Goal: Task Accomplishment & Management: Manage account settings

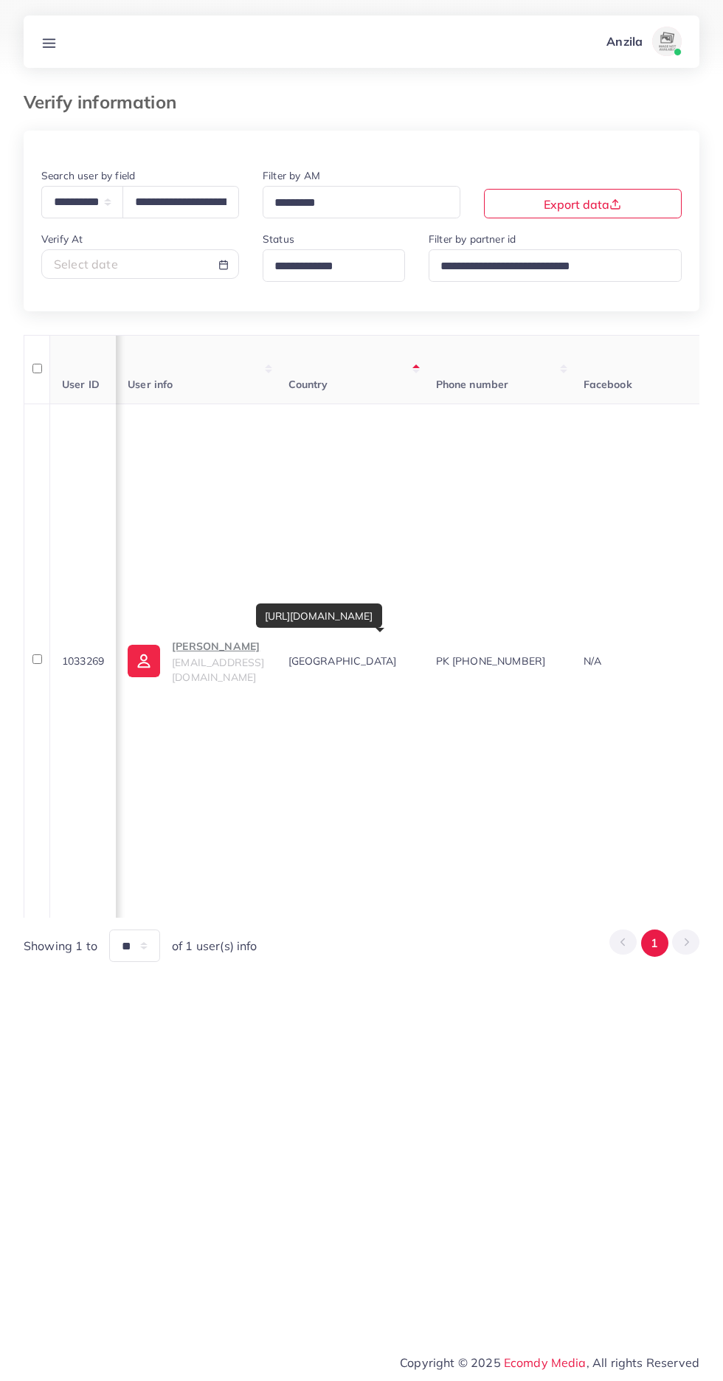
select select "*****"
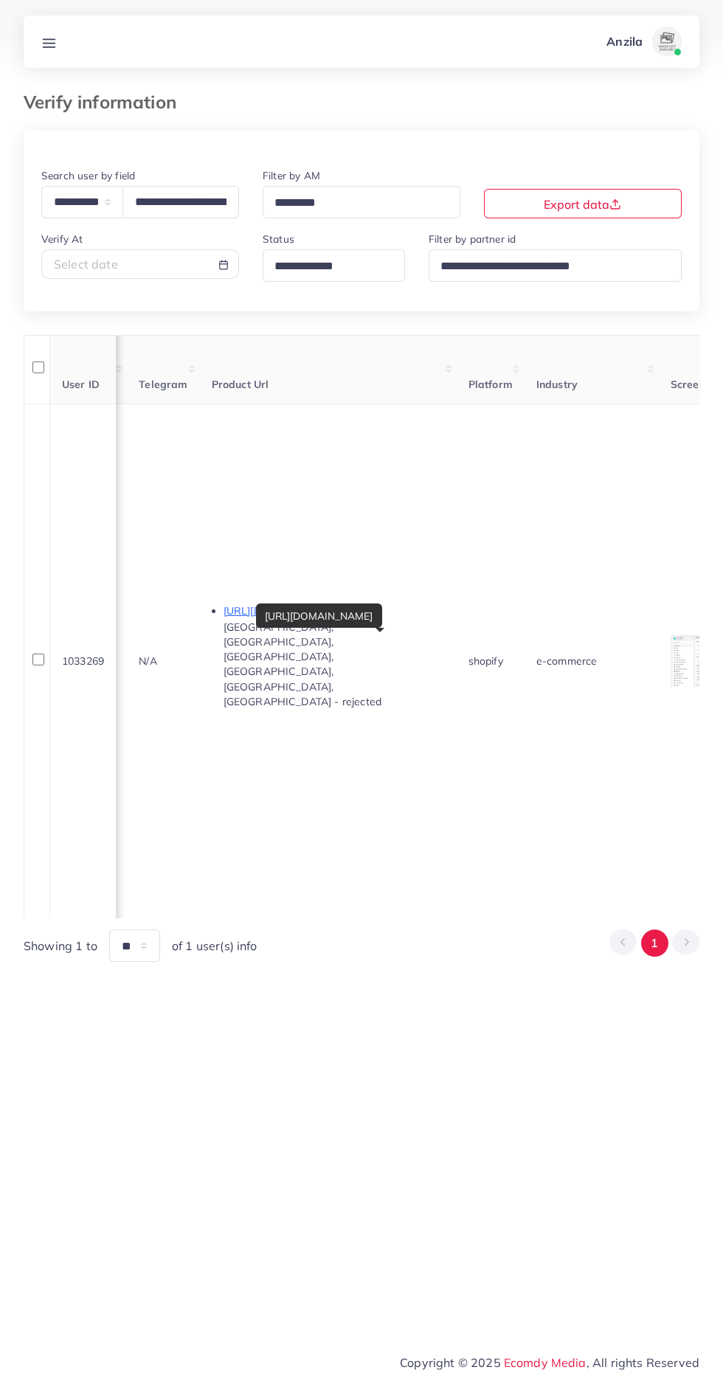
click at [49, 46] on line at bounding box center [50, 46] width 12 height 0
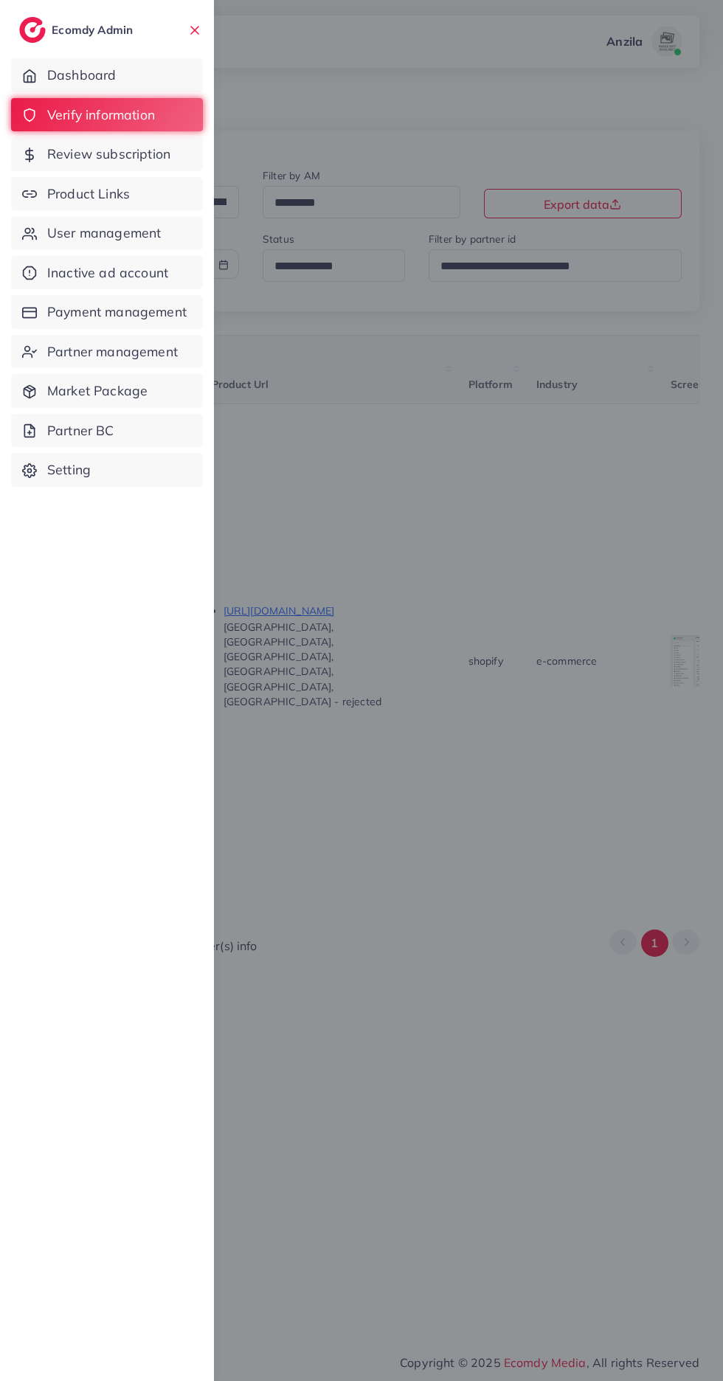
click at [114, 200] on span "Product Links" at bounding box center [88, 193] width 83 height 19
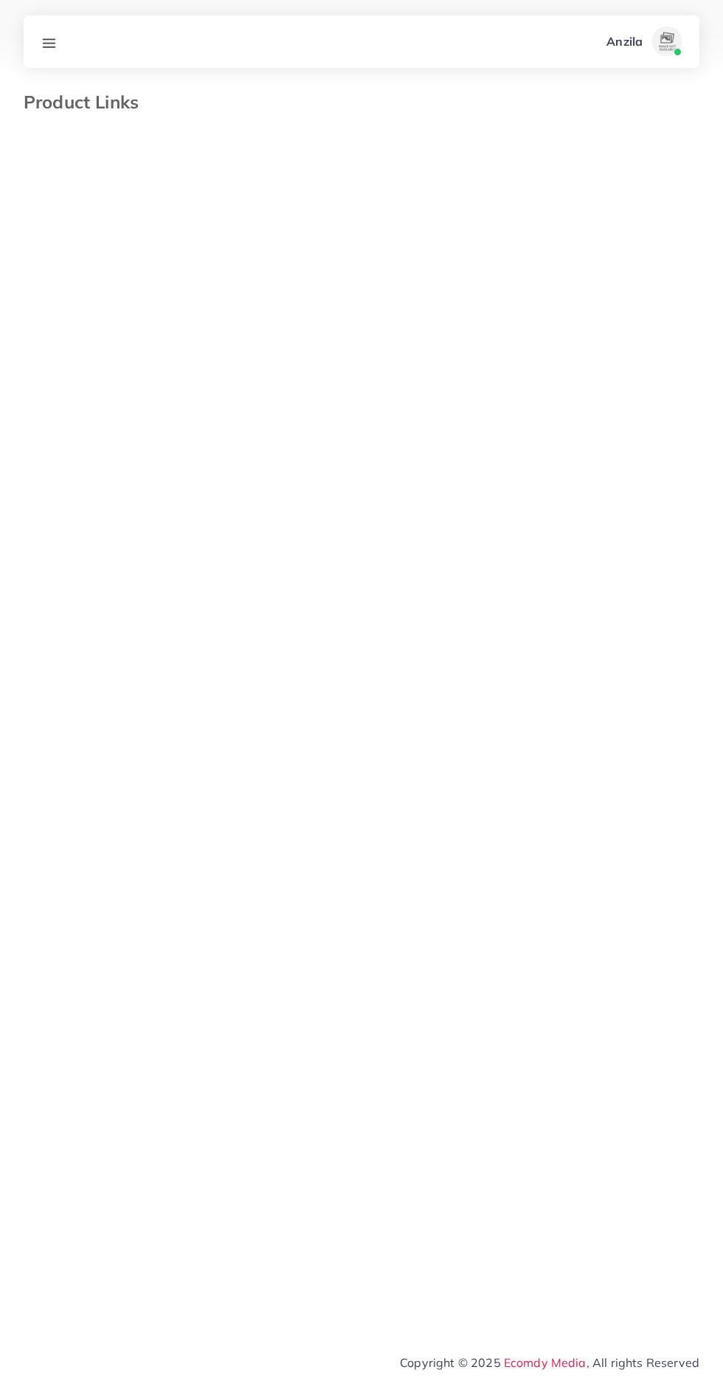
select select "*********"
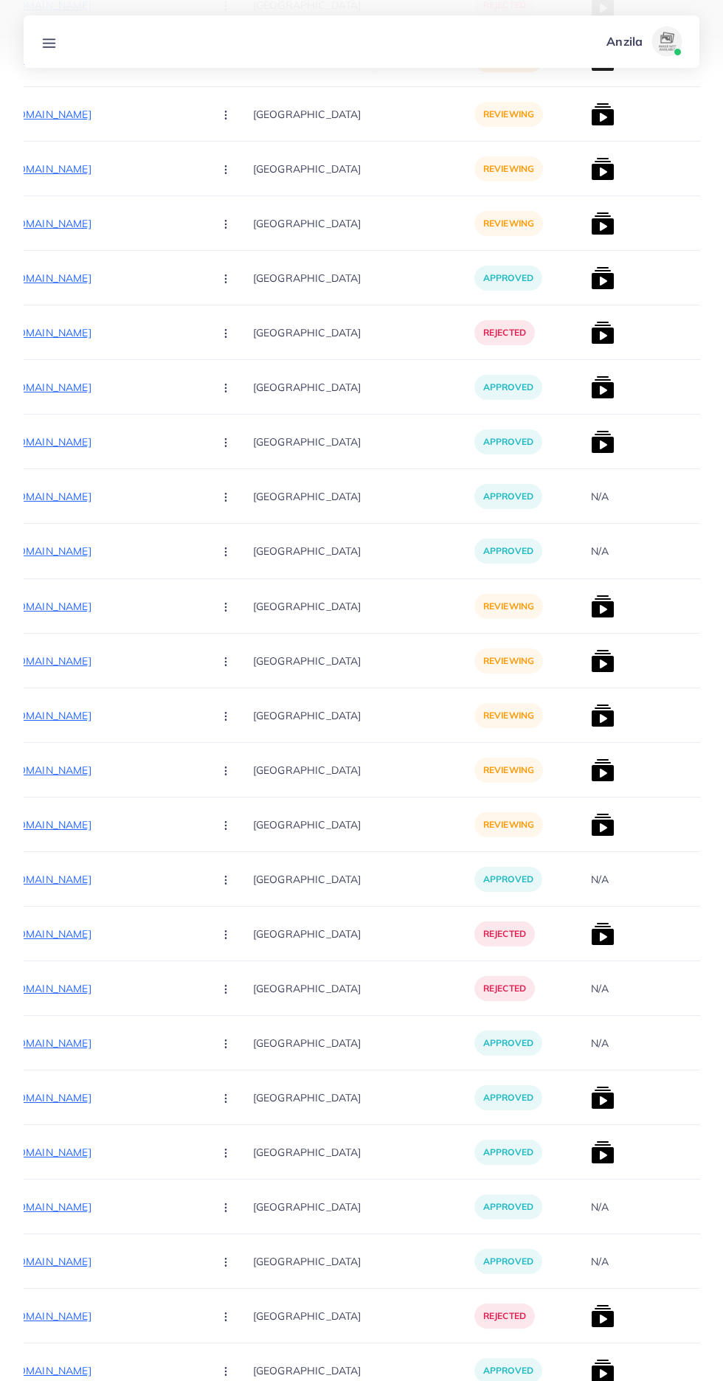
scroll to position [0, 226]
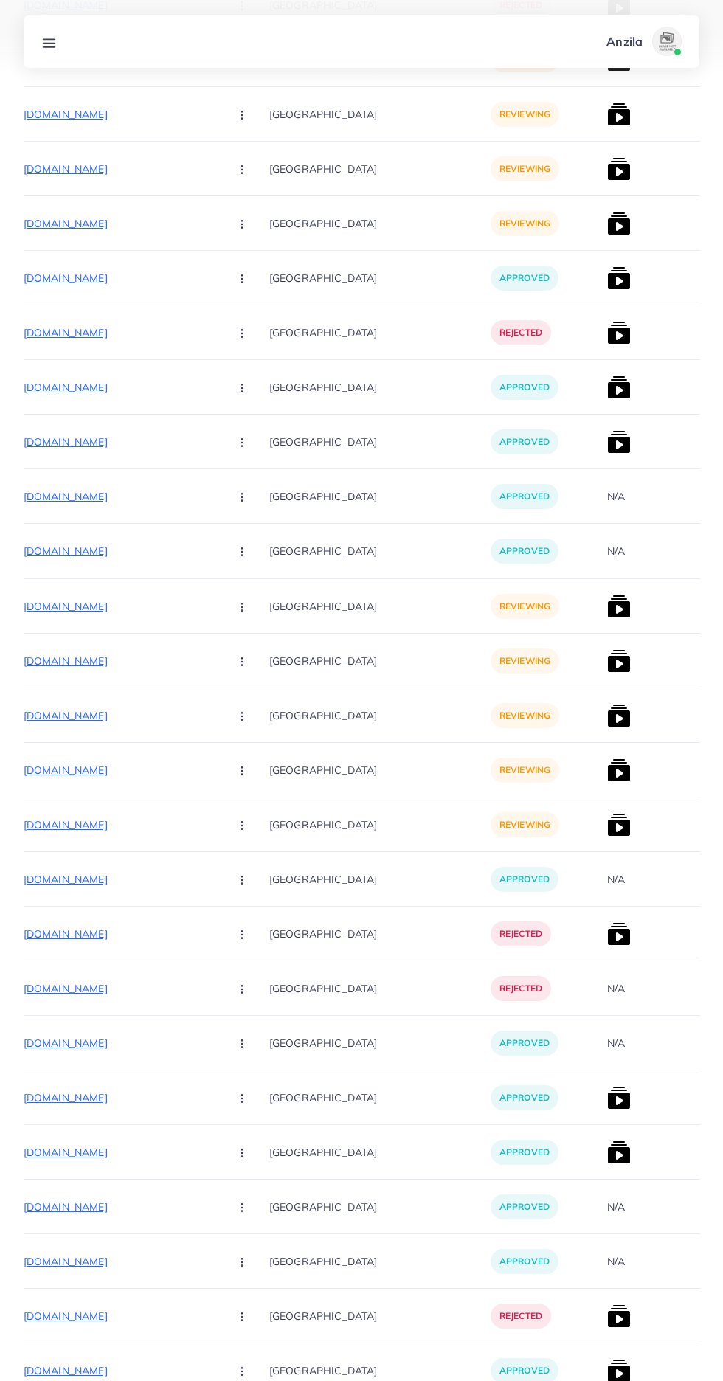
click at [128, 607] on p "https://kamyabstore.com/products/rechargeable-blower-and-vacuum" at bounding box center [106, 606] width 221 height 18
click at [236, 608] on icon "button" at bounding box center [242, 607] width 12 height 12
click at [249, 687] on span "Reject" at bounding box center [266, 683] width 35 height 15
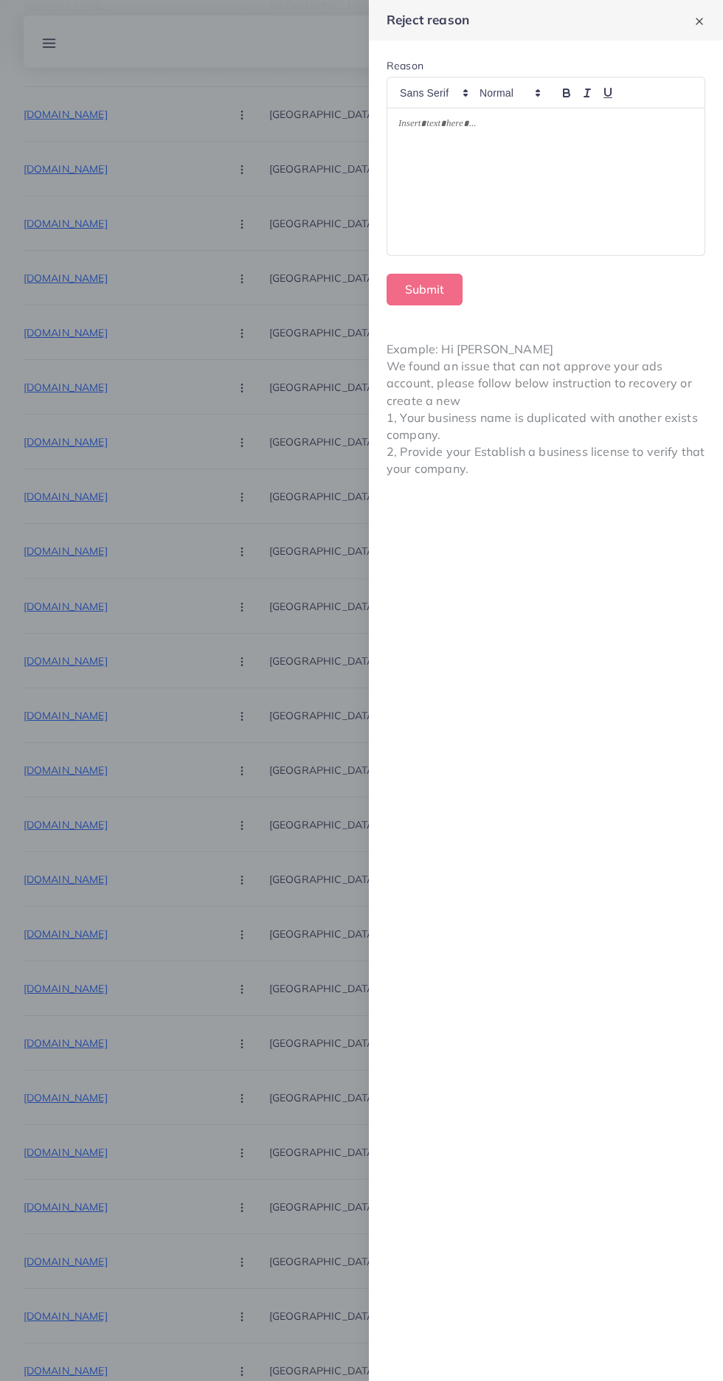
click at [479, 197] on div at bounding box center [545, 181] width 317 height 147
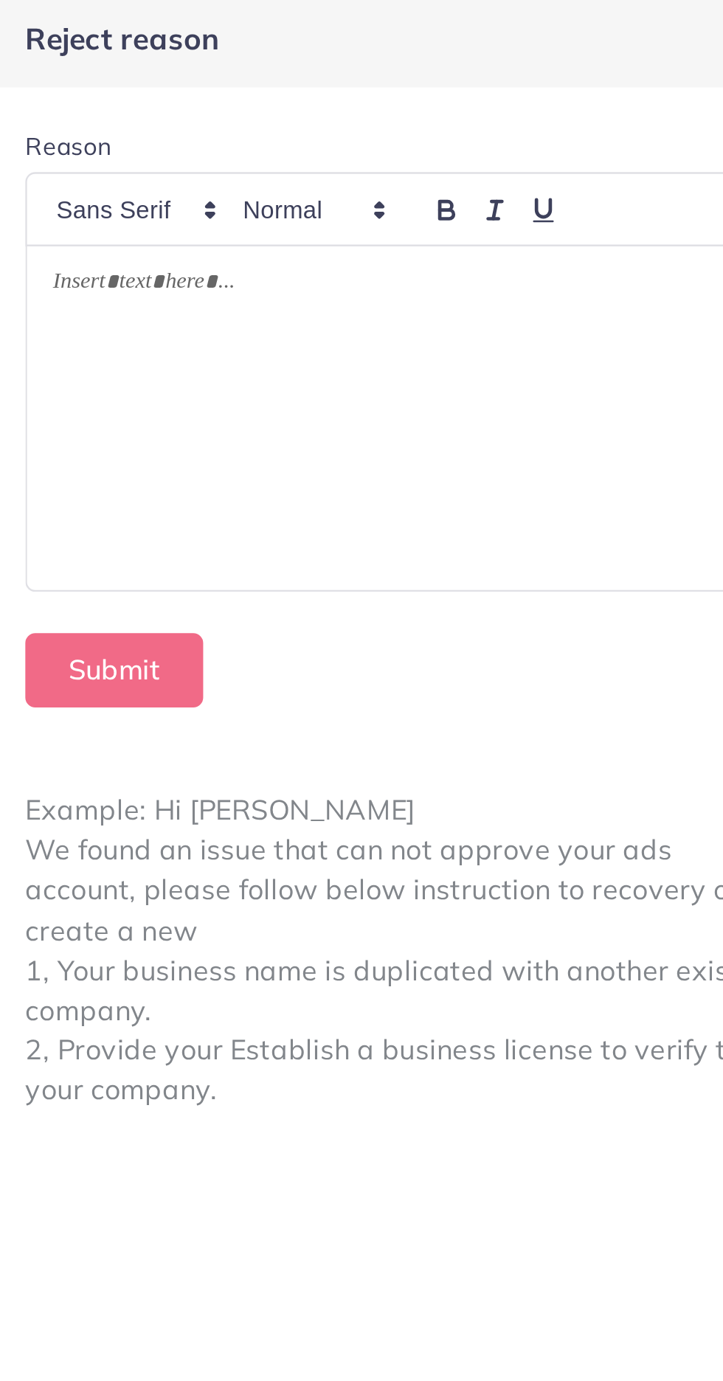
scroll to position [12088, 0]
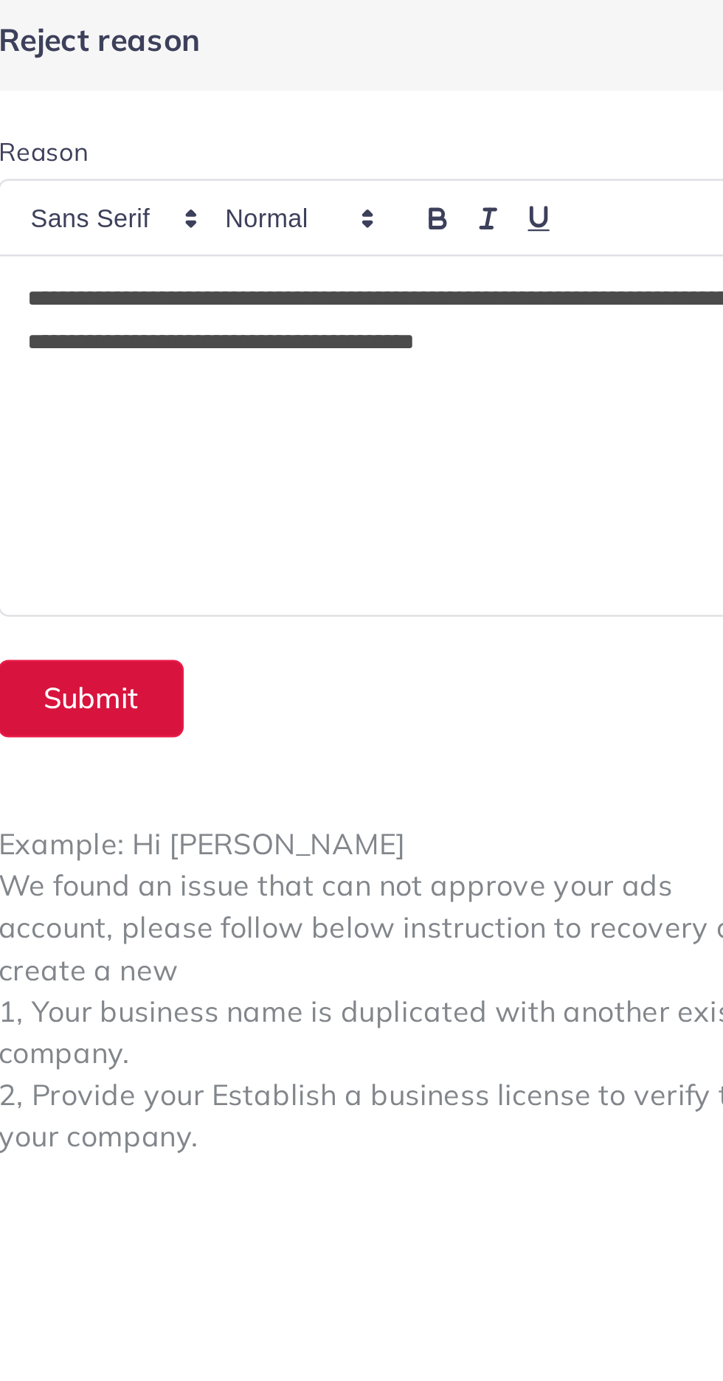
click at [437, 283] on button "Submit" at bounding box center [425, 290] width 76 height 32
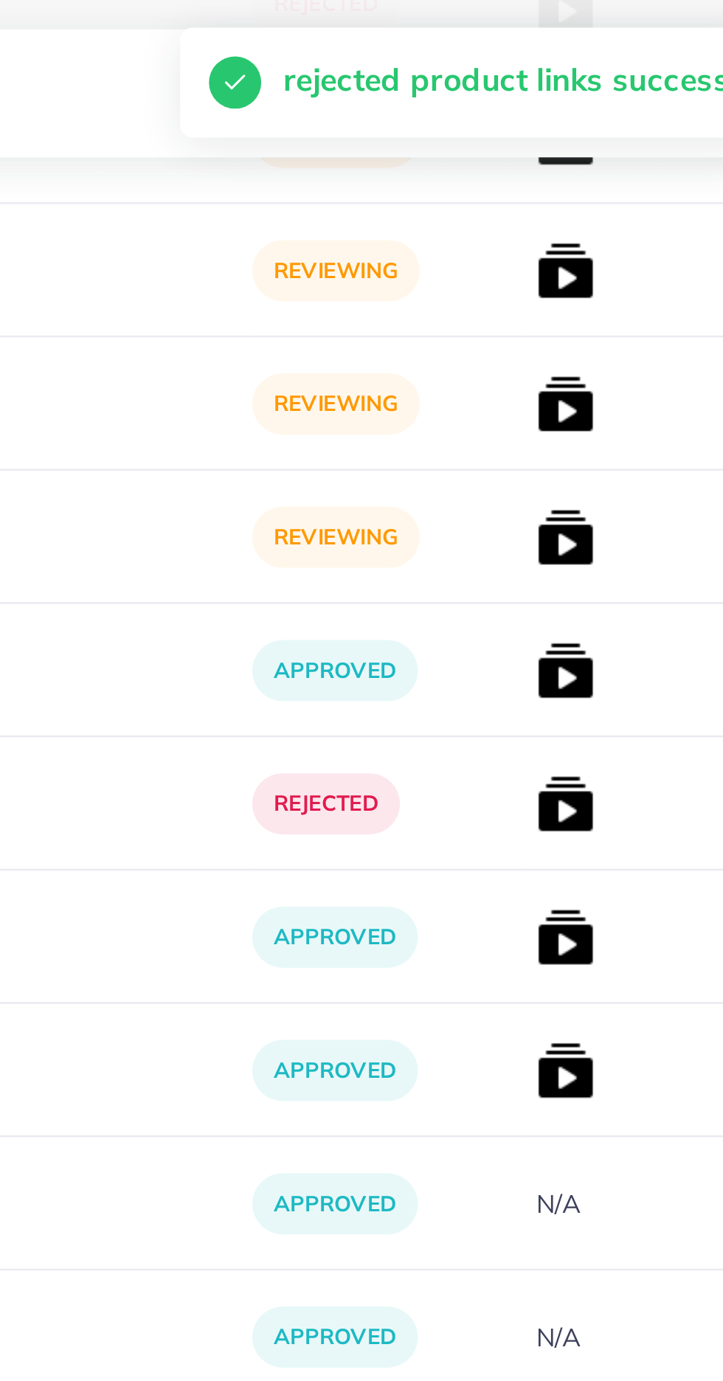
scroll to position [11929, 0]
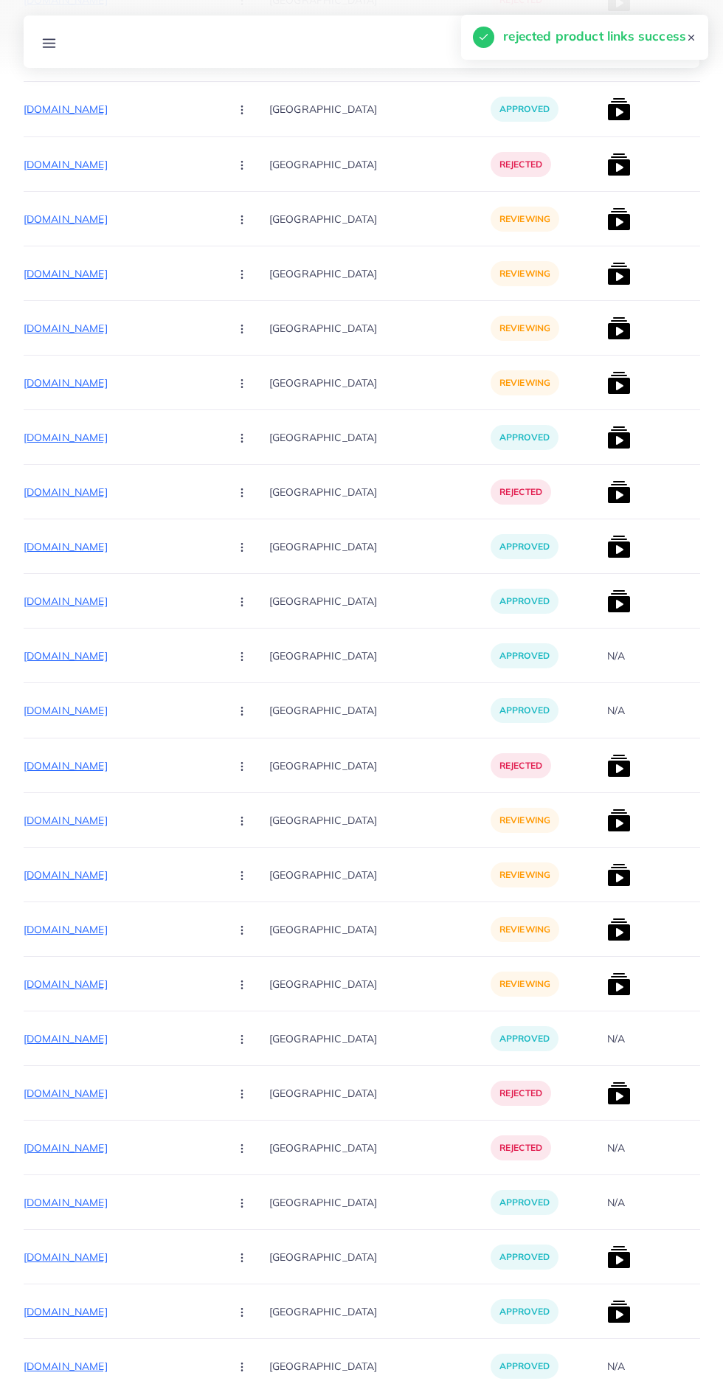
click at [91, 821] on p "https://kamyabstore.com/products/rechargeable-drill-and-tools-machine-with-tool…" at bounding box center [106, 820] width 221 height 18
click at [236, 819] on icon "button" at bounding box center [242, 821] width 12 height 12
click at [249, 866] on span "Approve" at bounding box center [273, 865] width 49 height 15
click at [91, 876] on p "https://kamyabstore.com/products/airtight-glass-food-container-800ml" at bounding box center [106, 875] width 221 height 18
click at [241, 876] on circle "button" at bounding box center [241, 875] width 1 height 1
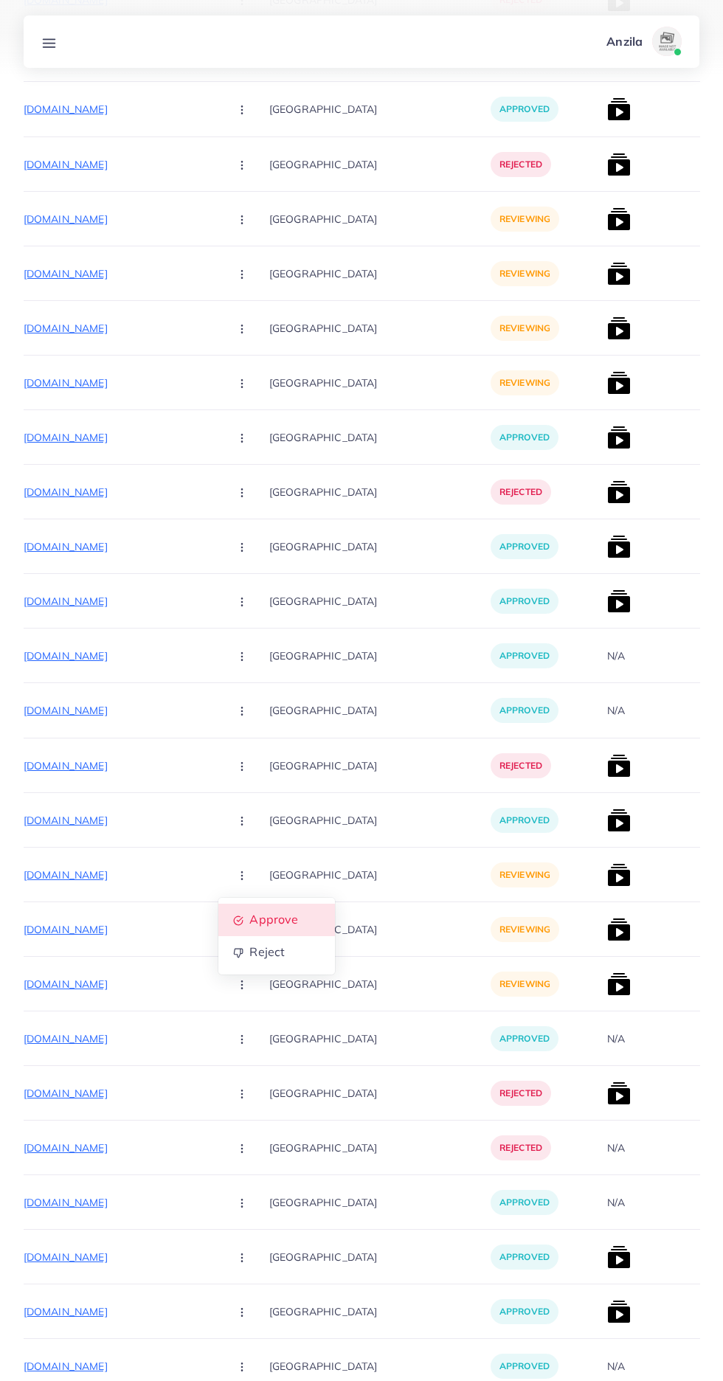
click at [249, 924] on span "Approve" at bounding box center [273, 919] width 49 height 15
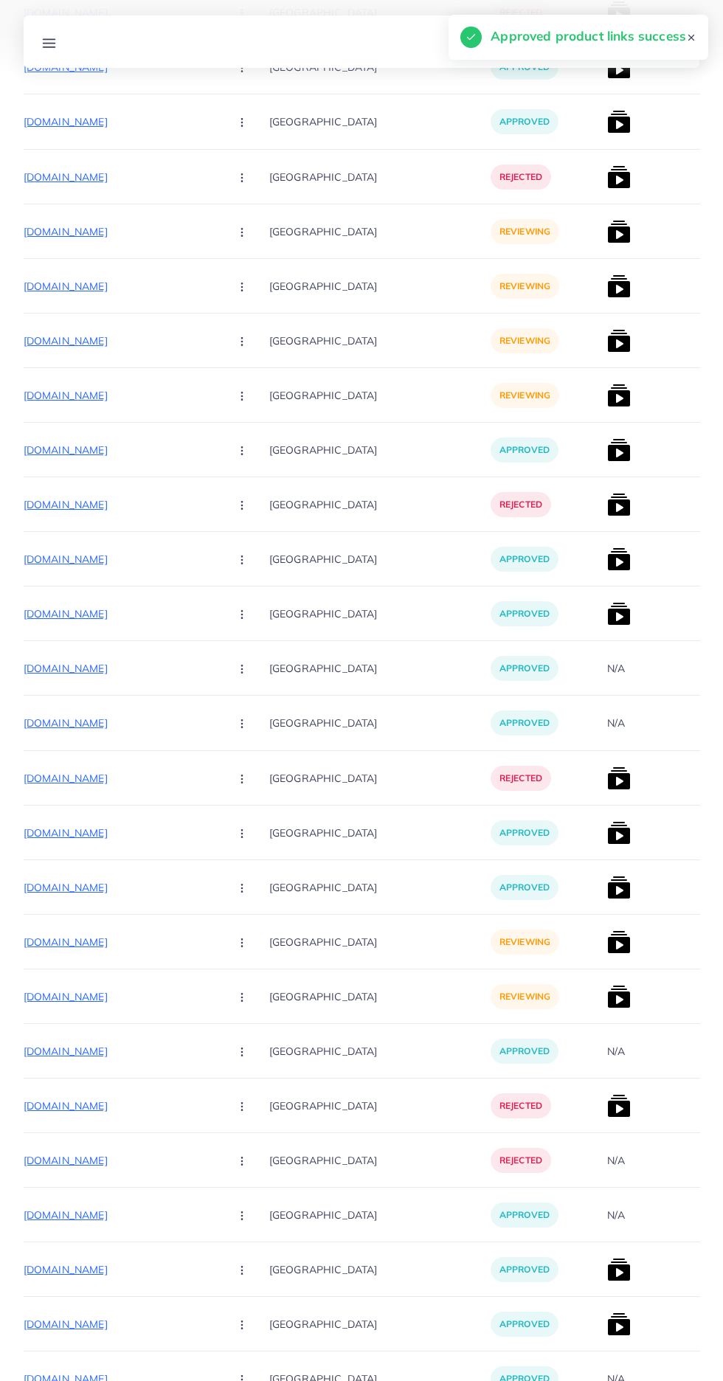
scroll to position [11955, 0]
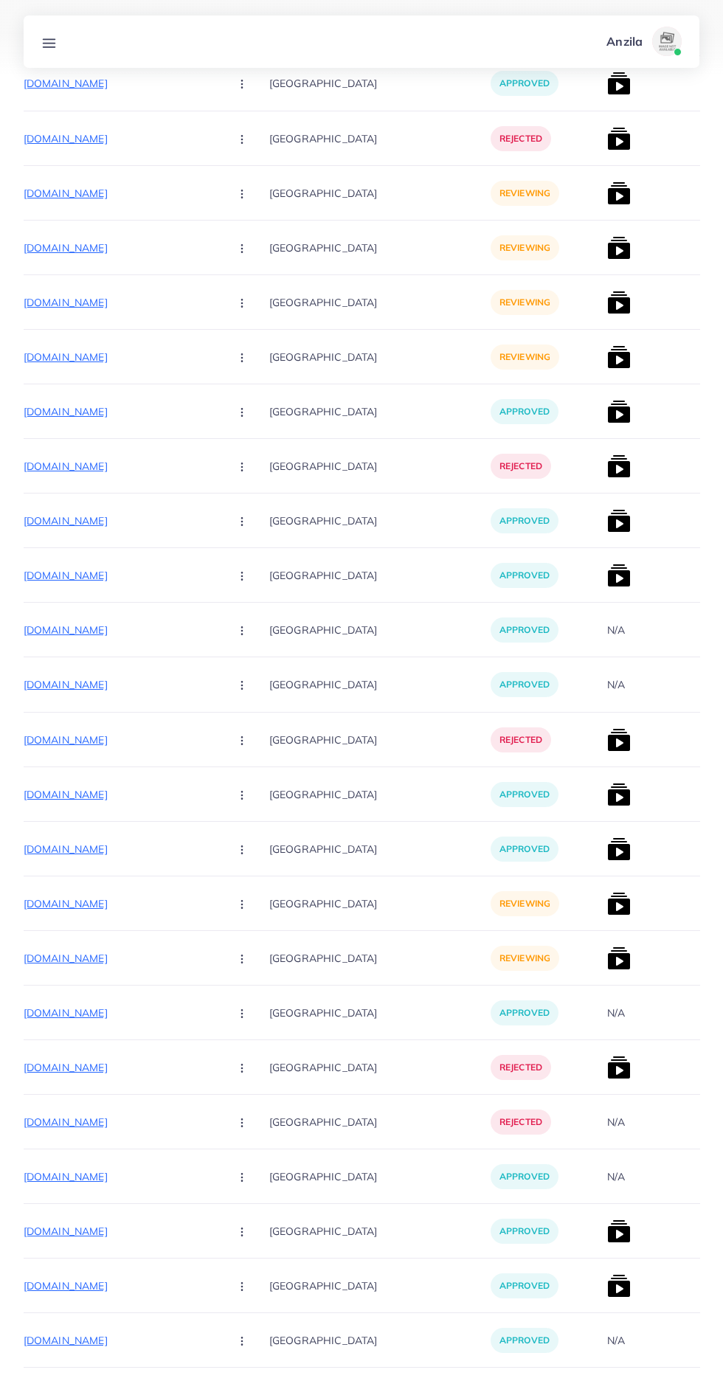
click at [64, 896] on p "https://kamyabstore.com/products/labubu-big-into-energy" at bounding box center [106, 904] width 221 height 18
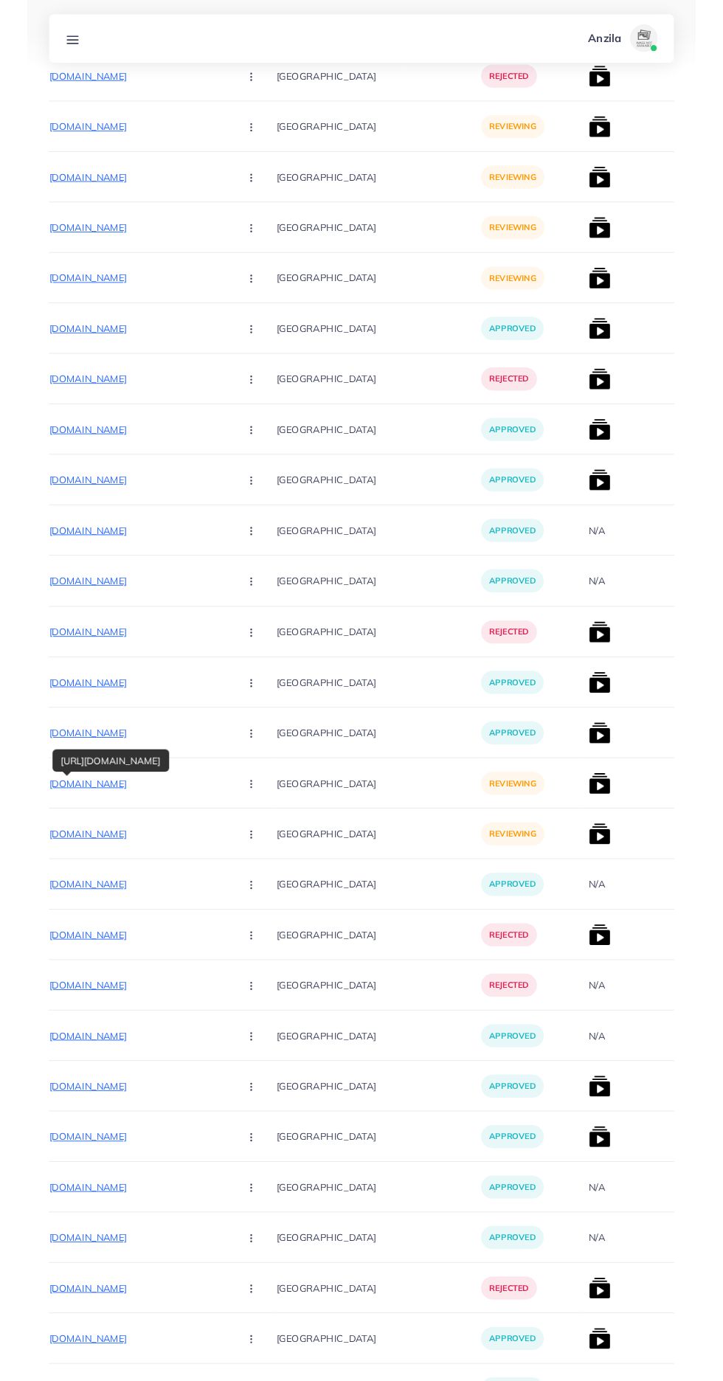
scroll to position [12067, 0]
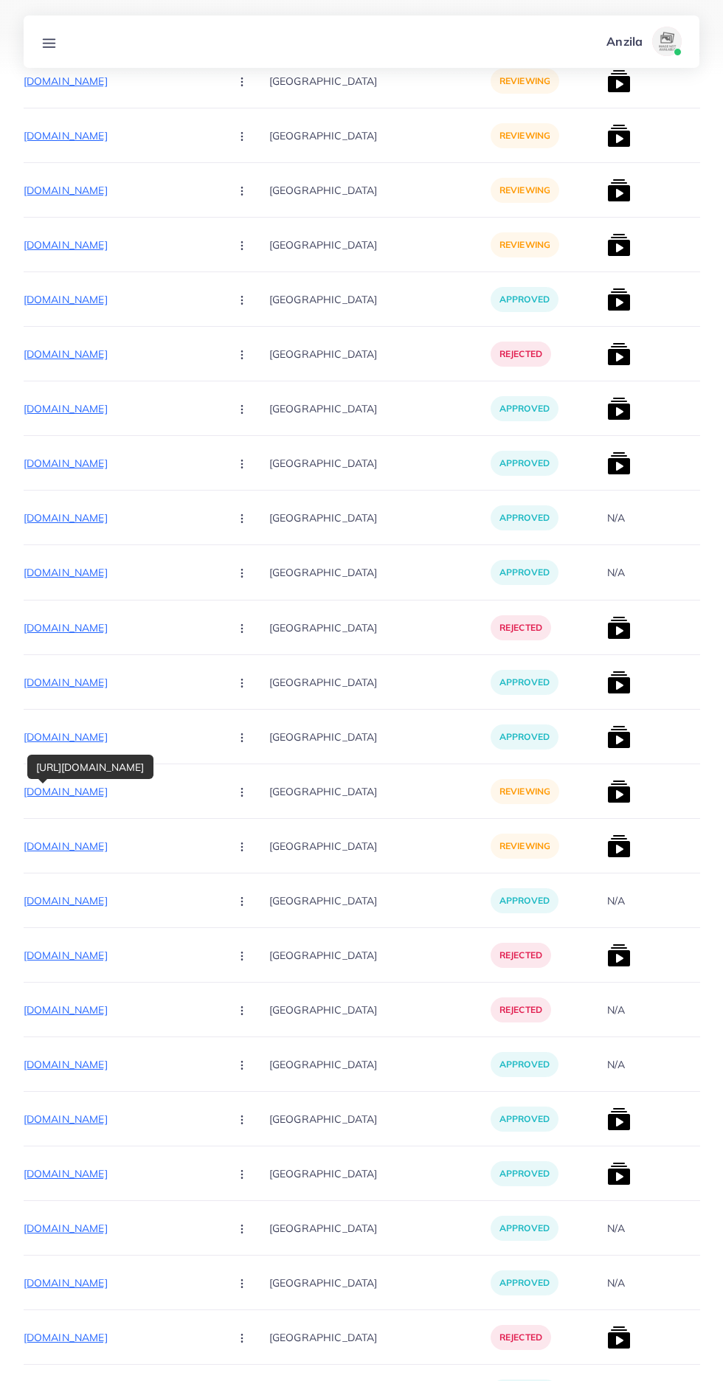
click at [241, 792] on circle "button" at bounding box center [241, 791] width 1 height 1
click at [241, 901] on circle "button" at bounding box center [241, 901] width 1 height 1
click at [241, 795] on circle "button" at bounding box center [241, 795] width 1 height 1
click at [249, 870] on span "Reject" at bounding box center [266, 869] width 35 height 15
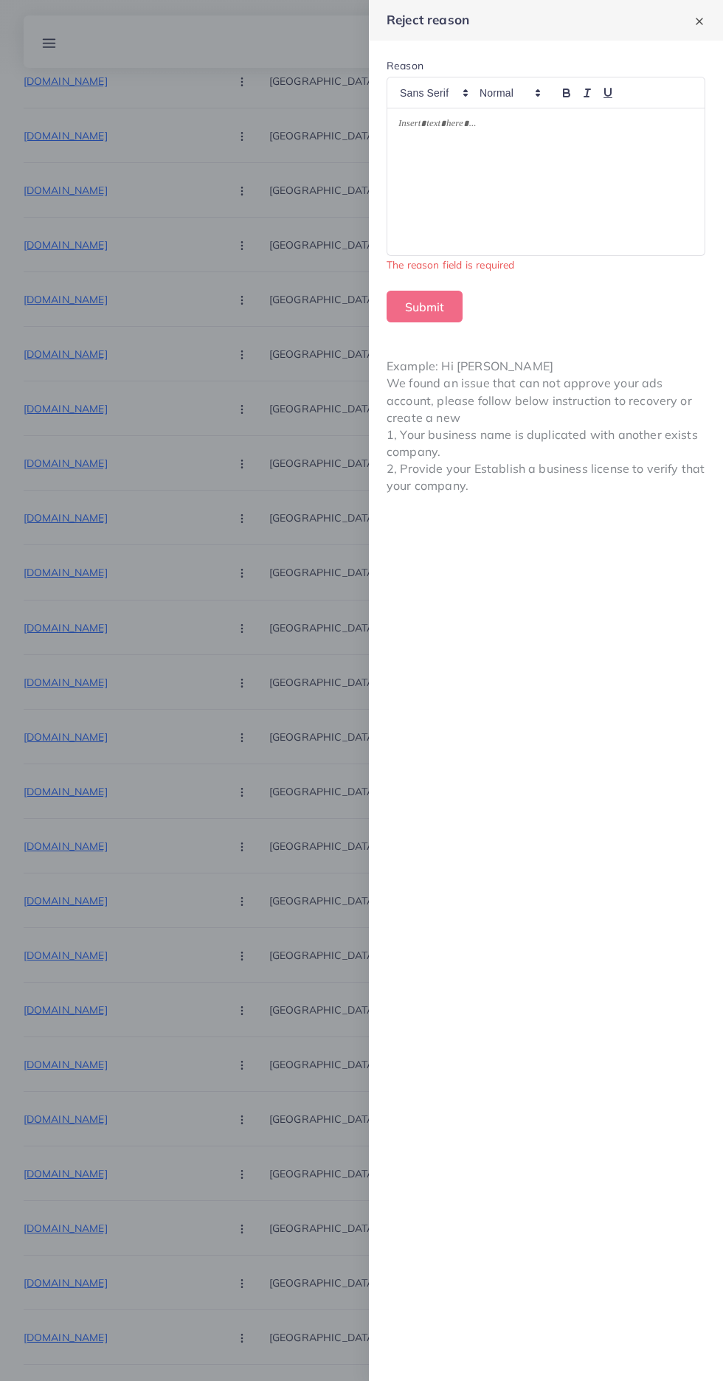
click at [460, 175] on div at bounding box center [545, 181] width 317 height 147
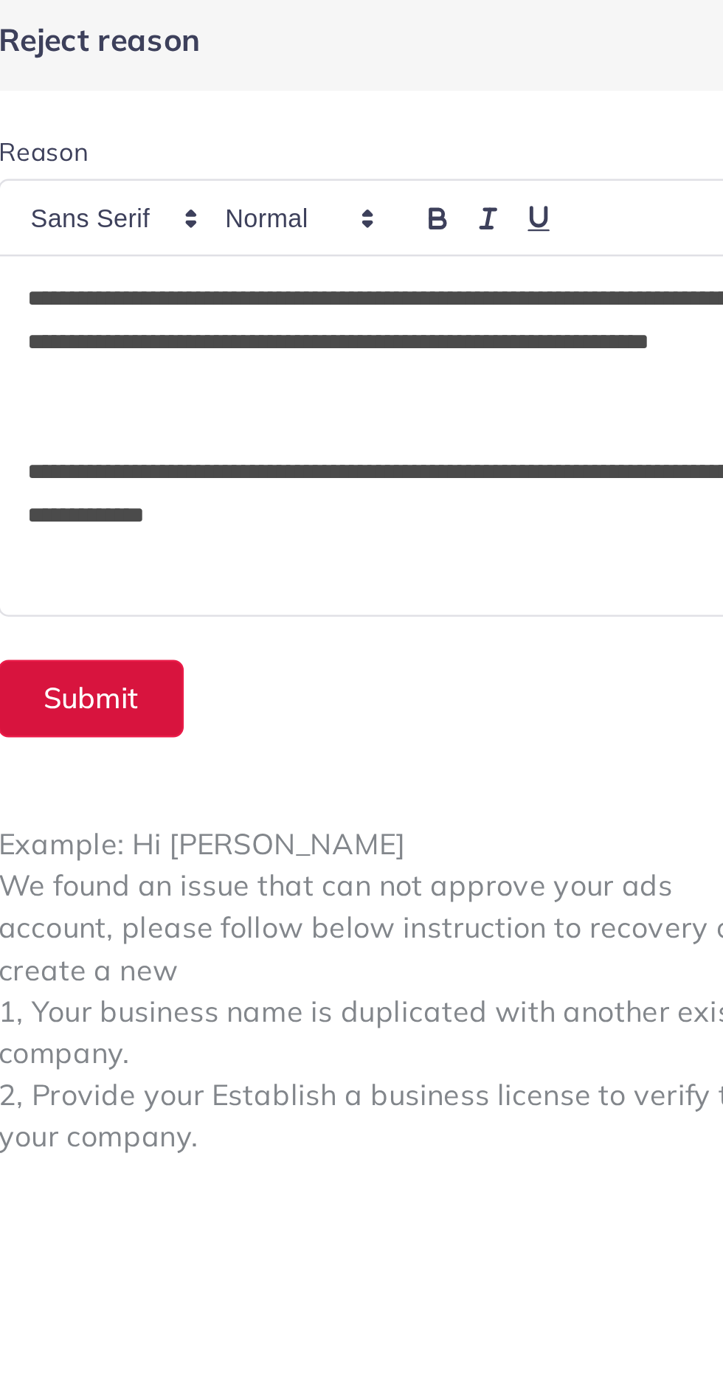
click at [430, 285] on button "Submit" at bounding box center [425, 290] width 76 height 32
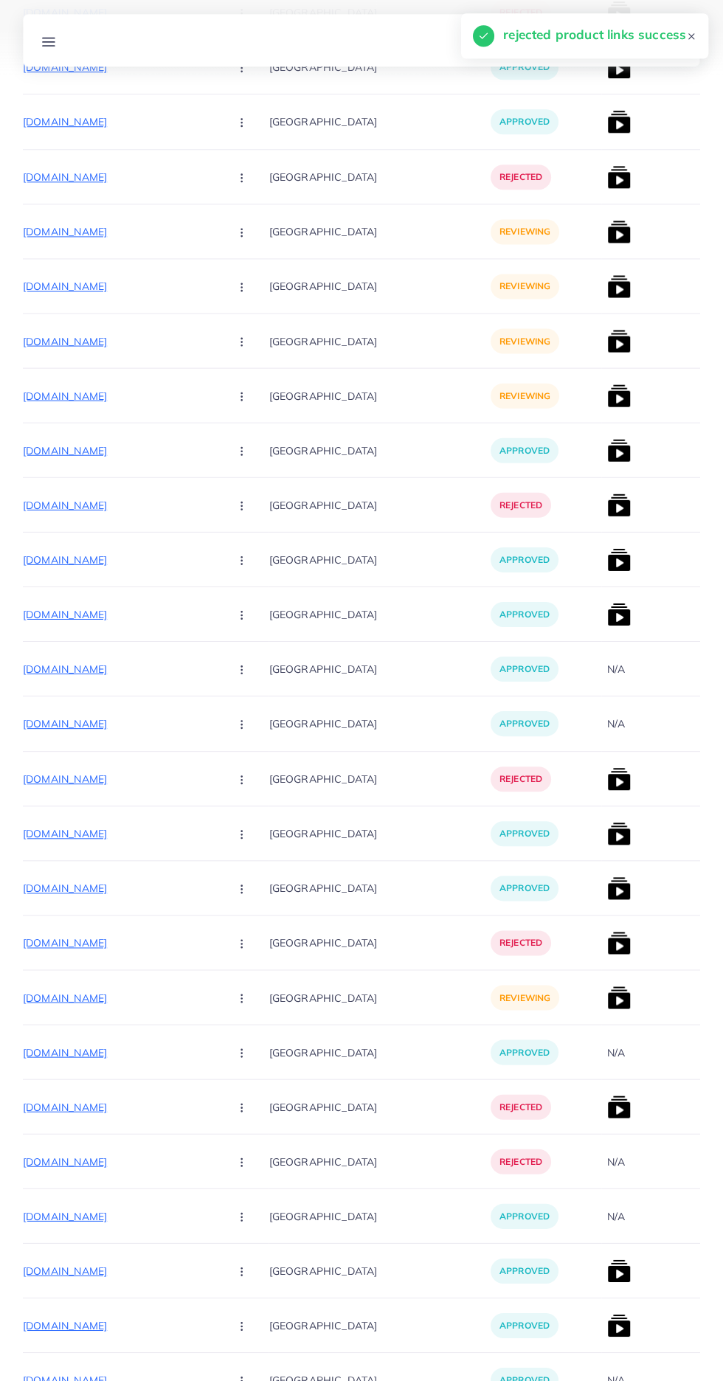
scroll to position [11950, 0]
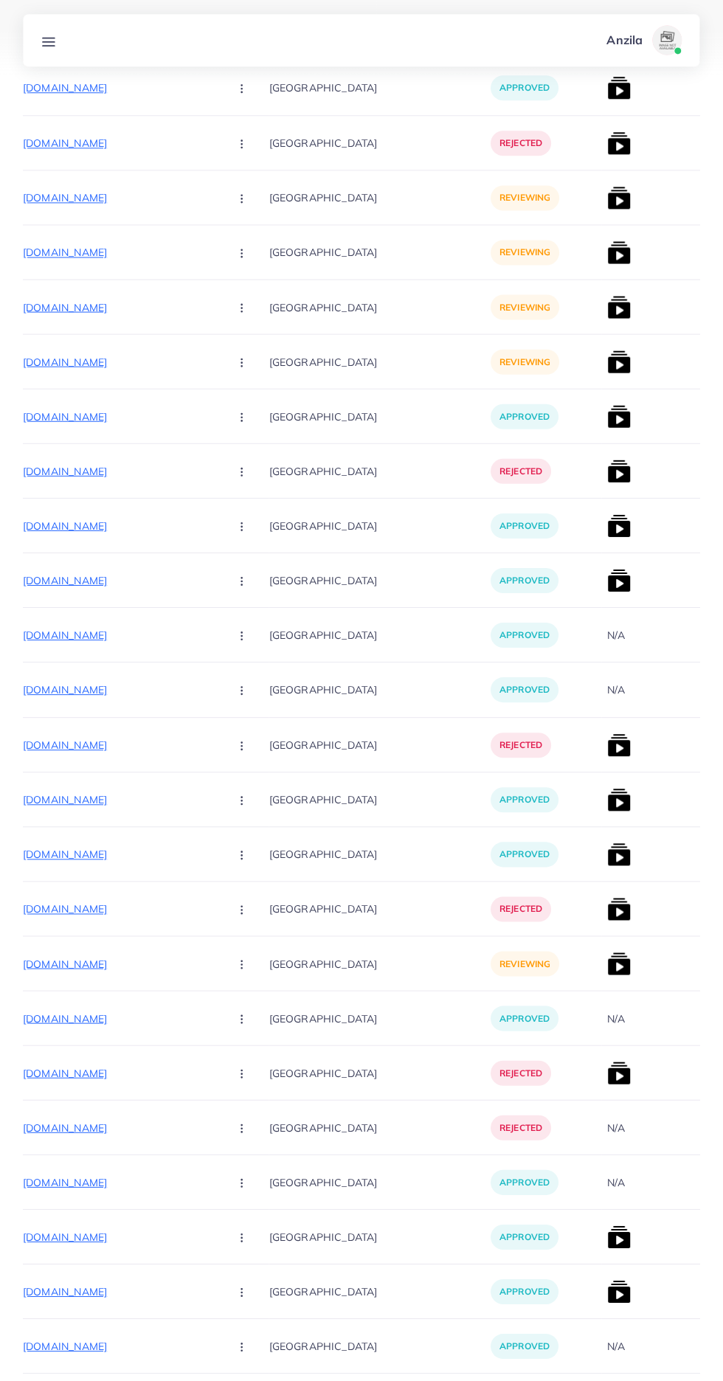
click at [100, 964] on p "https://kamyabstore.com/products/chargeable-pressure-washer-gun" at bounding box center [106, 963] width 221 height 18
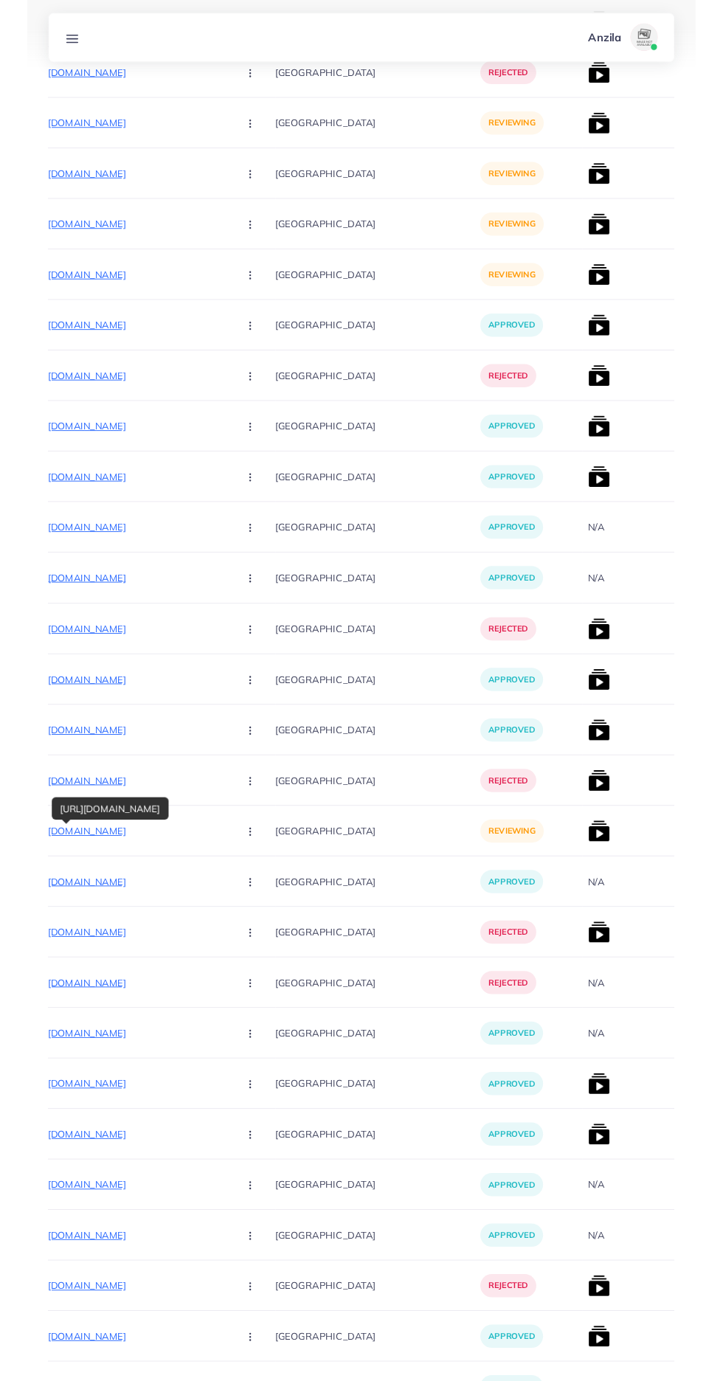
scroll to position [12061, 0]
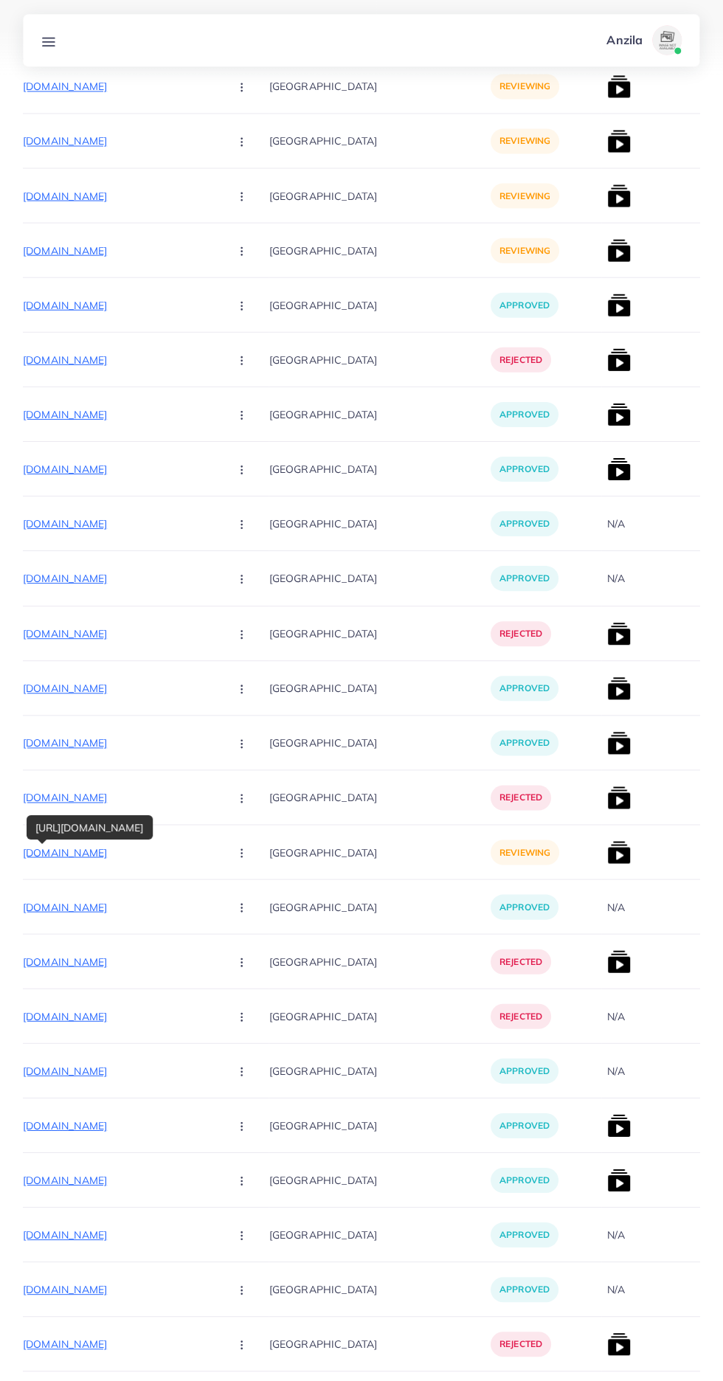
click at [236, 852] on icon "button" at bounding box center [242, 853] width 12 height 12
click at [249, 930] on span "Reject" at bounding box center [266, 929] width 35 height 15
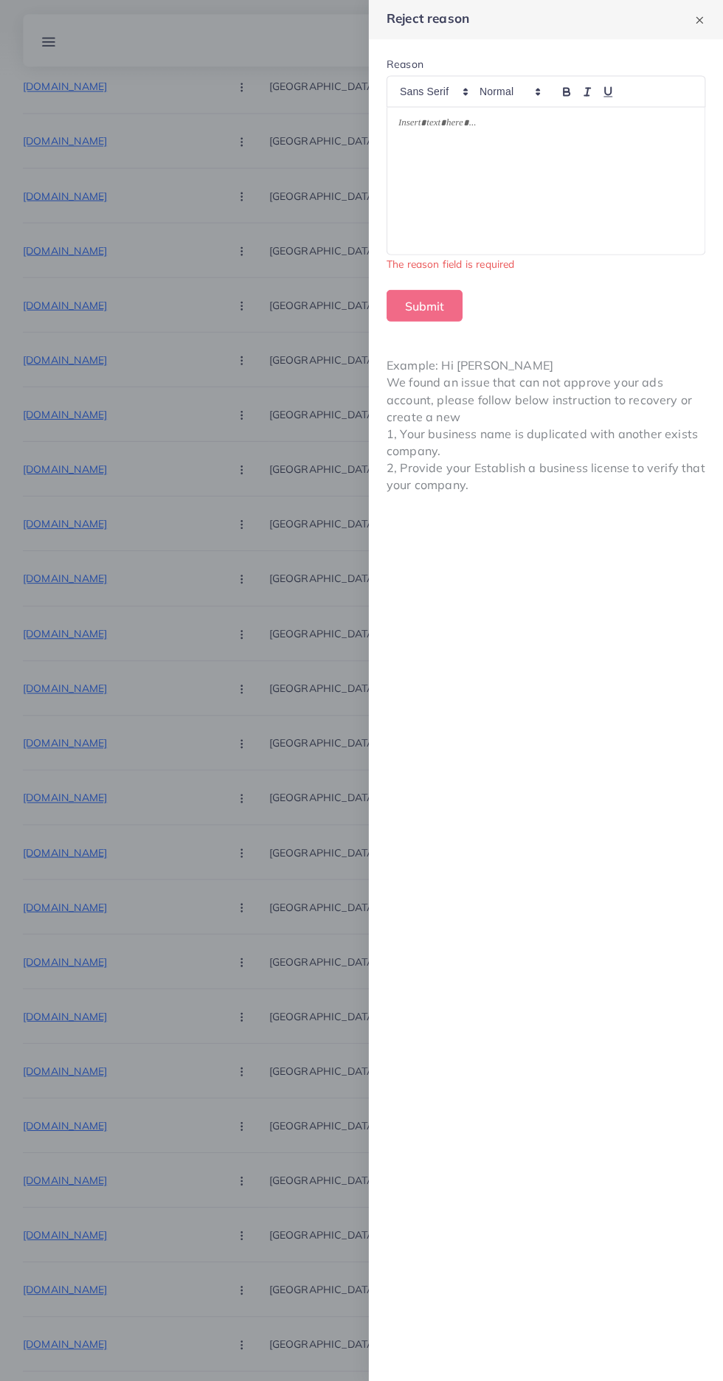
click at [480, 187] on div at bounding box center [545, 181] width 317 height 147
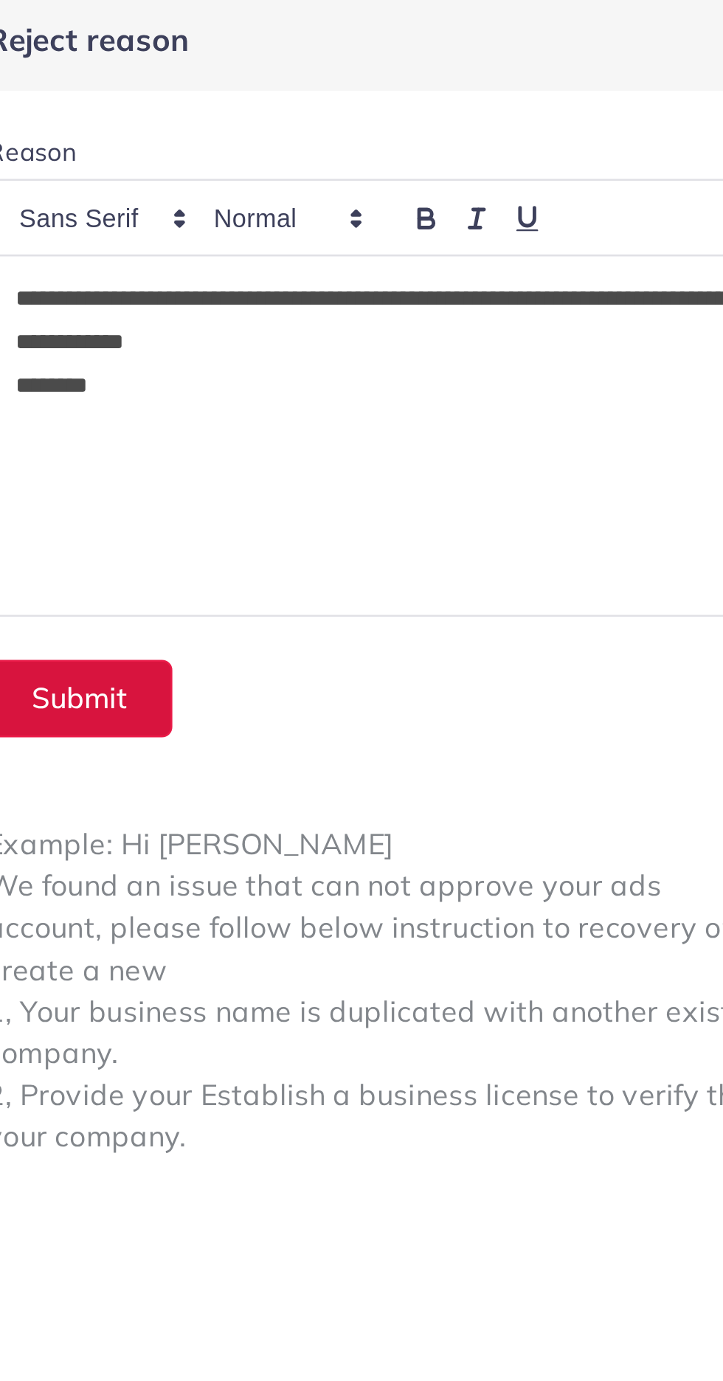
click at [432, 296] on button "Submit" at bounding box center [425, 290] width 76 height 32
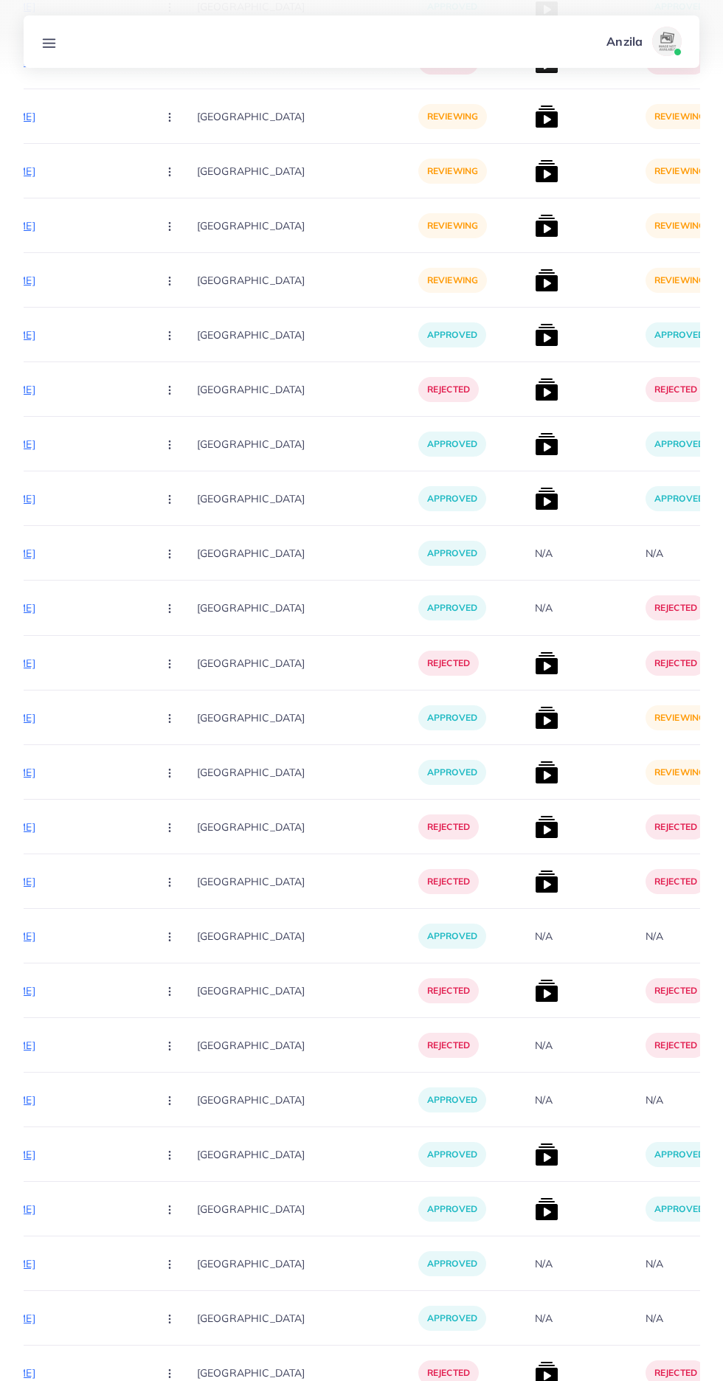
scroll to position [0, 298]
click at [535, 725] on img at bounding box center [547, 718] width 24 height 24
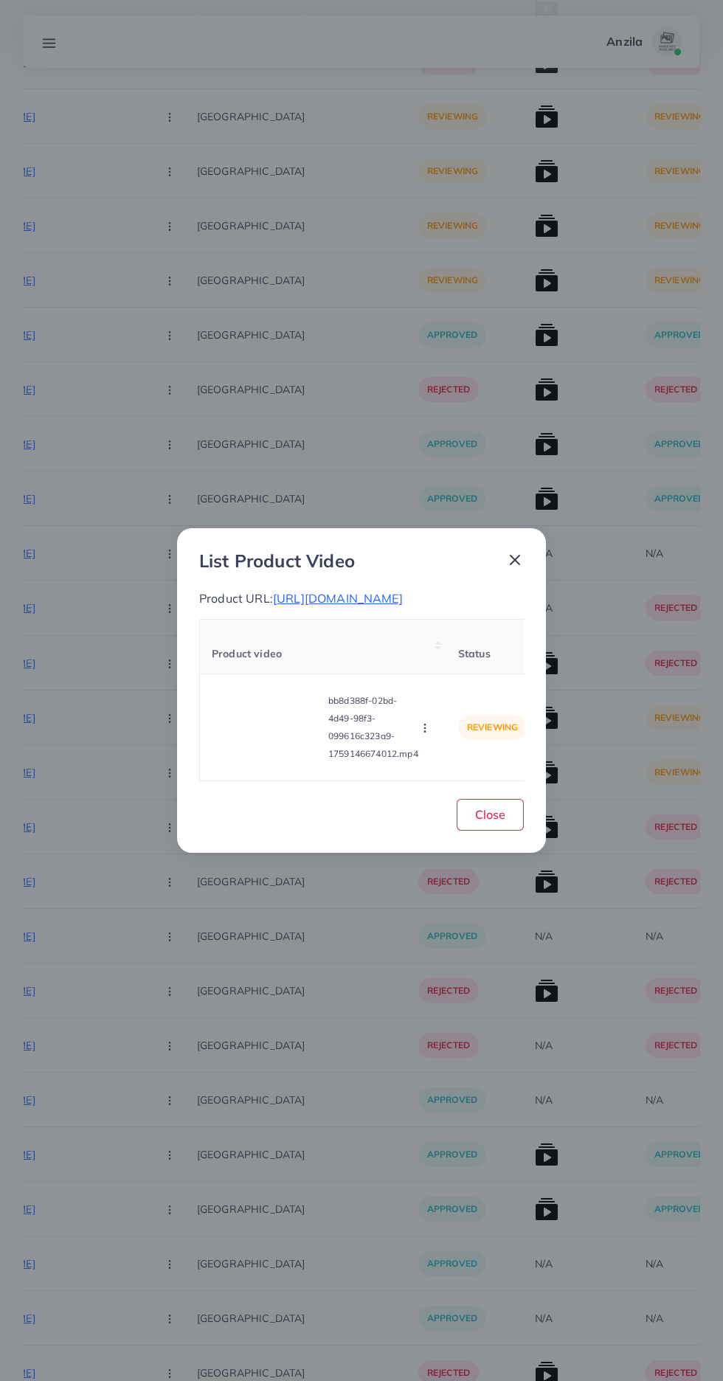
click at [237, 752] on video at bounding box center [267, 727] width 111 height 66
click at [272, 760] on div at bounding box center [267, 727] width 111 height 66
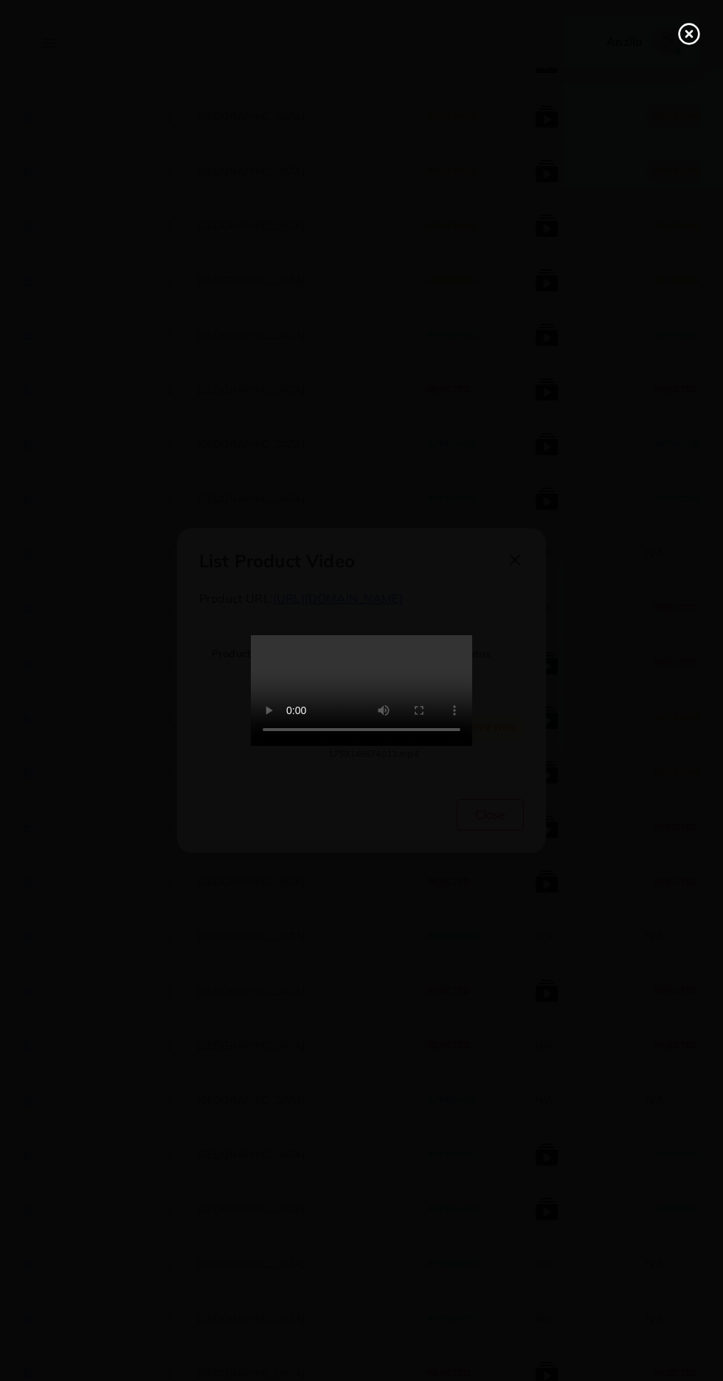
click at [689, 34] on line at bounding box center [689, 34] width 6 height 6
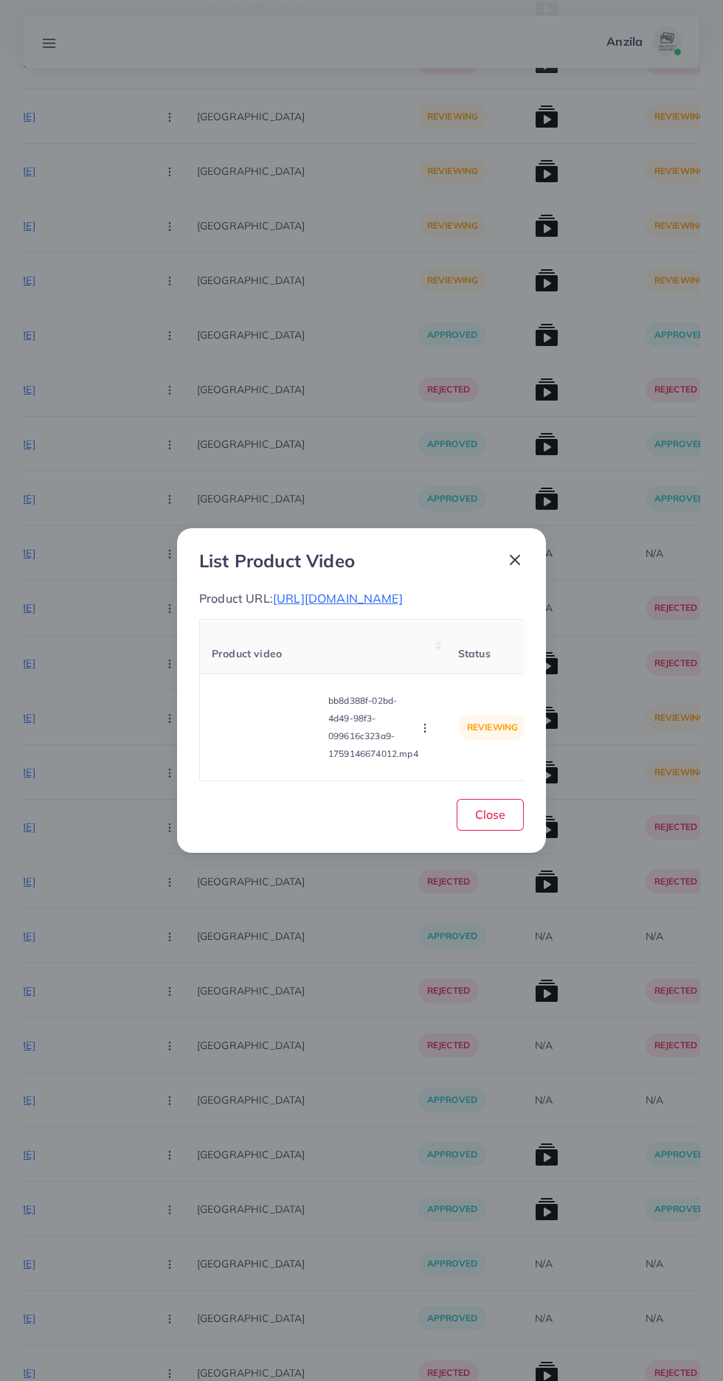
click at [384, 600] on span "https://kamyabstore.com/products/rechargeable-drill-and-tools-machine-with-tool…" at bounding box center [338, 598] width 130 height 15
click at [427, 734] on icon "button" at bounding box center [425, 728] width 12 height 12
click at [459, 666] on span "Approve" at bounding box center [456, 658] width 49 height 15
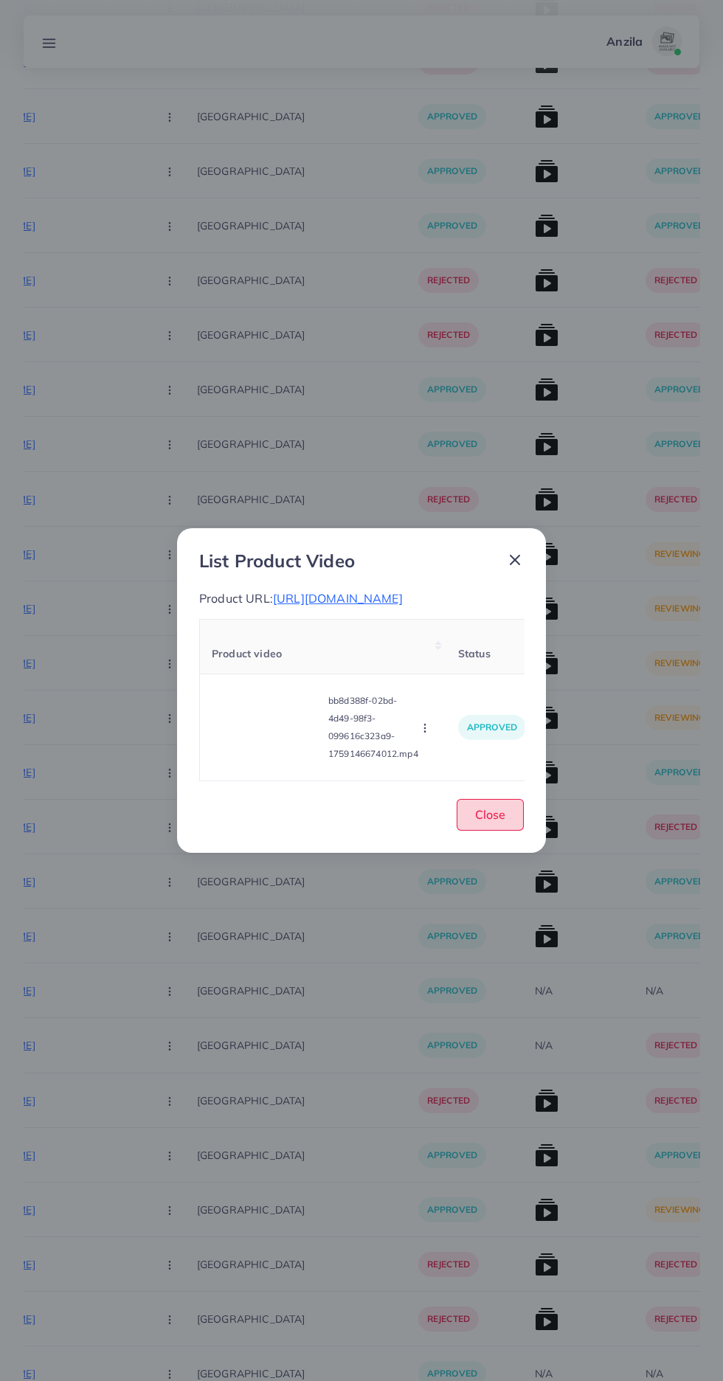
click at [485, 822] on span "Close" at bounding box center [490, 814] width 30 height 15
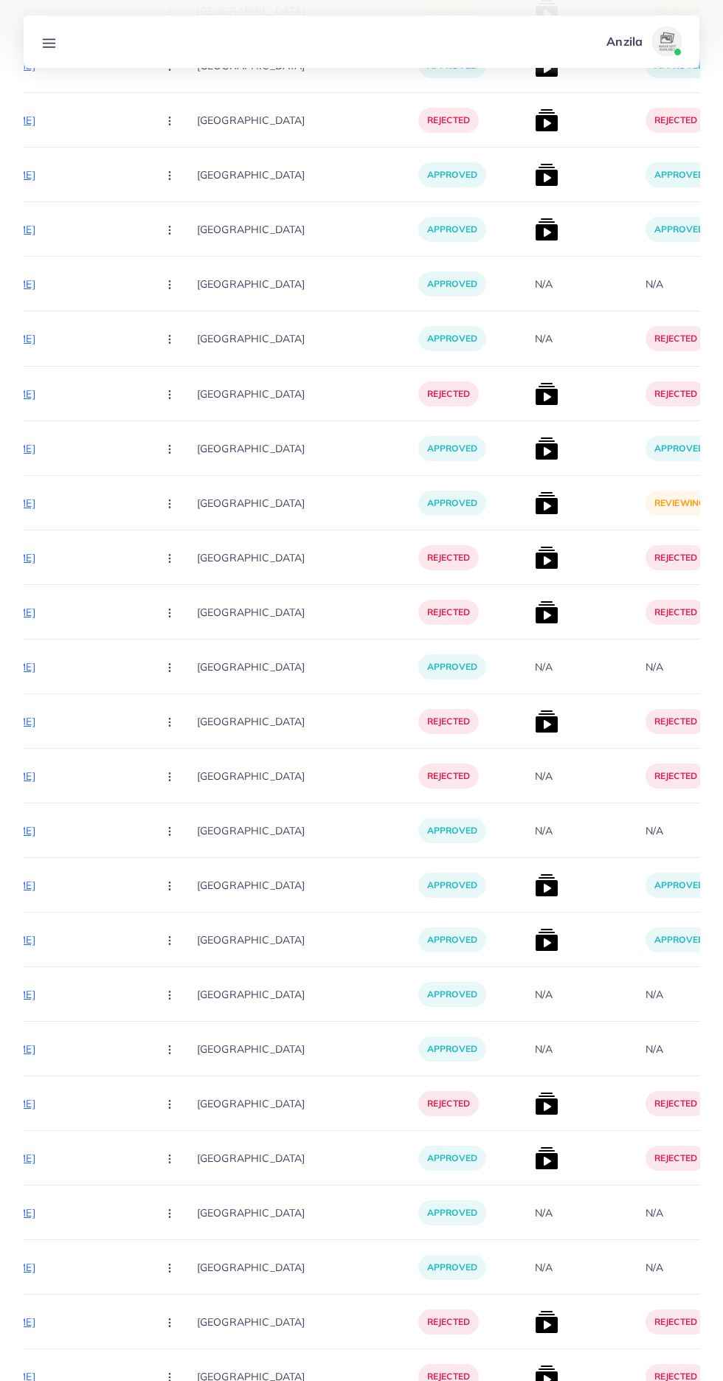
scroll to position [12753, 0]
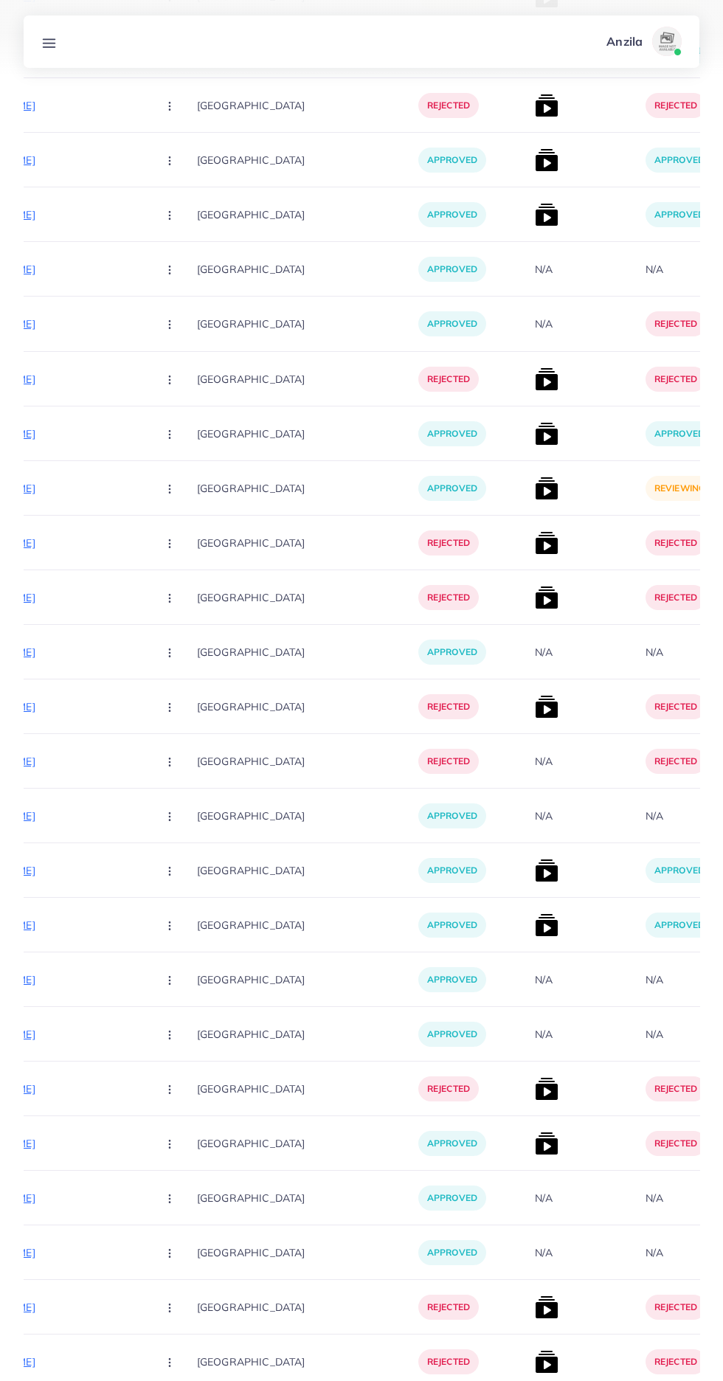
click at [535, 492] on img at bounding box center [547, 488] width 24 height 24
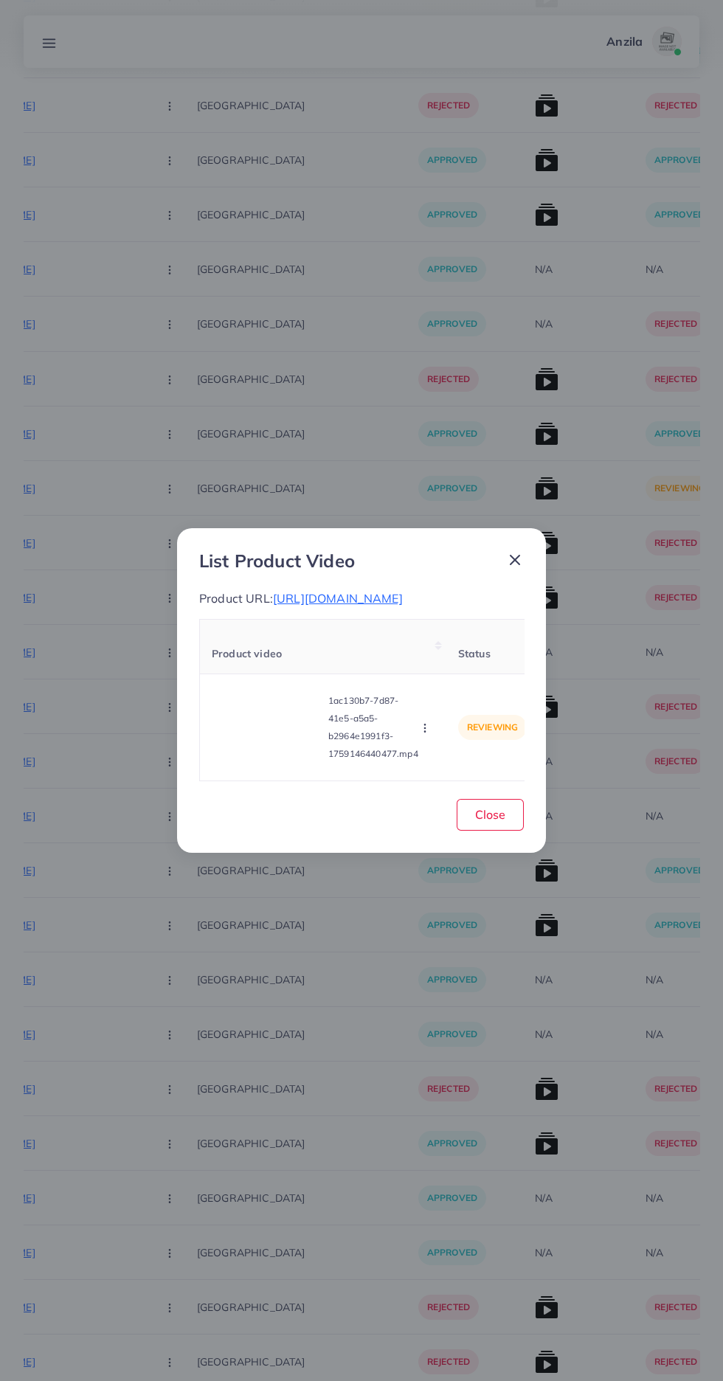
click at [274, 760] on video at bounding box center [267, 727] width 111 height 66
click at [263, 760] on div at bounding box center [267, 727] width 111 height 66
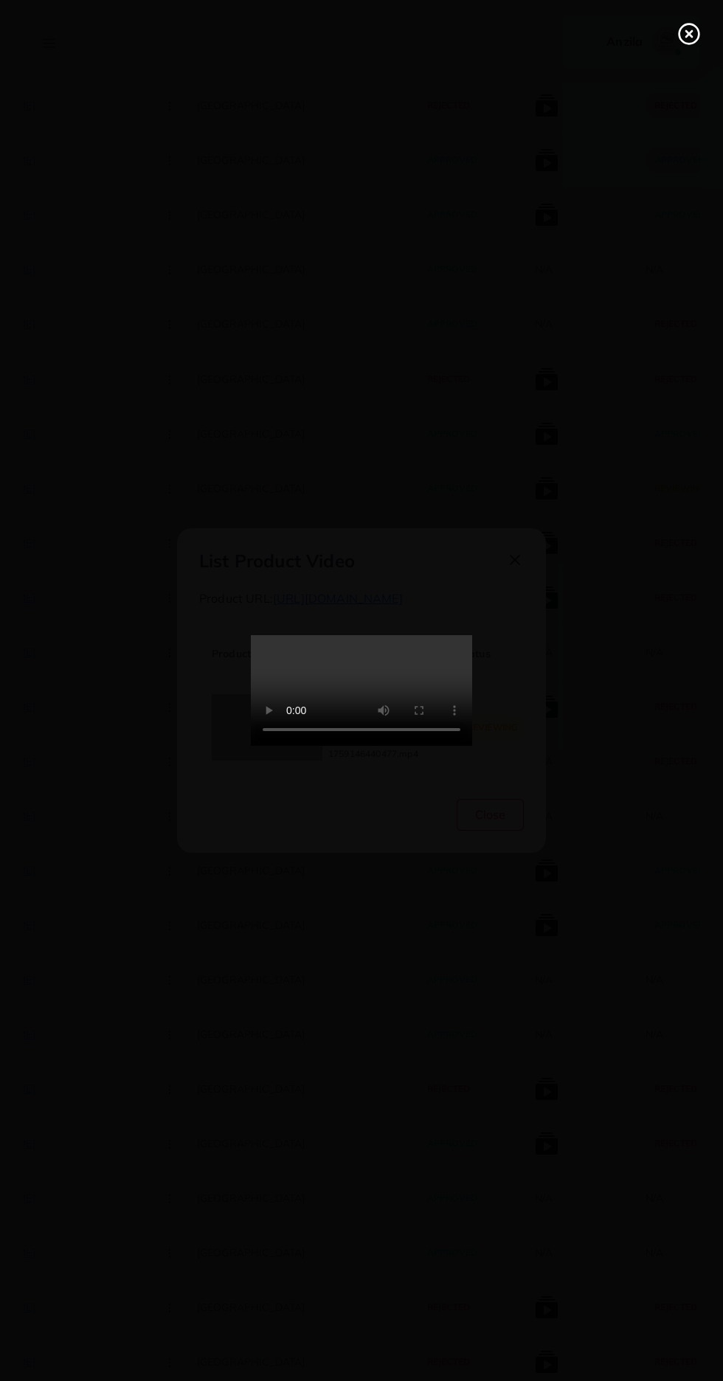
click at [689, 34] on line at bounding box center [689, 34] width 6 height 6
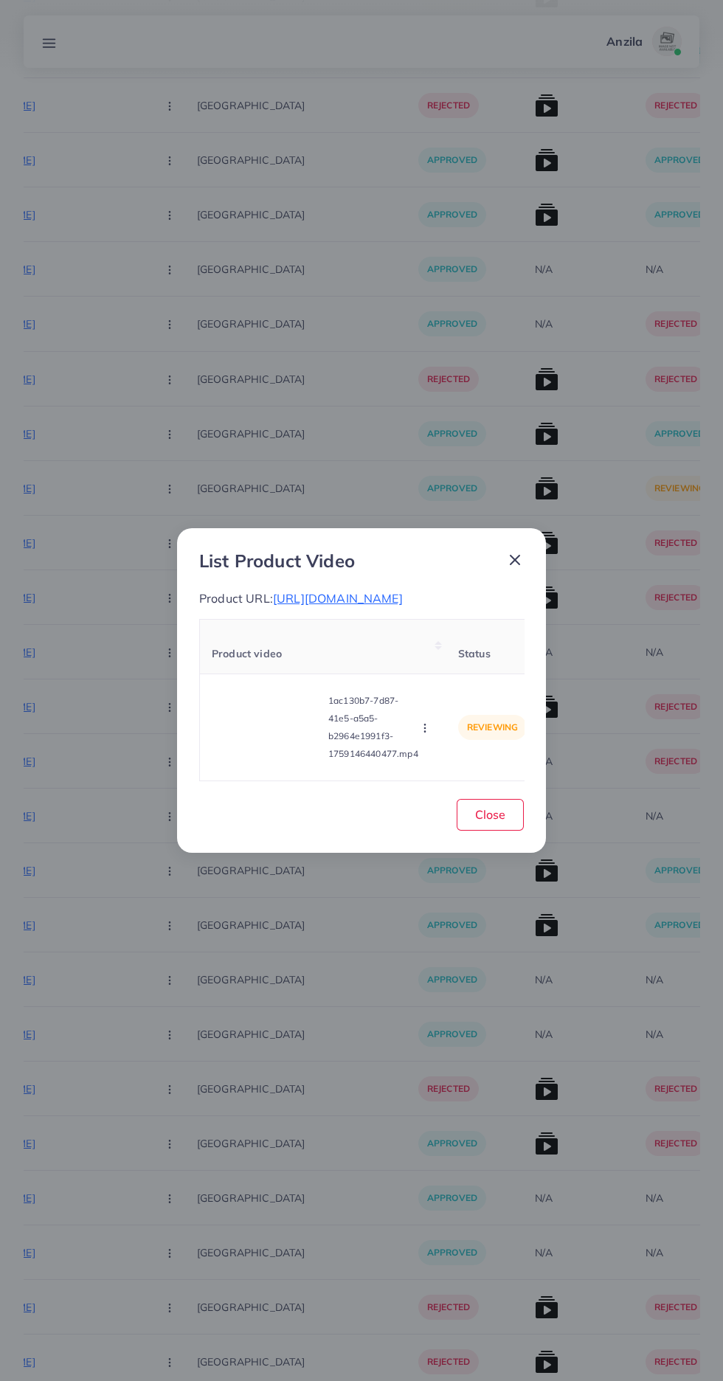
click at [423, 734] on icon "button" at bounding box center [425, 728] width 12 height 12
click at [454, 666] on span "Approve" at bounding box center [456, 658] width 49 height 15
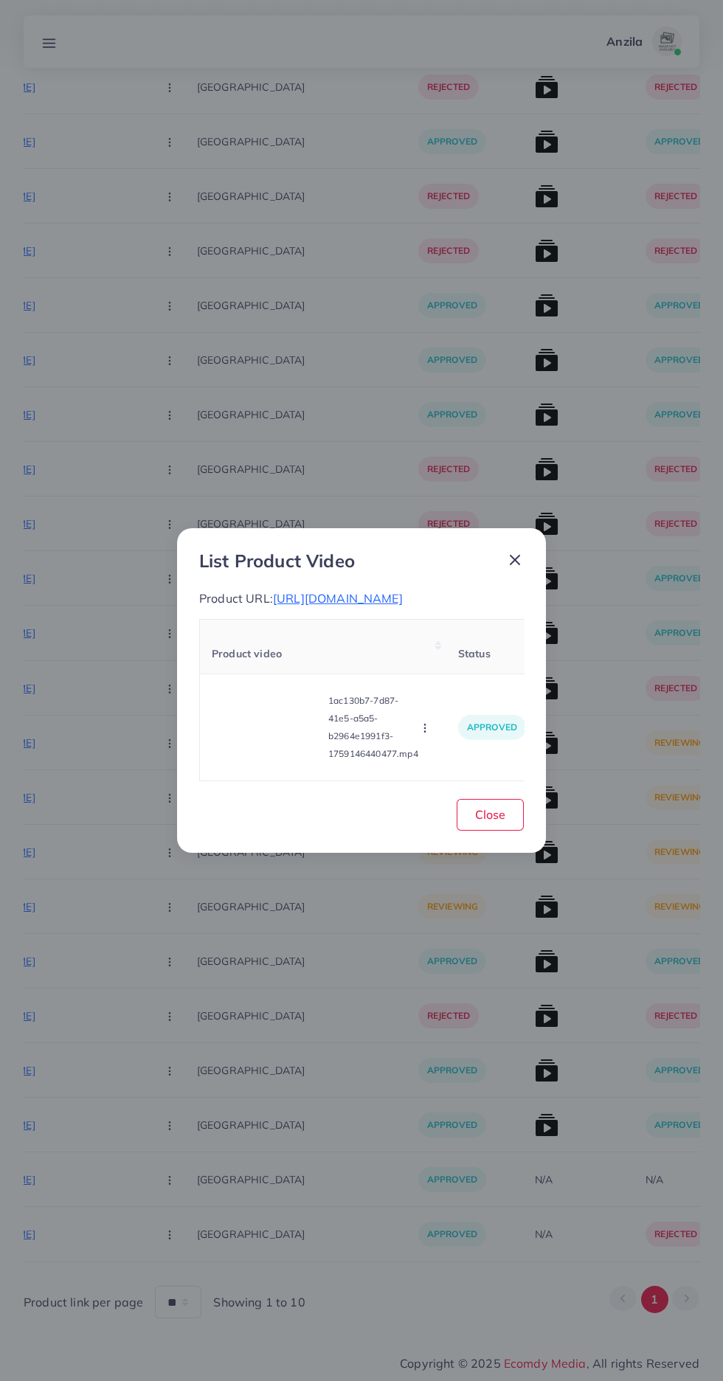
scroll to position [11731, 0]
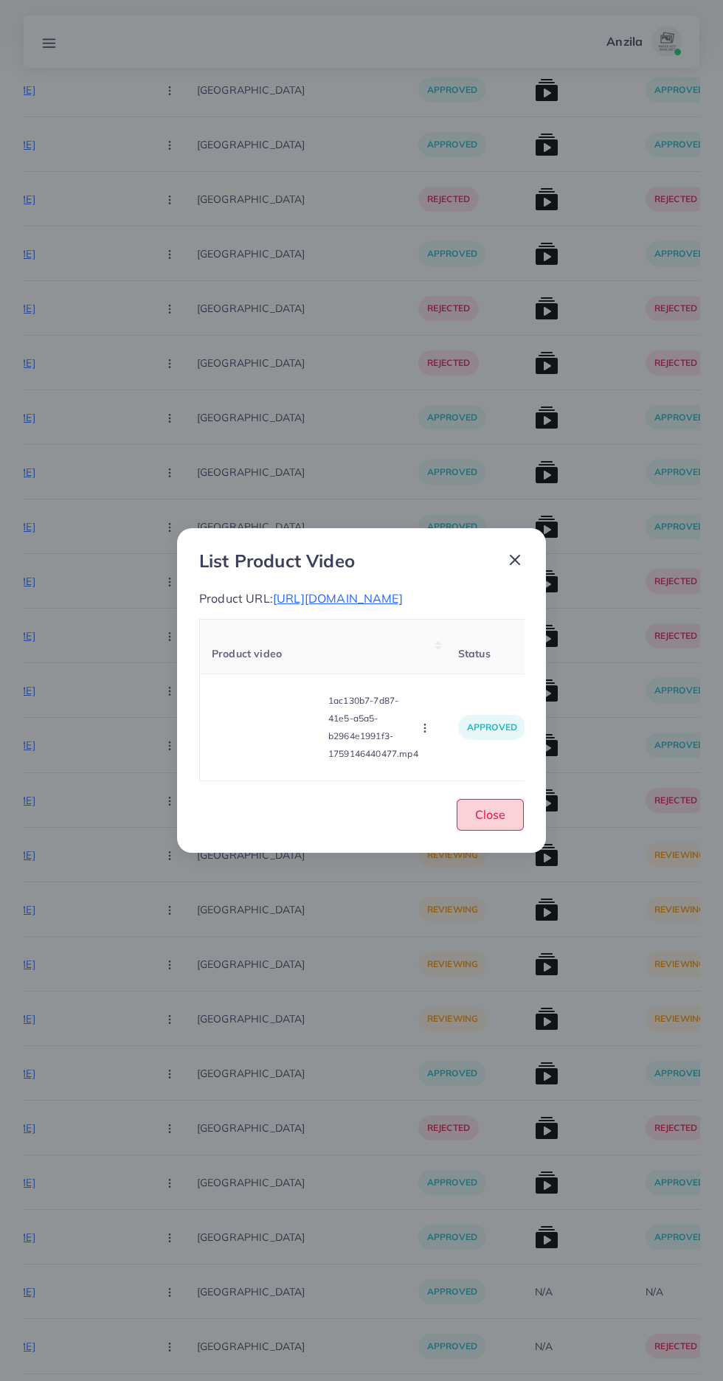
click at [476, 822] on span "Close" at bounding box center [490, 814] width 30 height 15
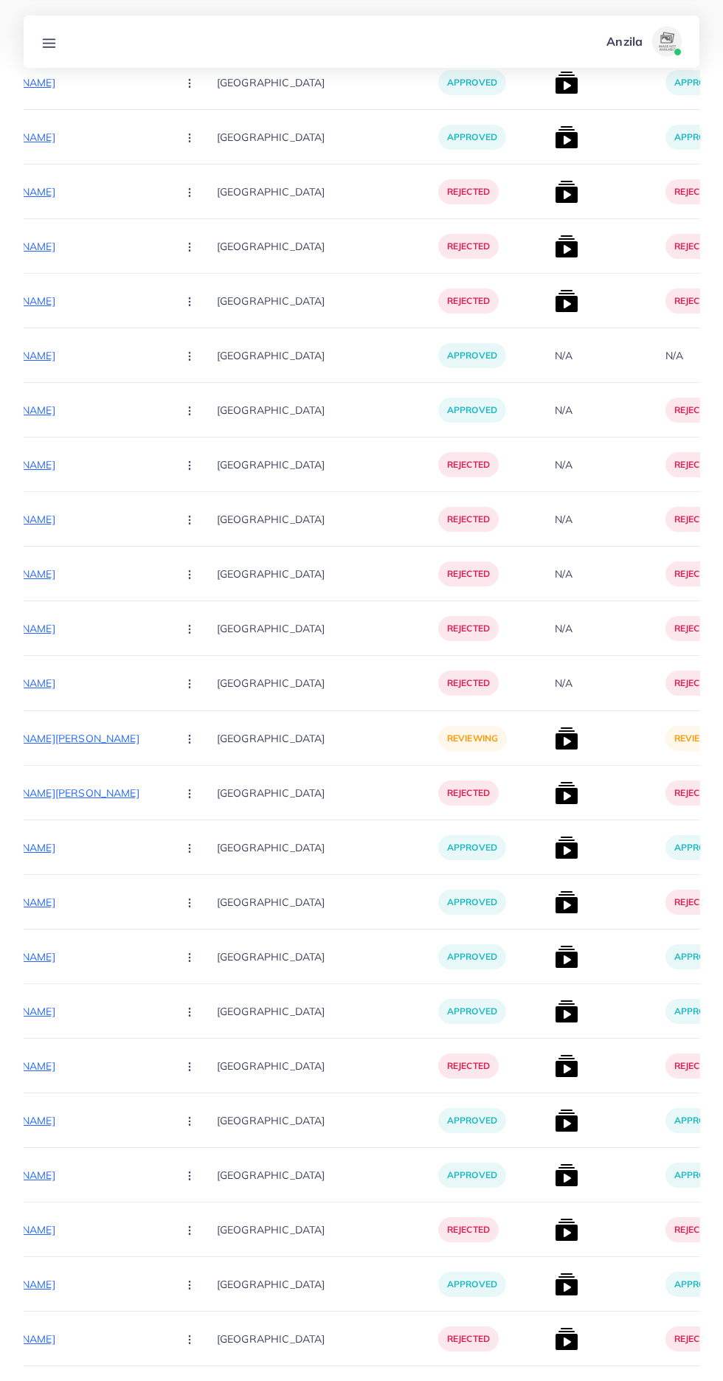
scroll to position [0, 261]
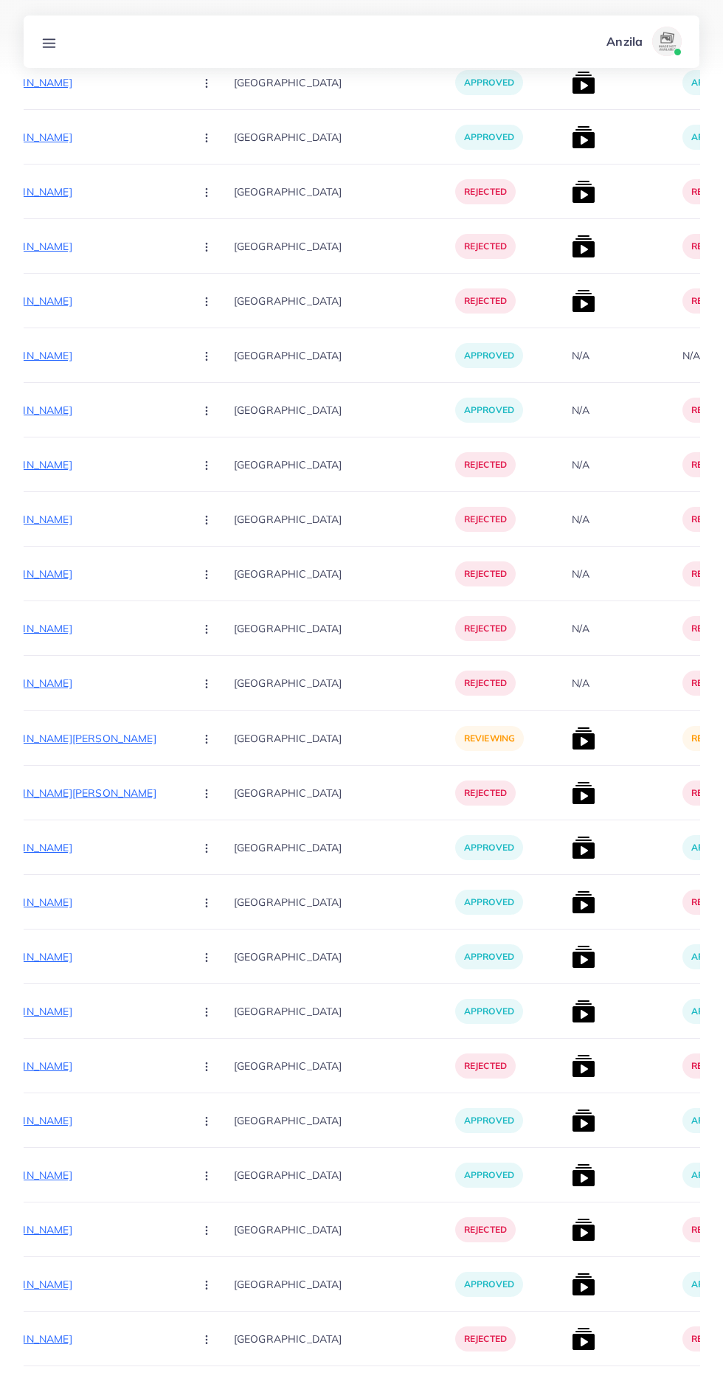
click at [110, 739] on p "https://shineappeal.com/products/laura-mercier-translucent-loose-longwear-setti…" at bounding box center [71, 738] width 221 height 18
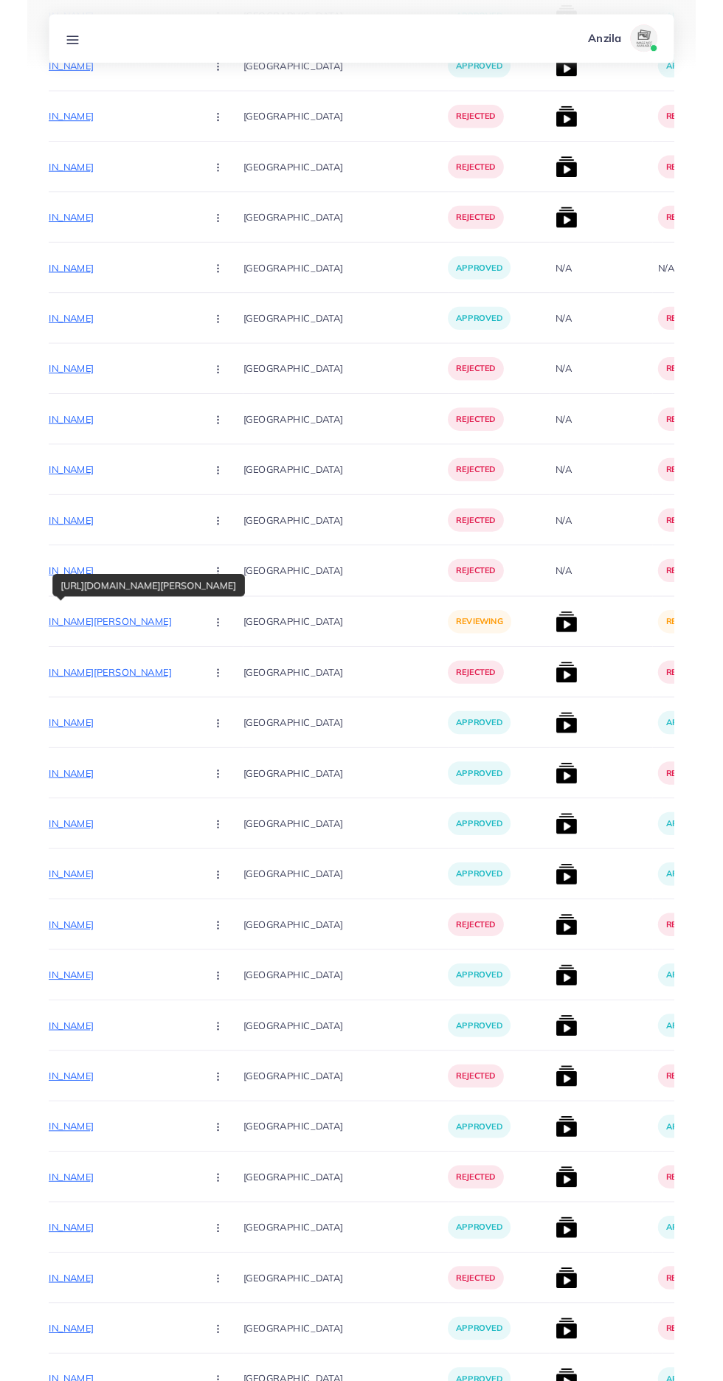
scroll to position [9666, 0]
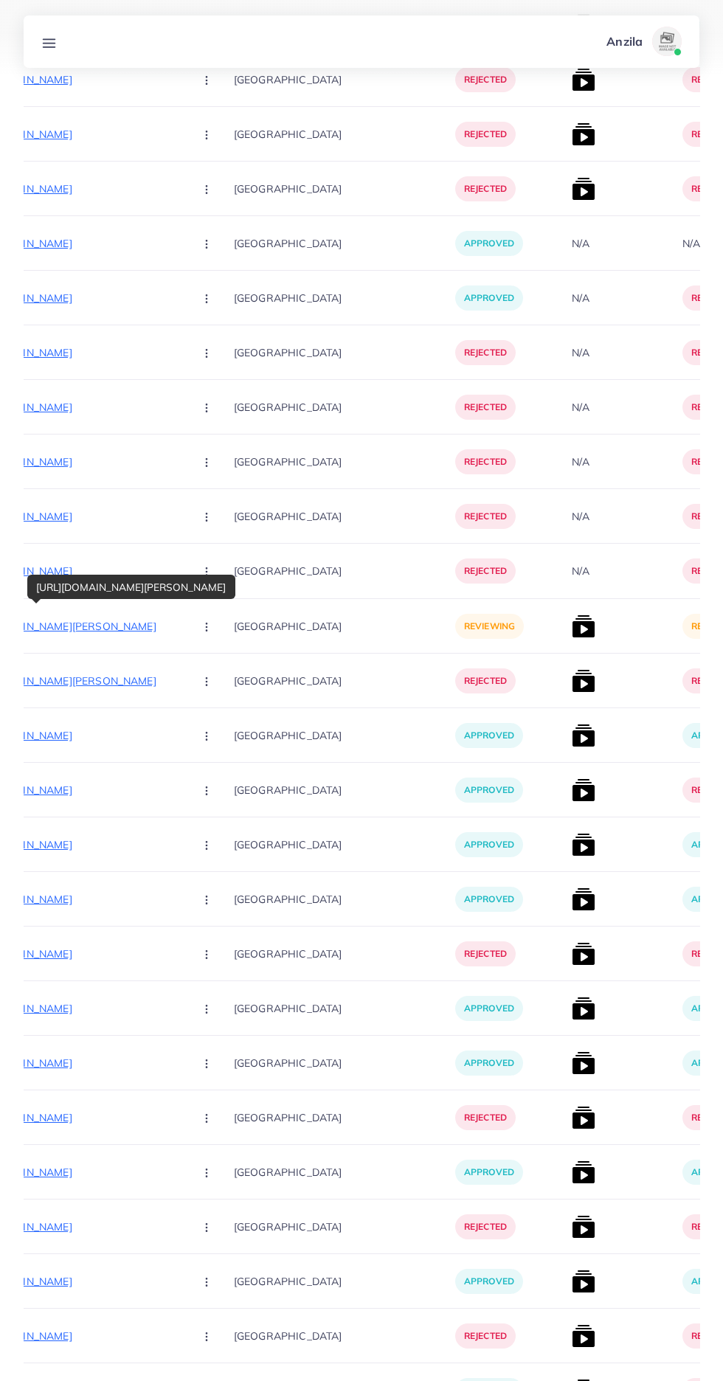
click at [206, 627] on circle "button" at bounding box center [206, 626] width 1 height 1
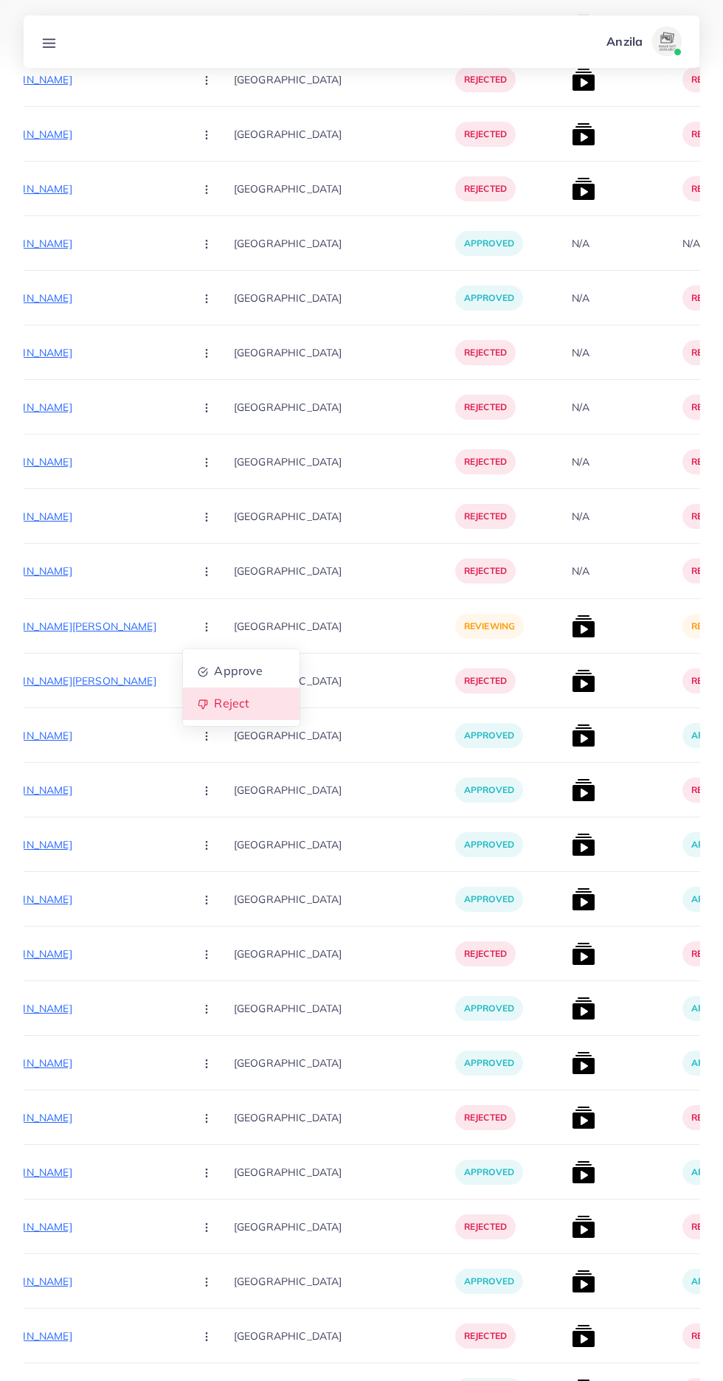
click at [214, 701] on span "Reject" at bounding box center [231, 703] width 35 height 15
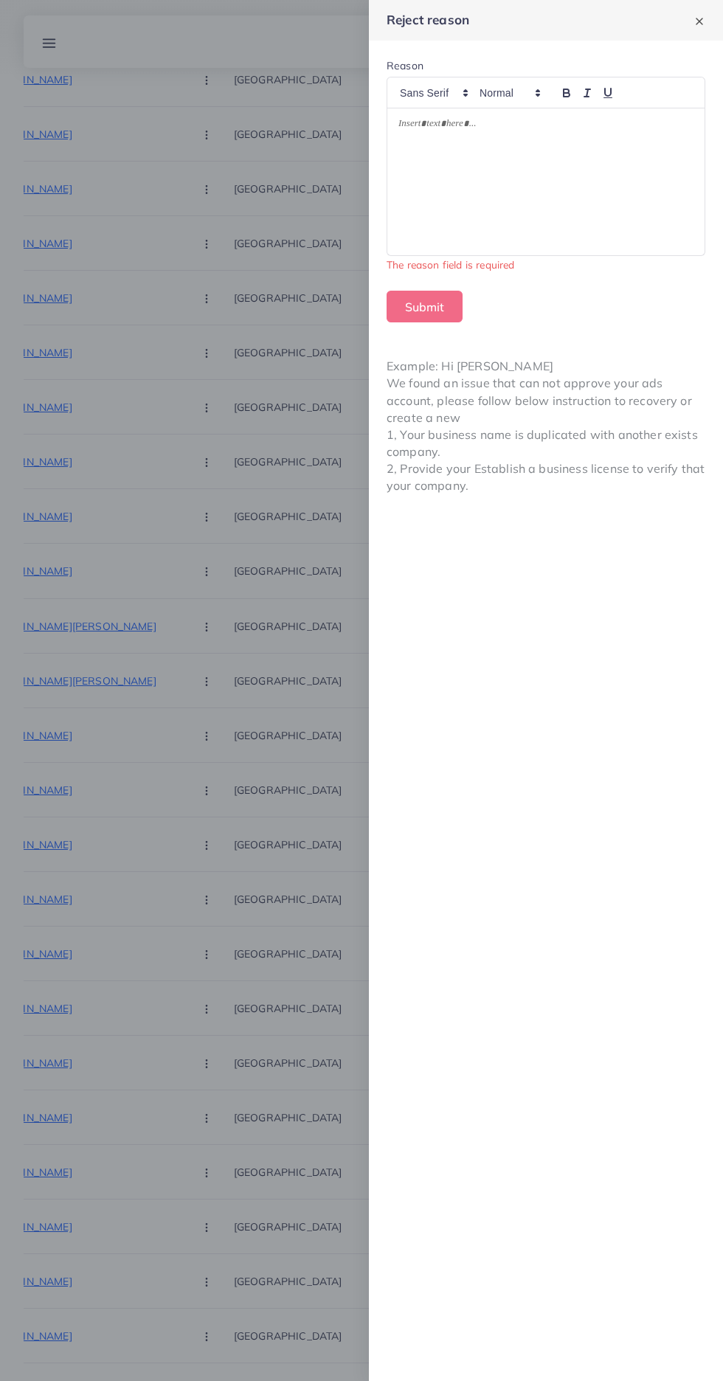
click at [580, 198] on div at bounding box center [545, 181] width 317 height 147
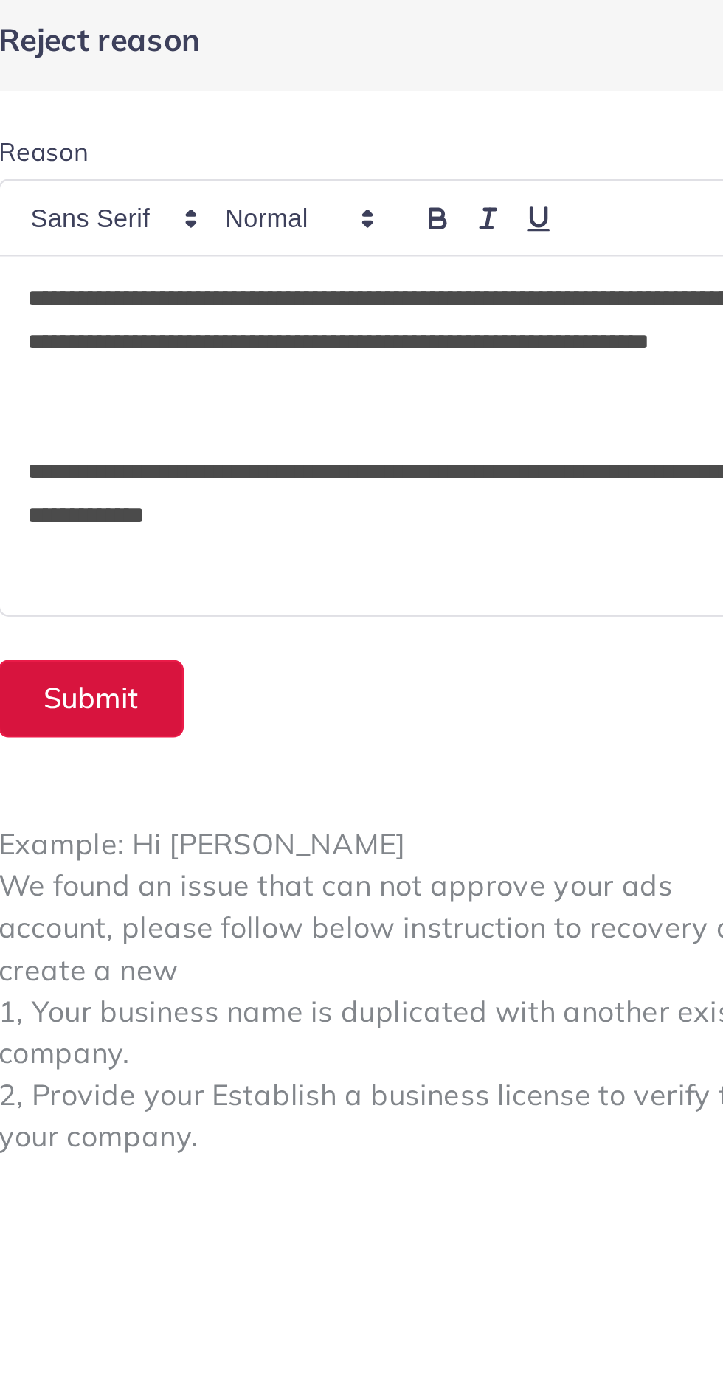
click at [432, 287] on button "Submit" at bounding box center [425, 290] width 76 height 32
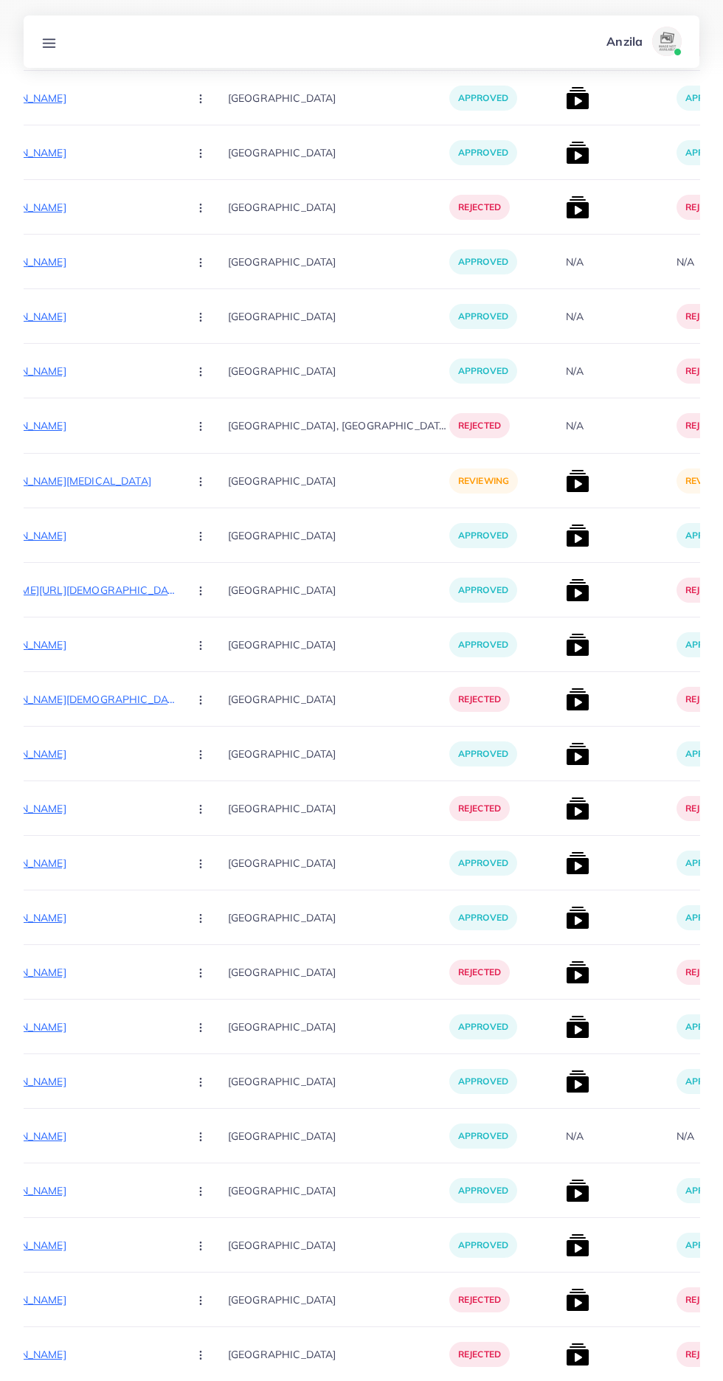
scroll to position [6644, 0]
click at [91, 485] on p "https://pakbeautify.com/products/stainless-steel-spices-masala-grinder-with-fre…" at bounding box center [65, 483] width 221 height 18
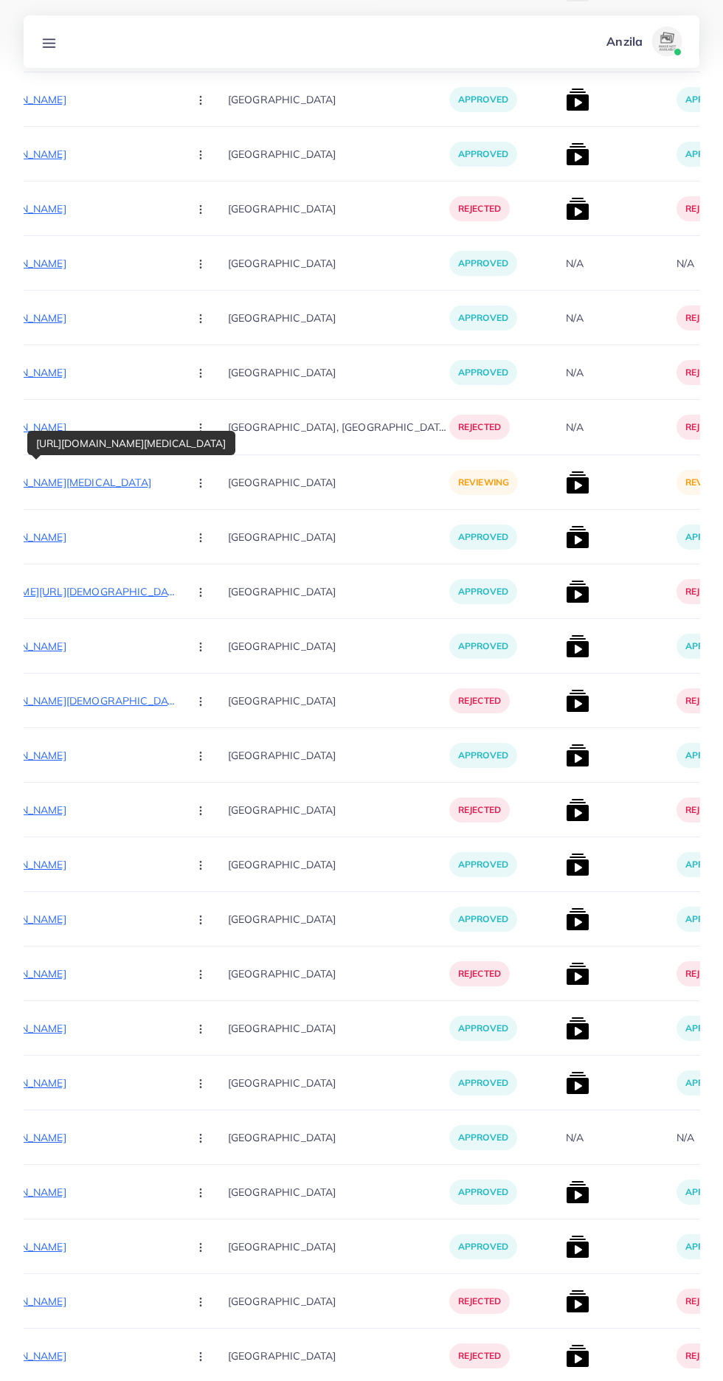
click at [176, 489] on button "button" at bounding box center [202, 481] width 52 height 33
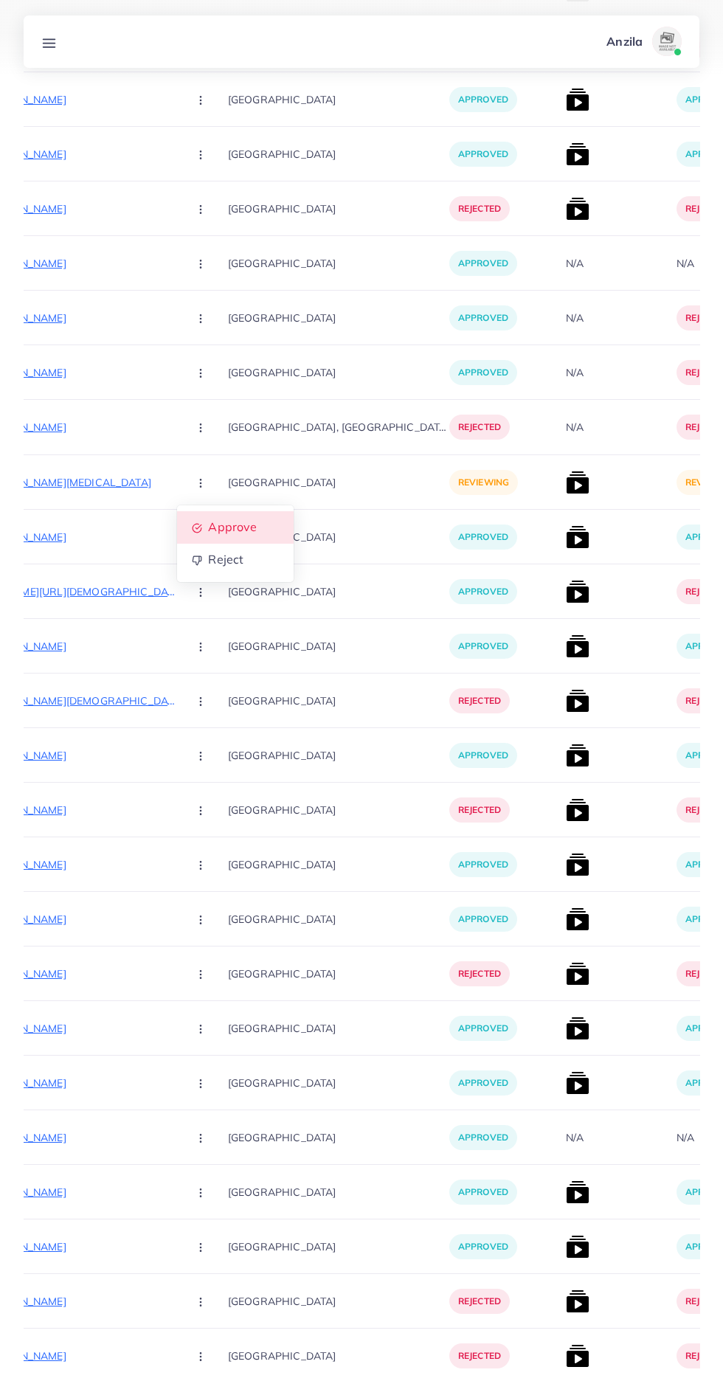
click at [208, 533] on span "Approve" at bounding box center [232, 527] width 49 height 15
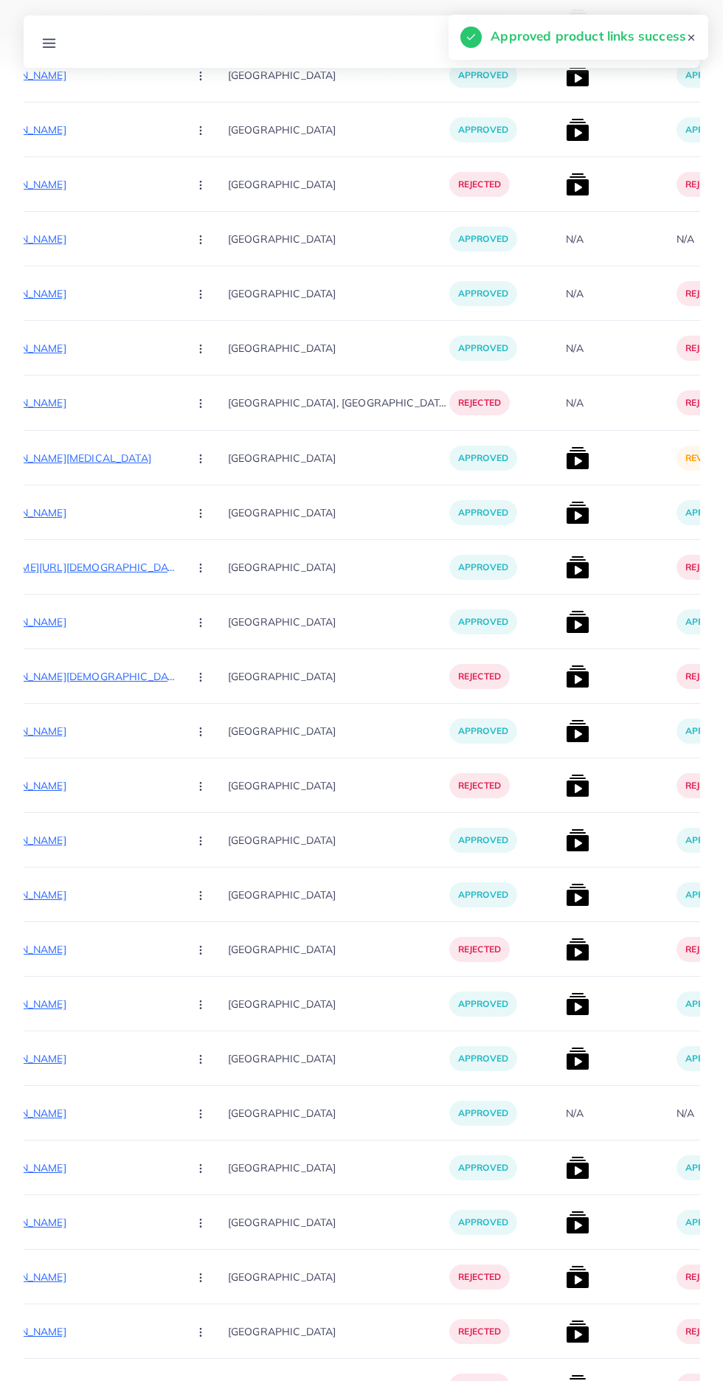
scroll to position [6683, 0]
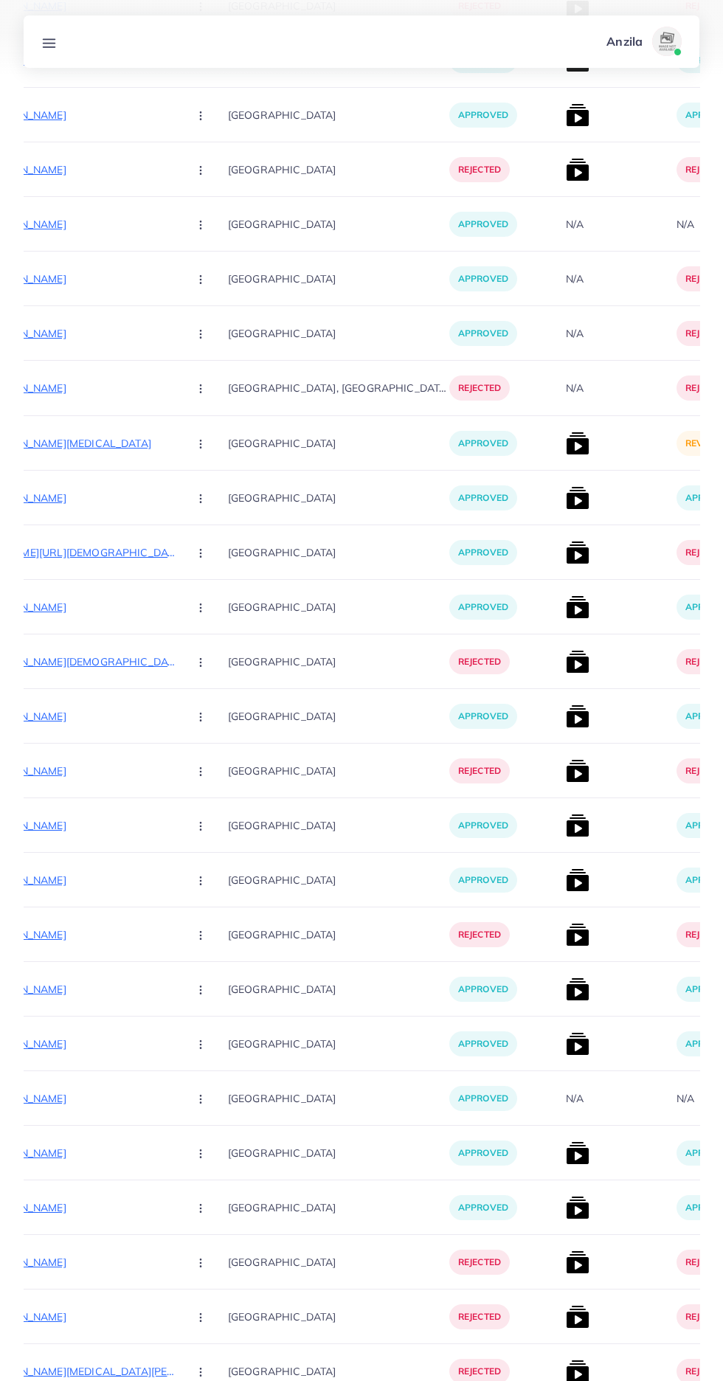
click at [566, 446] on img at bounding box center [578, 444] width 24 height 24
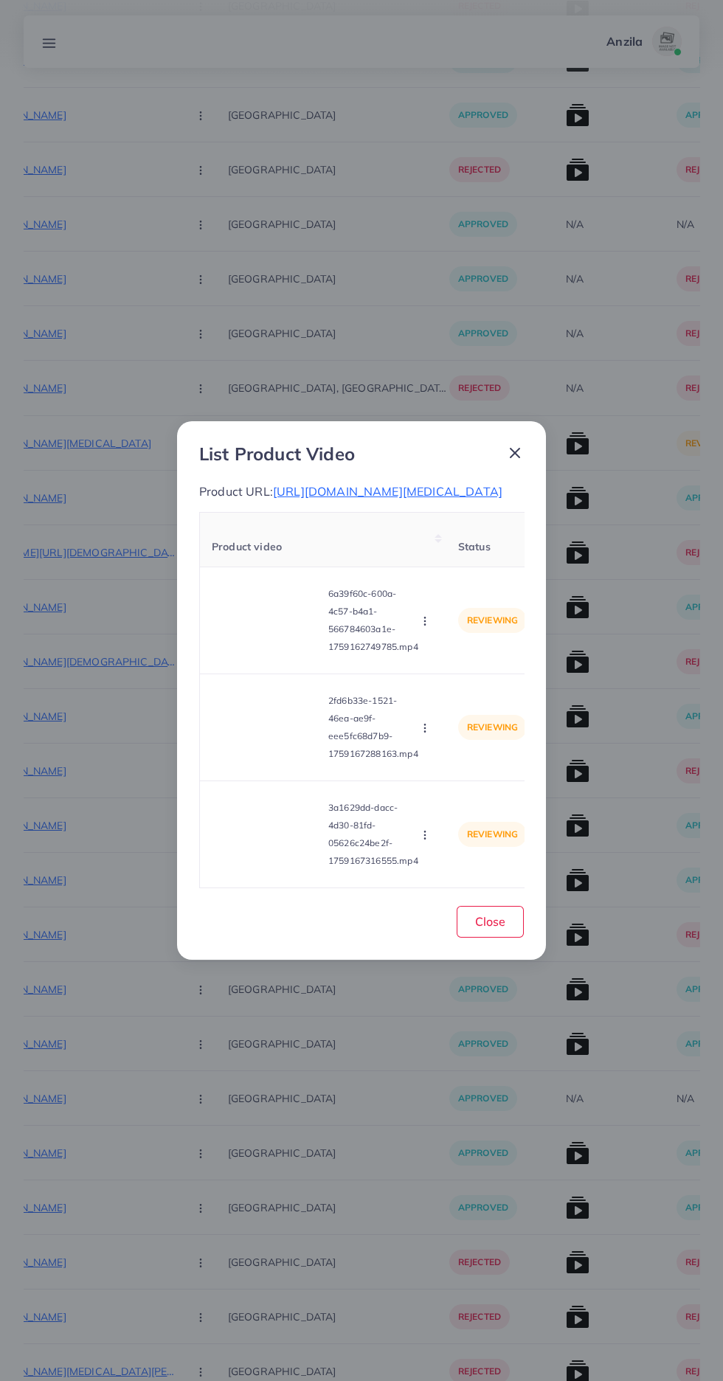
click at [279, 654] on video at bounding box center [267, 620] width 111 height 66
click at [279, 654] on div at bounding box center [267, 620] width 111 height 66
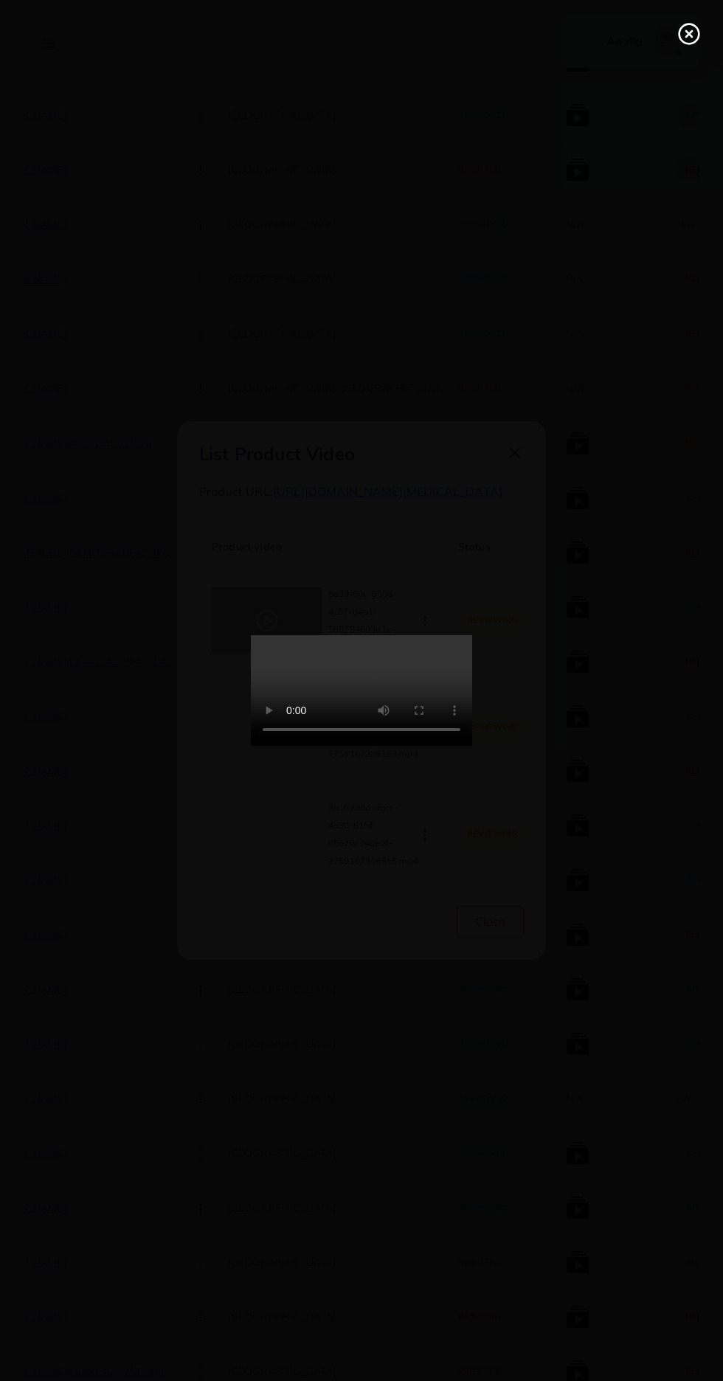
click at [693, 40] on icon at bounding box center [689, 34] width 24 height 24
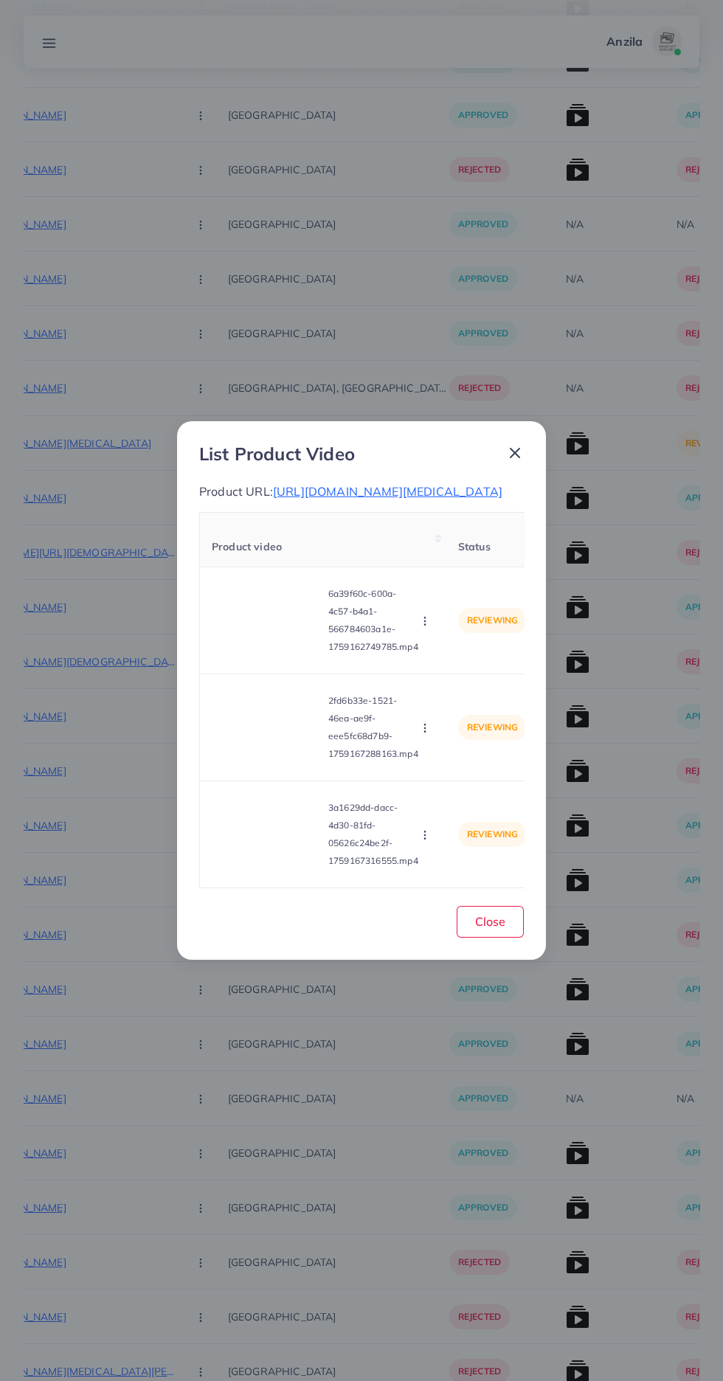
click at [425, 622] on circle "button" at bounding box center [424, 621] width 1 height 1
click at [461, 696] on span "Reject" at bounding box center [449, 689] width 35 height 15
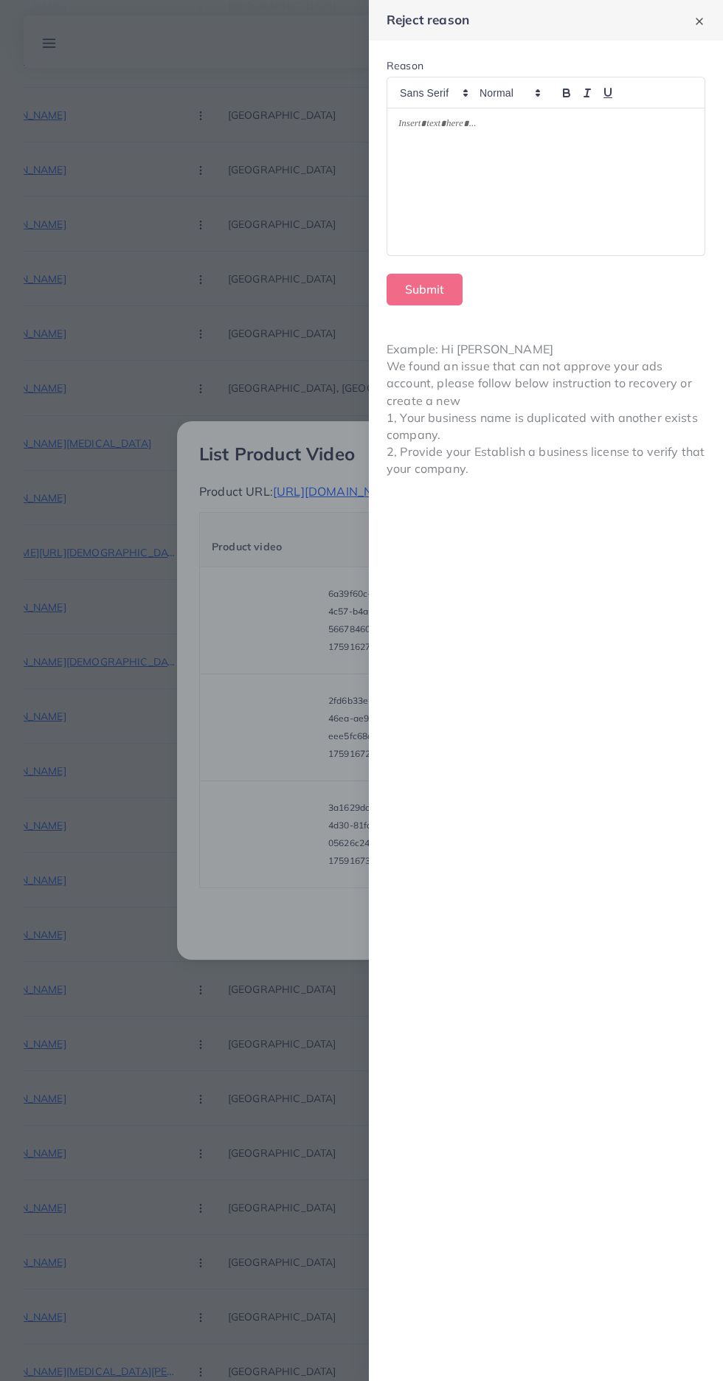
click at [600, 217] on div at bounding box center [545, 181] width 317 height 147
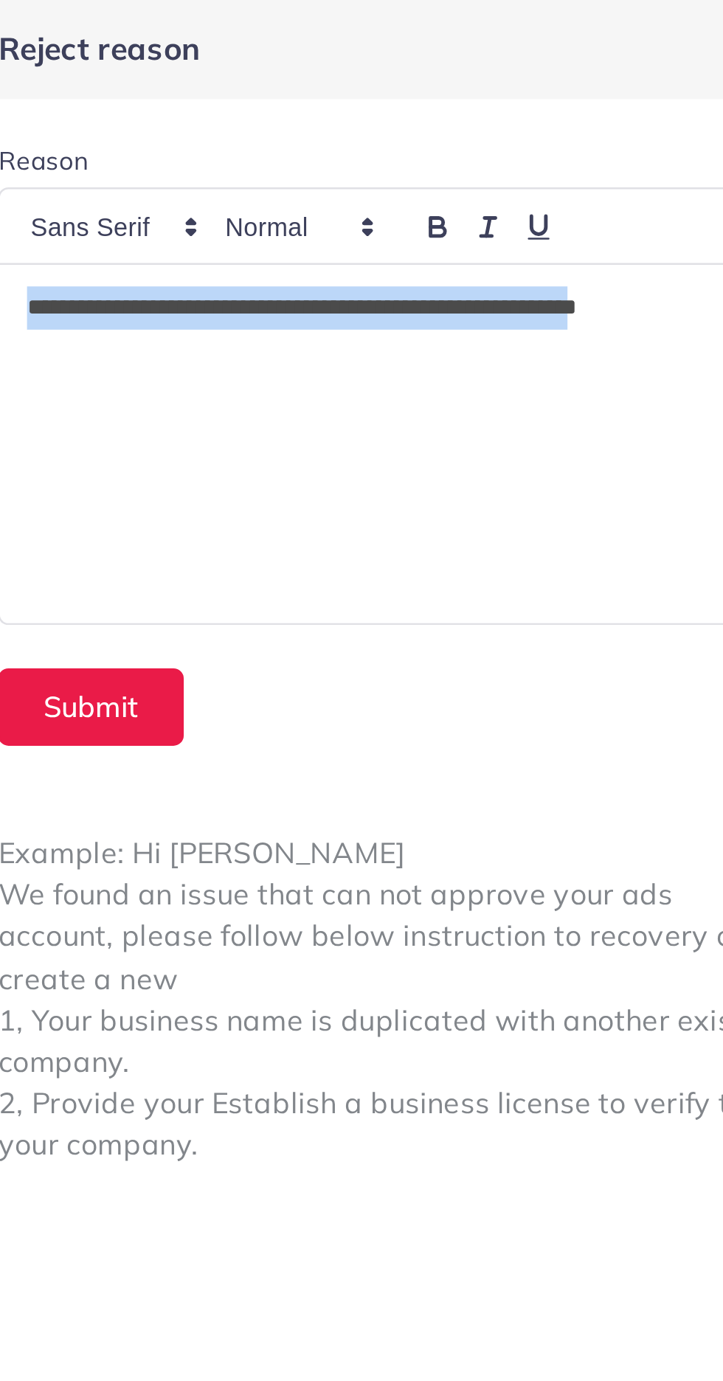
copy p "**********"
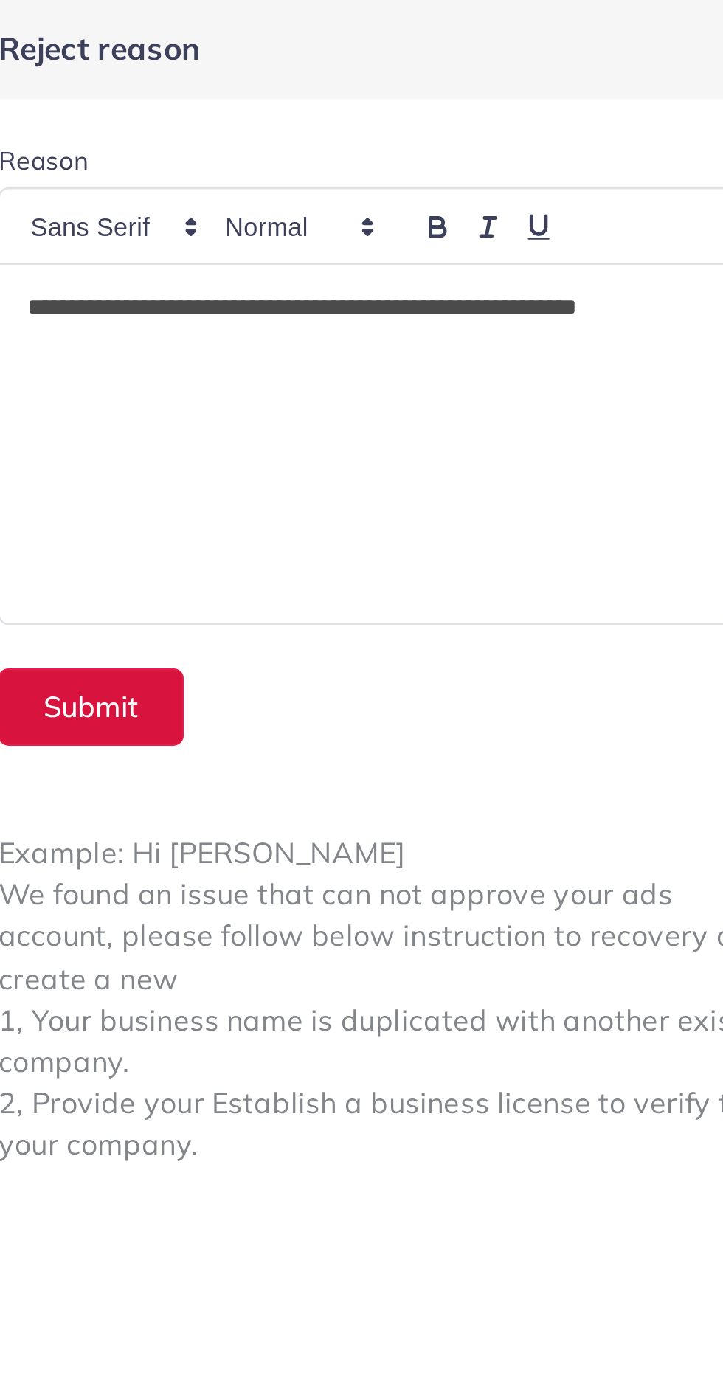
click at [437, 285] on button "Submit" at bounding box center [425, 290] width 76 height 32
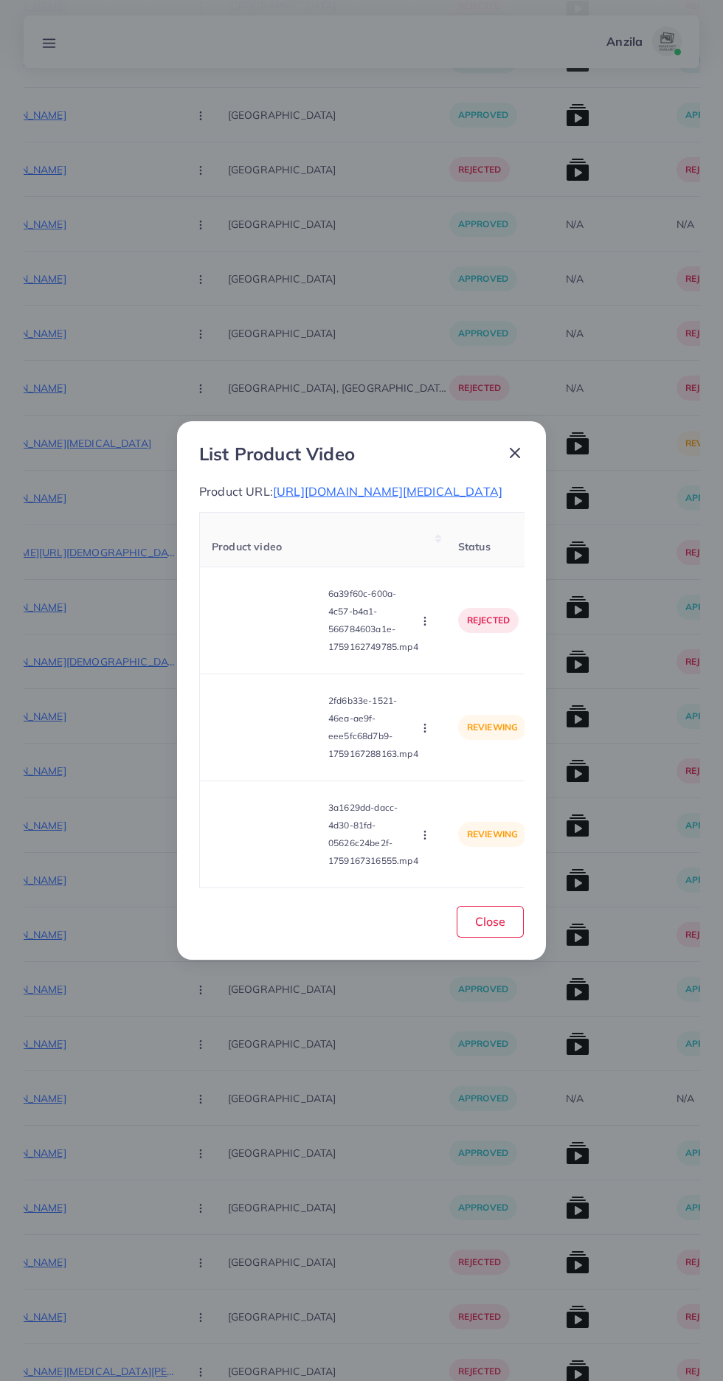
click at [252, 735] on video at bounding box center [267, 727] width 111 height 66
click at [255, 760] on div at bounding box center [267, 727] width 111 height 66
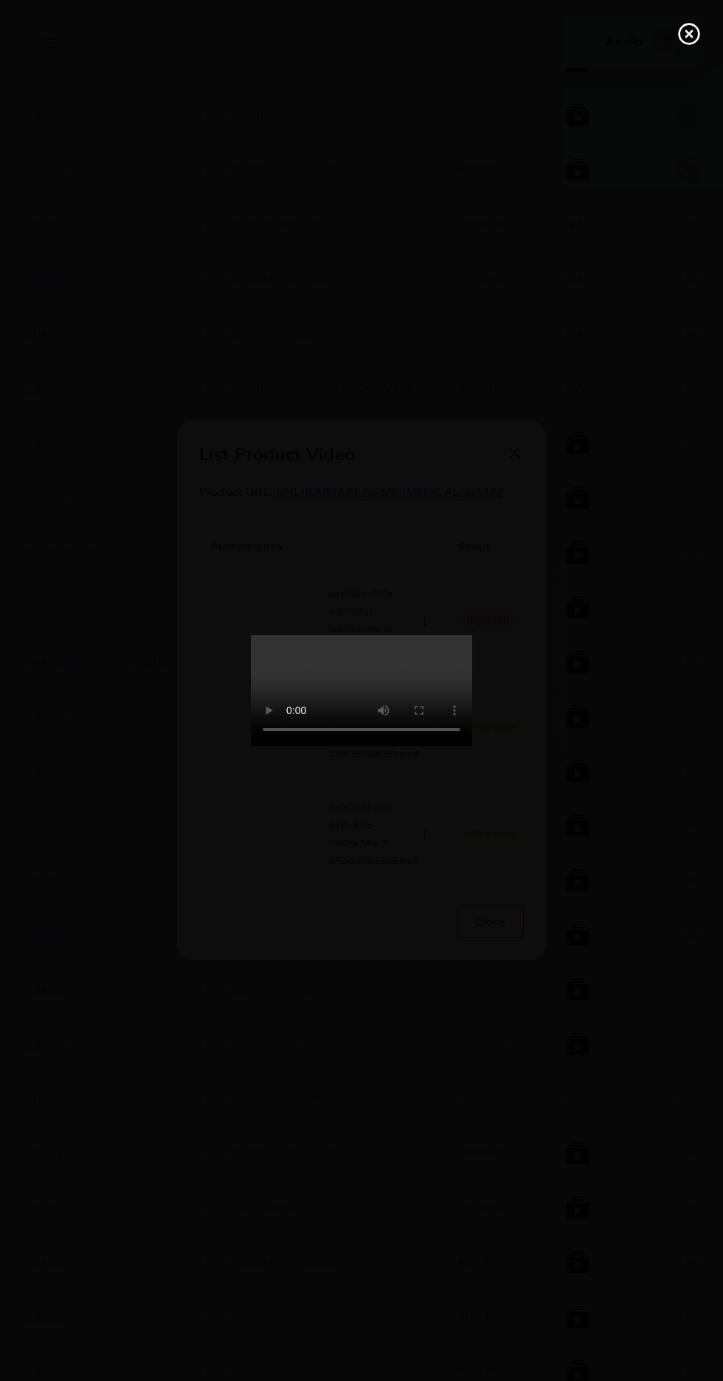
click at [685, 38] on icon at bounding box center [689, 34] width 24 height 24
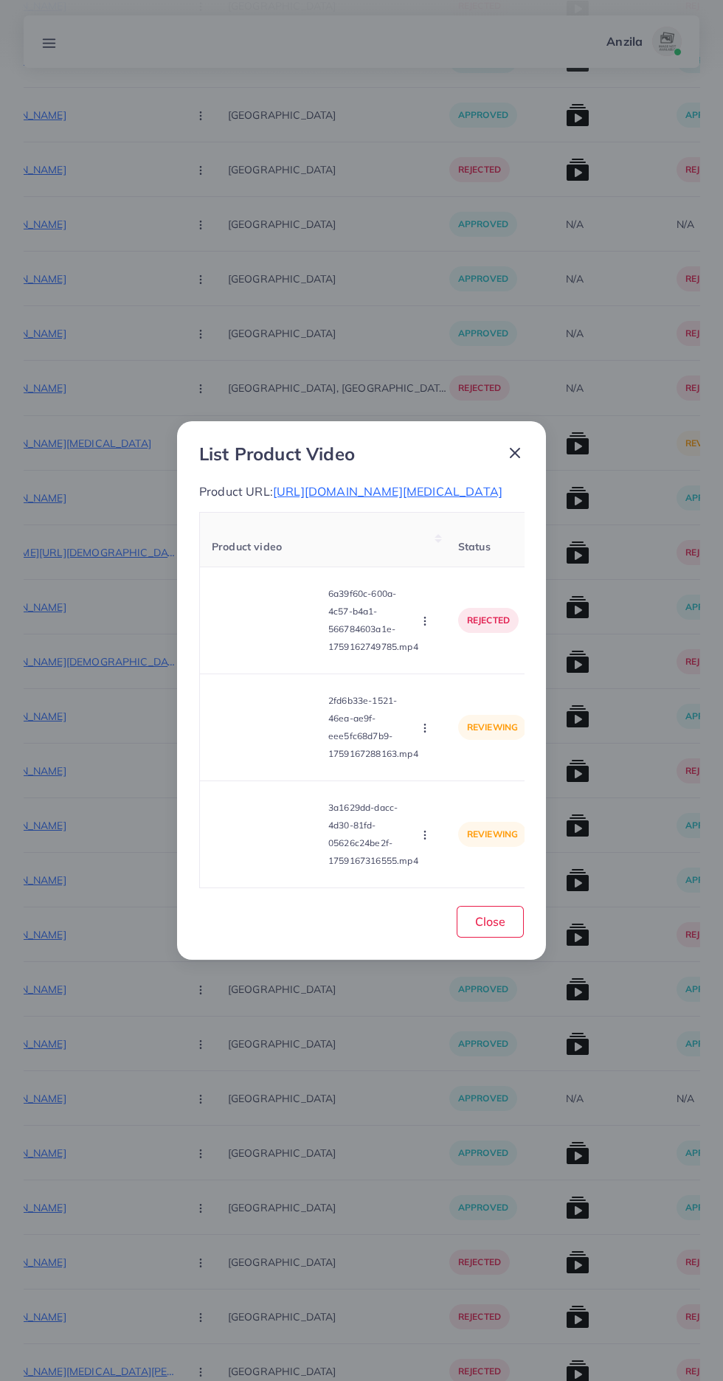
click at [419, 735] on div "Approve Reject" at bounding box center [426, 727] width 16 height 16
click at [425, 729] on circle "button" at bounding box center [424, 728] width 1 height 1
click at [425, 732] on circle "button" at bounding box center [424, 731] width 1 height 1
click at [427, 734] on icon "button" at bounding box center [425, 728] width 12 height 12
click at [442, 771] on span "Approve" at bounding box center [456, 763] width 49 height 15
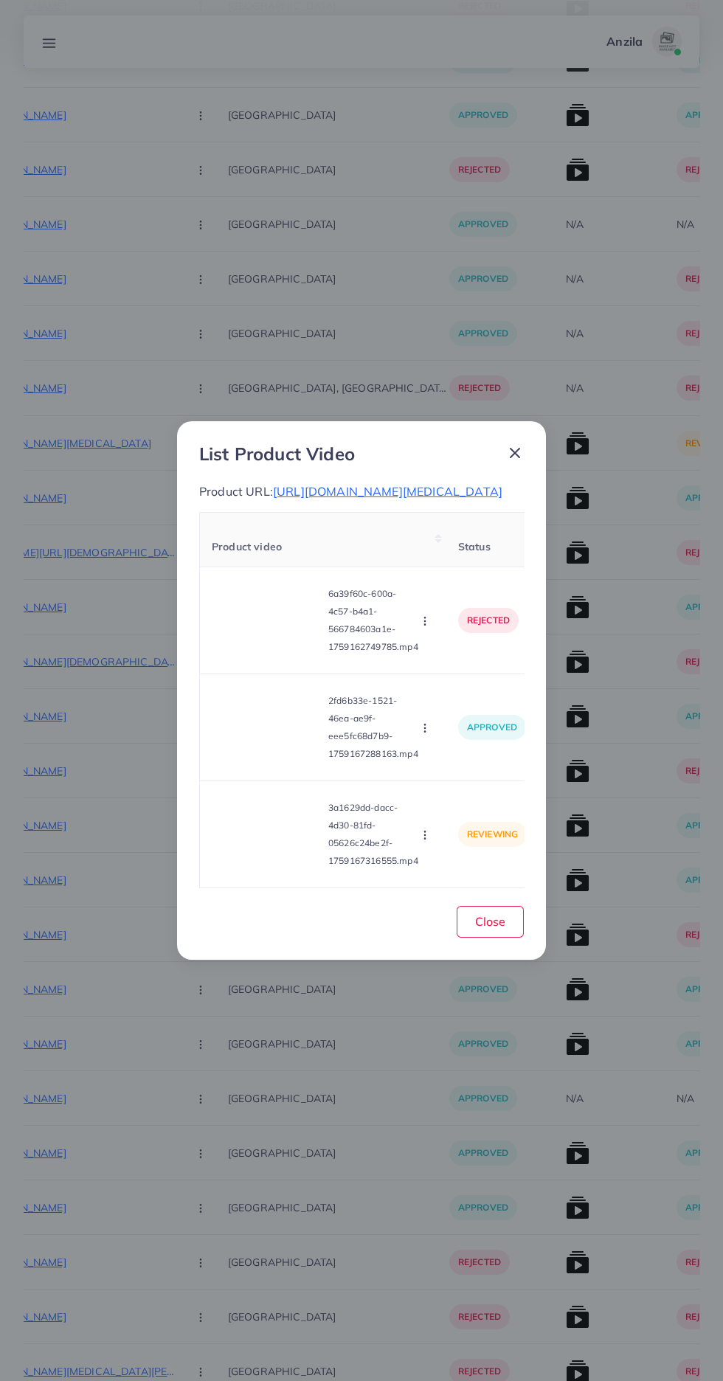
click at [263, 851] on video at bounding box center [267, 834] width 111 height 66
click at [267, 867] on div at bounding box center [267, 834] width 111 height 66
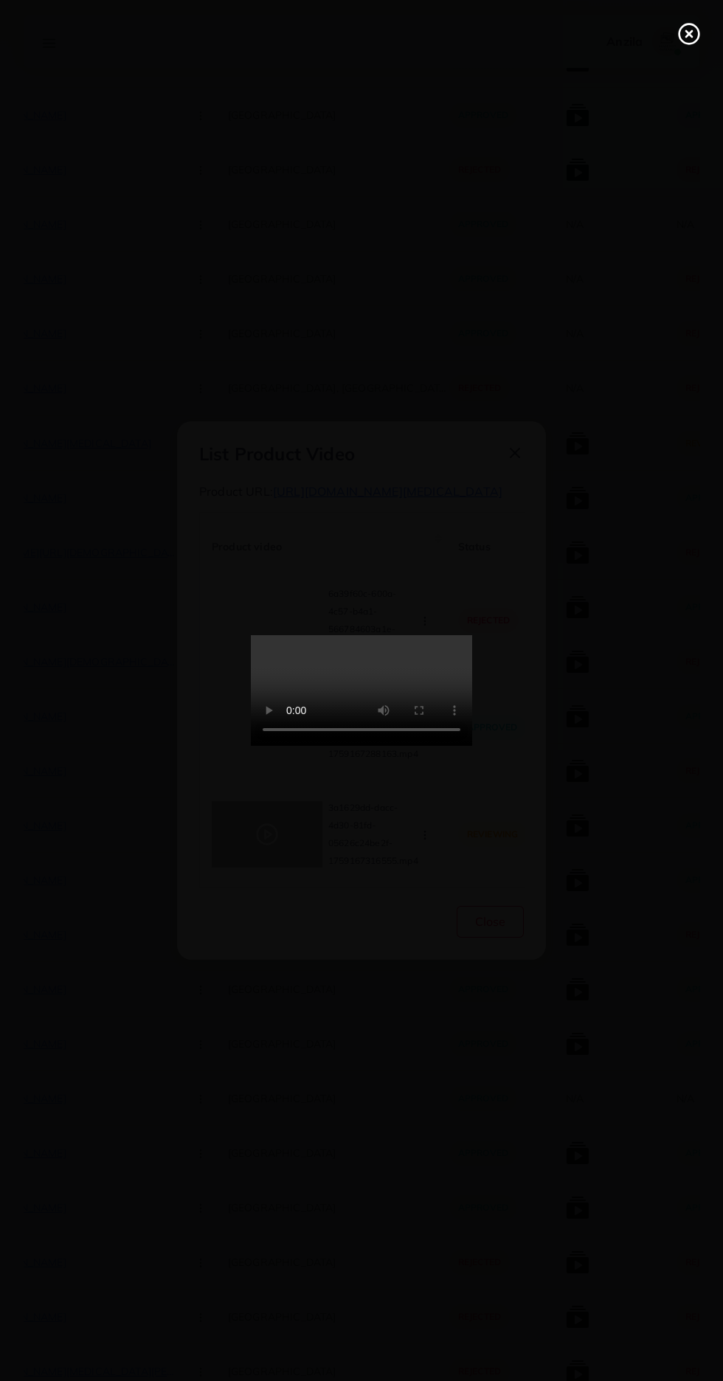
click at [689, 34] on line at bounding box center [689, 34] width 6 height 6
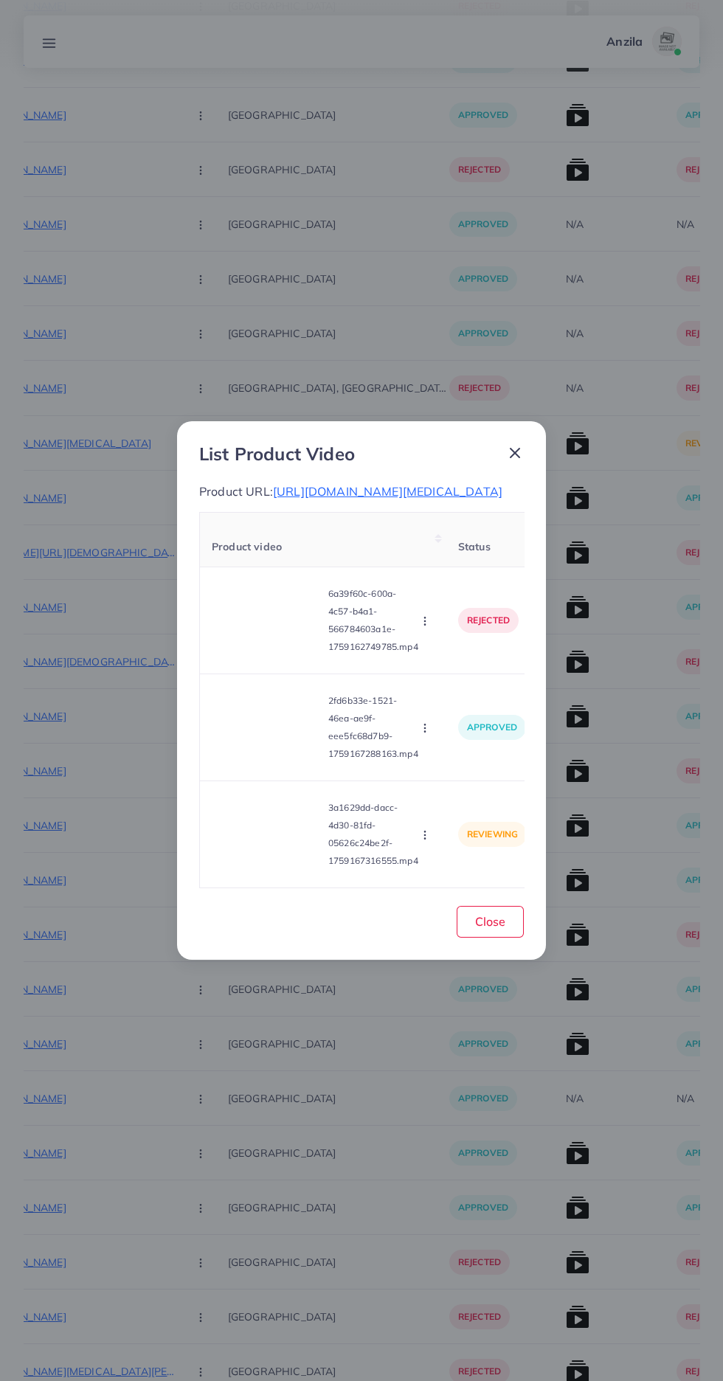
click at [434, 842] on button "button" at bounding box center [426, 834] width 16 height 15
click at [455, 773] on span "Approve" at bounding box center [456, 765] width 49 height 15
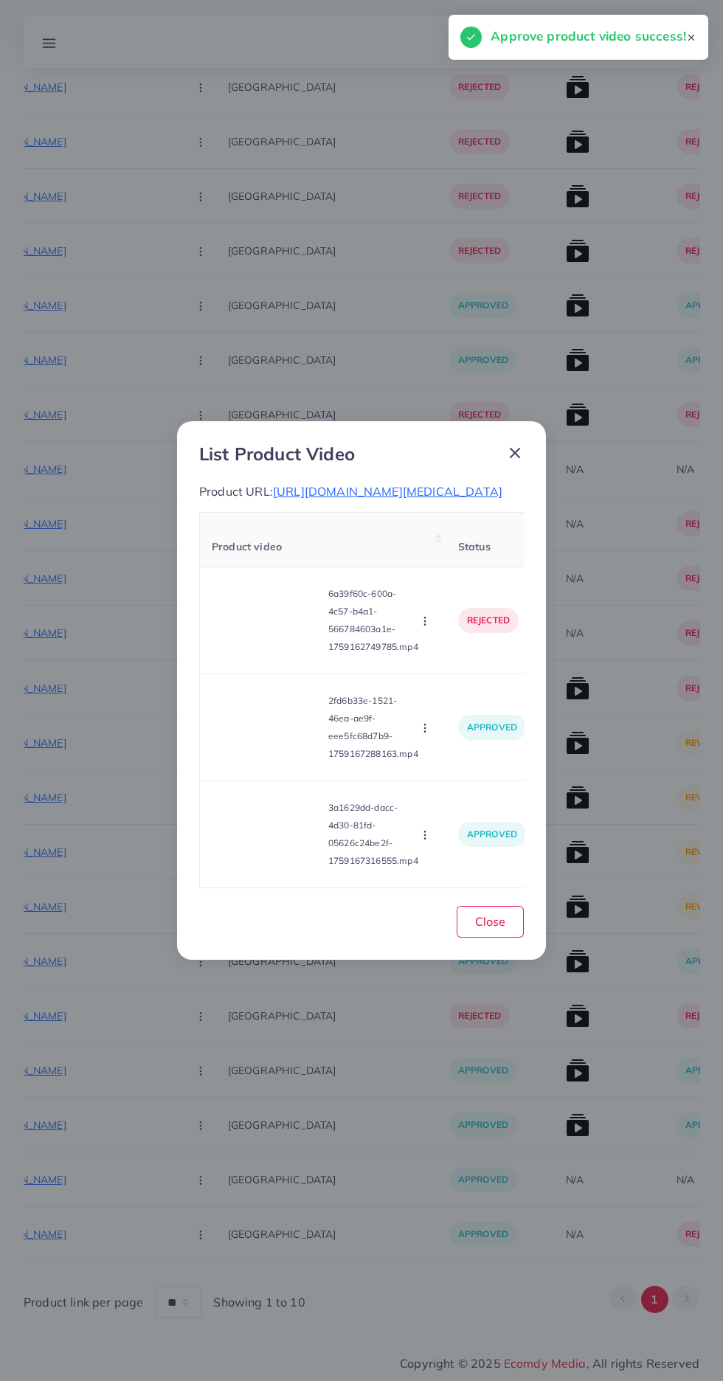
scroll to position [6438, 0]
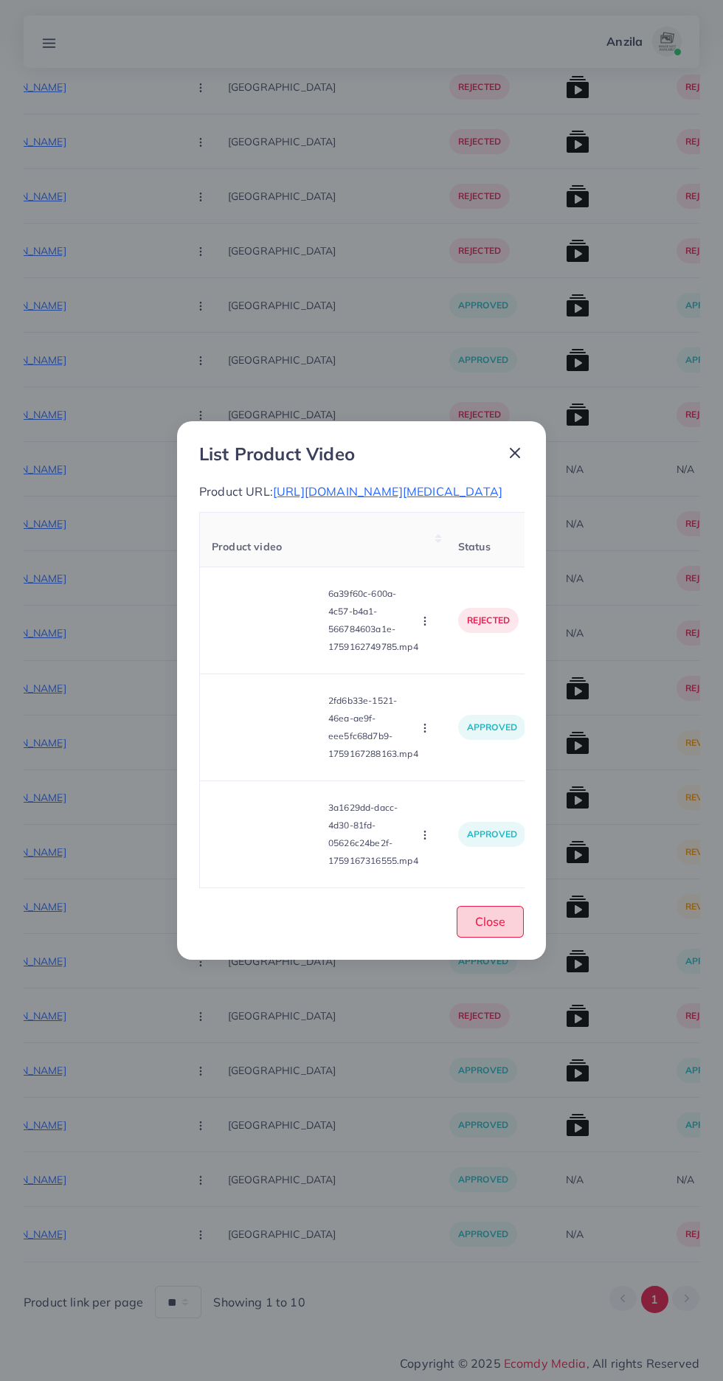
click at [488, 938] on button "Close" at bounding box center [490, 922] width 67 height 32
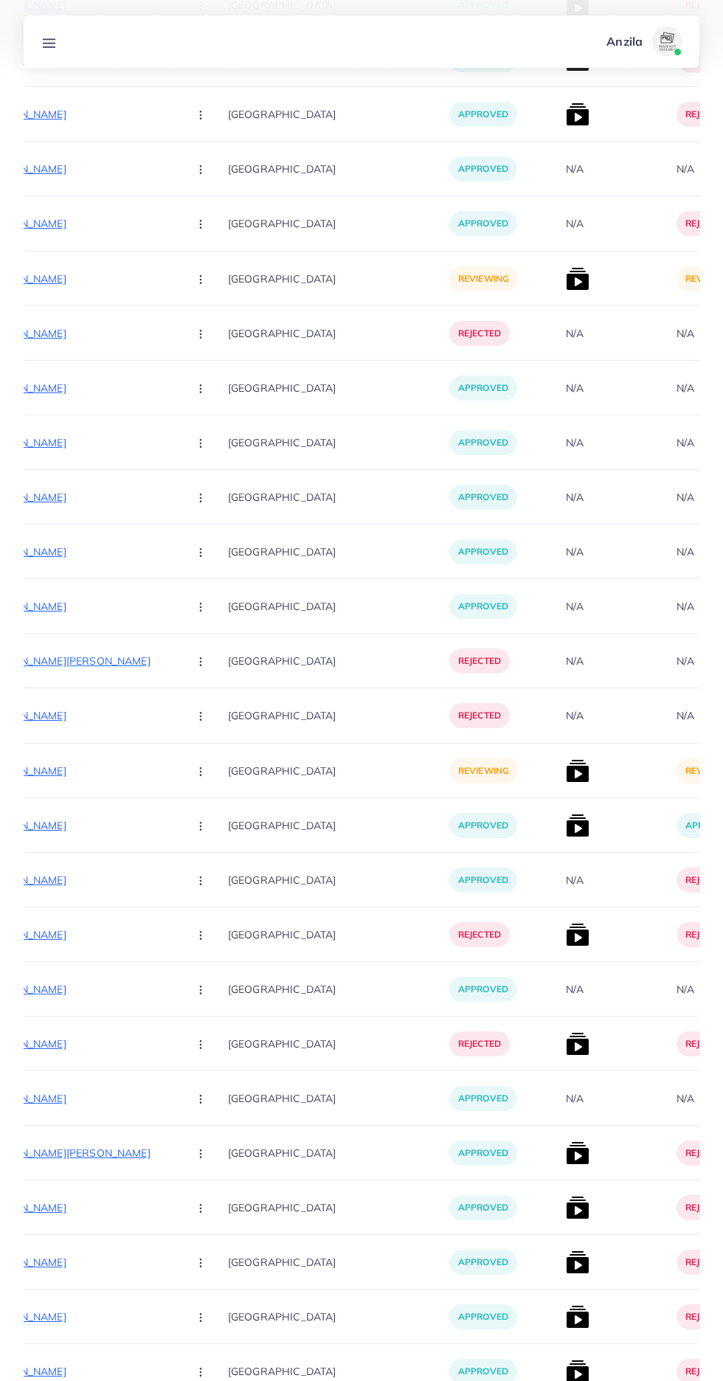
scroll to position [3189, 0]
click at [100, 770] on p "https://comfortclothing.pk/product/comfort-heart-printed-premium-quality-winter…" at bounding box center [65, 771] width 221 height 18
click at [200, 775] on circle "button" at bounding box center [200, 774] width 1 height 1
click at [208, 821] on span "Approve" at bounding box center [232, 815] width 49 height 15
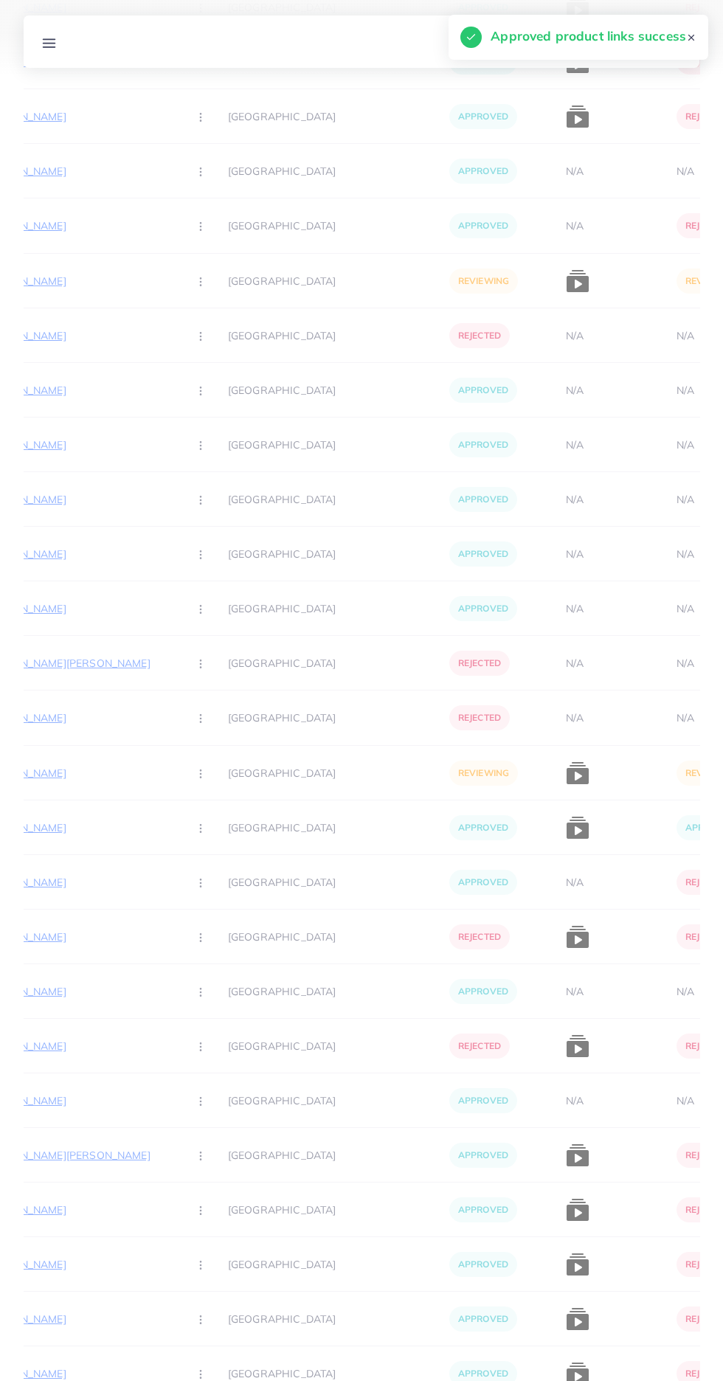
scroll to position [3205, 0]
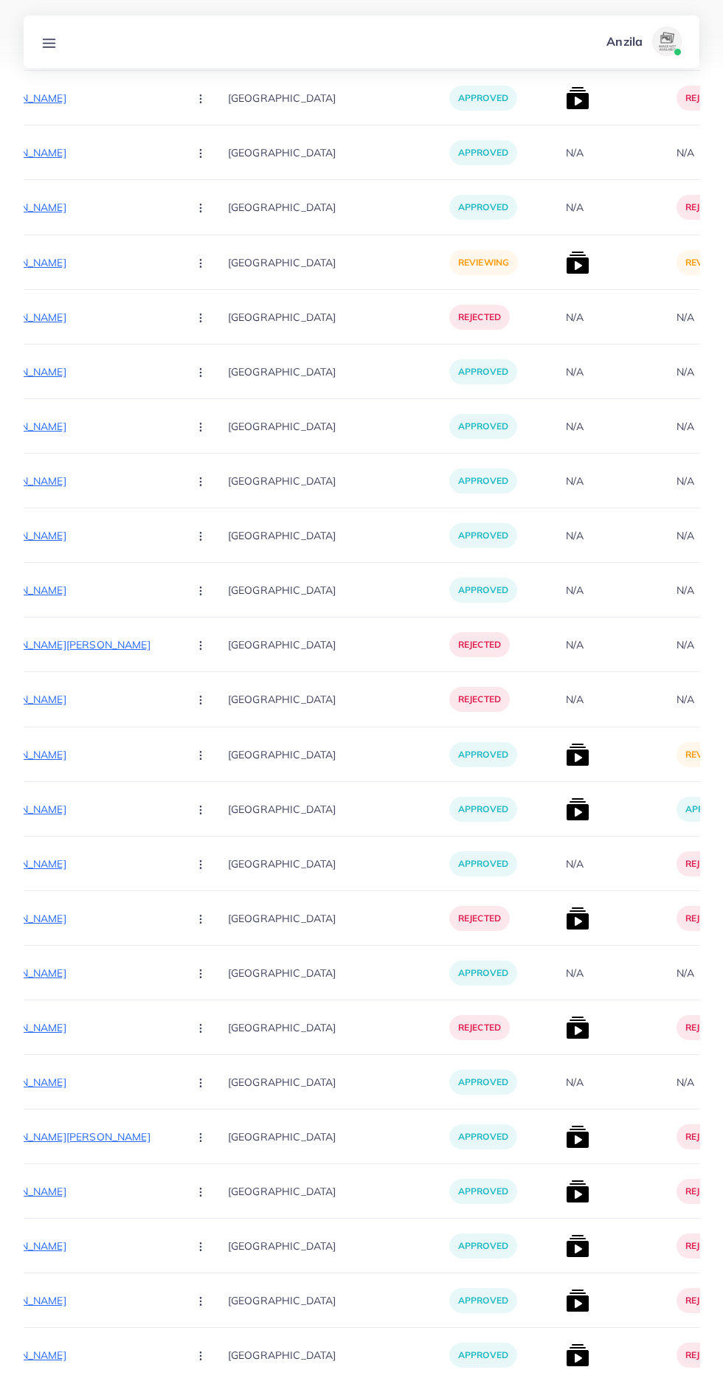
click at [566, 752] on img at bounding box center [578, 755] width 24 height 24
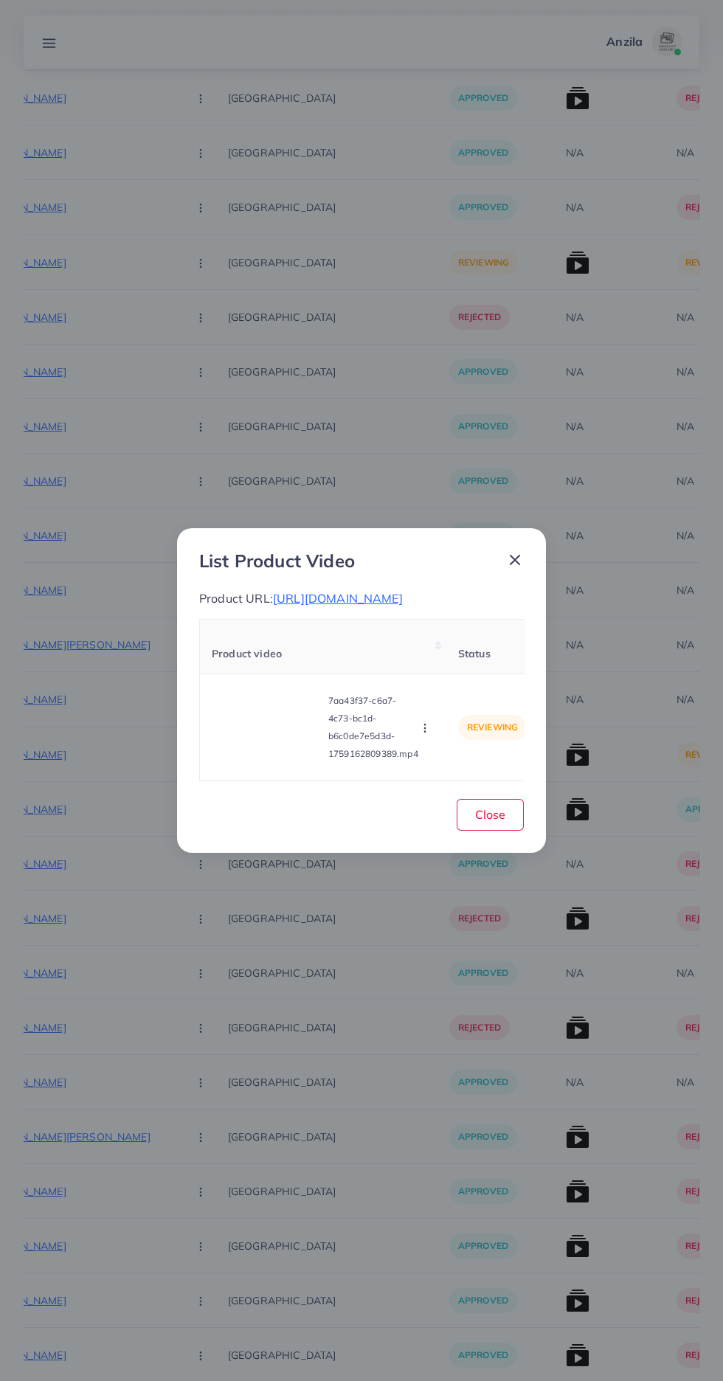
click at [249, 735] on video at bounding box center [267, 727] width 111 height 66
click at [280, 745] on div at bounding box center [267, 727] width 111 height 66
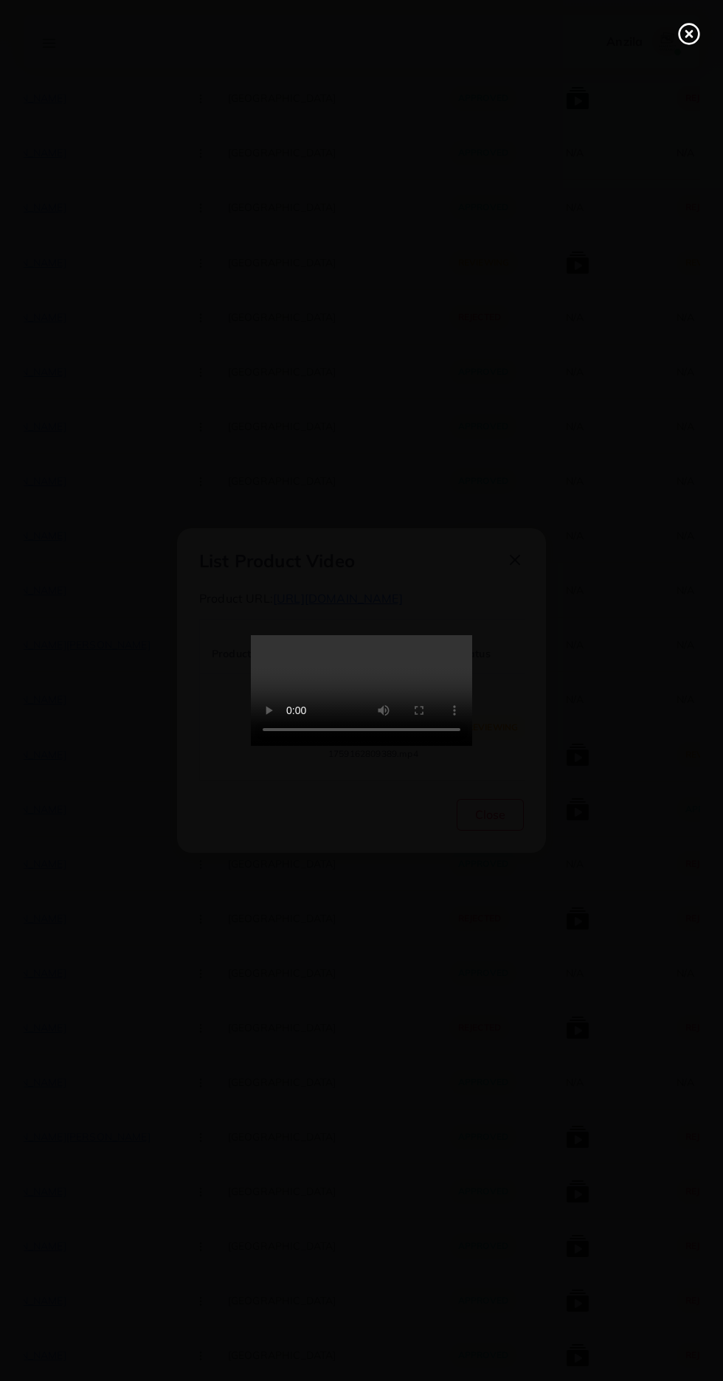
click at [686, 27] on icon at bounding box center [689, 34] width 24 height 24
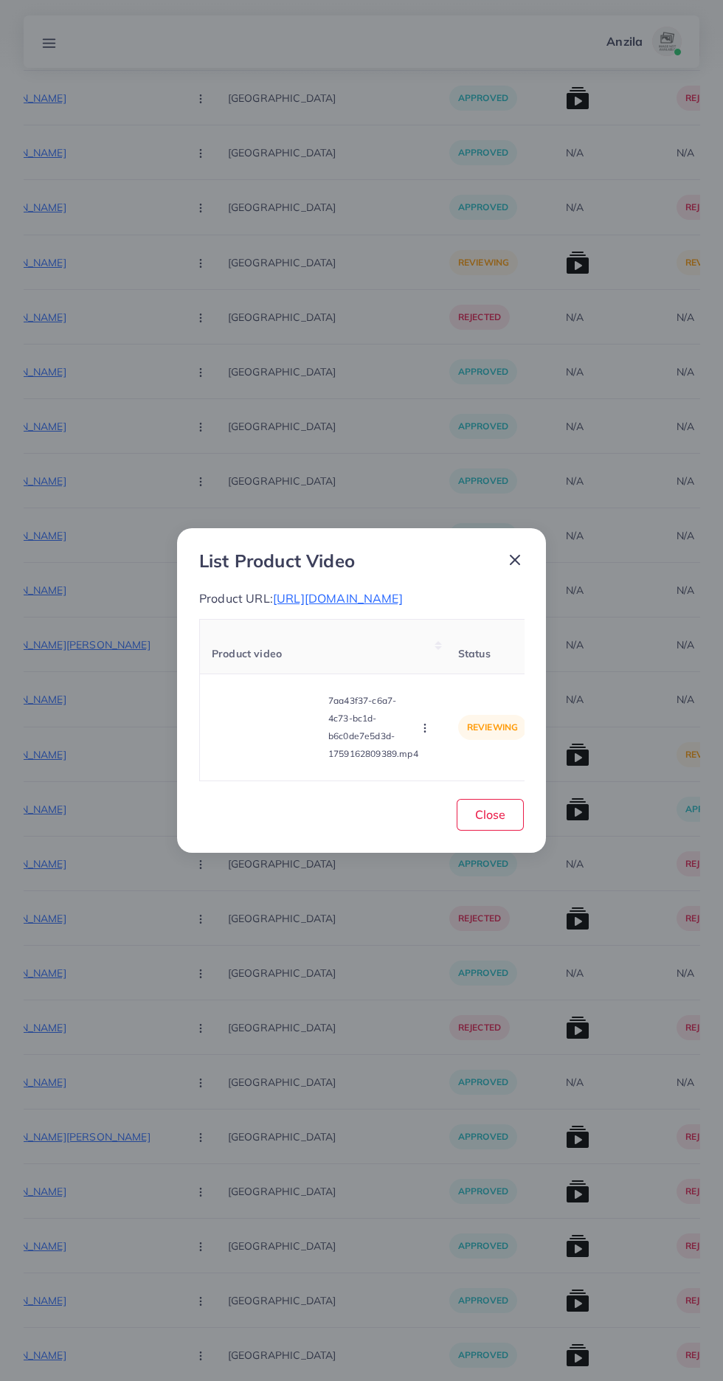
click at [403, 591] on span "https://comfortclothing.pk/product/comfort-heart-printed-premium-quality-winter…" at bounding box center [338, 598] width 130 height 15
click at [425, 732] on circle "button" at bounding box center [424, 731] width 1 height 1
click at [464, 699] on span "Reject" at bounding box center [449, 691] width 35 height 15
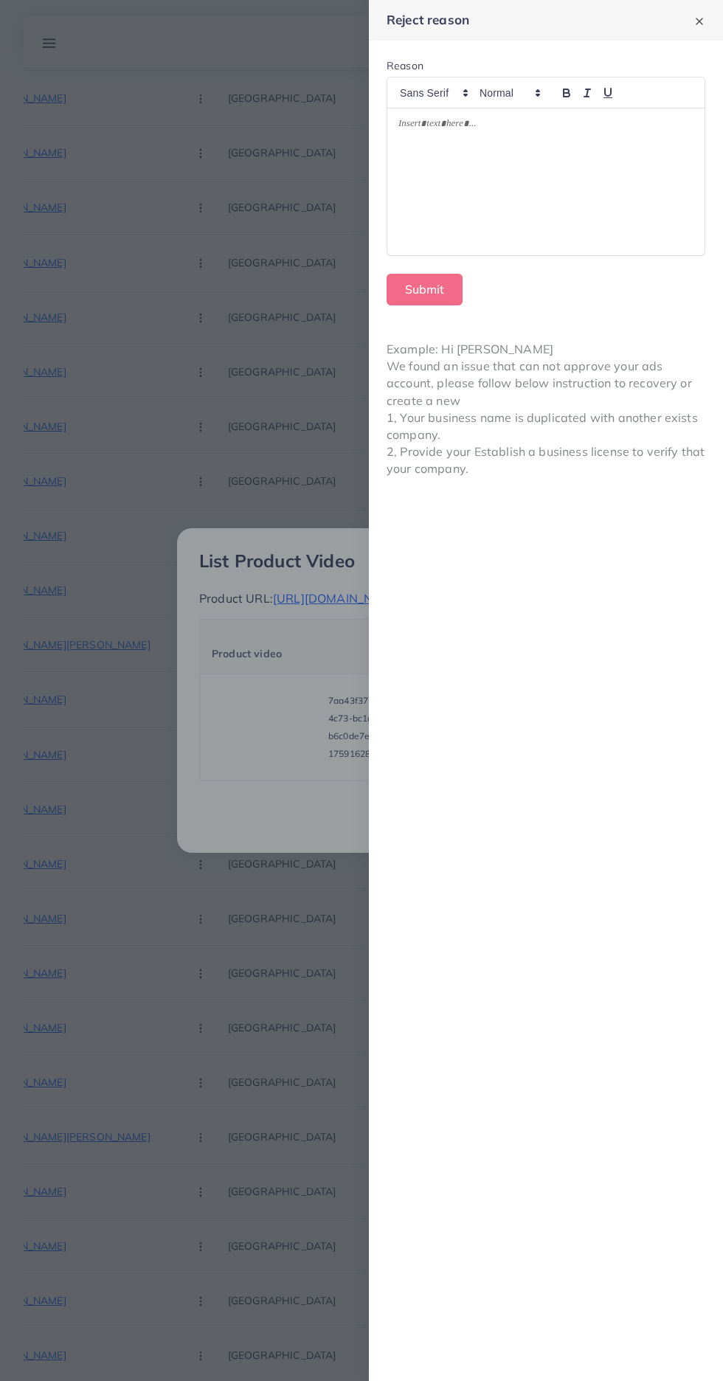
click at [574, 169] on div at bounding box center [545, 181] width 317 height 147
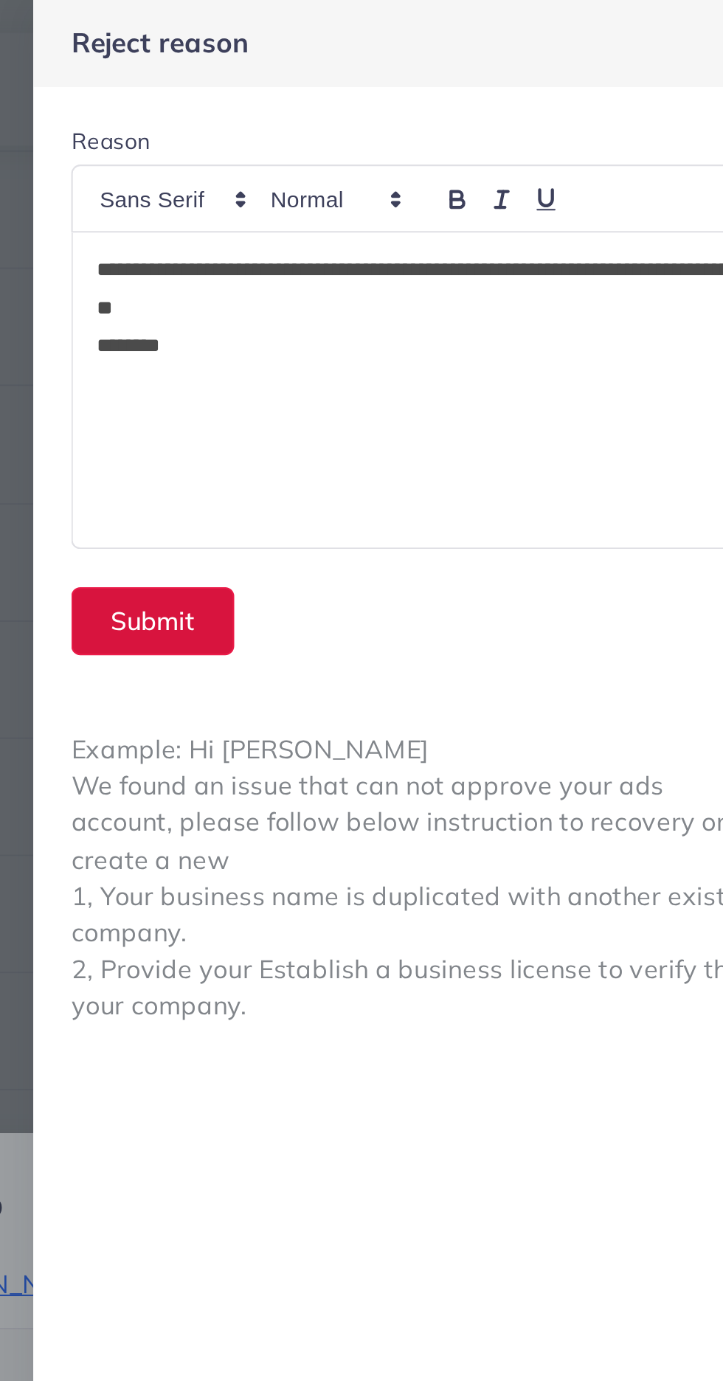
click at [406, 292] on button "Submit" at bounding box center [425, 290] width 76 height 32
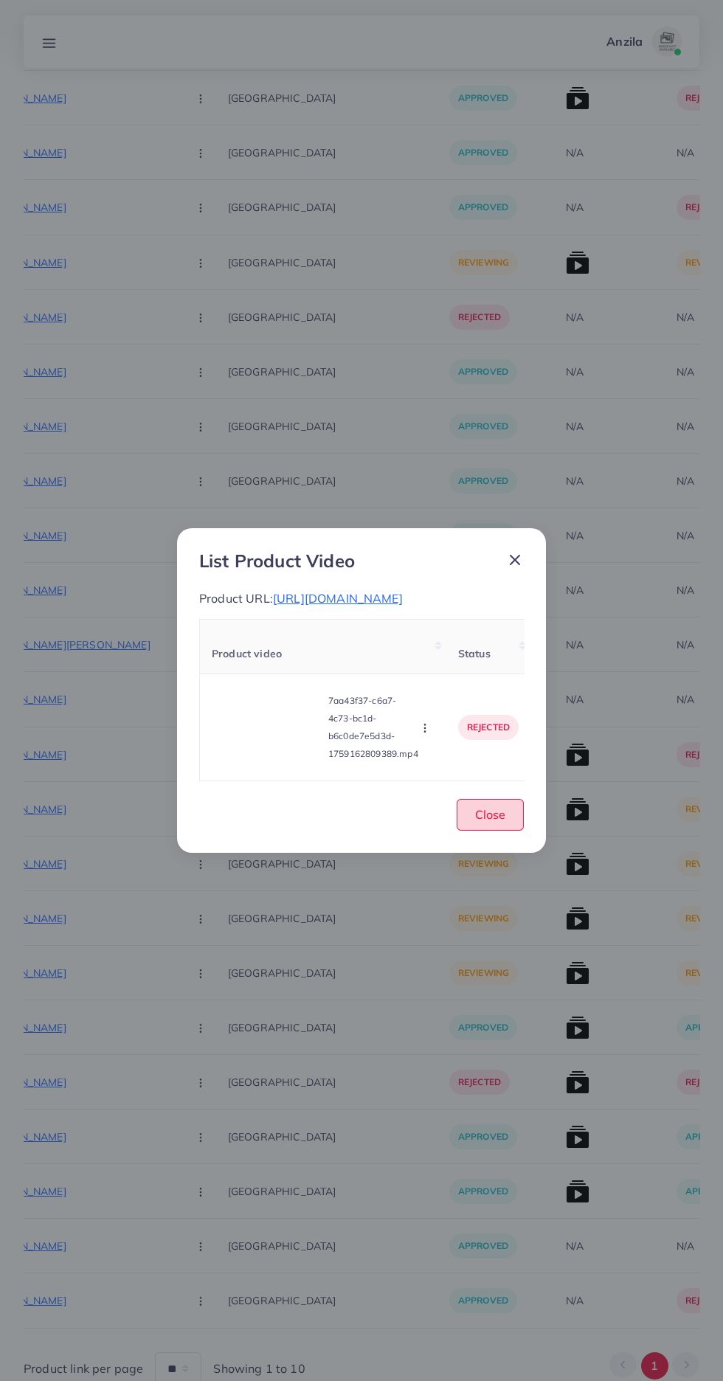
click at [492, 822] on span "Close" at bounding box center [490, 814] width 30 height 15
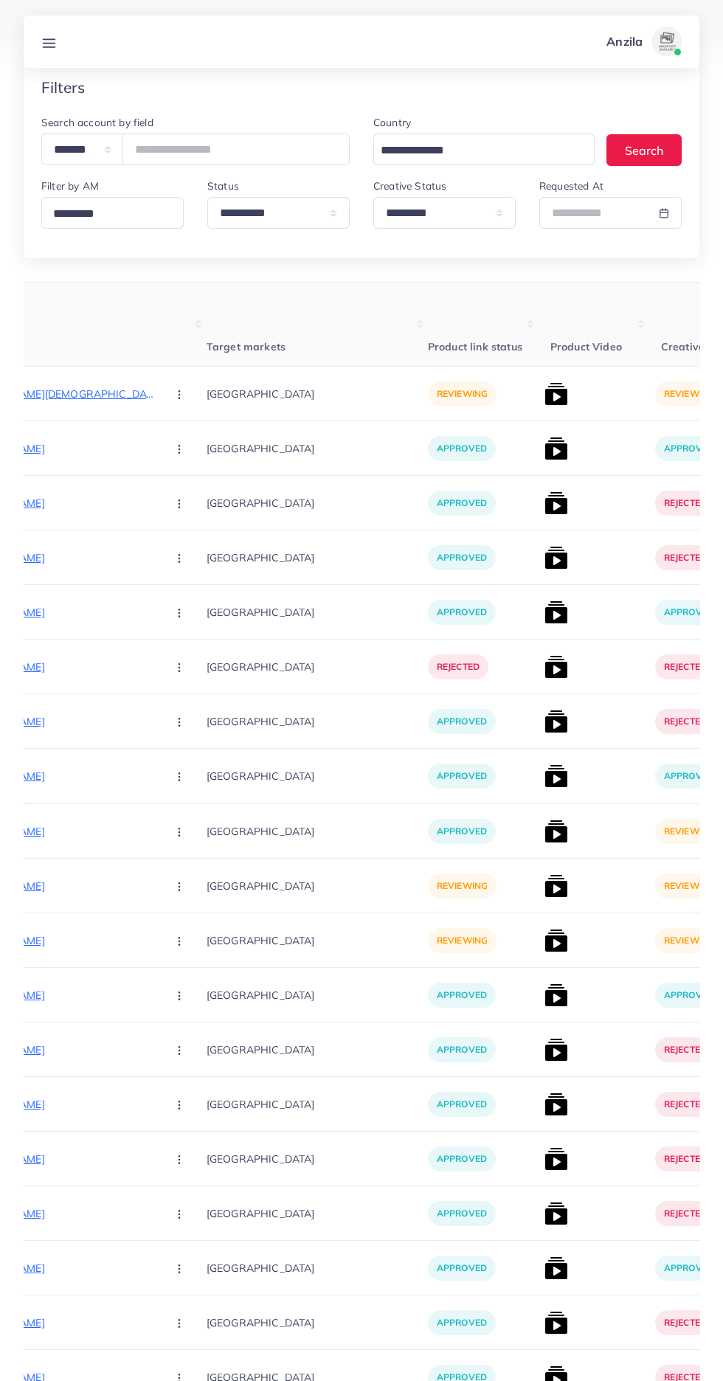
scroll to position [0, 0]
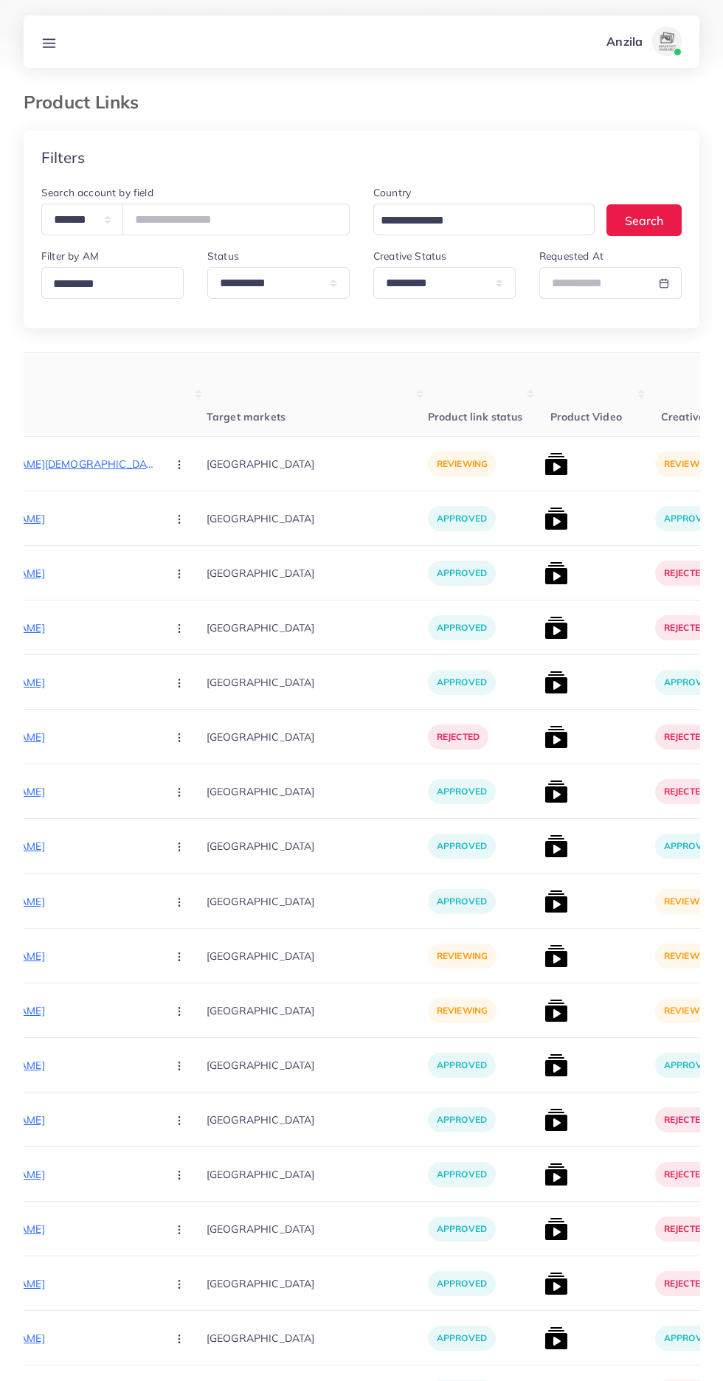
click at [49, 43] on line at bounding box center [50, 43] width 12 height 0
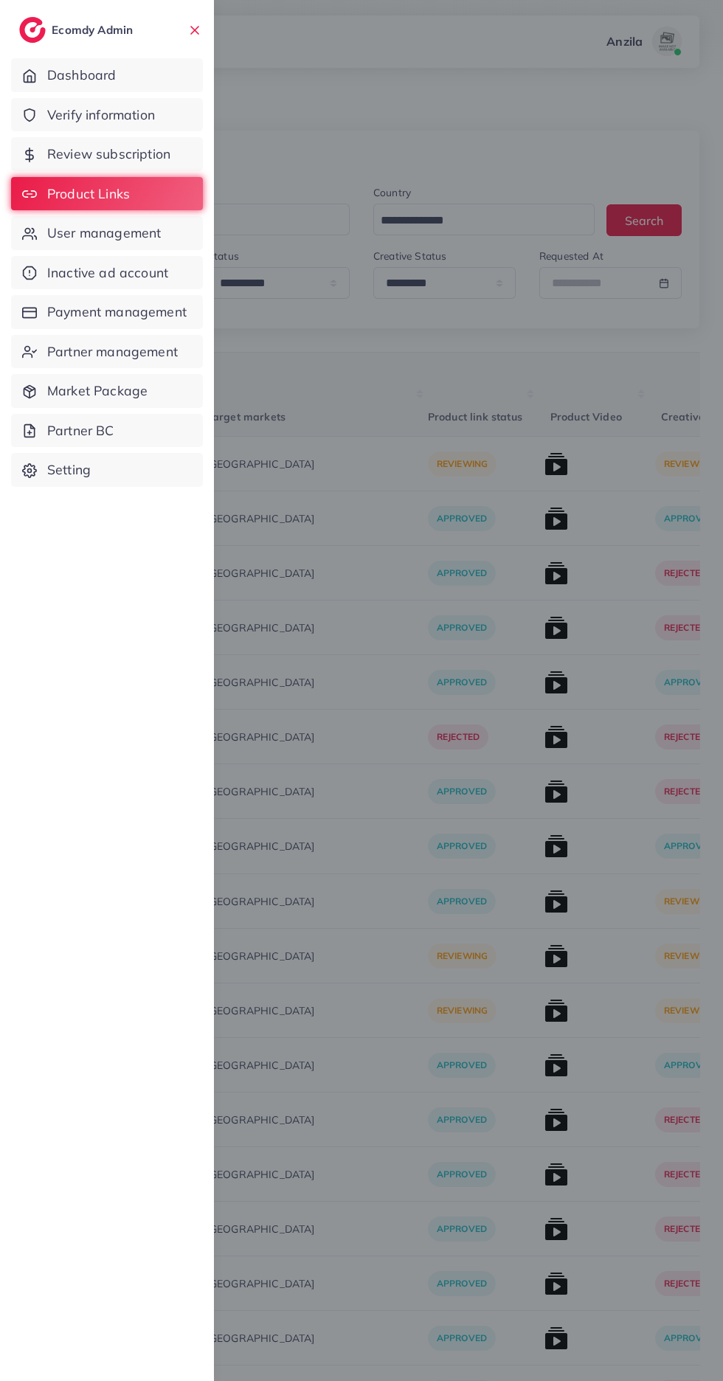
click at [55, 122] on span "Verify information" at bounding box center [101, 114] width 108 height 19
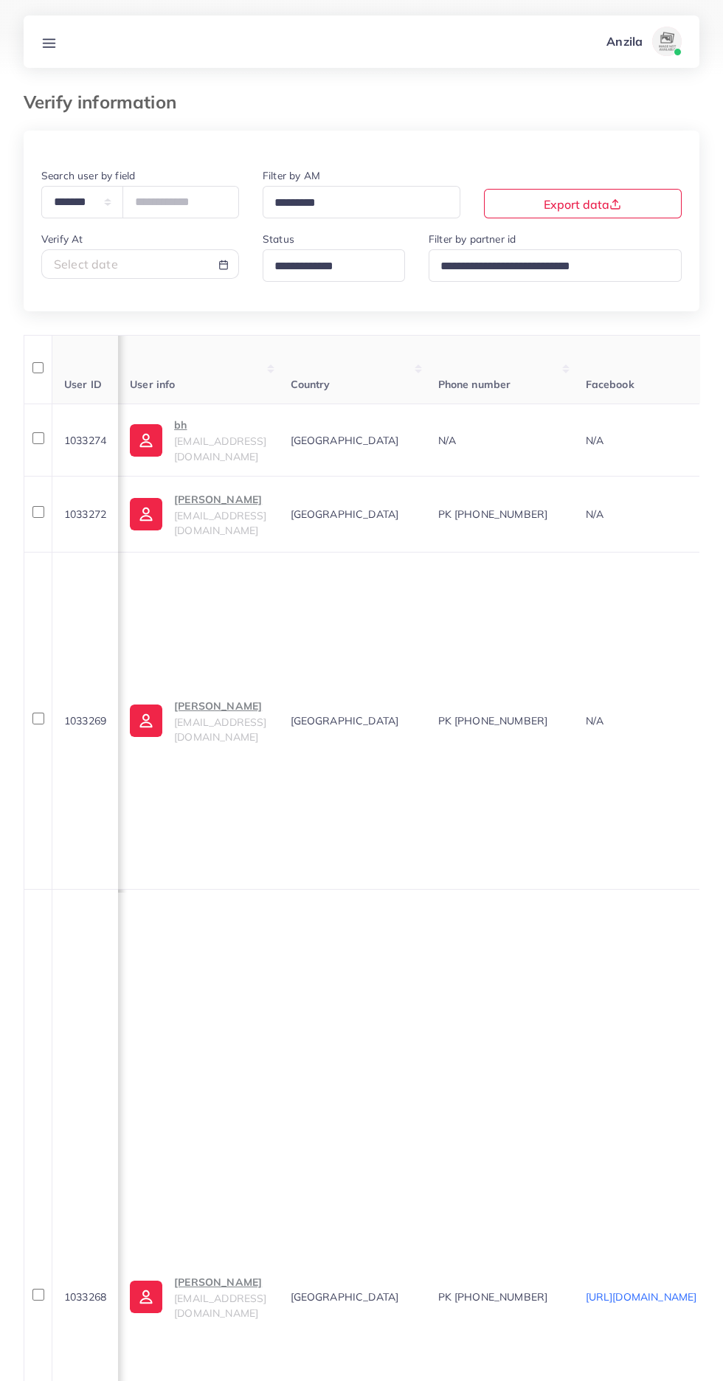
scroll to position [0, 98]
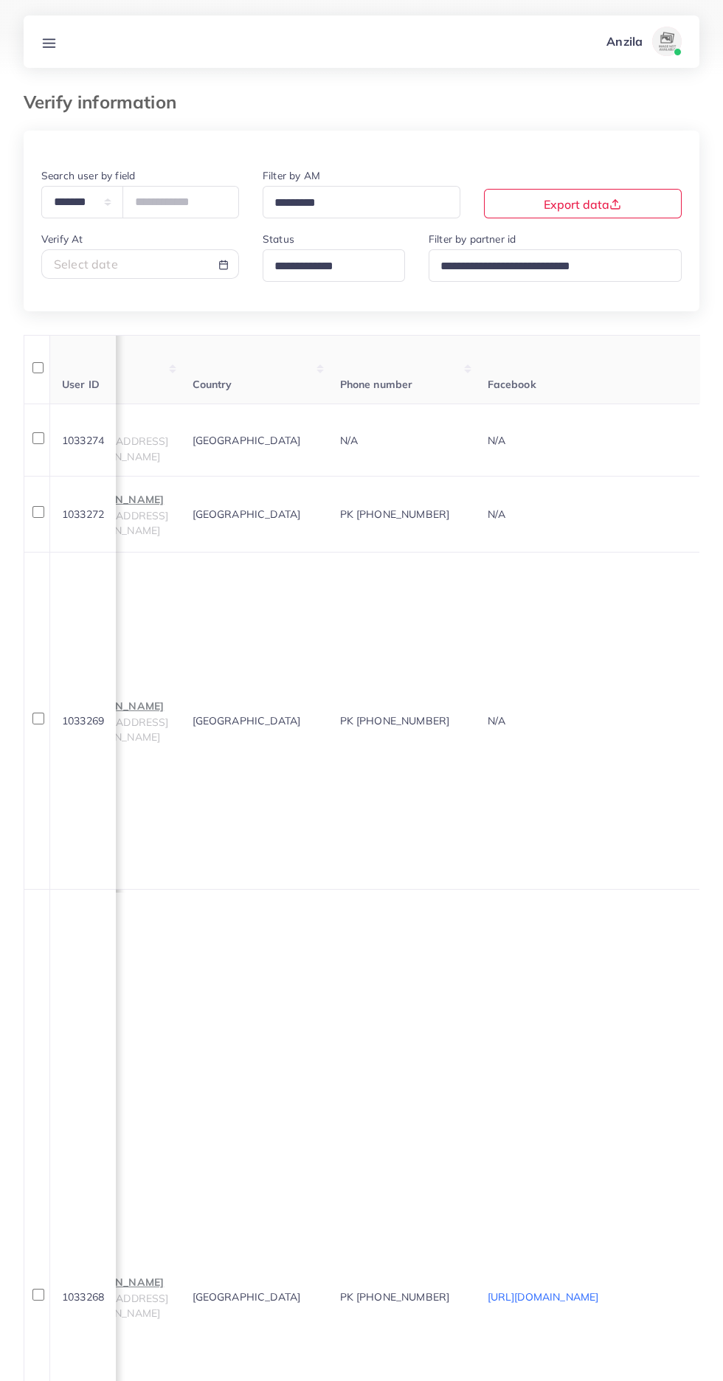
click at [299, 260] on input "Search for option" at bounding box center [327, 266] width 117 height 23
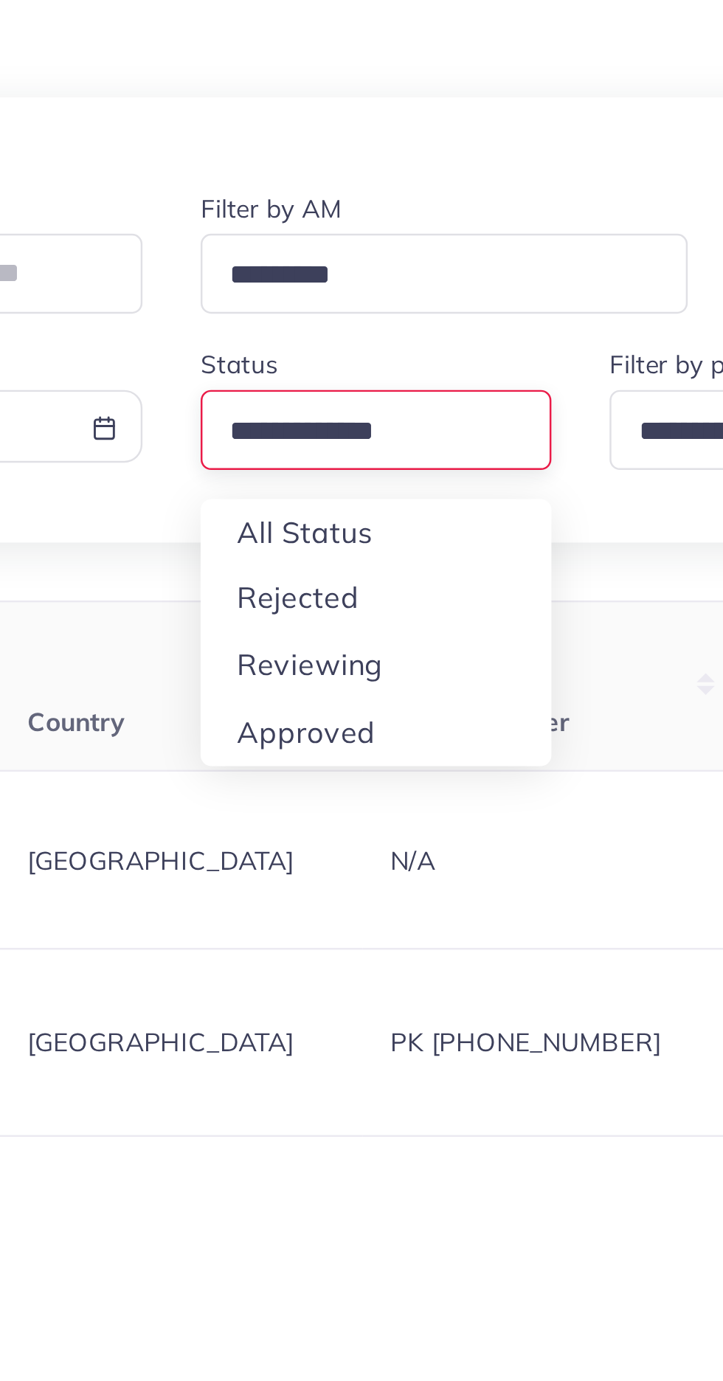
click at [295, 361] on div "**********" at bounding box center [362, 1377] width 676 height 2492
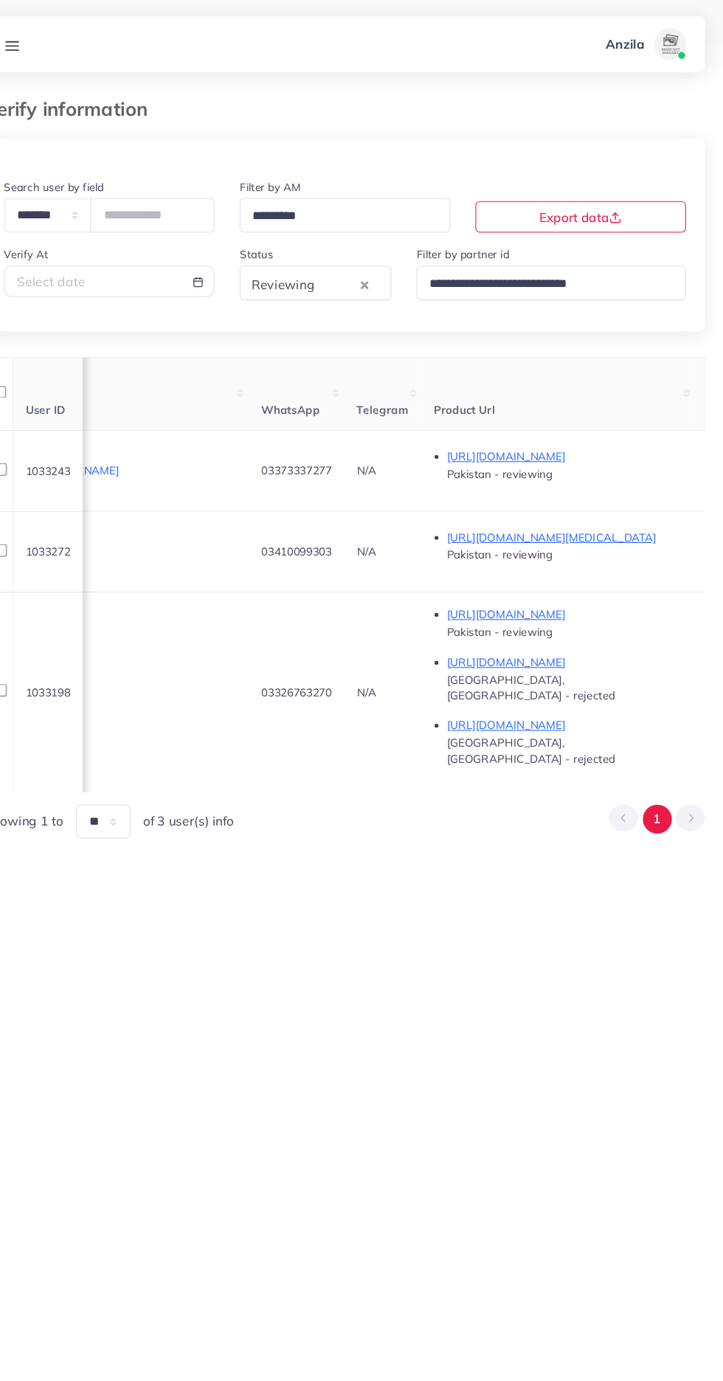
scroll to position [0, 685]
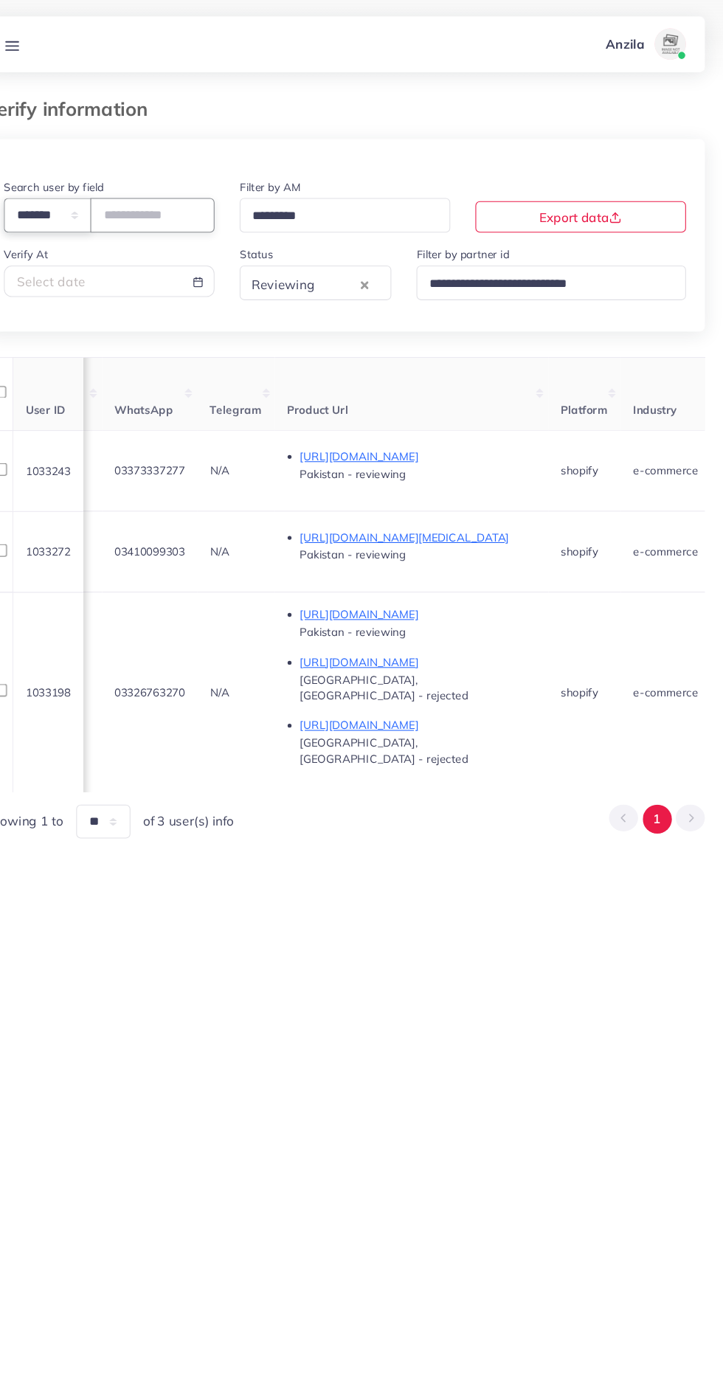
click at [96, 200] on select "**********" at bounding box center [82, 202] width 82 height 32
select select "*****"
paste input "**********"
type input "**********"
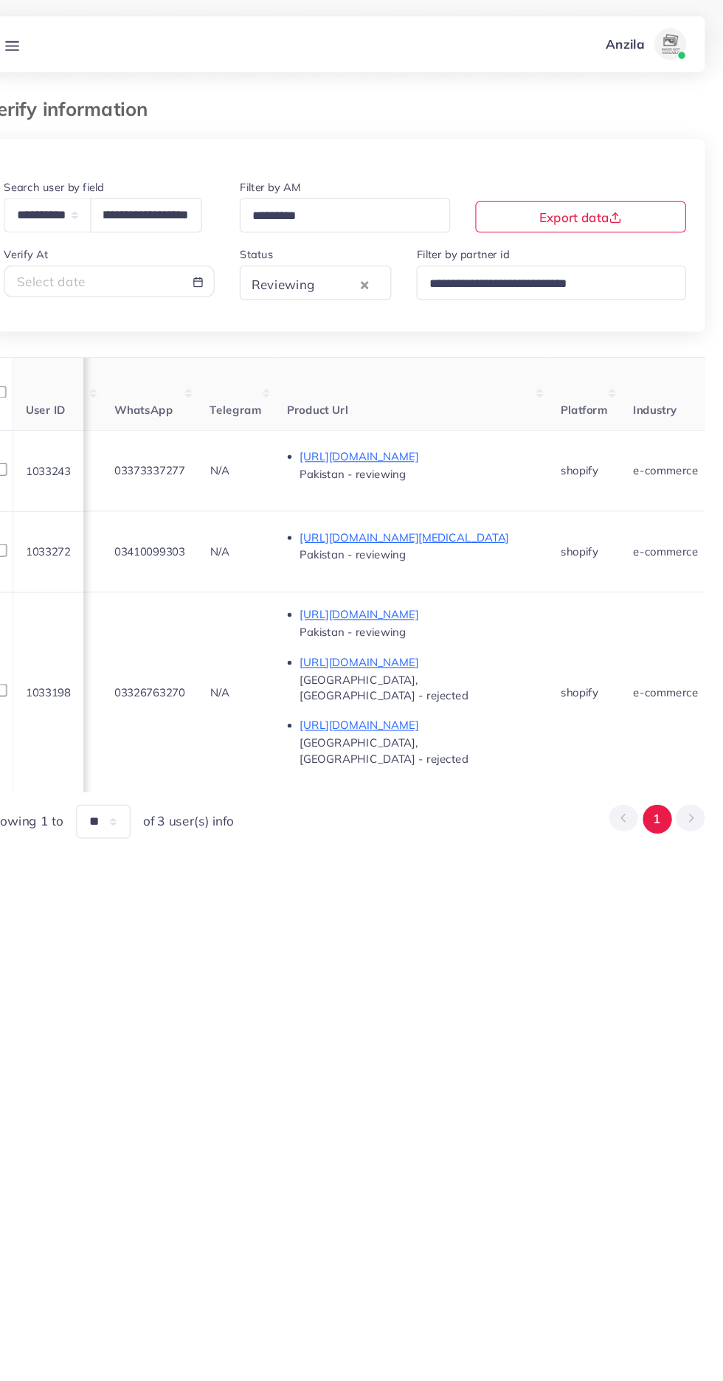
click at [223, 351] on th "WhatsApp" at bounding box center [179, 369] width 90 height 69
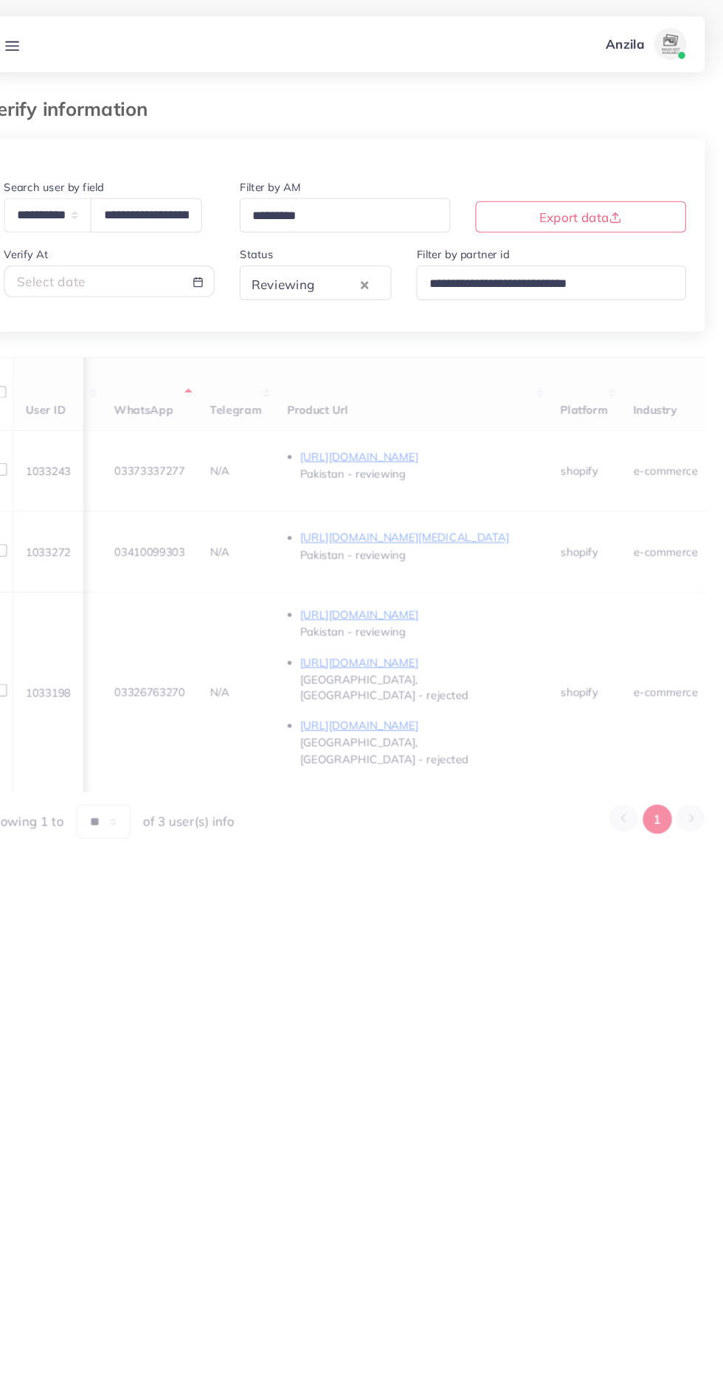
scroll to position [0, 603]
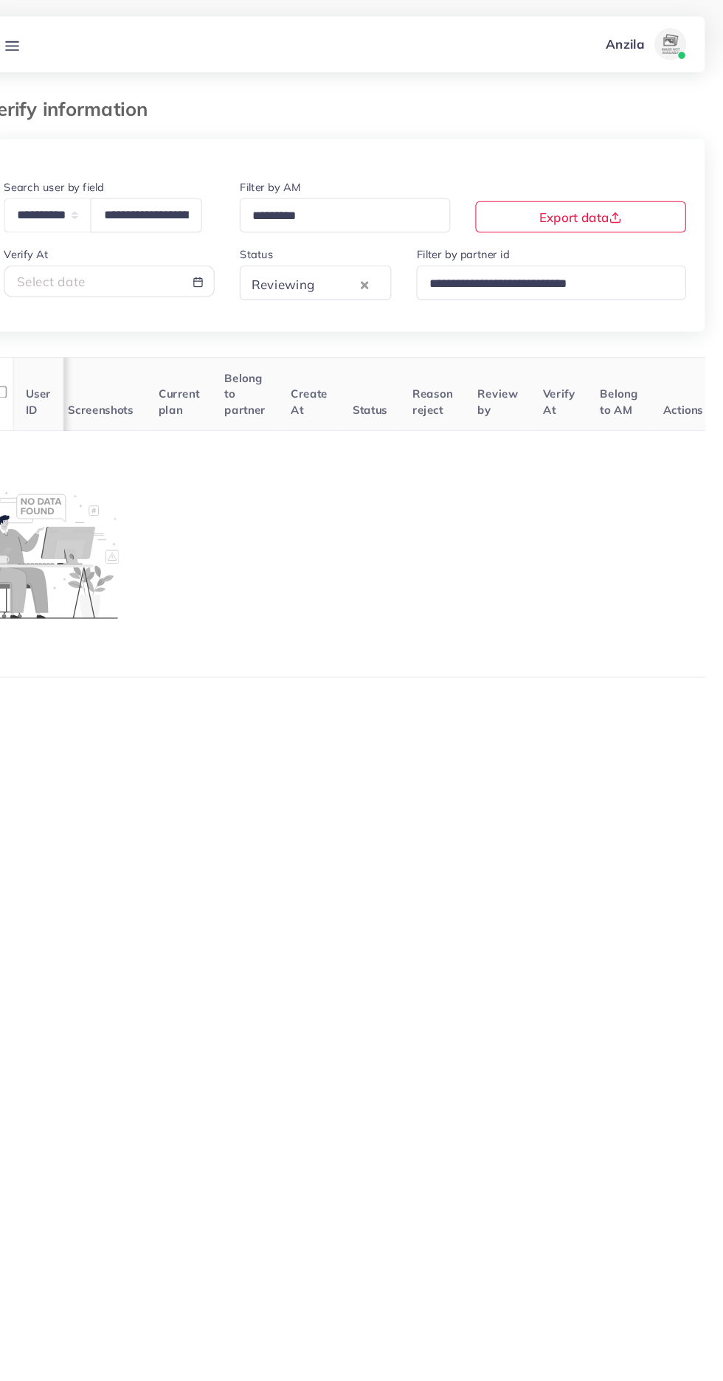
click at [289, 268] on div "Reviewing" at bounding box center [321, 265] width 106 height 26
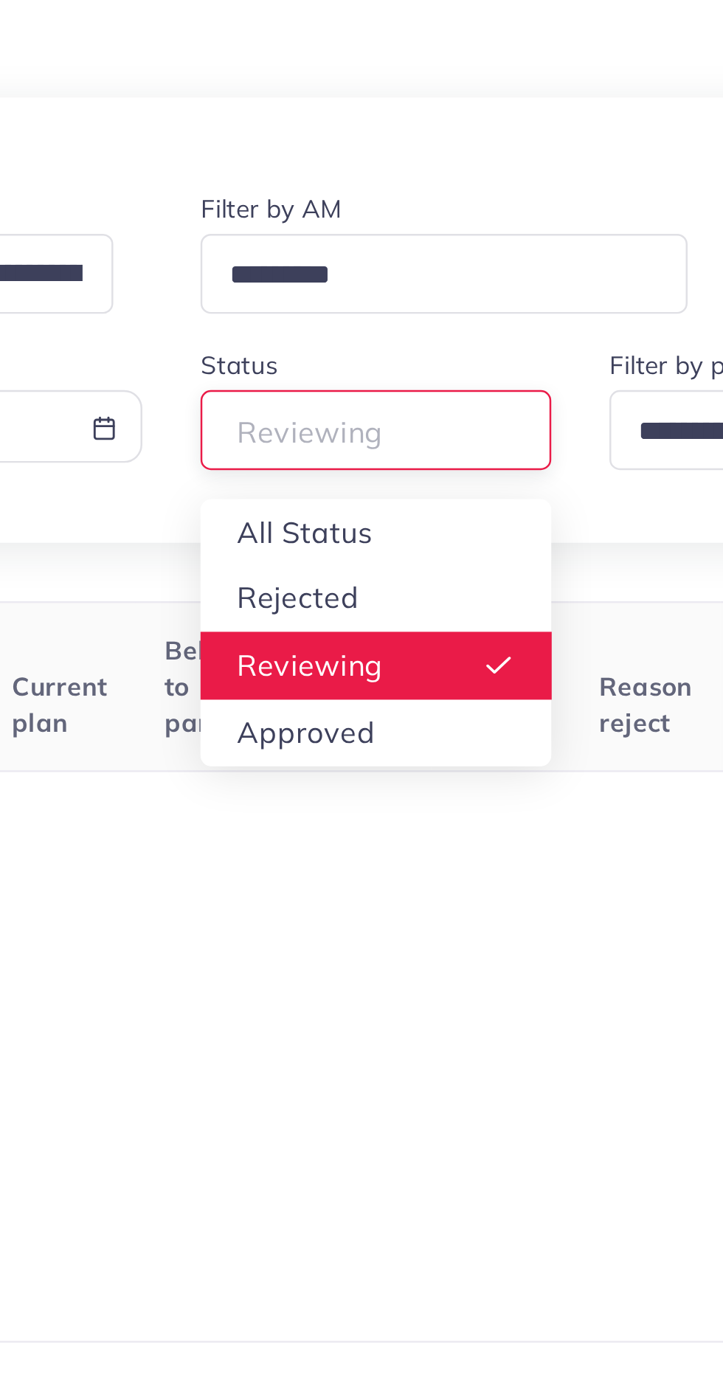
click at [291, 312] on div "**********" at bounding box center [362, 384] width 676 height 506
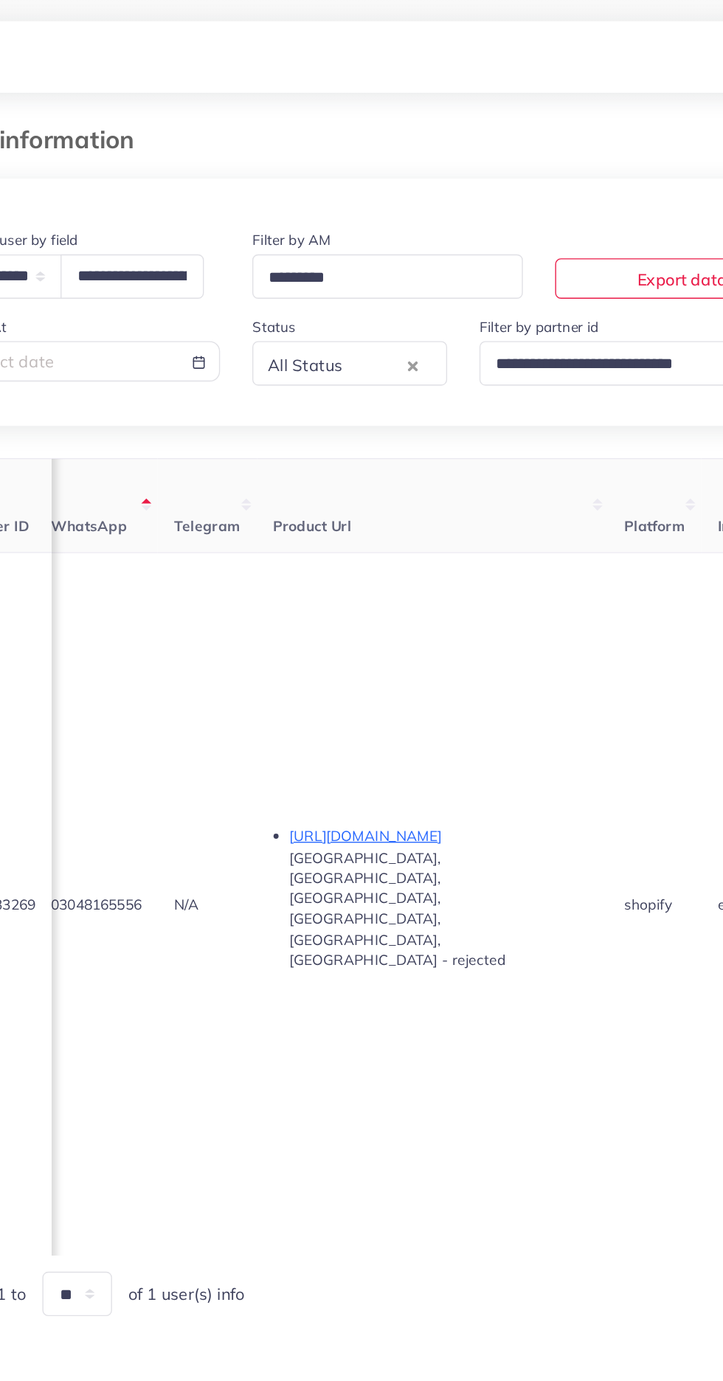
scroll to position [0, 744]
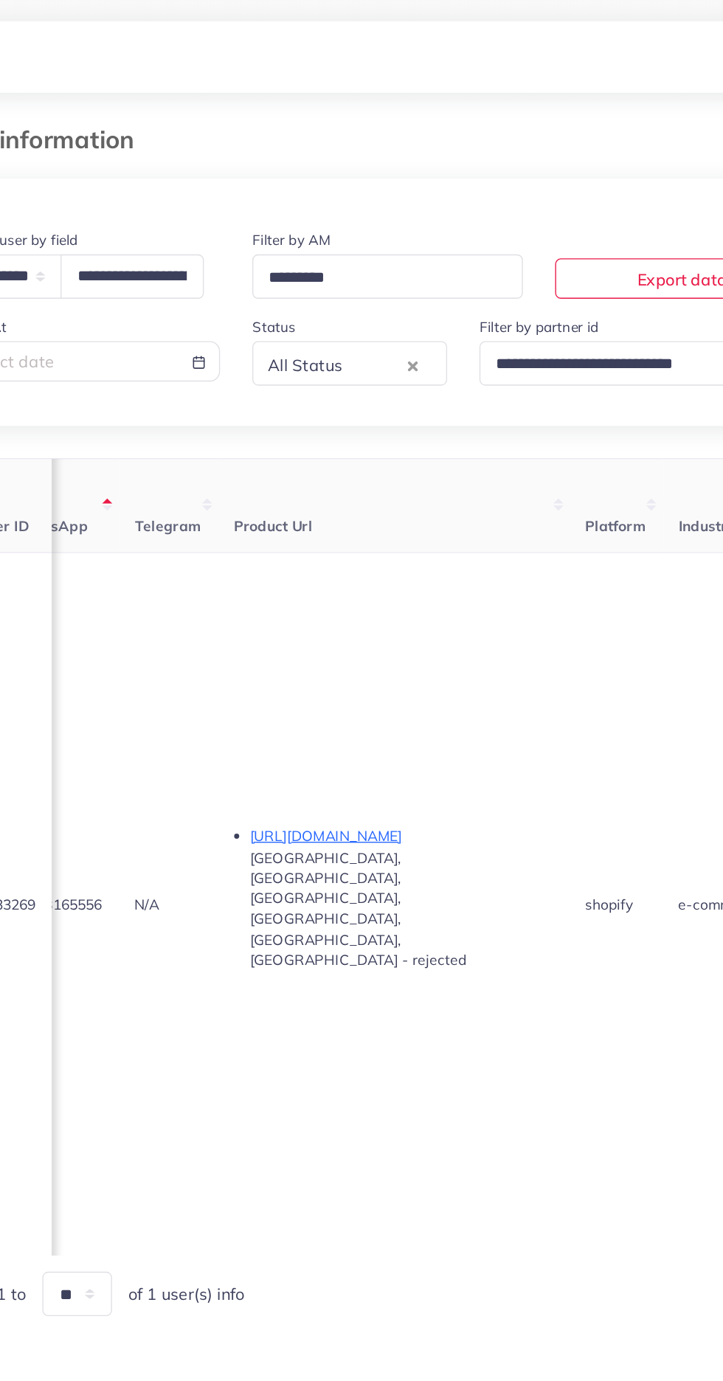
click at [338, 620] on p "https://amaramilano.de/products/belt-cape-jacket" at bounding box center [371, 611] width 221 height 18
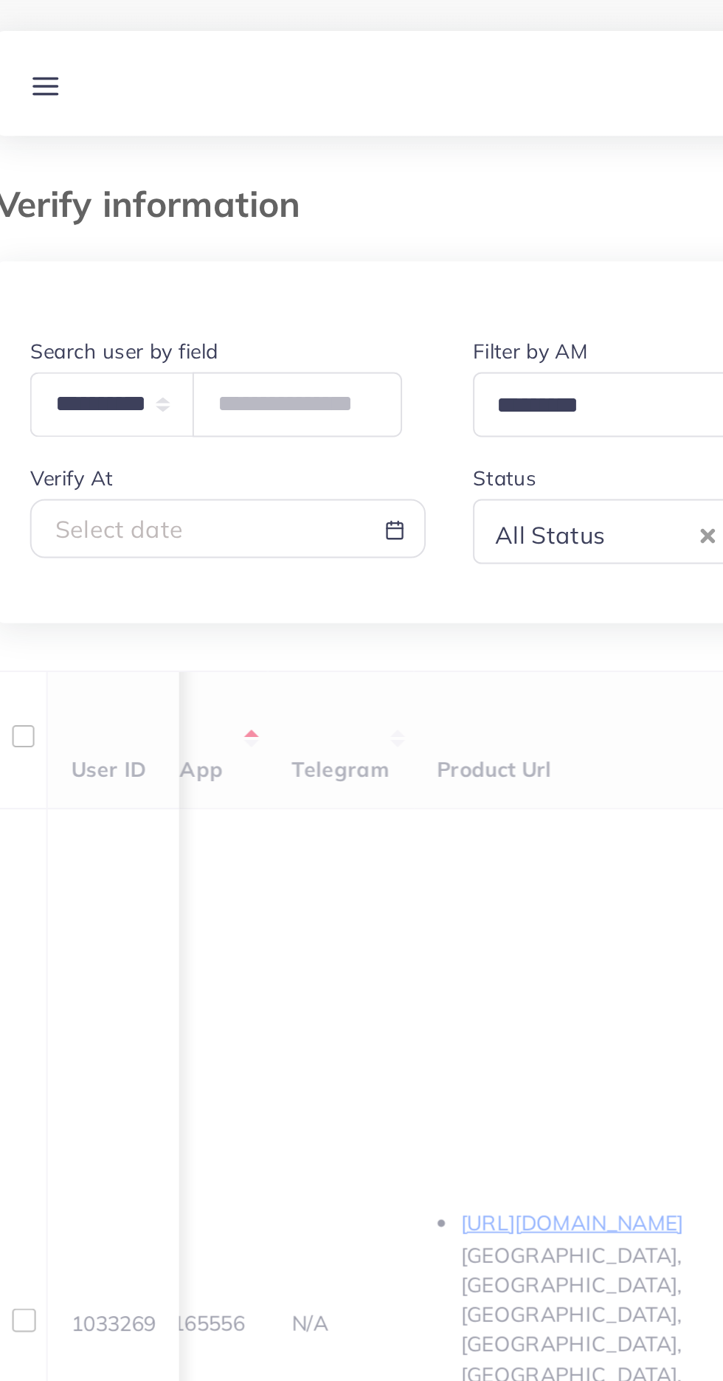
click at [272, 275] on div "All Status" at bounding box center [321, 265] width 106 height 26
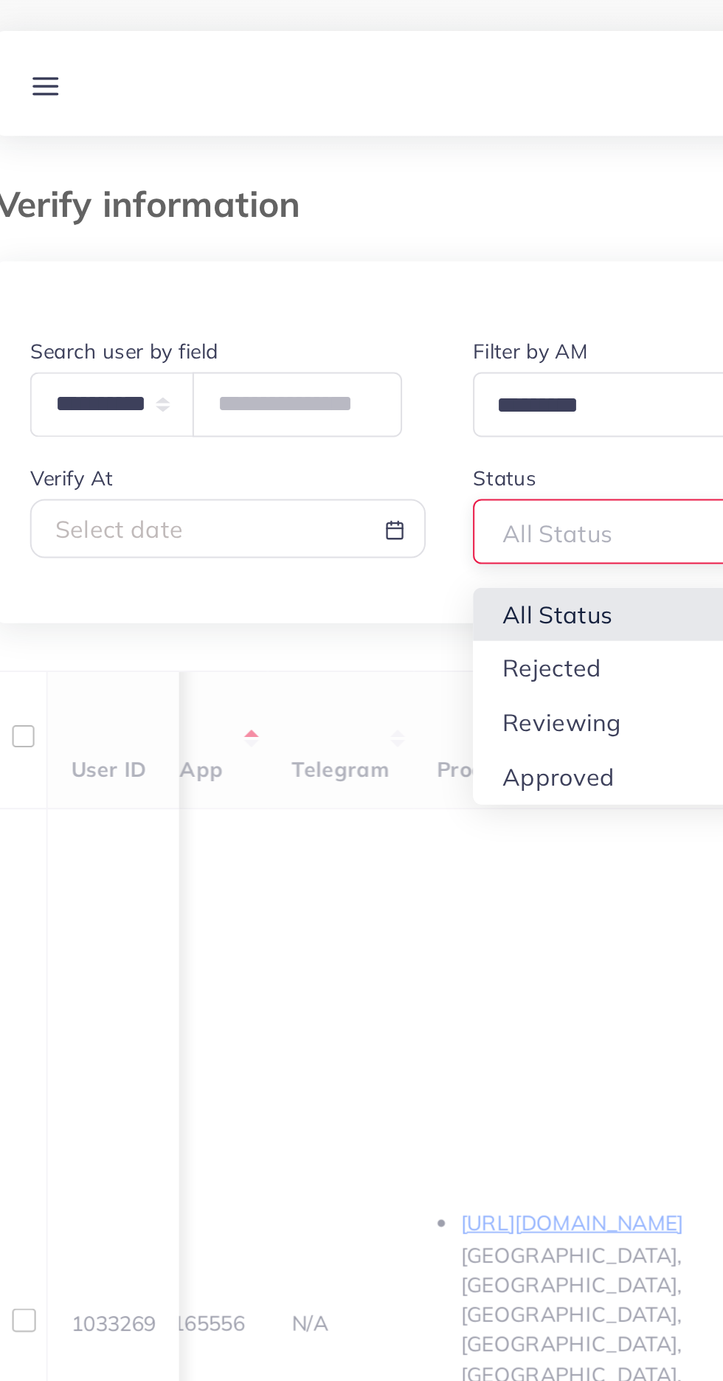
click at [283, 364] on div "**********" at bounding box center [362, 546] width 676 height 831
type input "**********"
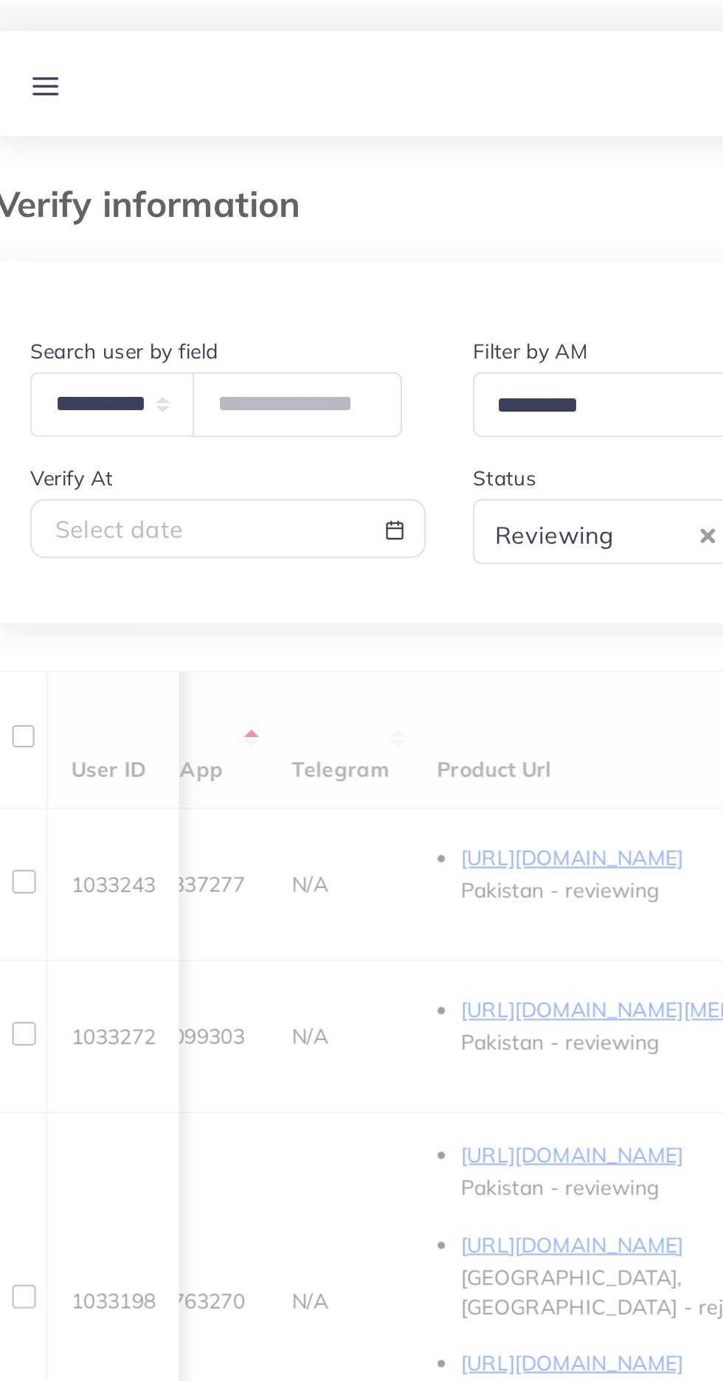
click at [144, 131] on div at bounding box center [362, 149] width 676 height 36
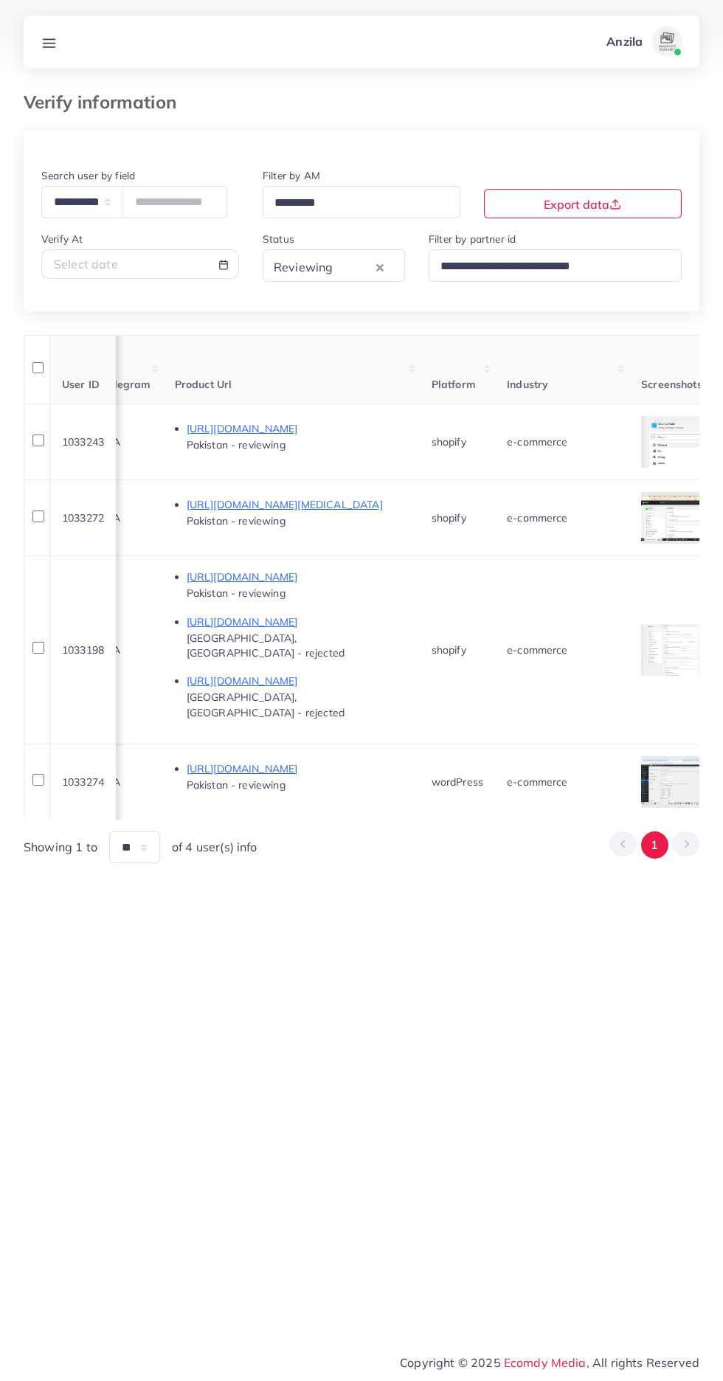
scroll to position [0, 827]
click at [0, 0] on div at bounding box center [0, 0] width 0 height 0
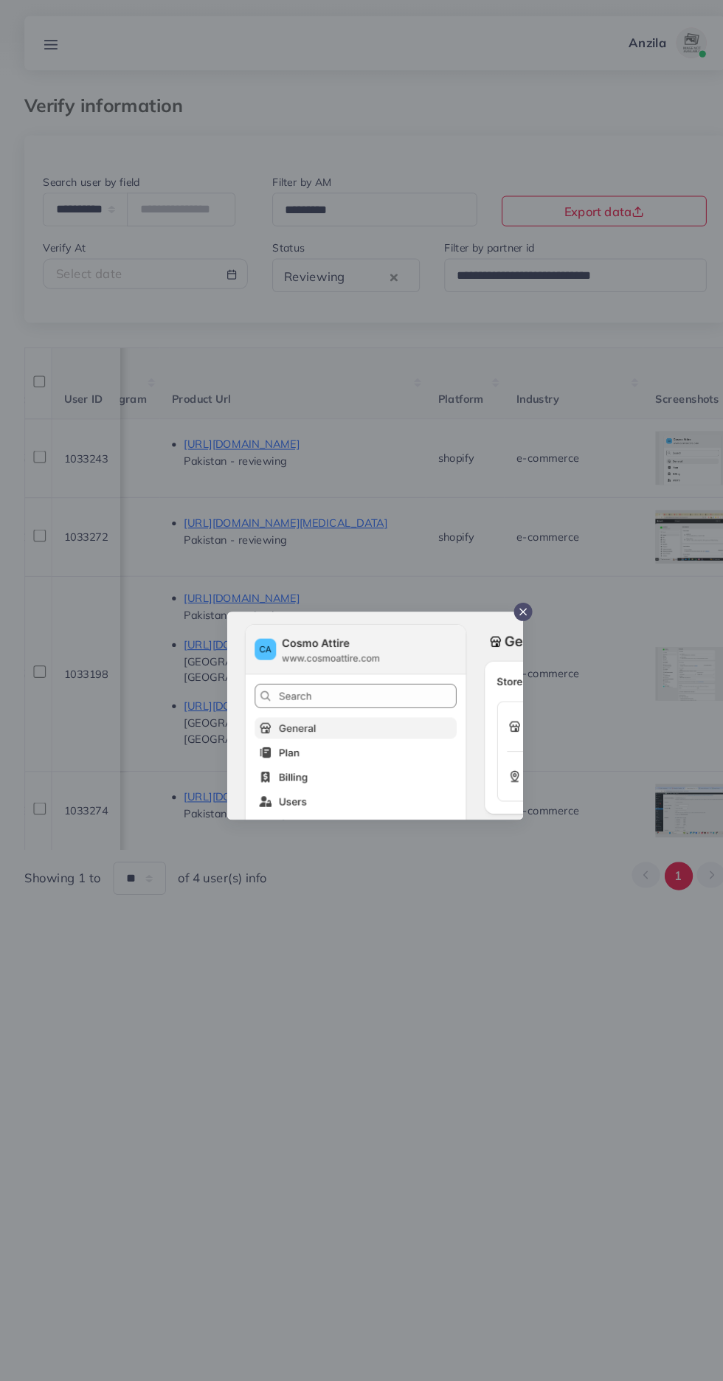
click at [398, 1131] on div at bounding box center [361, 690] width 723 height 1381
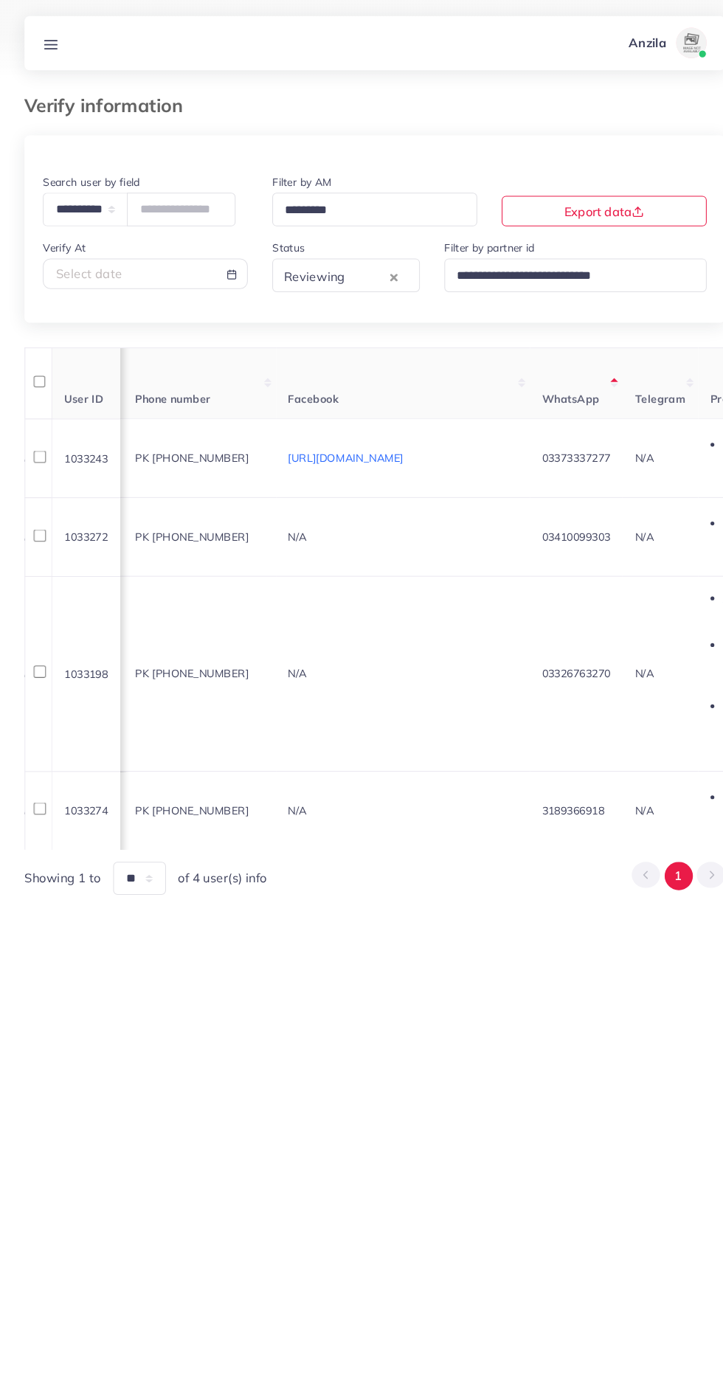
scroll to position [0, 0]
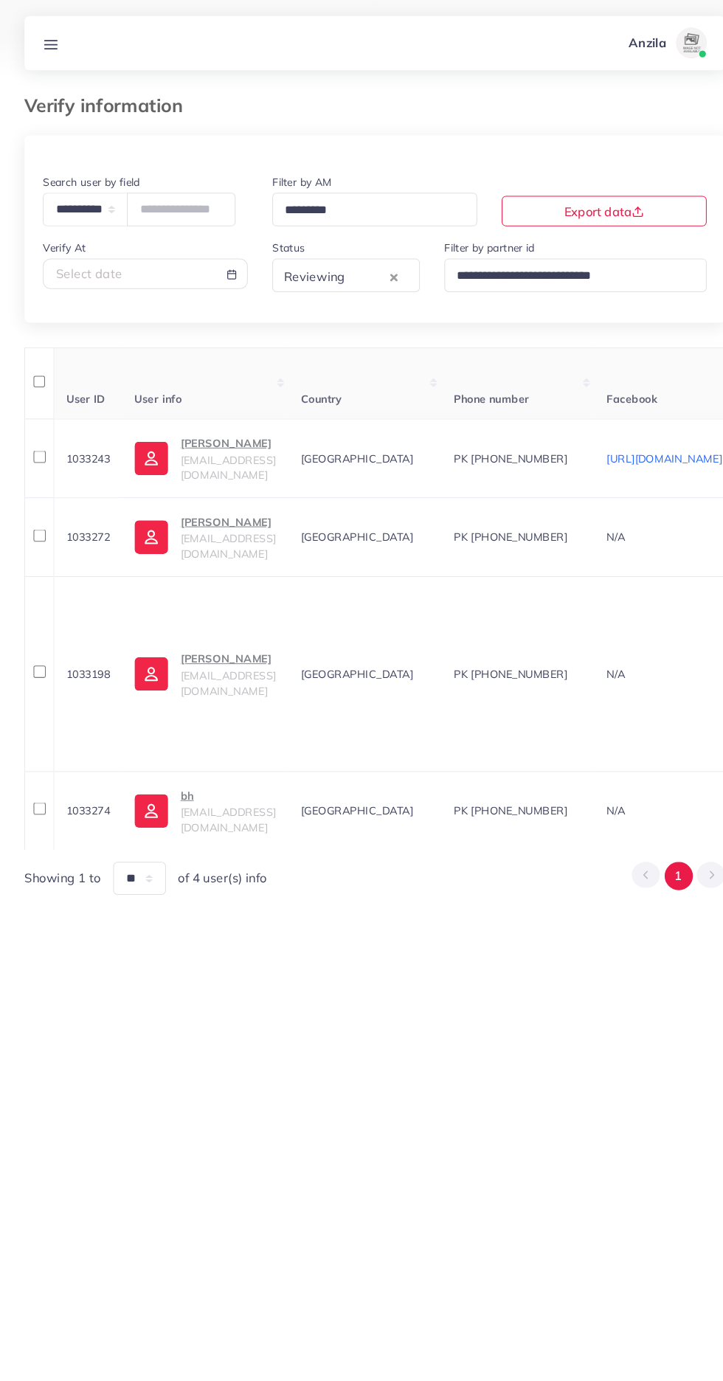
click at [196, 434] on p "Faraz Qureshi" at bounding box center [220, 427] width 92 height 18
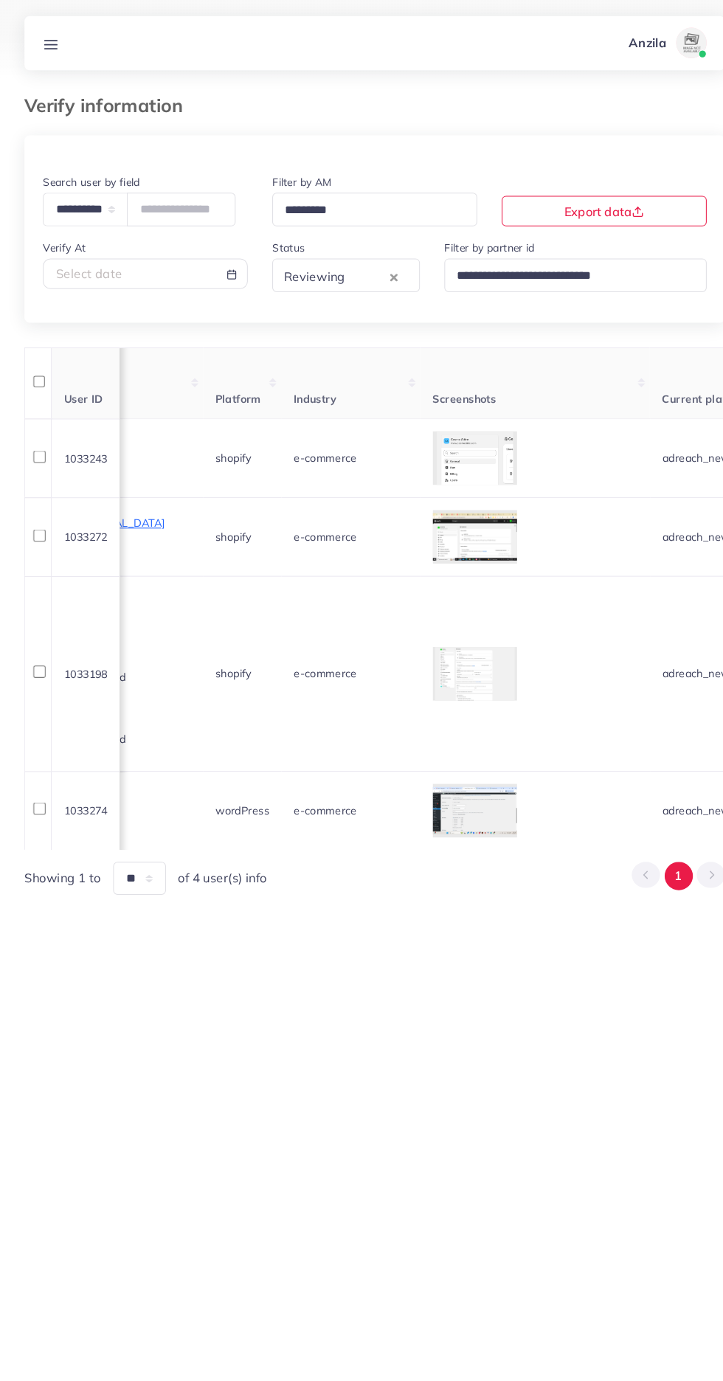
scroll to position [0, 1739]
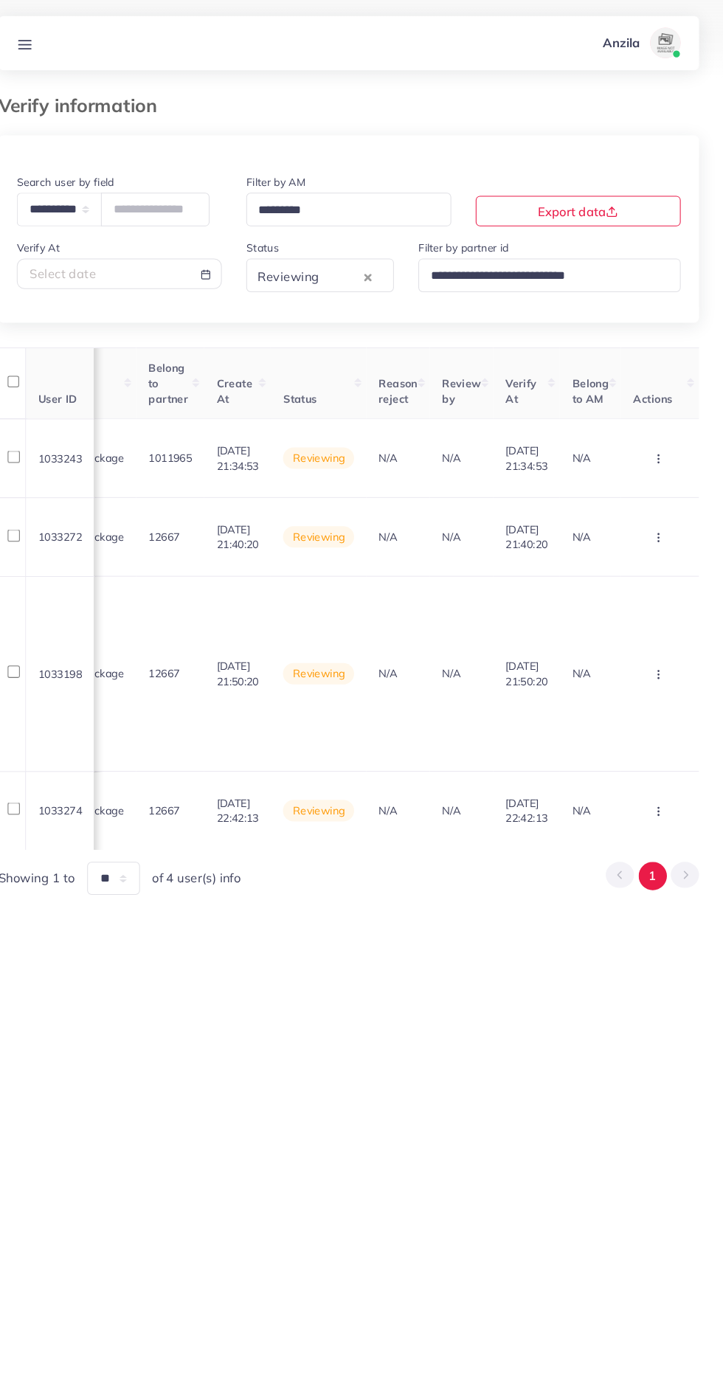
click at [660, 443] on circle "button" at bounding box center [659, 443] width 1 height 1
click at [663, 476] on link "Approve" at bounding box center [636, 487] width 117 height 32
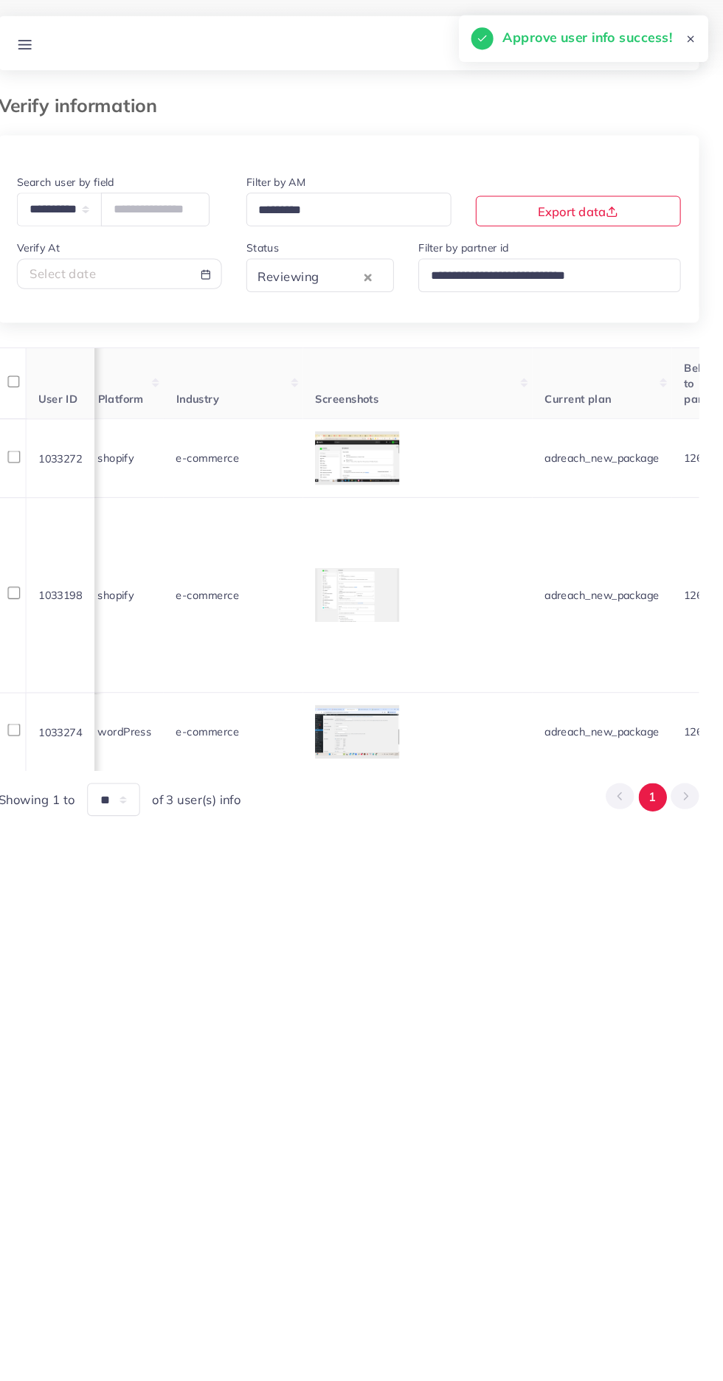
scroll to position [0, 1114]
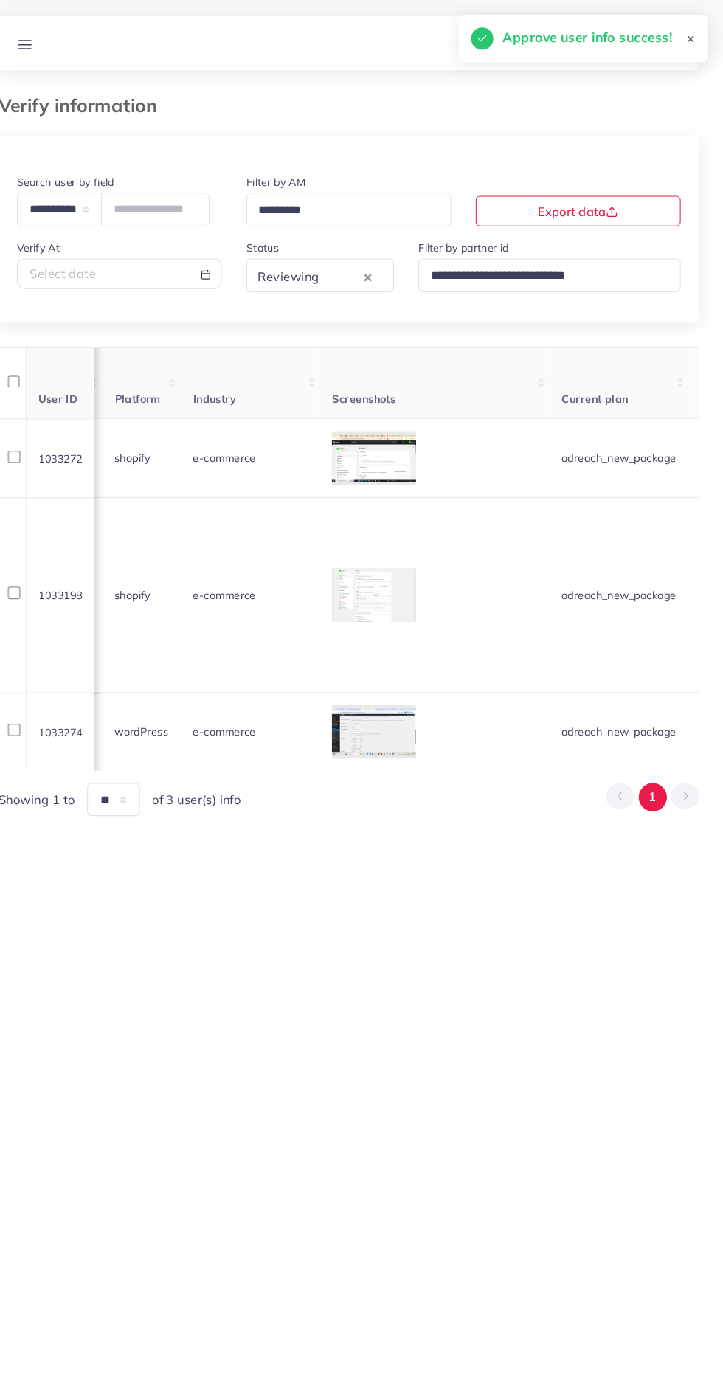
click at [0, 0] on icon at bounding box center [0, 0] width 0 height 0
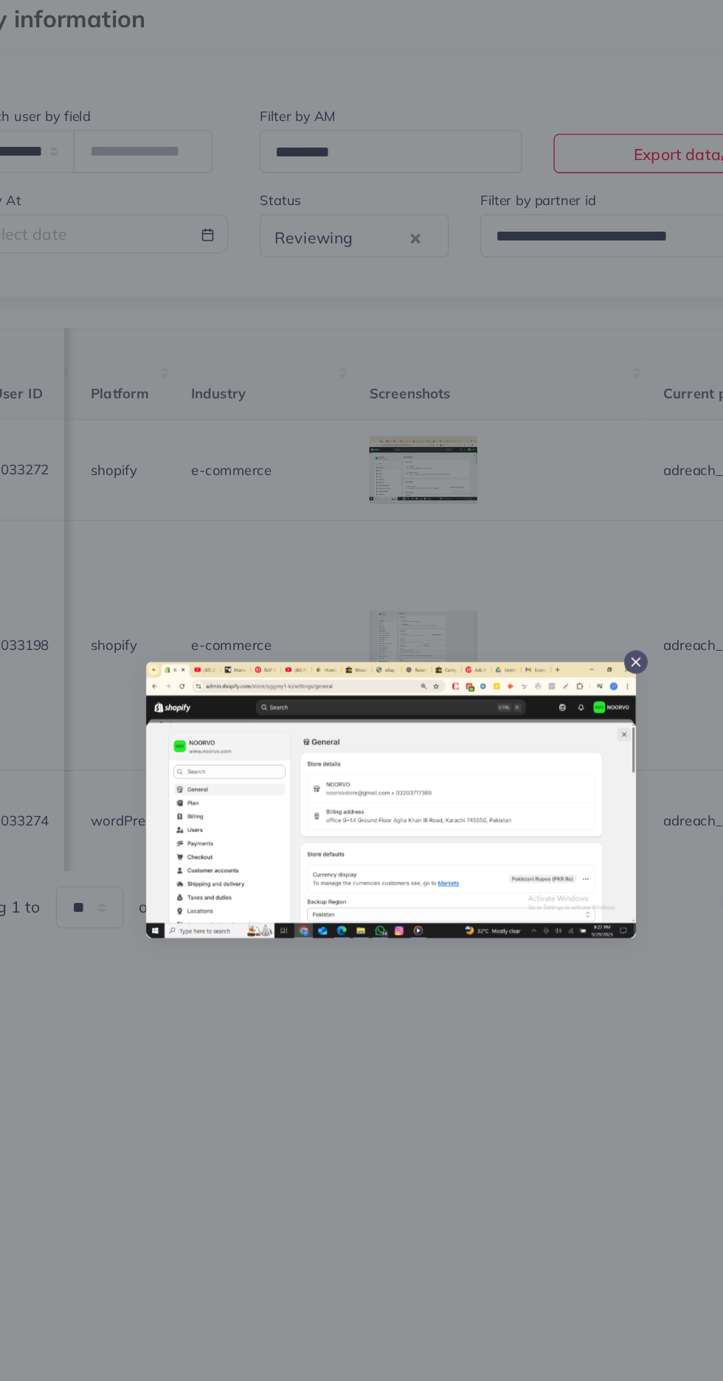
click at [274, 937] on div at bounding box center [361, 690] width 723 height 1381
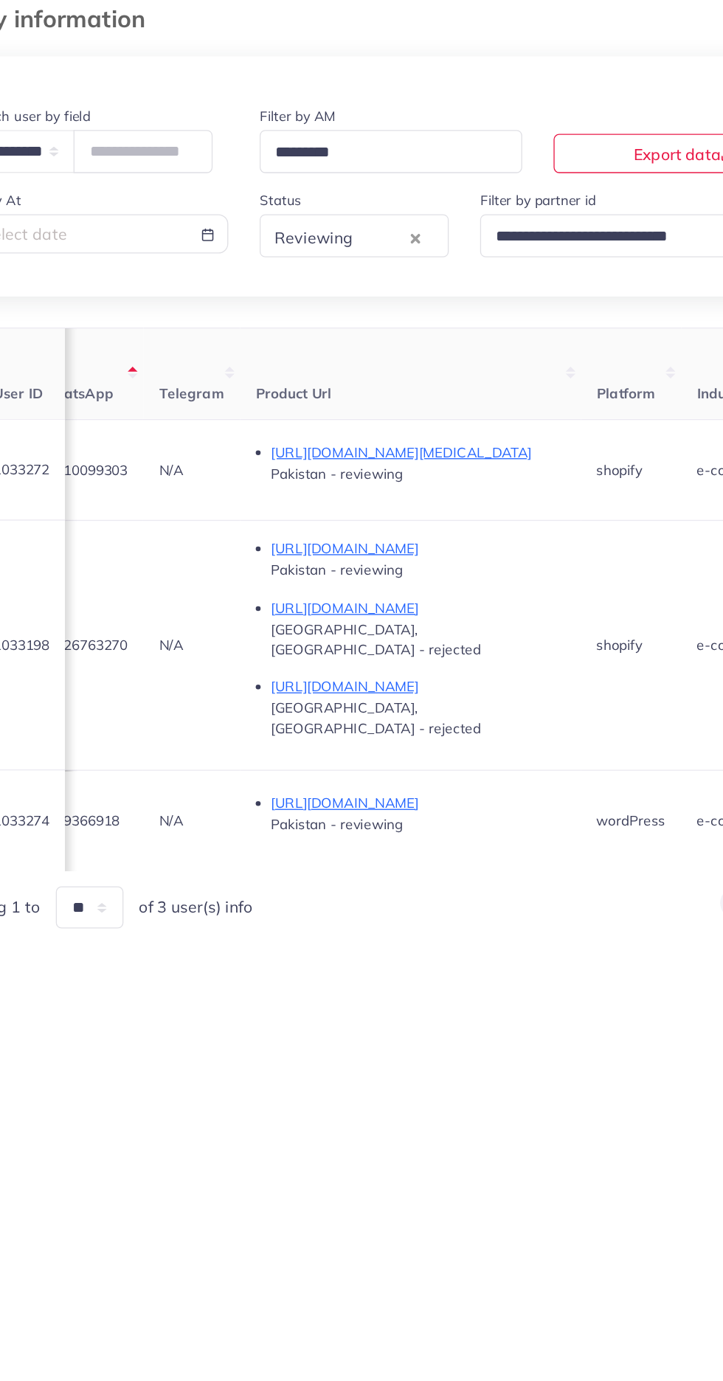
scroll to position [0, 729]
copy span "03410099303"
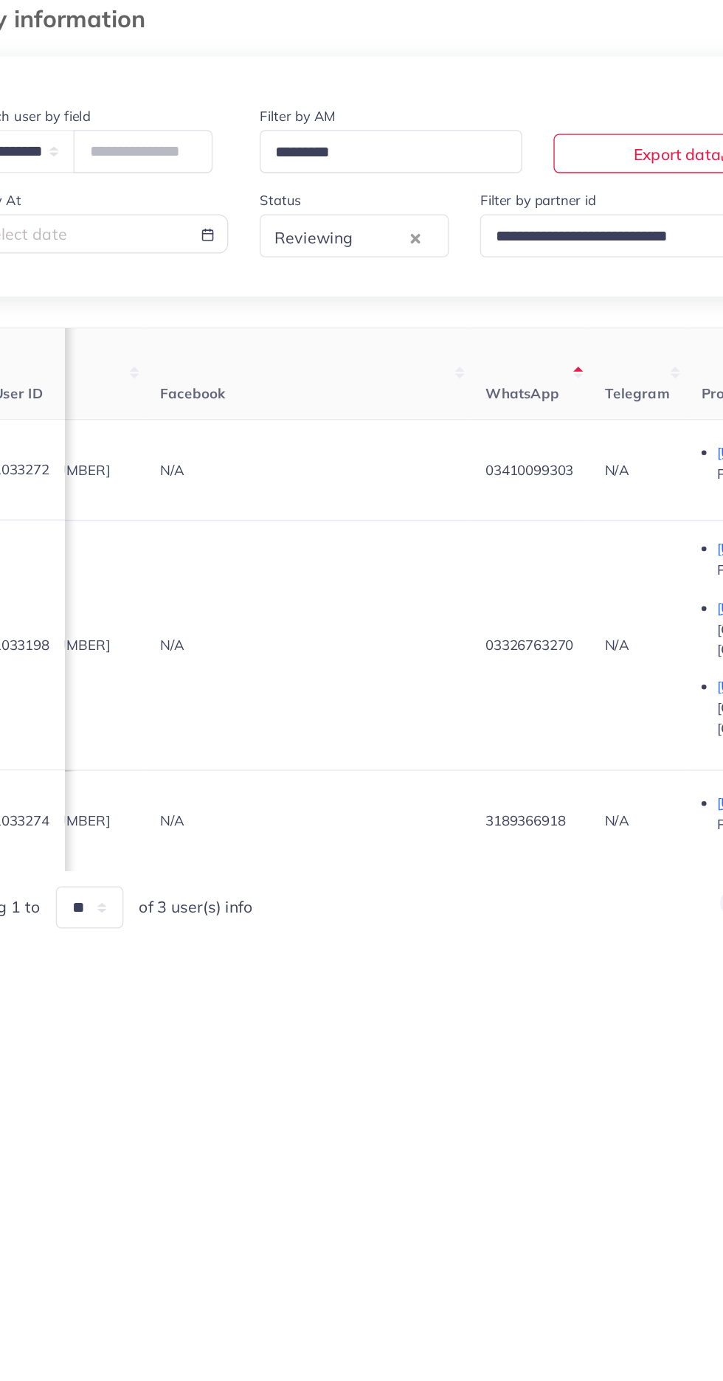
scroll to position [0, 0]
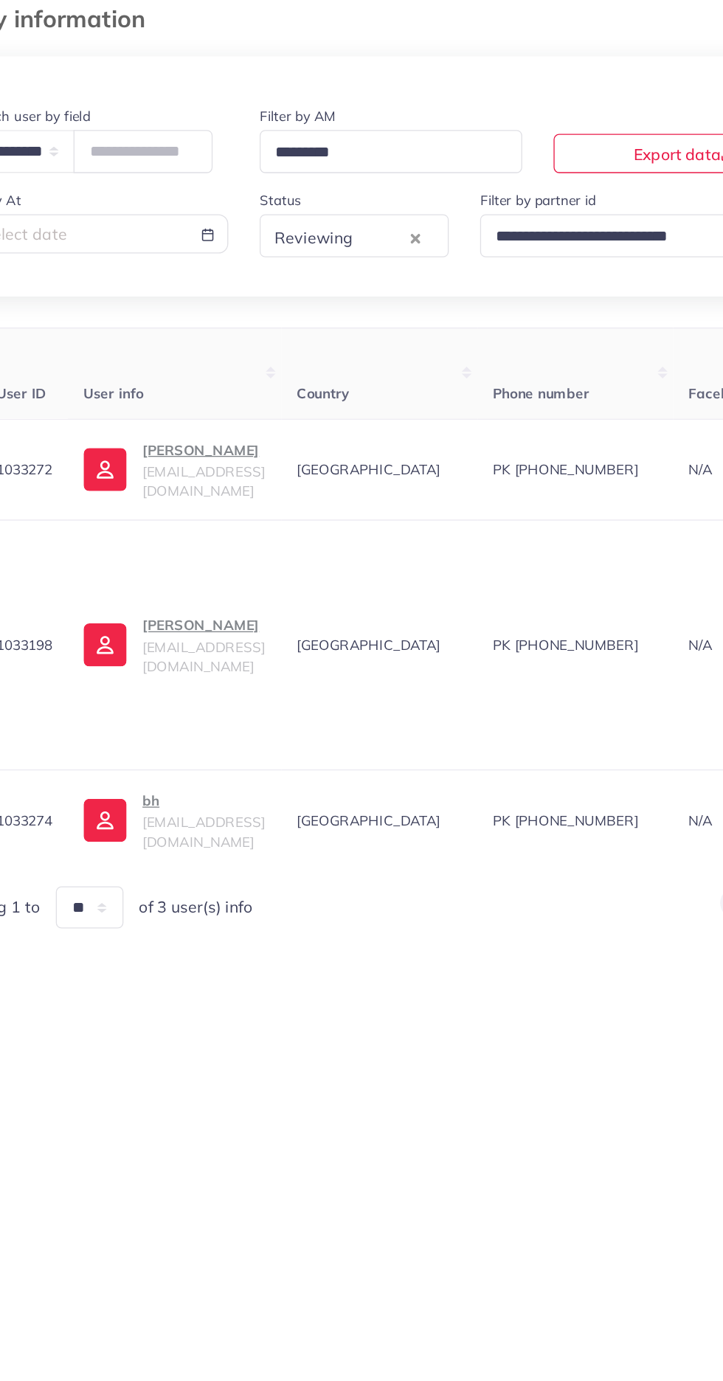
click at [244, 433] on p "Asad Iqbal" at bounding box center [220, 427] width 92 height 18
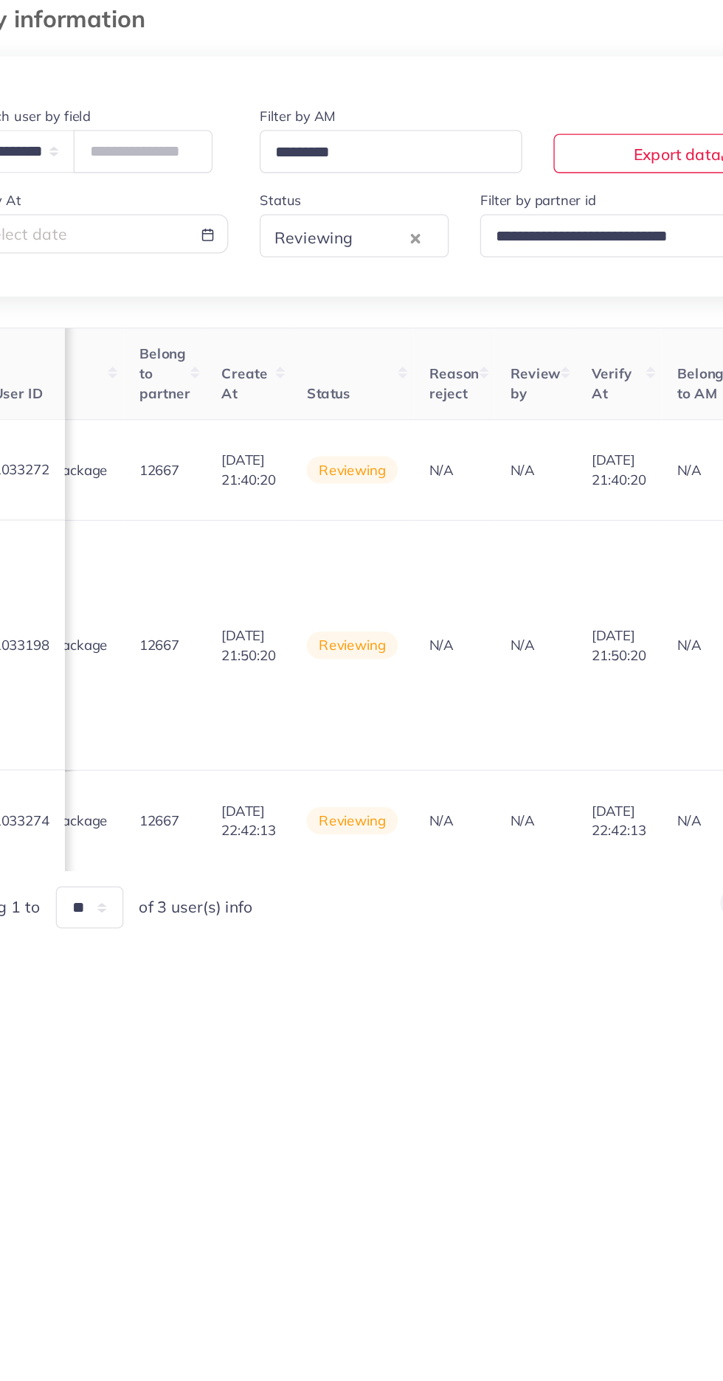
scroll to position [0, 1733]
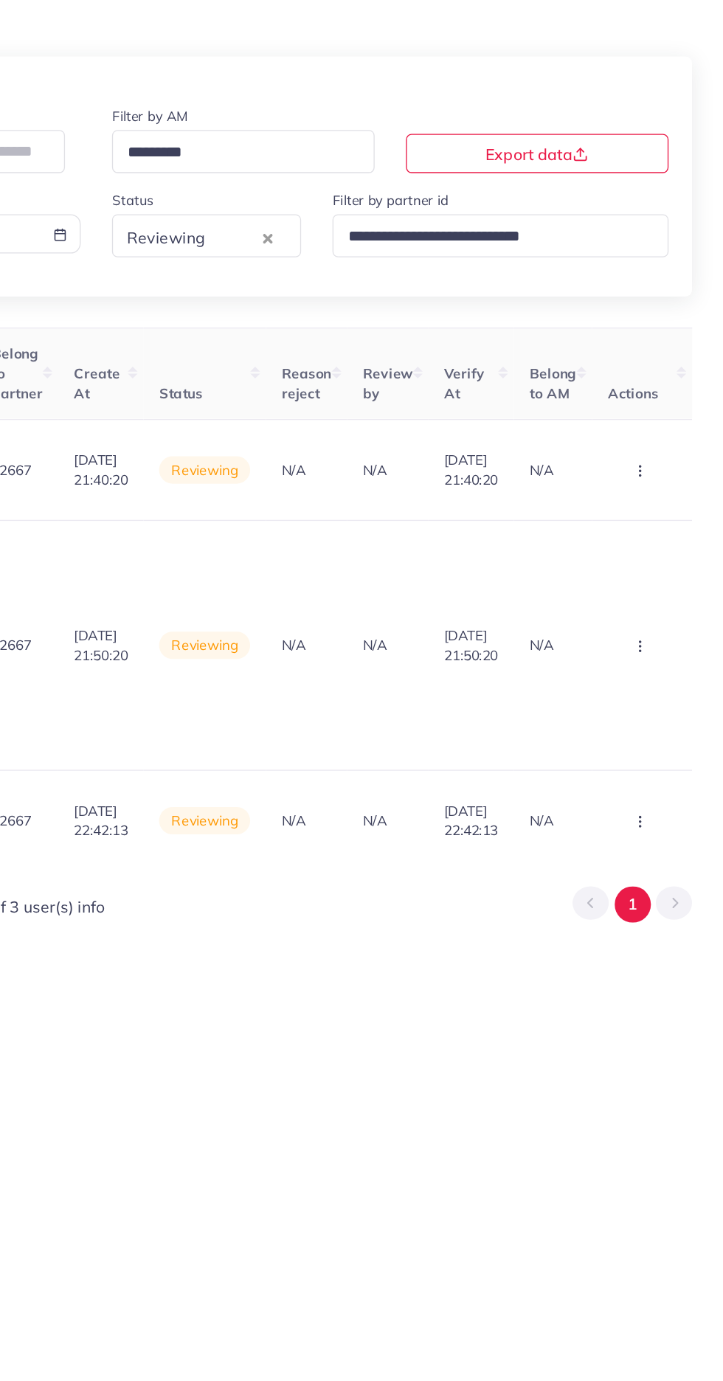
click at [639, 434] on button "button" at bounding box center [662, 442] width 52 height 33
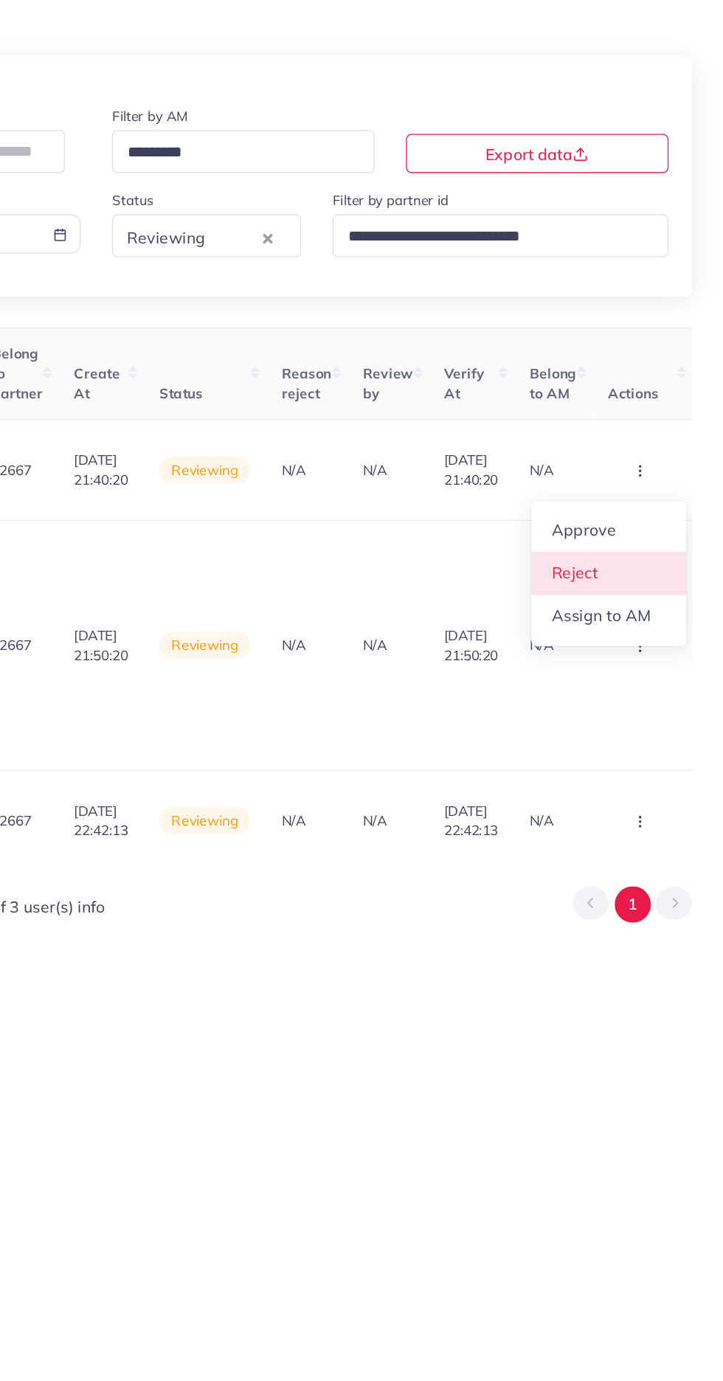
click at [645, 524] on link "Reject" at bounding box center [636, 520] width 117 height 32
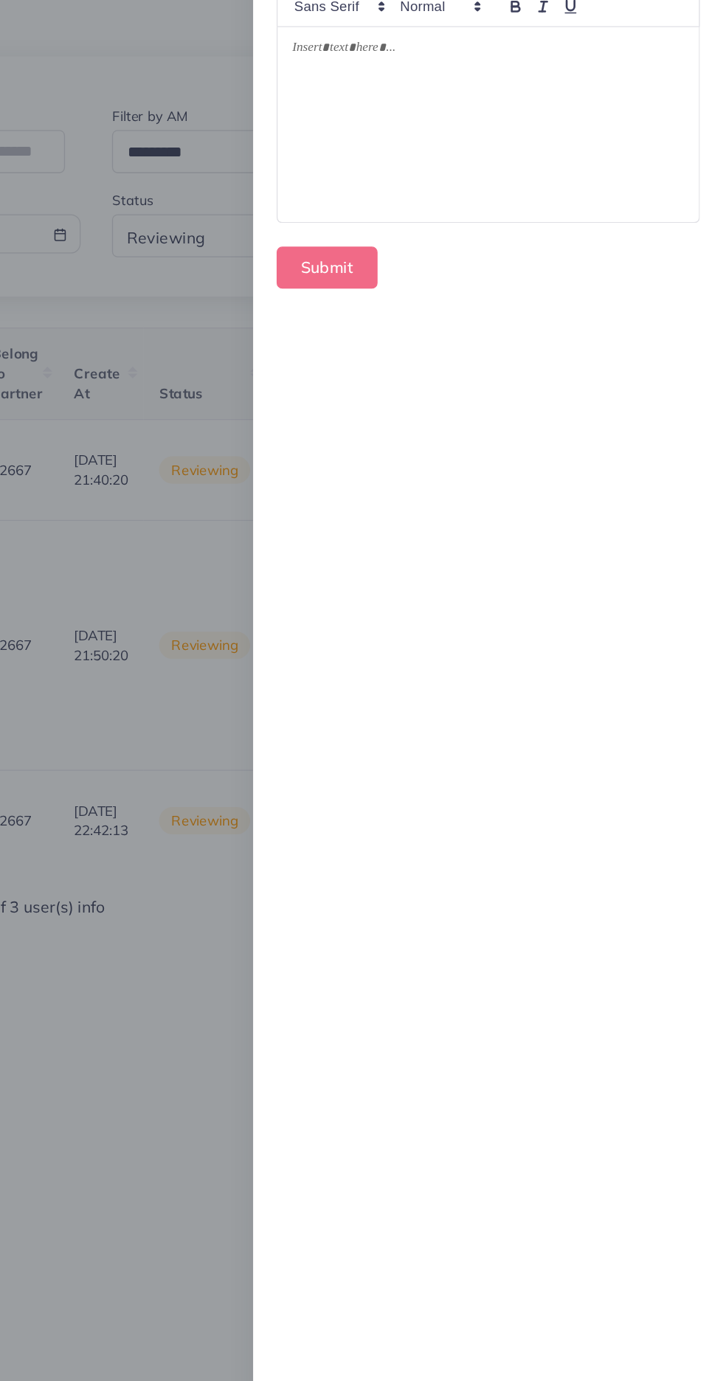
click at [611, 247] on div at bounding box center [545, 181] width 317 height 147
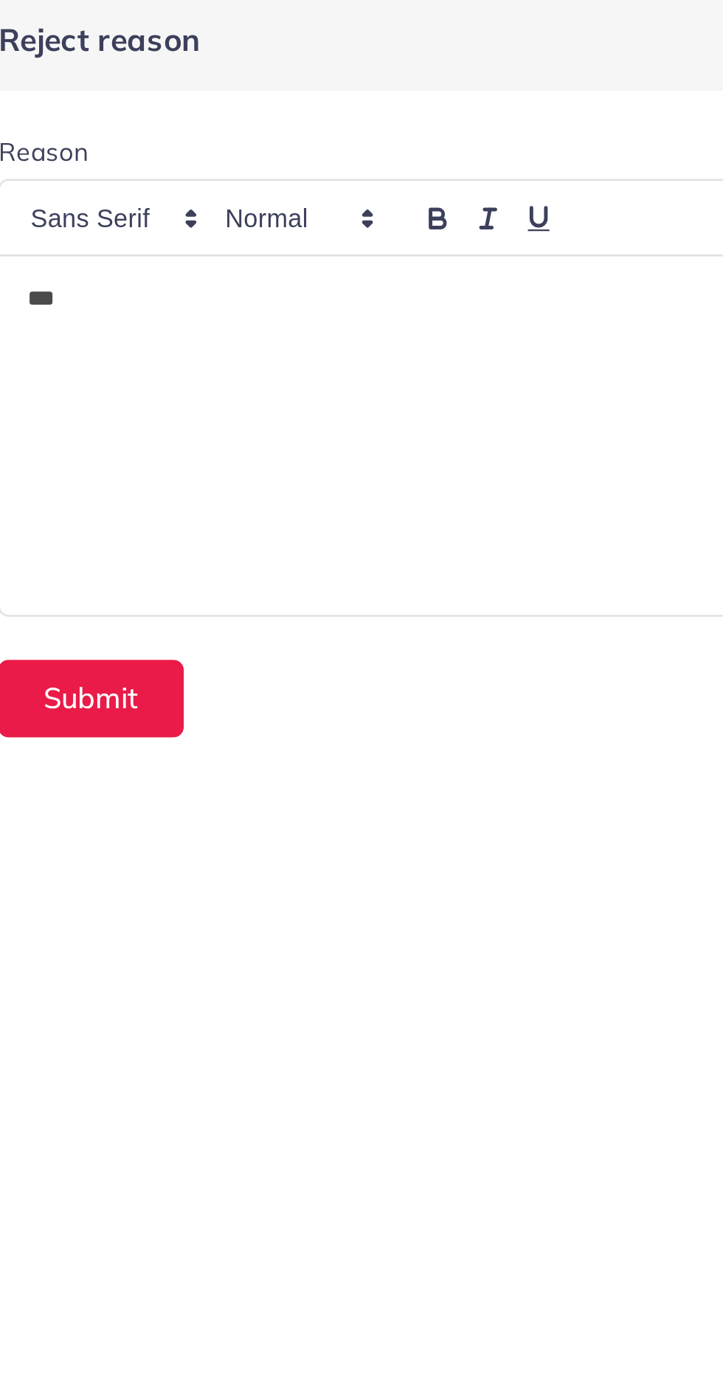
scroll to position [0, 0]
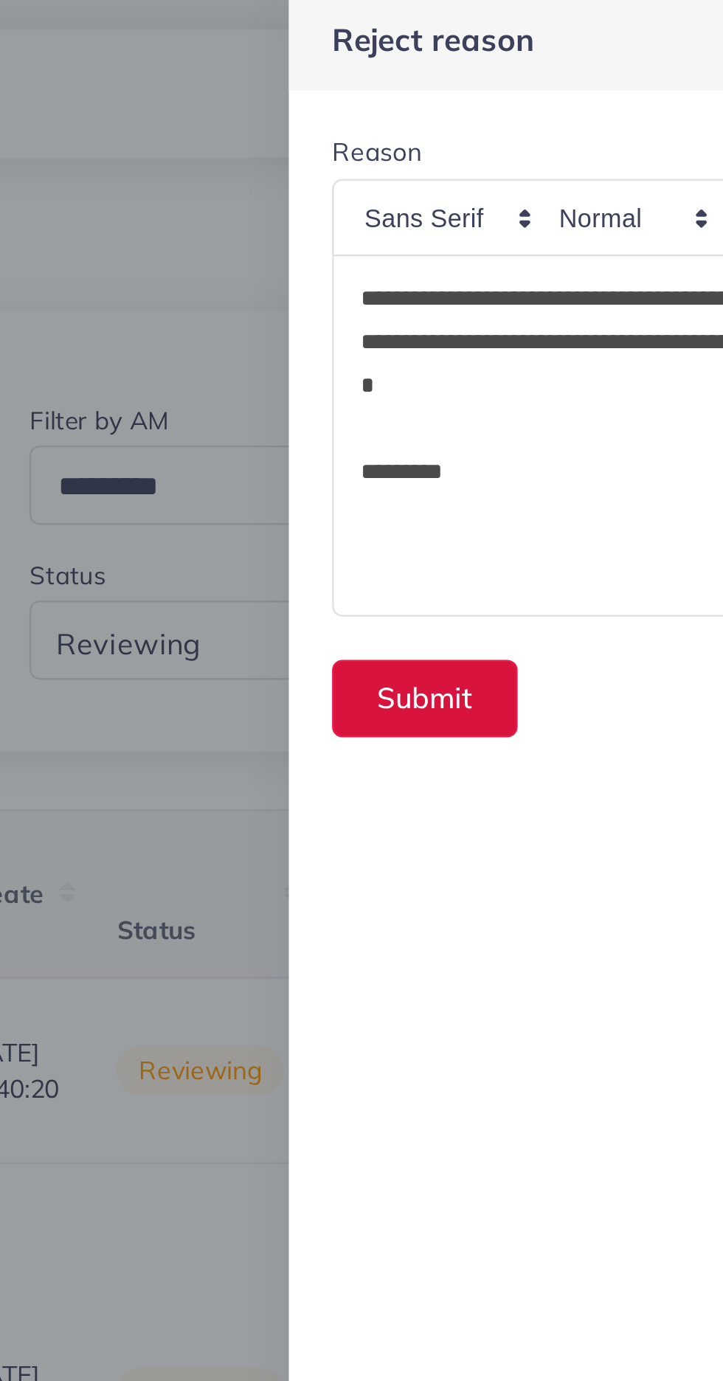
click at [418, 297] on button "Submit" at bounding box center [425, 290] width 76 height 32
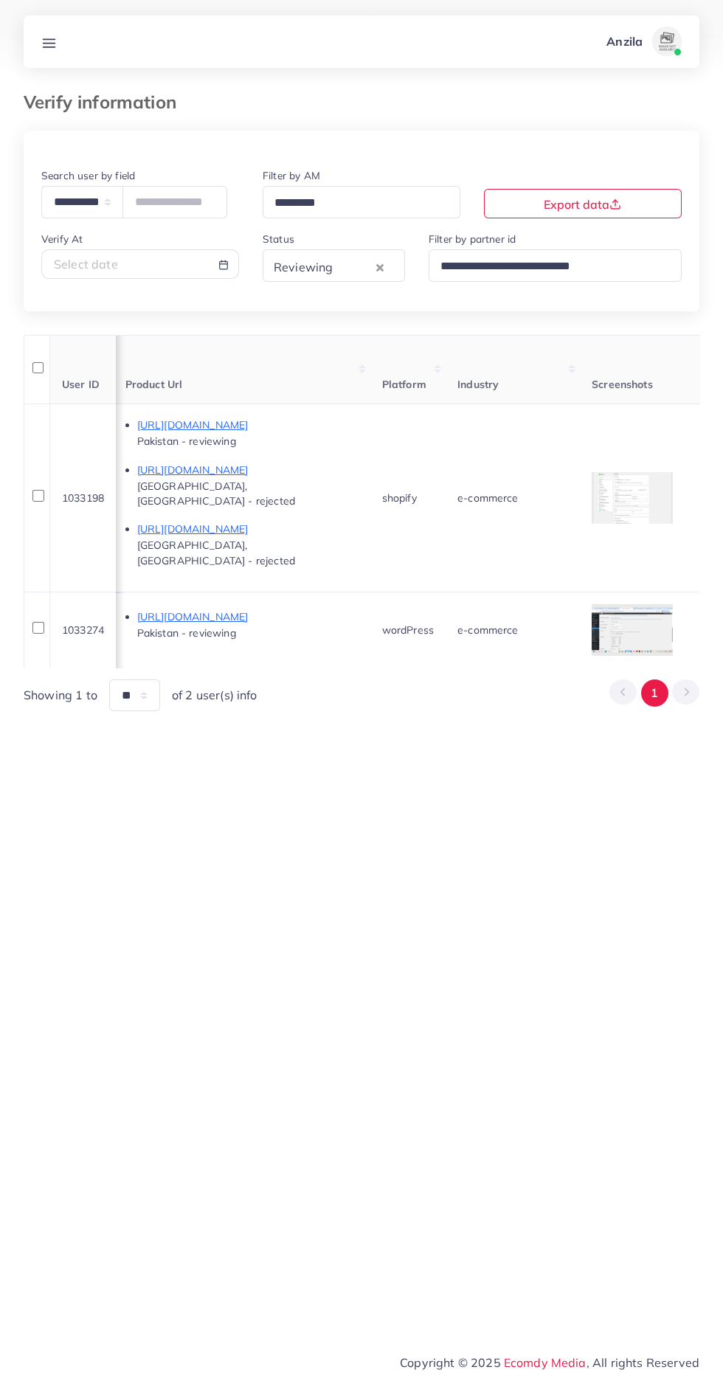
scroll to position [0, 912]
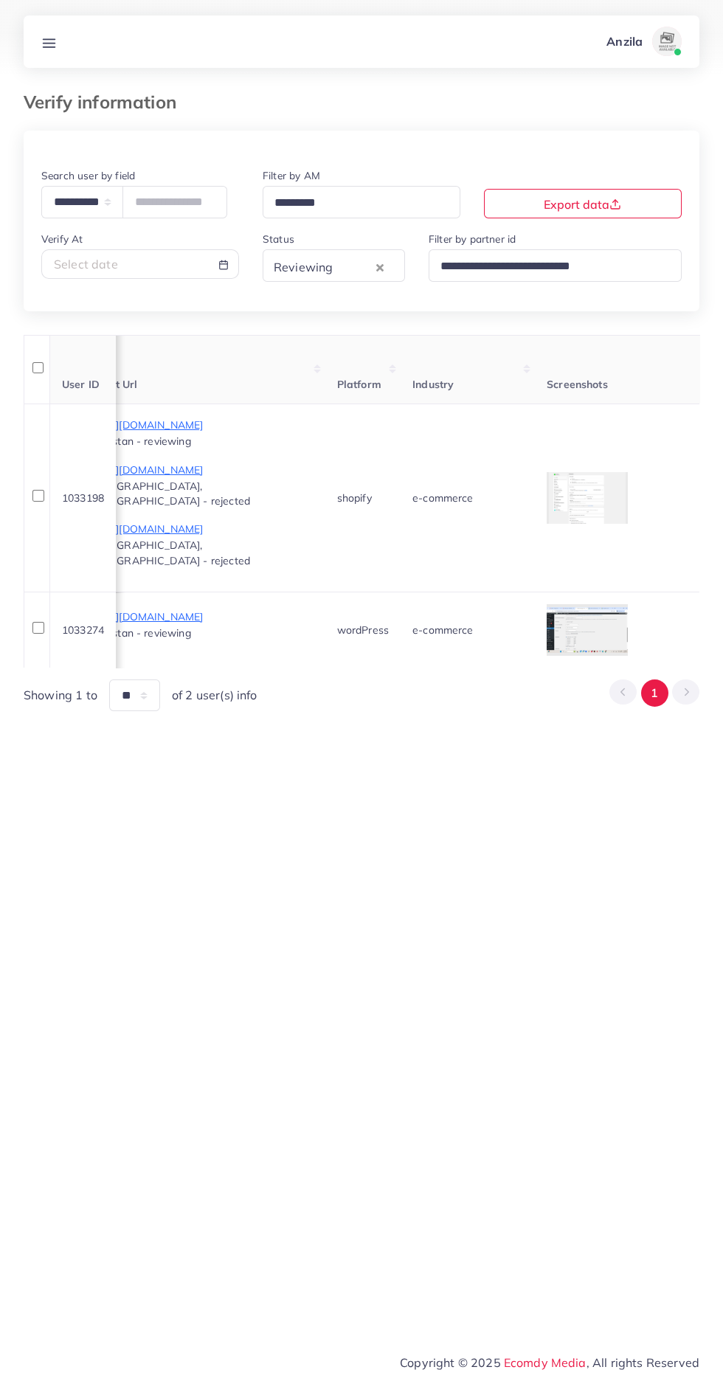
click at [0, 0] on div at bounding box center [0, 0] width 0 height 0
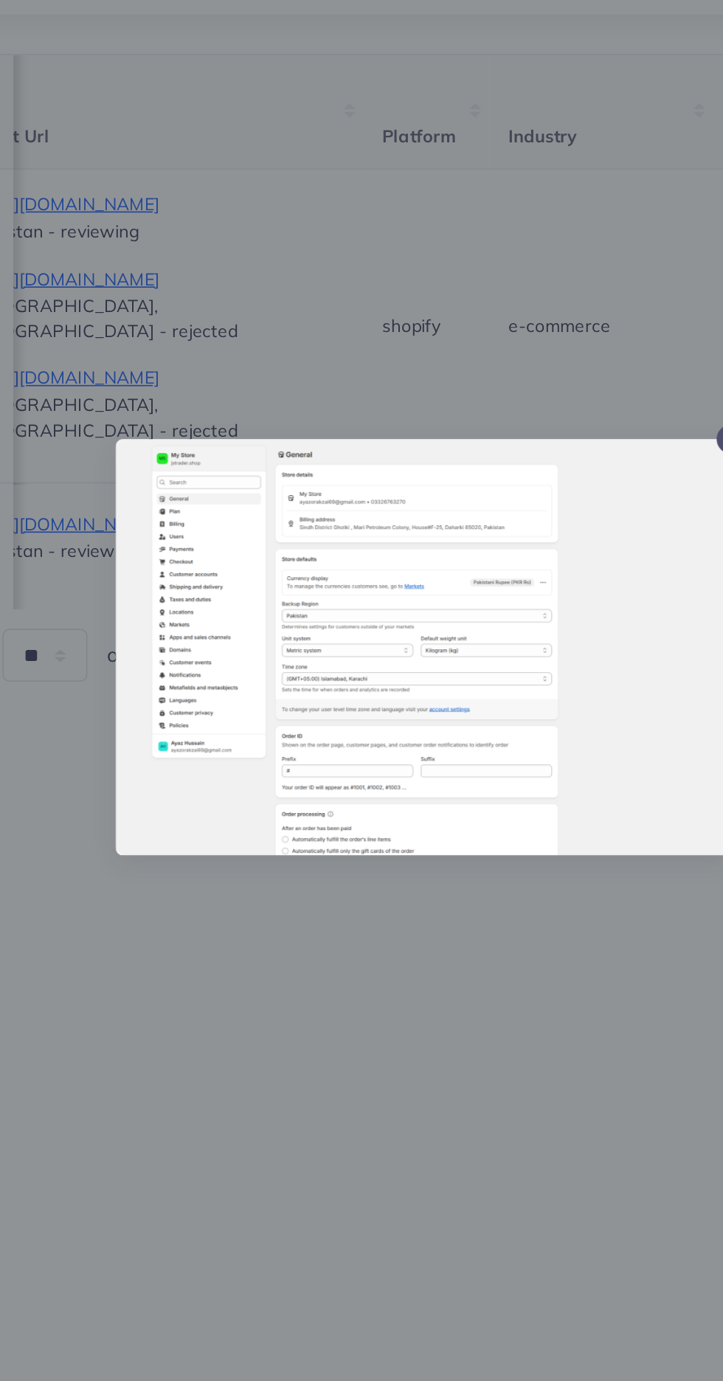
click at [274, 907] on div at bounding box center [361, 690] width 723 height 1381
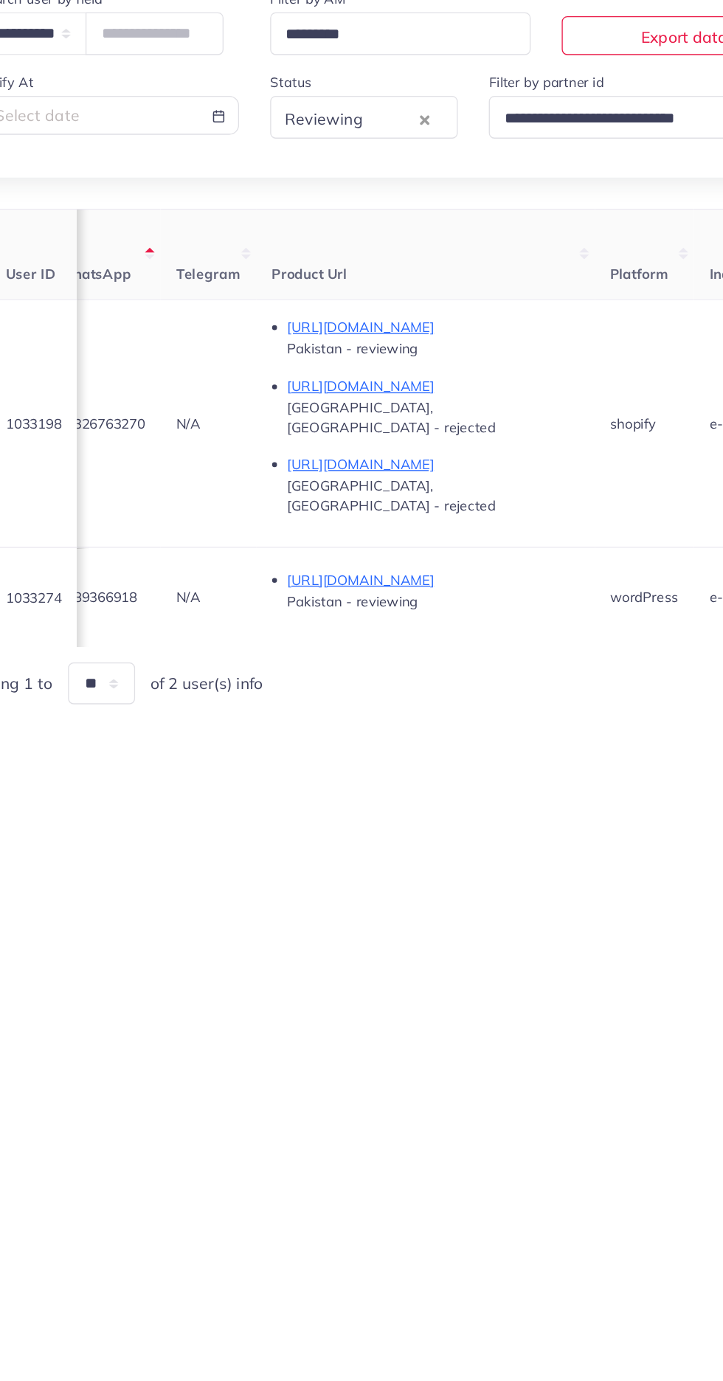
scroll to position [0, 719]
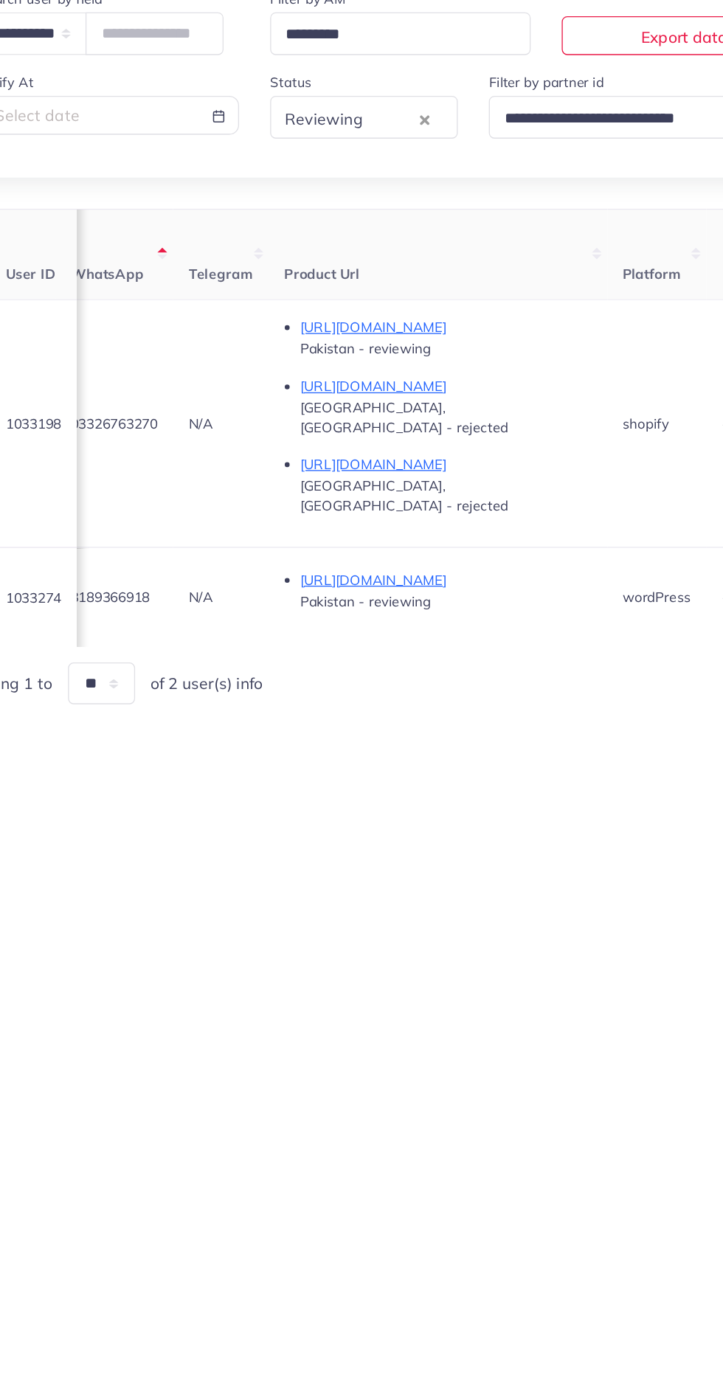
copy span "03326763270"
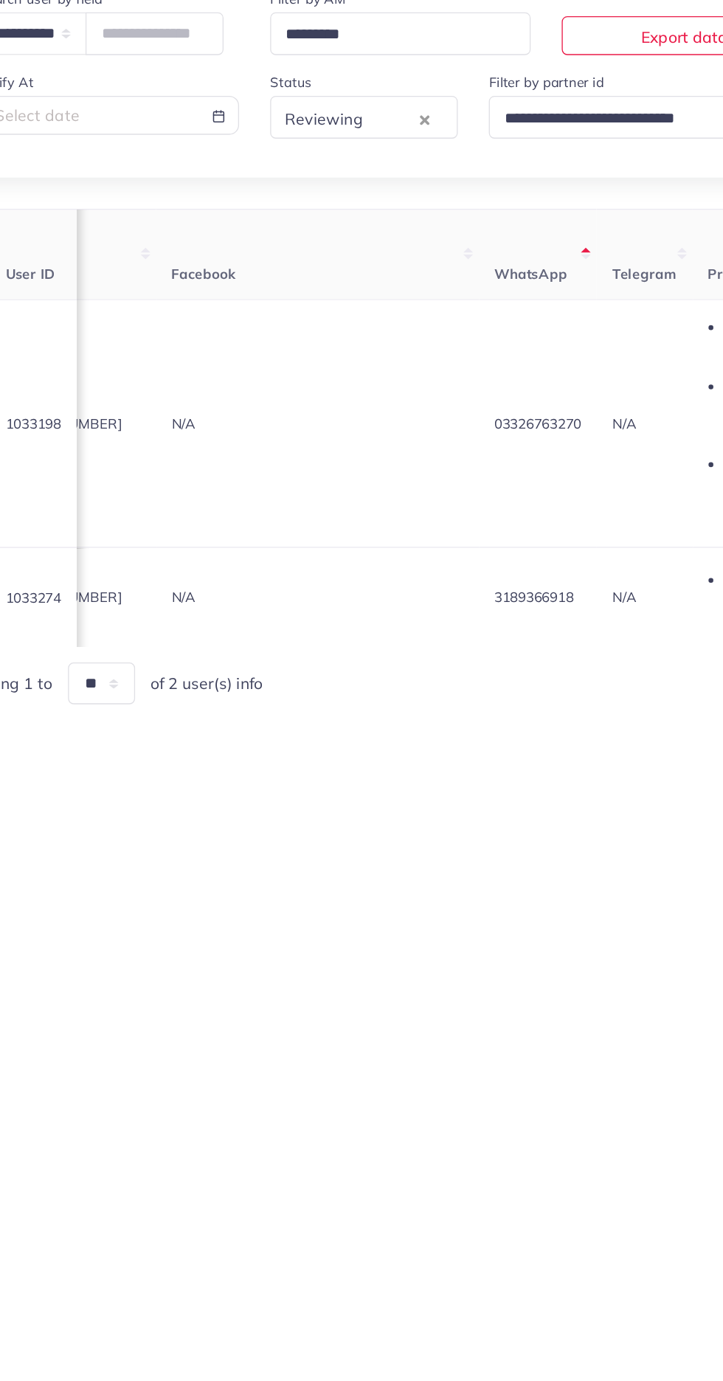
scroll to position [0, 0]
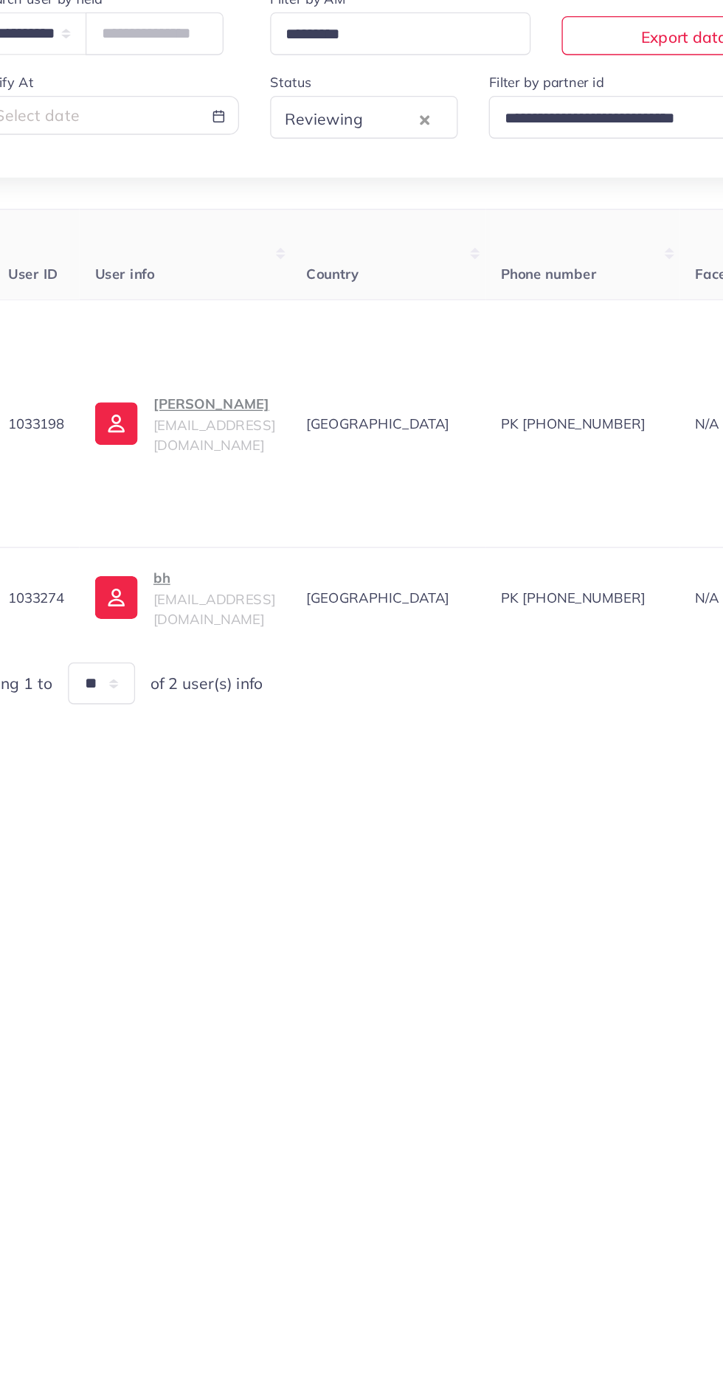
click at [233, 493] on span "techgeek813@gmail.com" at bounding box center [220, 507] width 92 height 28
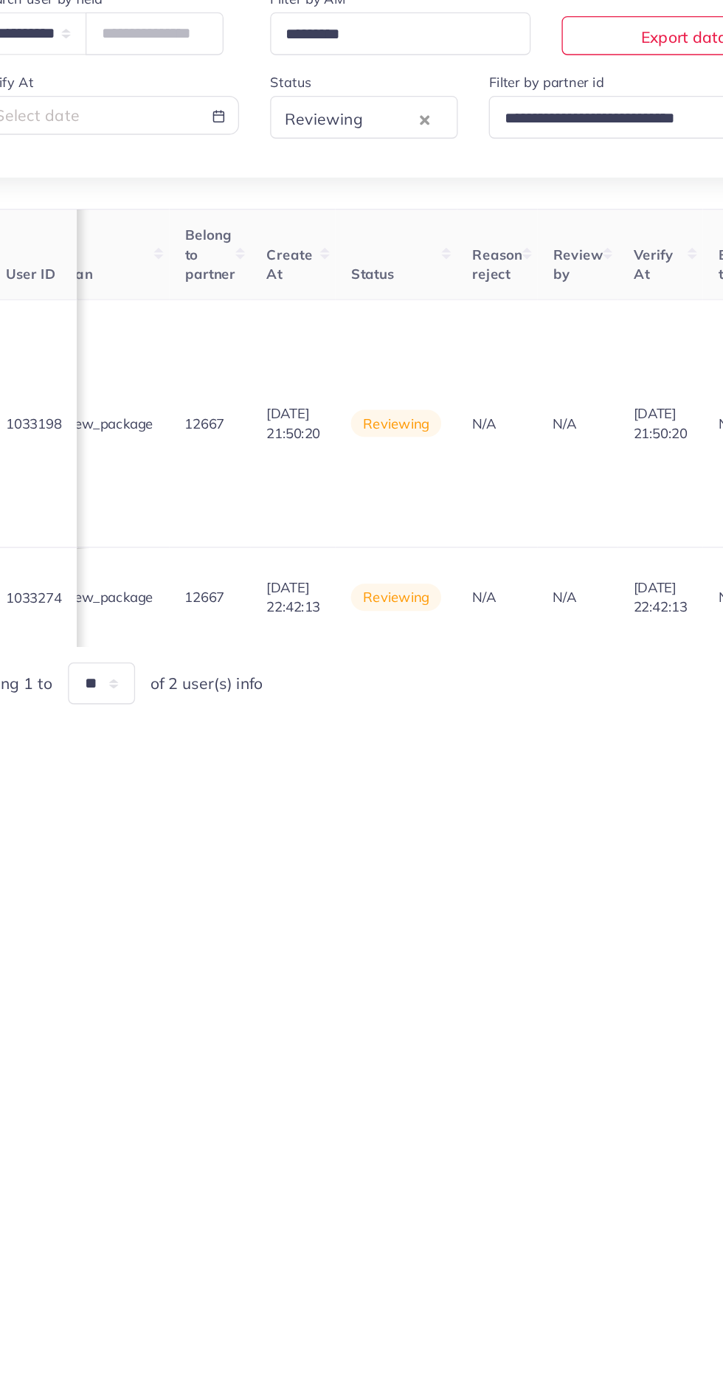
scroll to position [0, 1733]
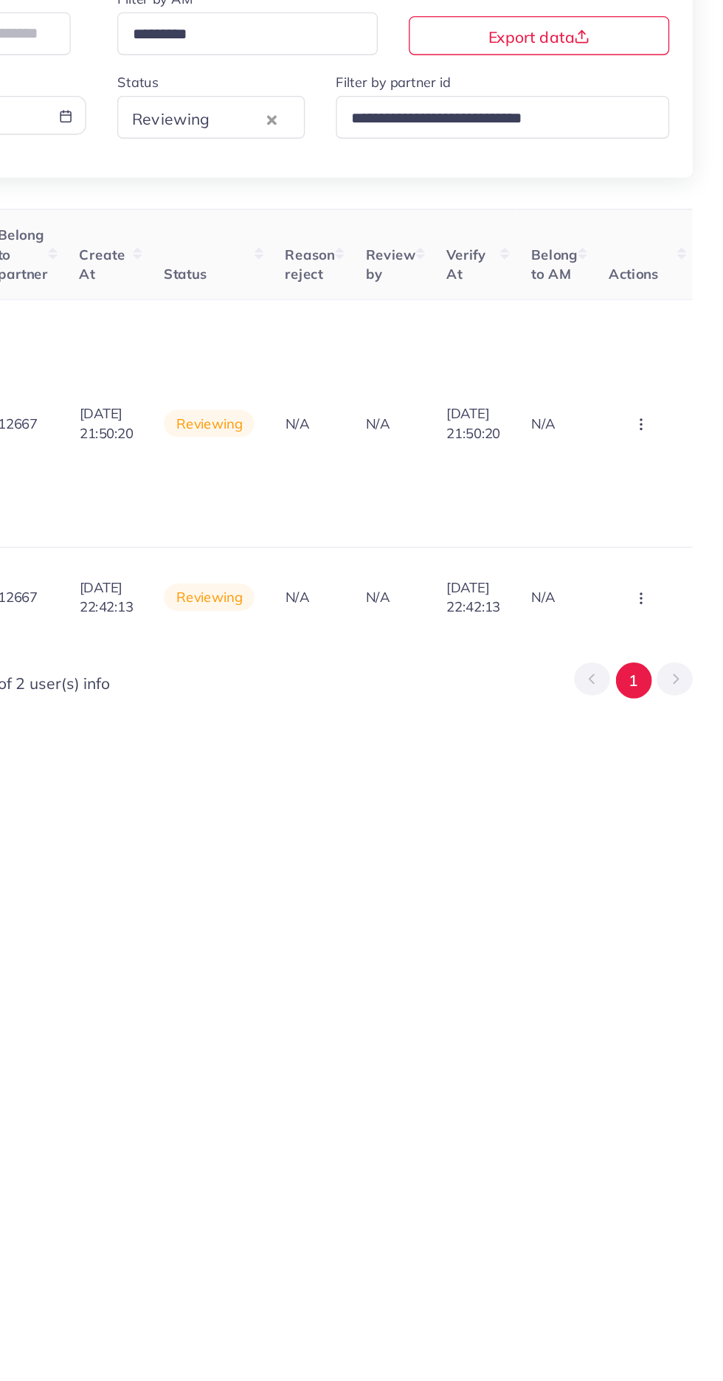
click at [660, 498] on circle "button" at bounding box center [659, 498] width 1 height 1
click at [602, 568] on span "Reject" at bounding box center [611, 575] width 35 height 15
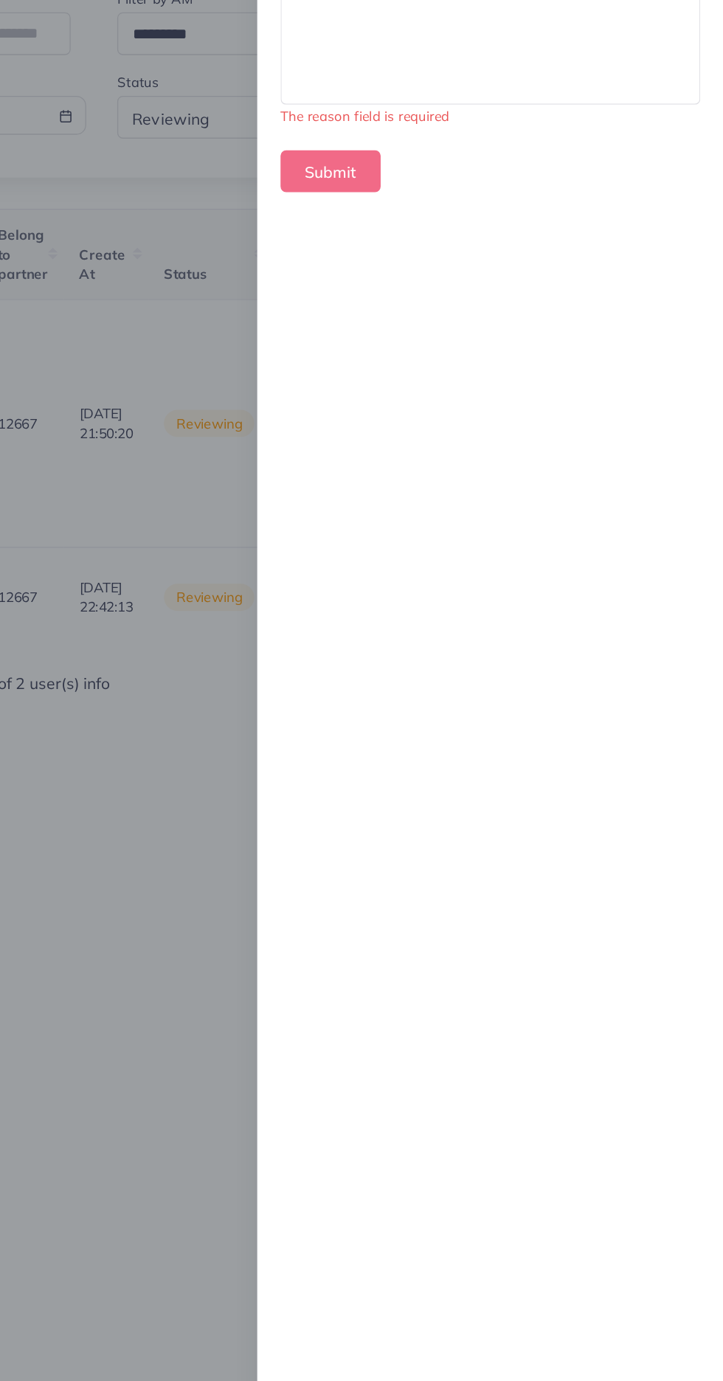
click at [432, 242] on div at bounding box center [545, 181] width 317 height 147
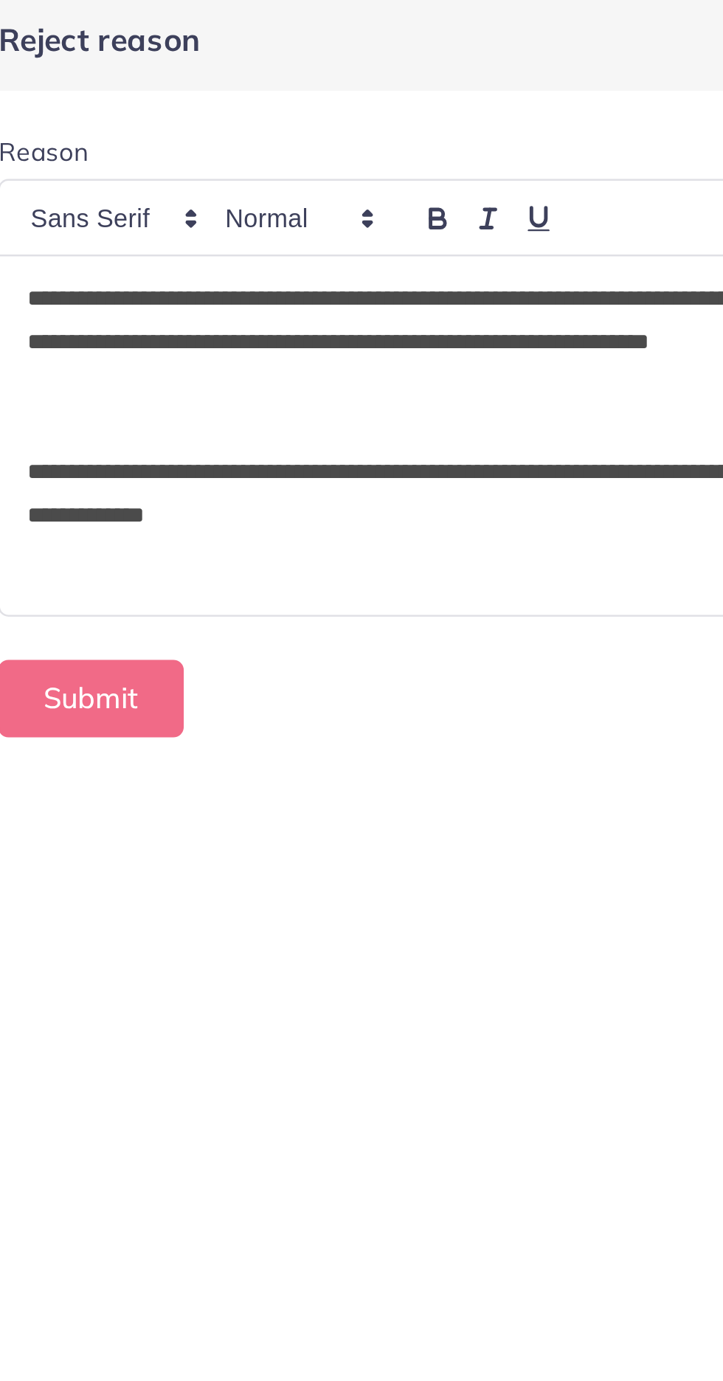
scroll to position [0, 0]
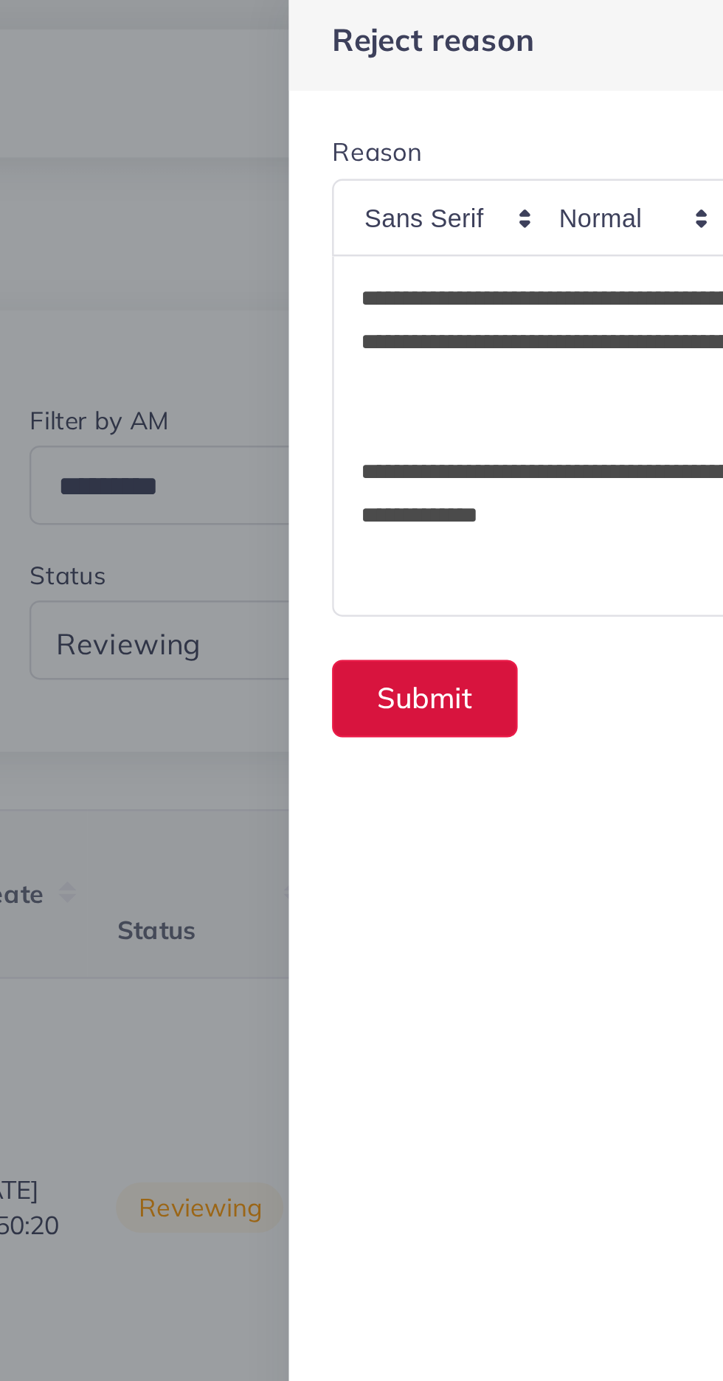
click at [409, 304] on button "Submit" at bounding box center [425, 290] width 76 height 32
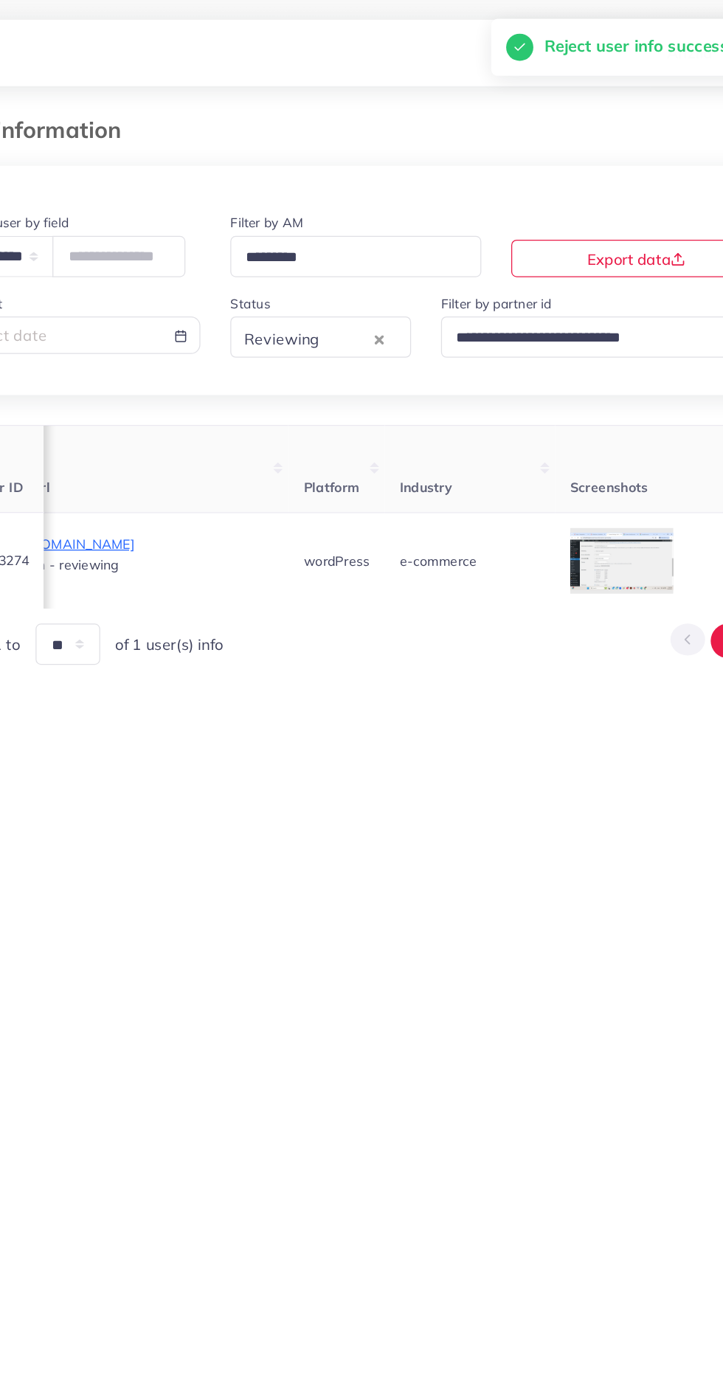
scroll to position [0, 963]
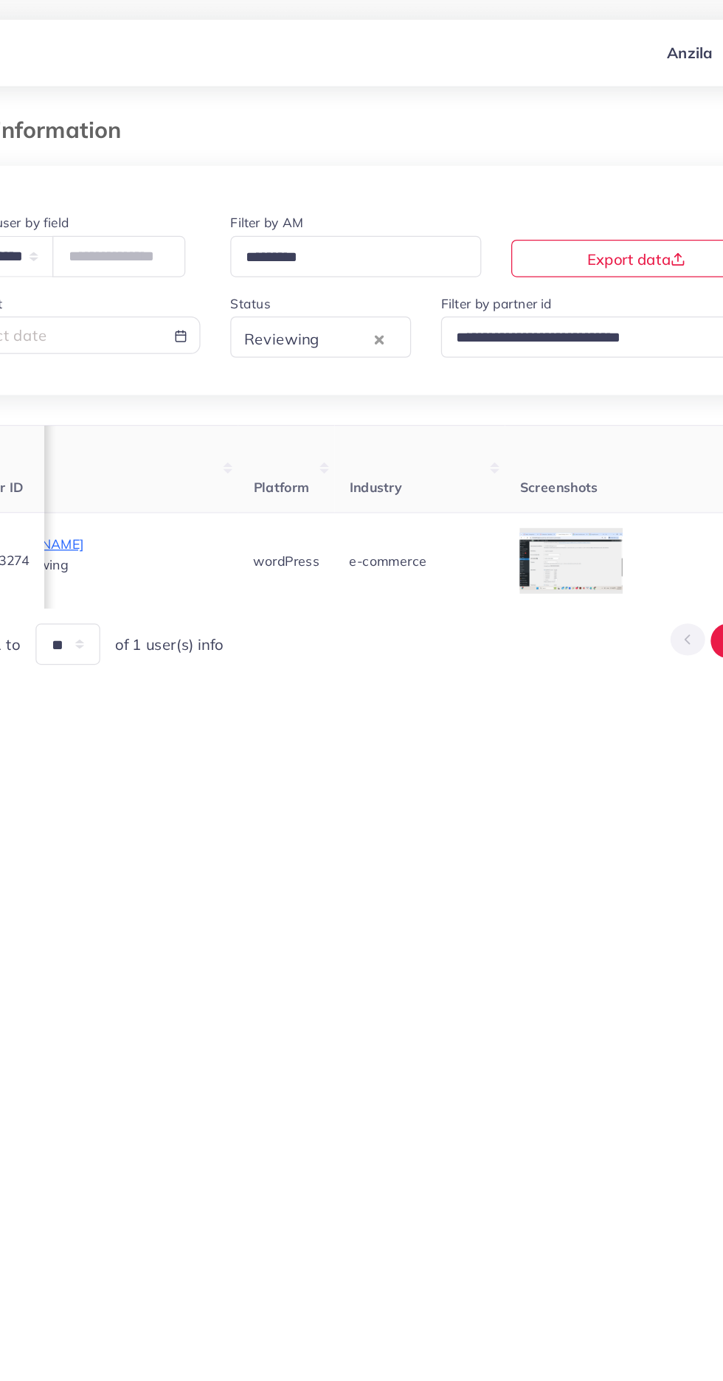
click at [0, 0] on div at bounding box center [0, 0] width 0 height 0
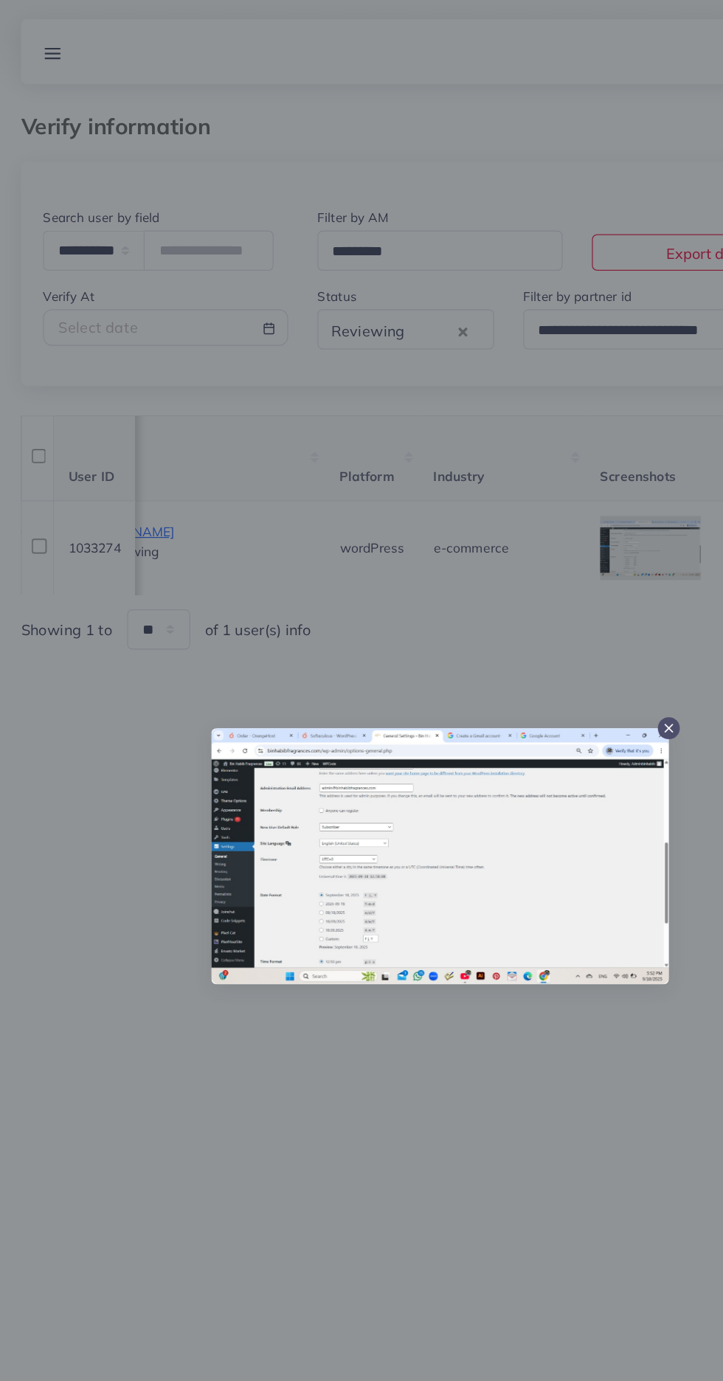
click at [407, 981] on div at bounding box center [361, 690] width 723 height 1381
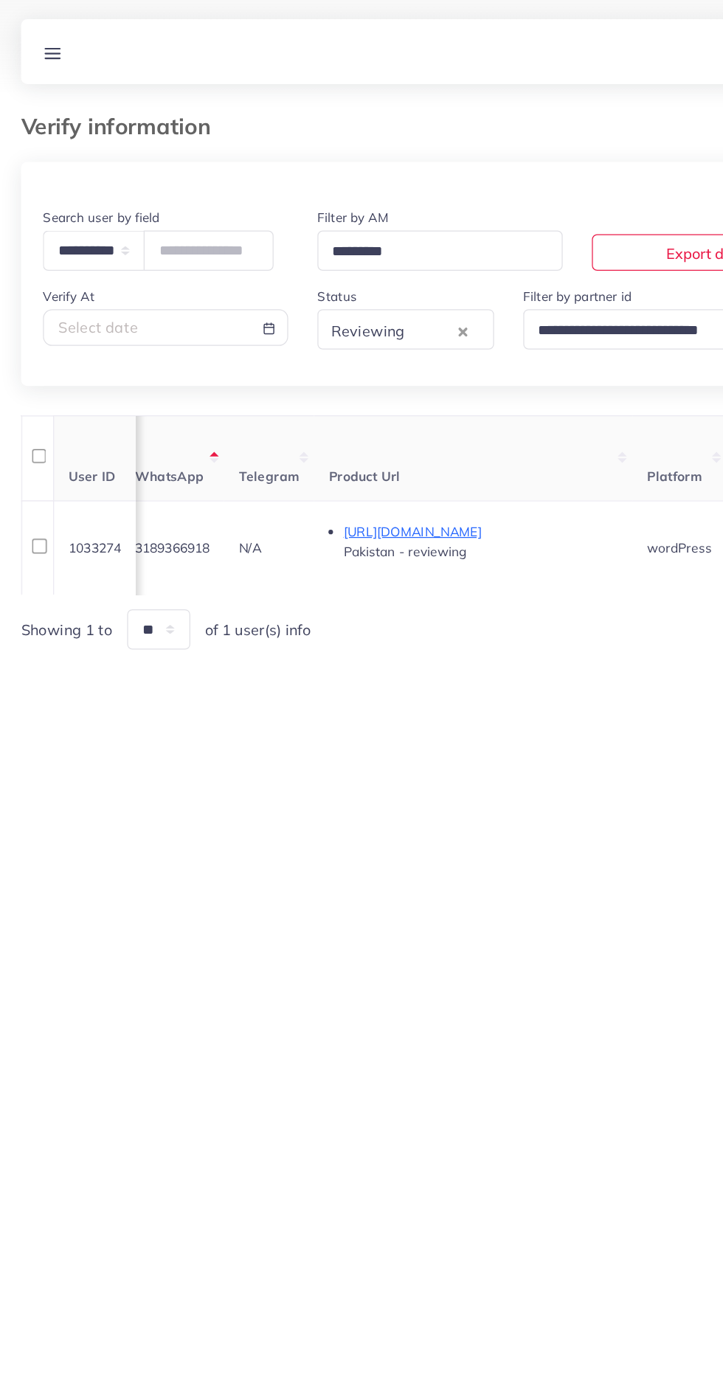
scroll to position [0, 704]
copy span "3189366918"
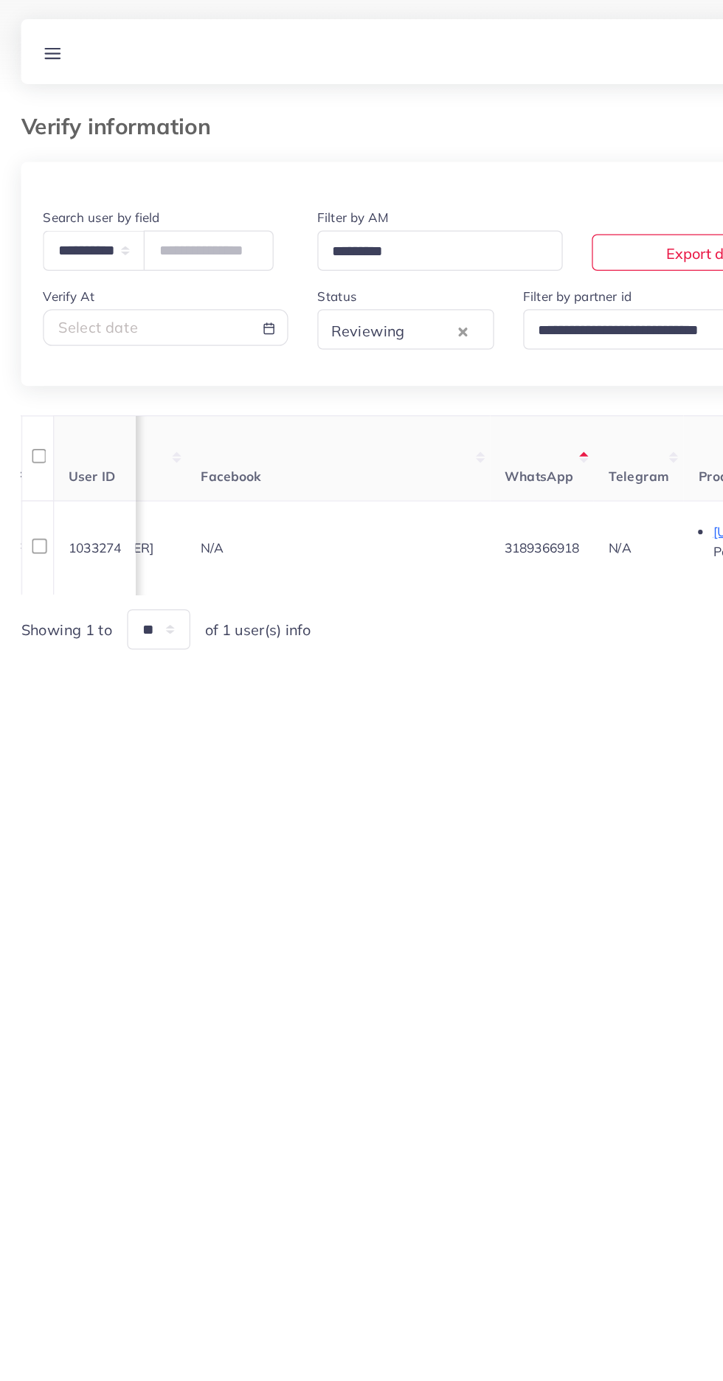
scroll to position [0, 0]
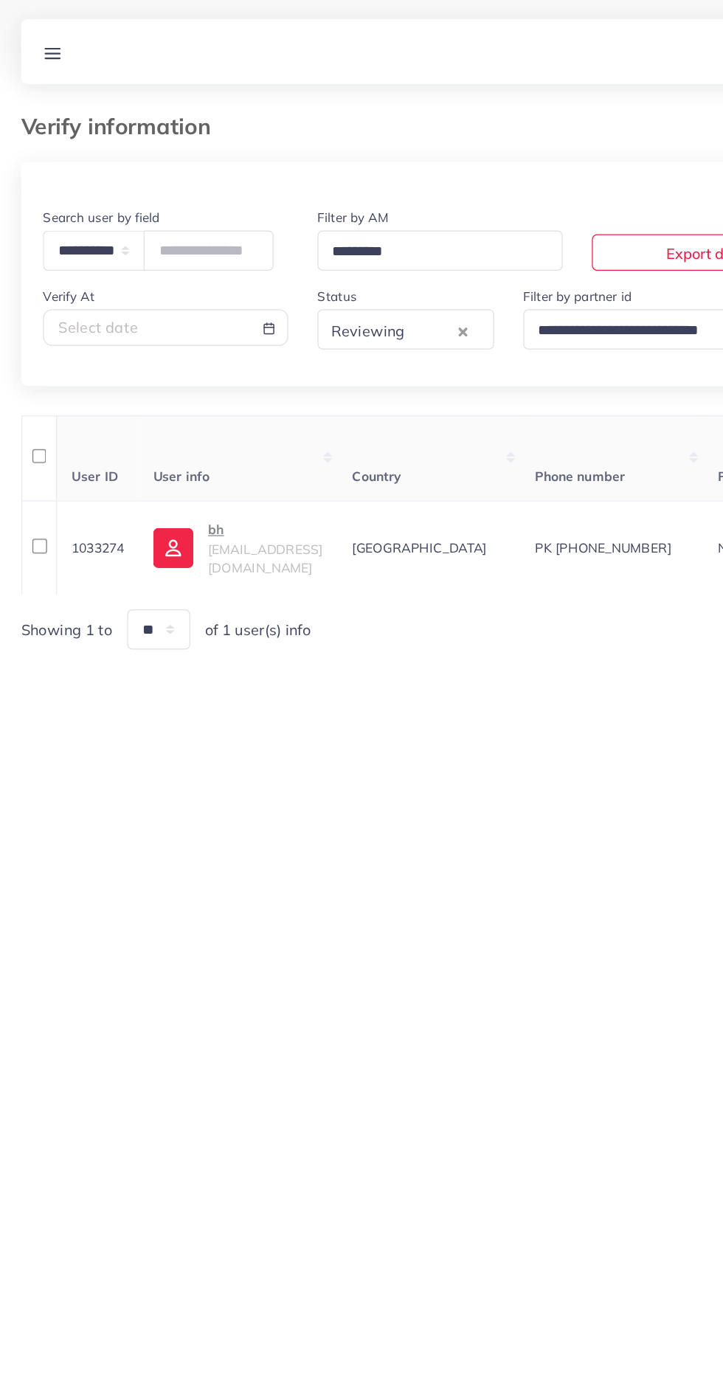
click at [169, 432] on link "bh bhfragrances918@gmail.com" at bounding box center [198, 442] width 136 height 48
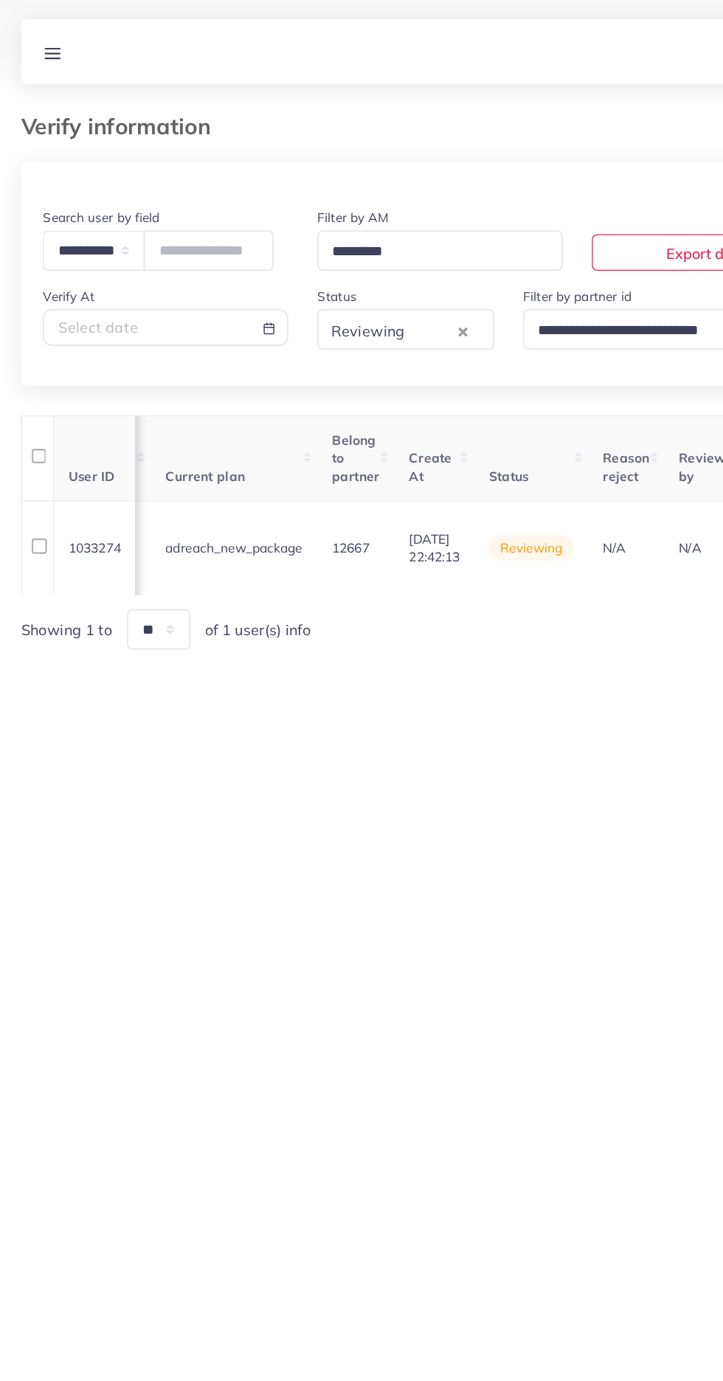
scroll to position [0, 1727]
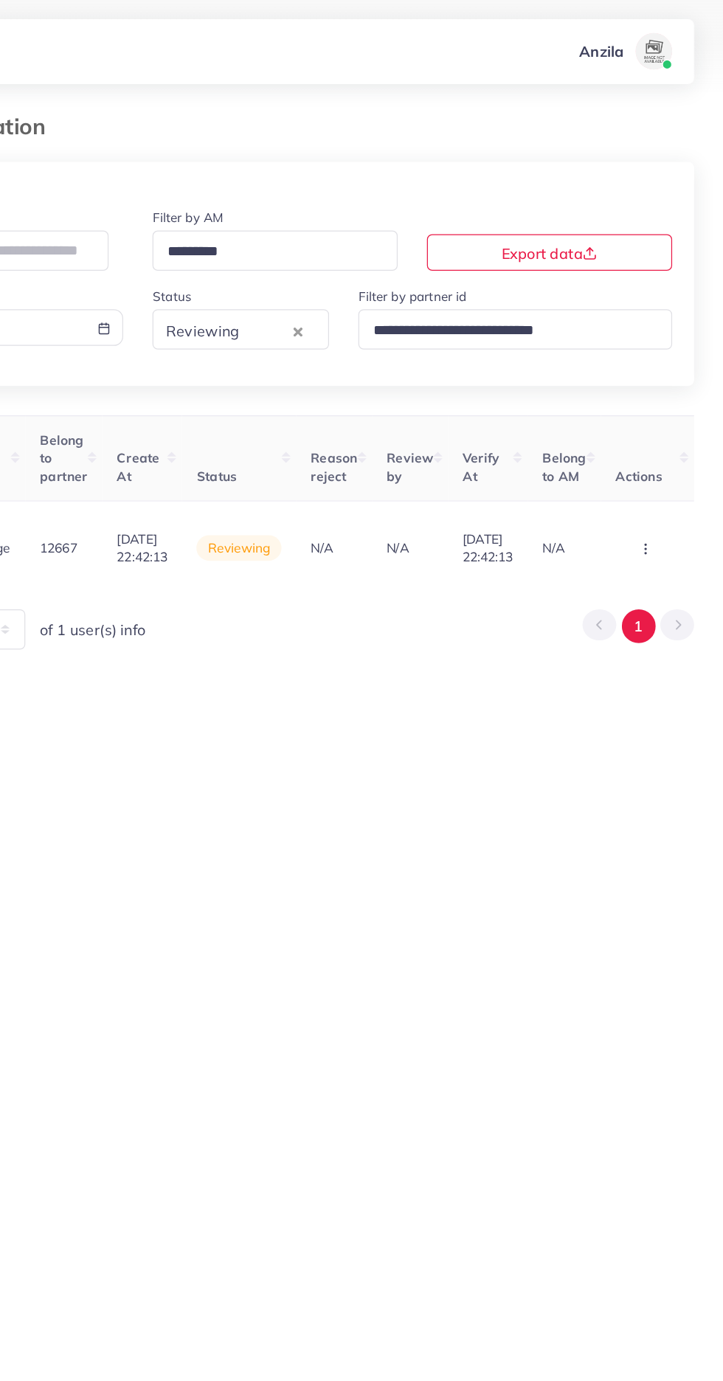
click at [654, 447] on icon "button" at bounding box center [660, 443] width 12 height 12
click at [659, 371] on link "Approve" at bounding box center [636, 361] width 117 height 32
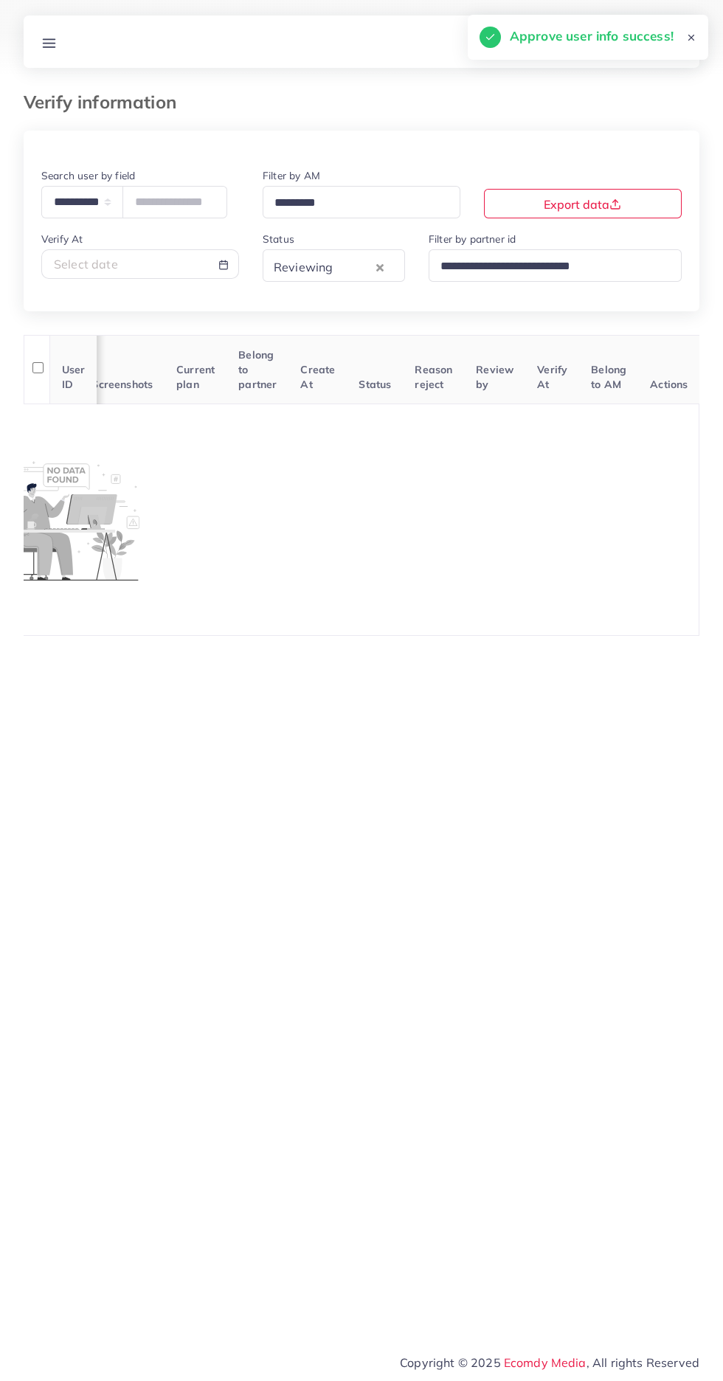
scroll to position [0, 603]
click at [56, 38] on icon at bounding box center [48, 42] width 15 height 15
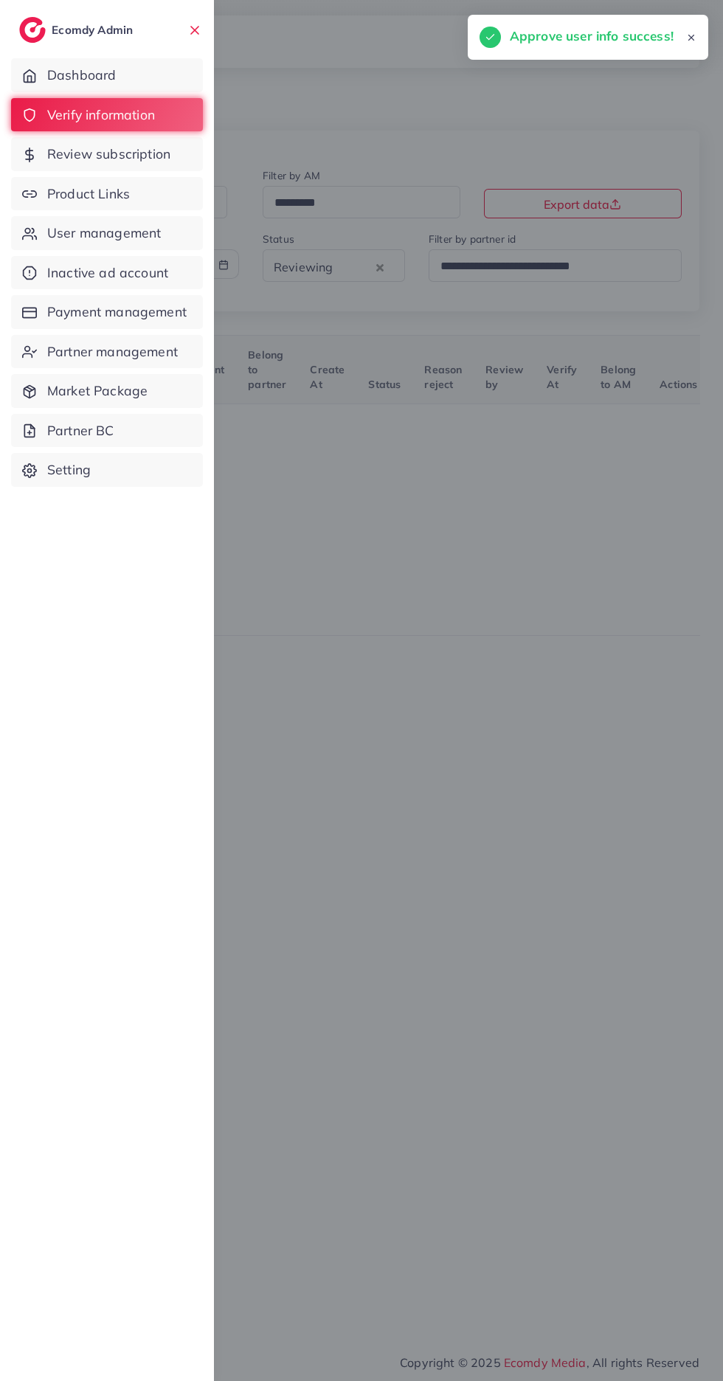
click at [122, 209] on link "Product Links" at bounding box center [107, 194] width 192 height 34
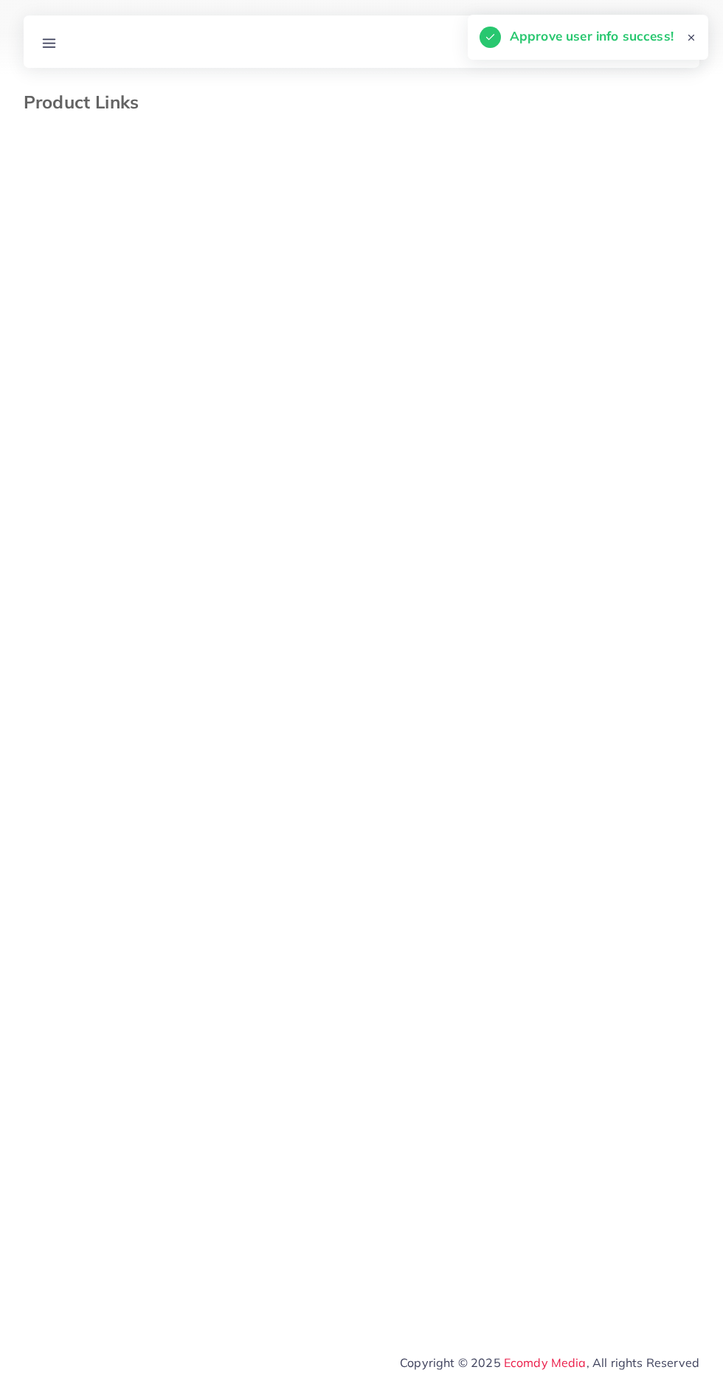
select select "*********"
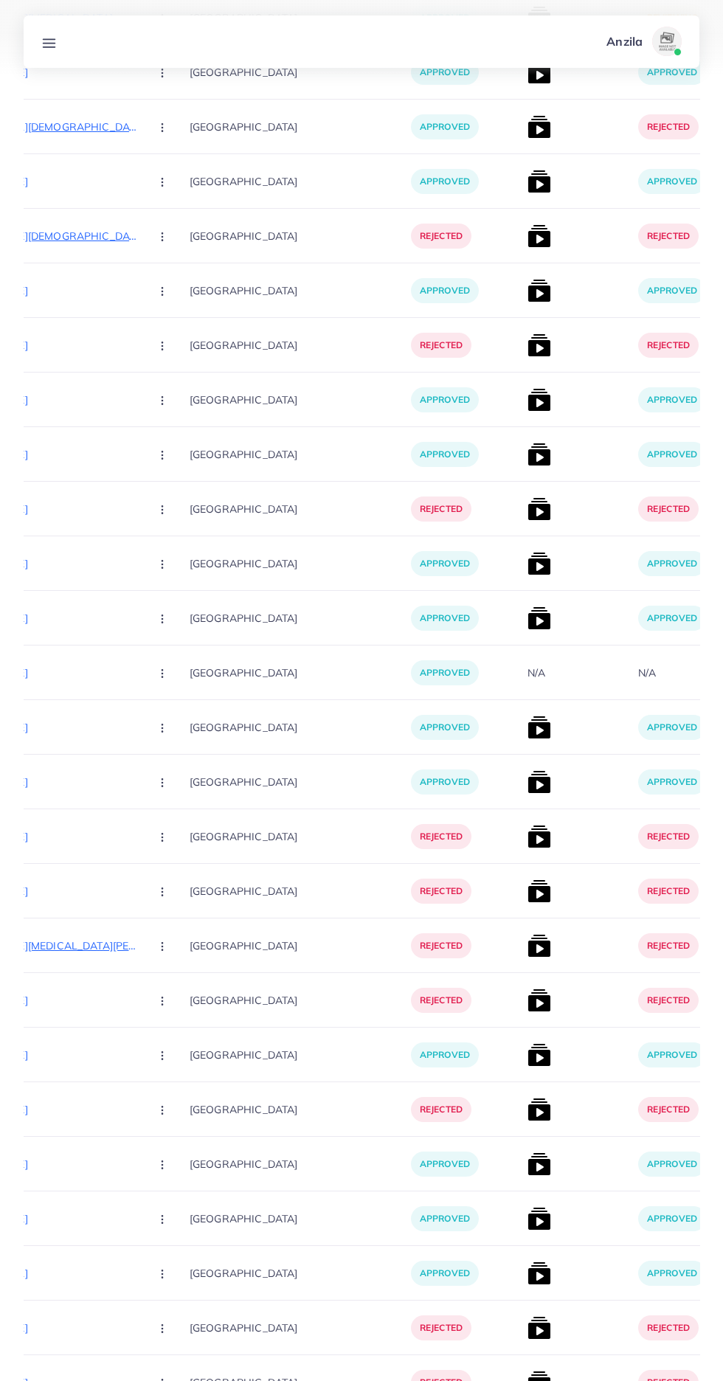
scroll to position [1497, 0]
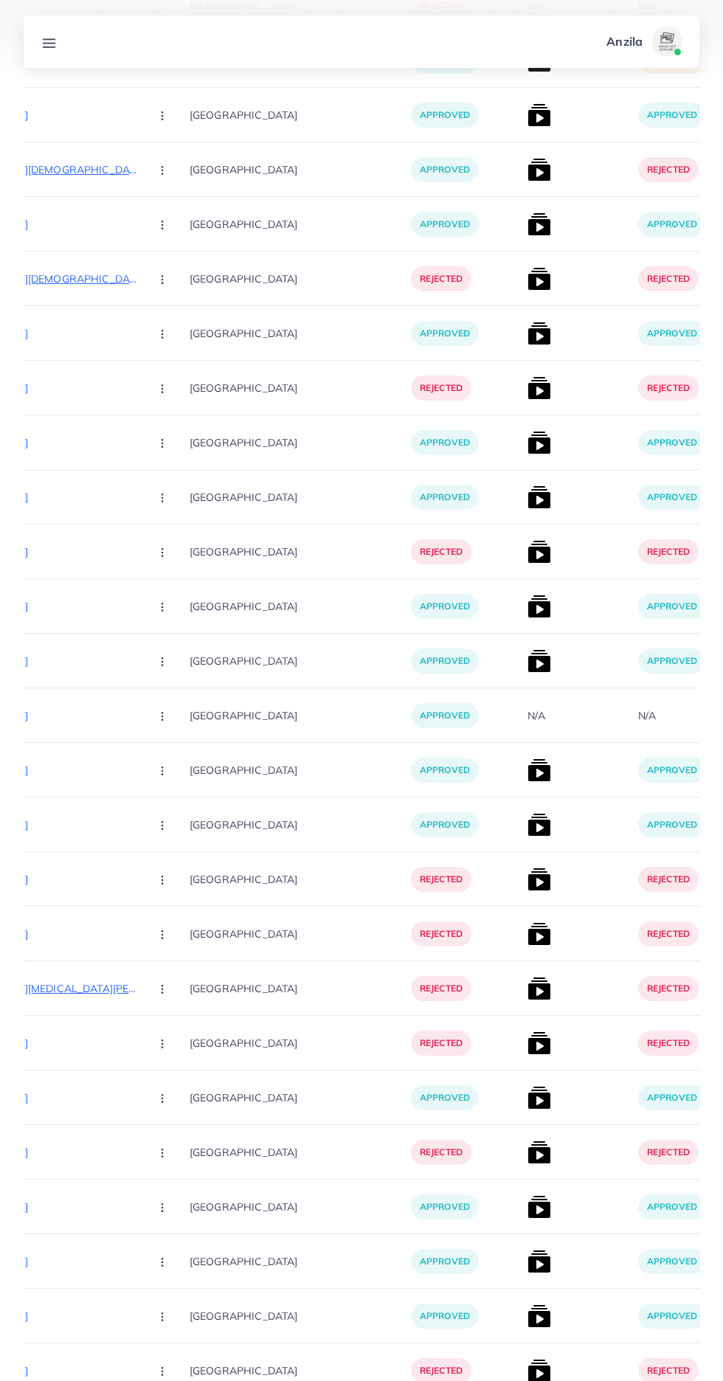
click at [60, 41] on link at bounding box center [48, 41] width 27 height 18
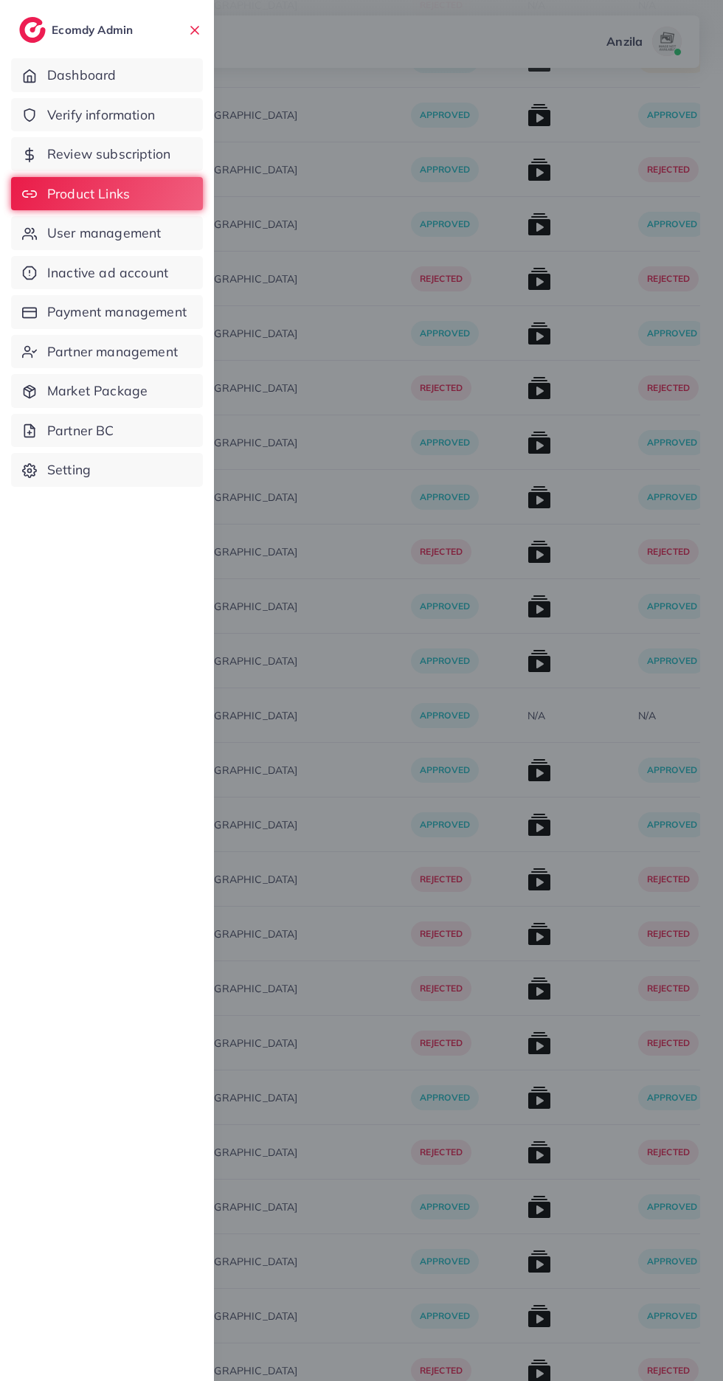
click at [155, 110] on span "Verify information" at bounding box center [101, 114] width 108 height 19
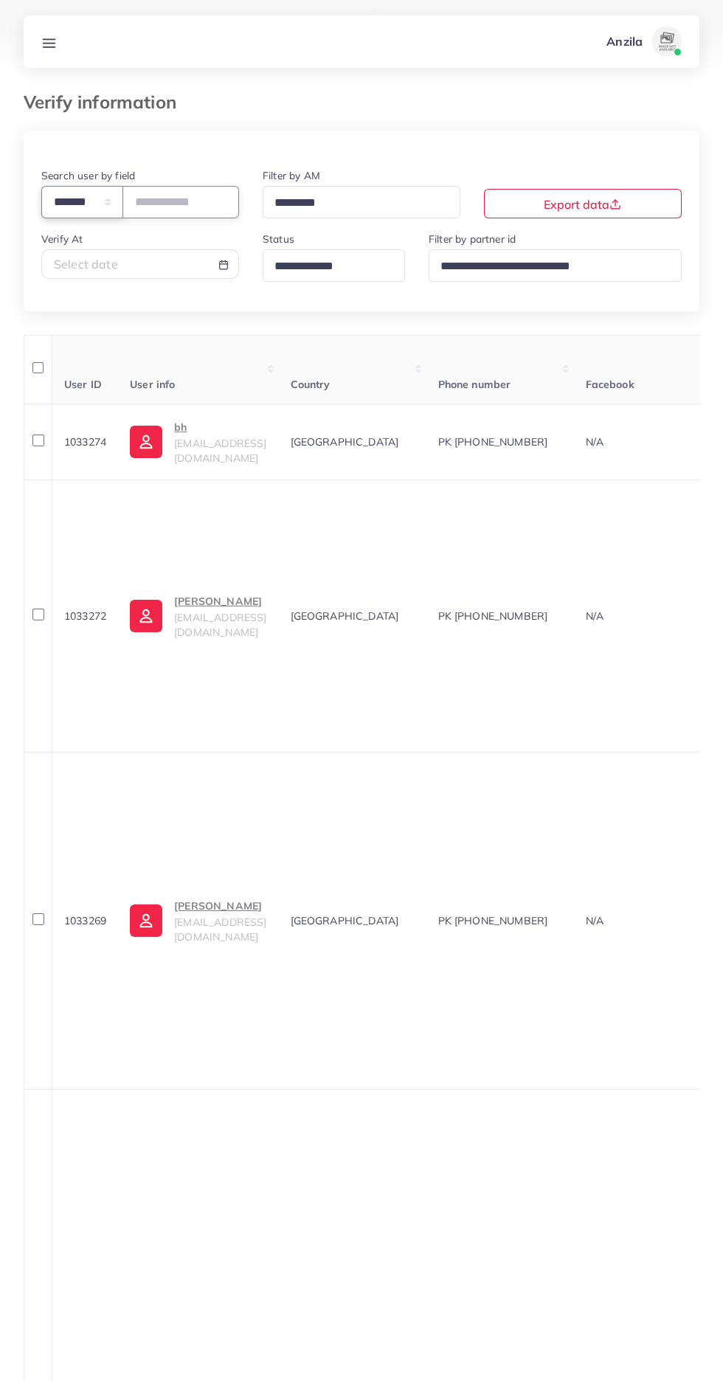
click at [105, 195] on select "**********" at bounding box center [82, 202] width 82 height 32
select select "*****"
paste input "**********"
type input "**********"
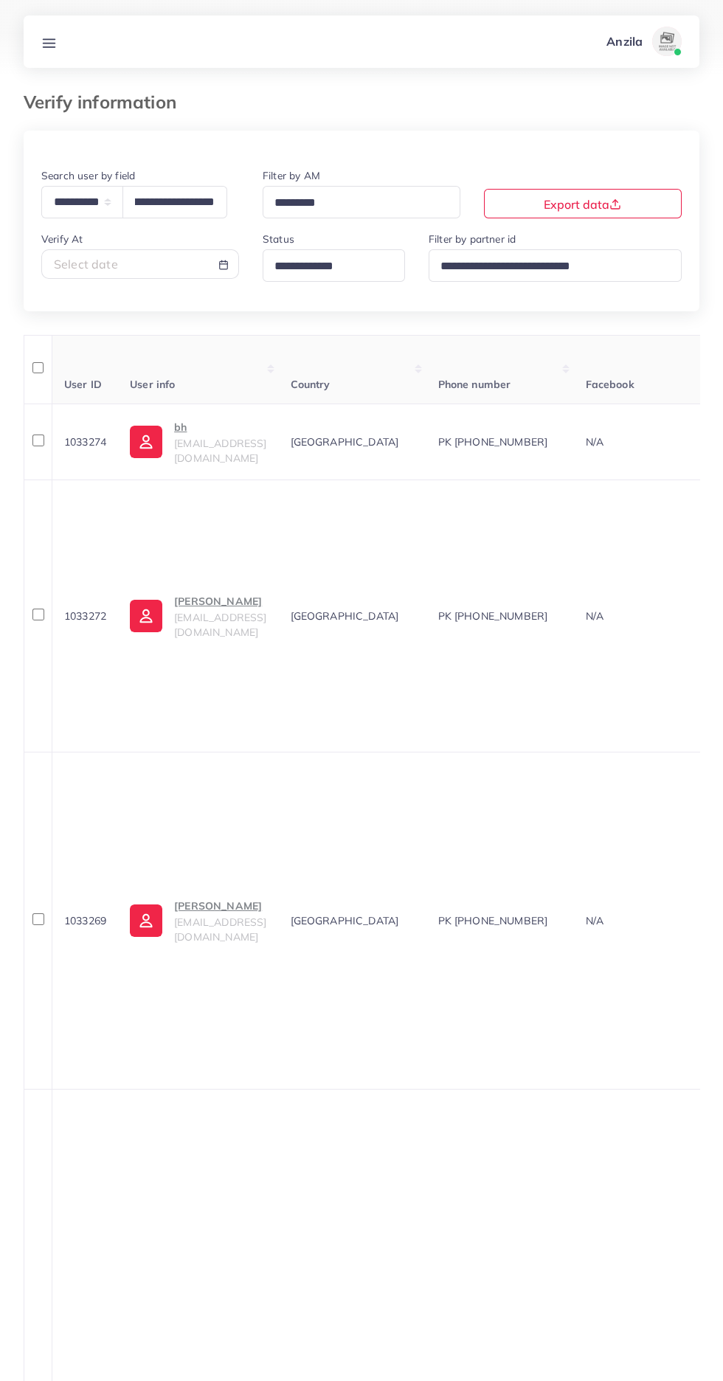
click at [278, 367] on th "User info" at bounding box center [198, 369] width 160 height 69
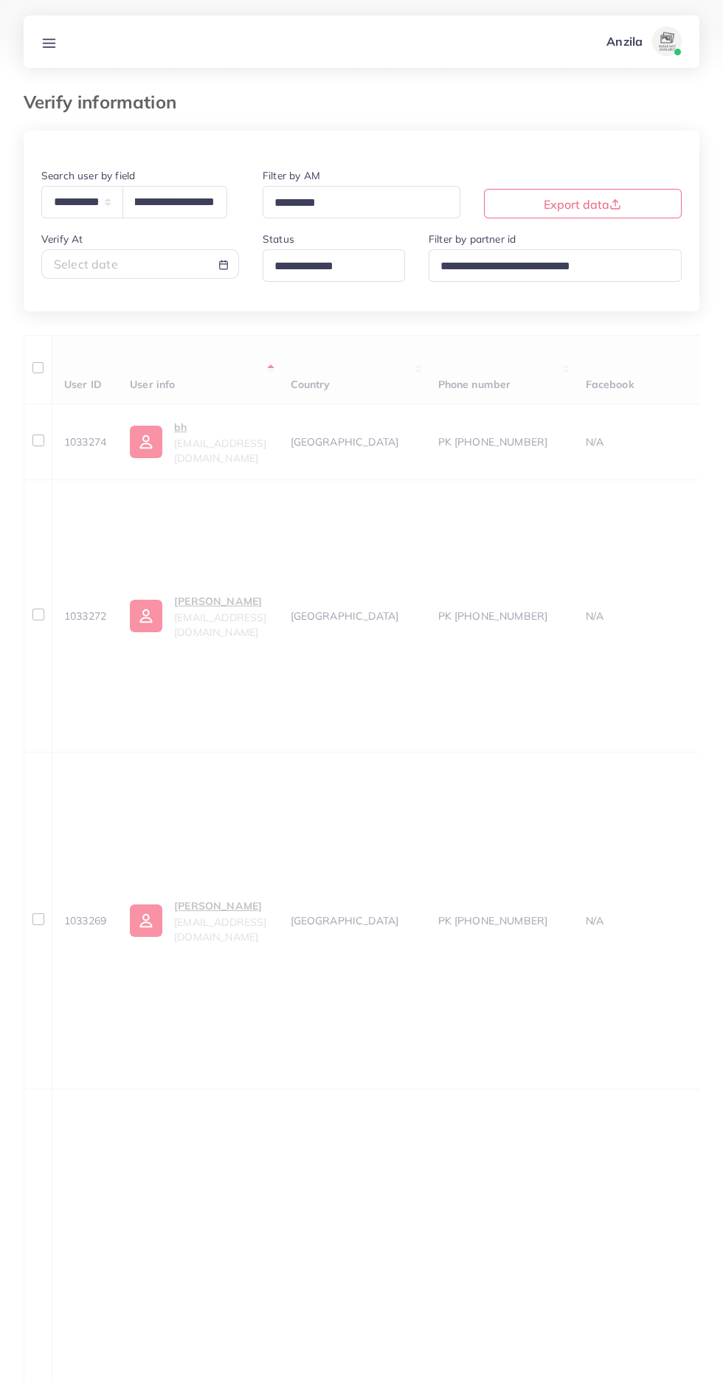
scroll to position [0, 0]
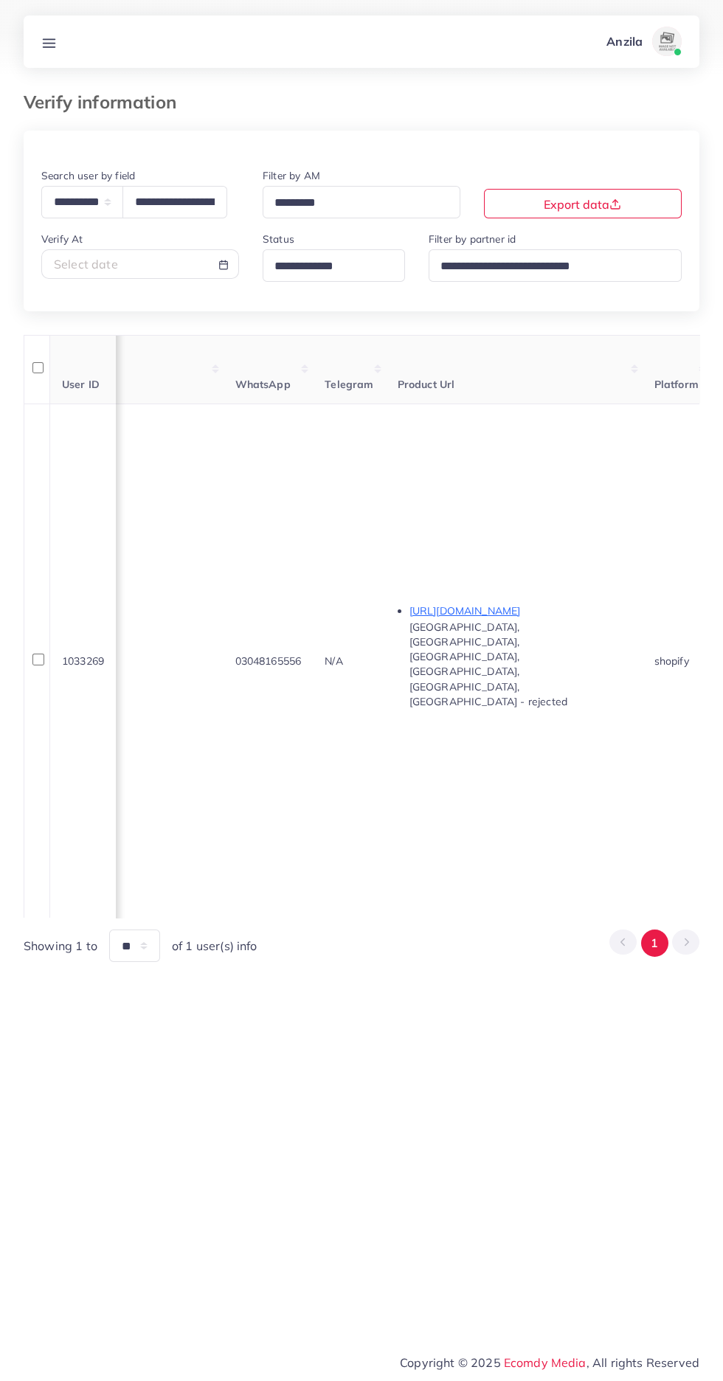
scroll to position [0, 704]
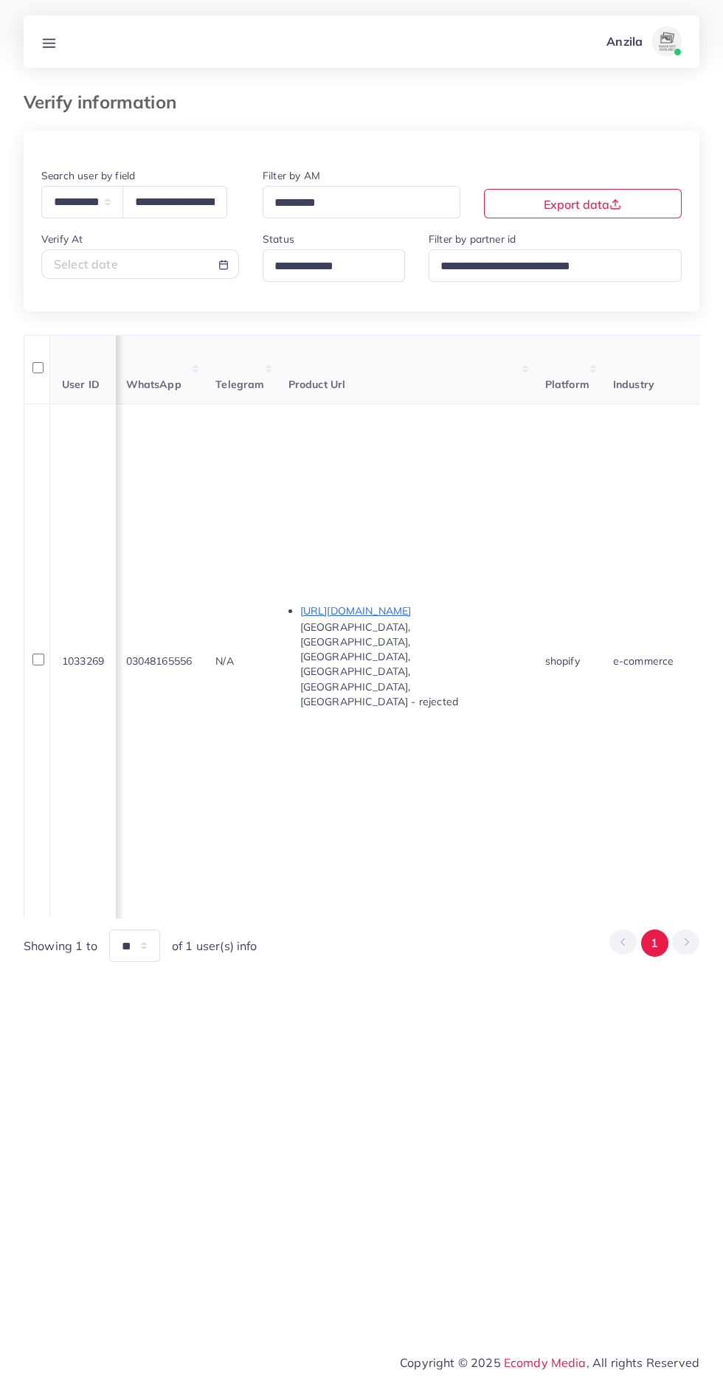
click at [492, 620] on p "https://amaramilano.de/products/belt-cape-jacket" at bounding box center [410, 611] width 221 height 18
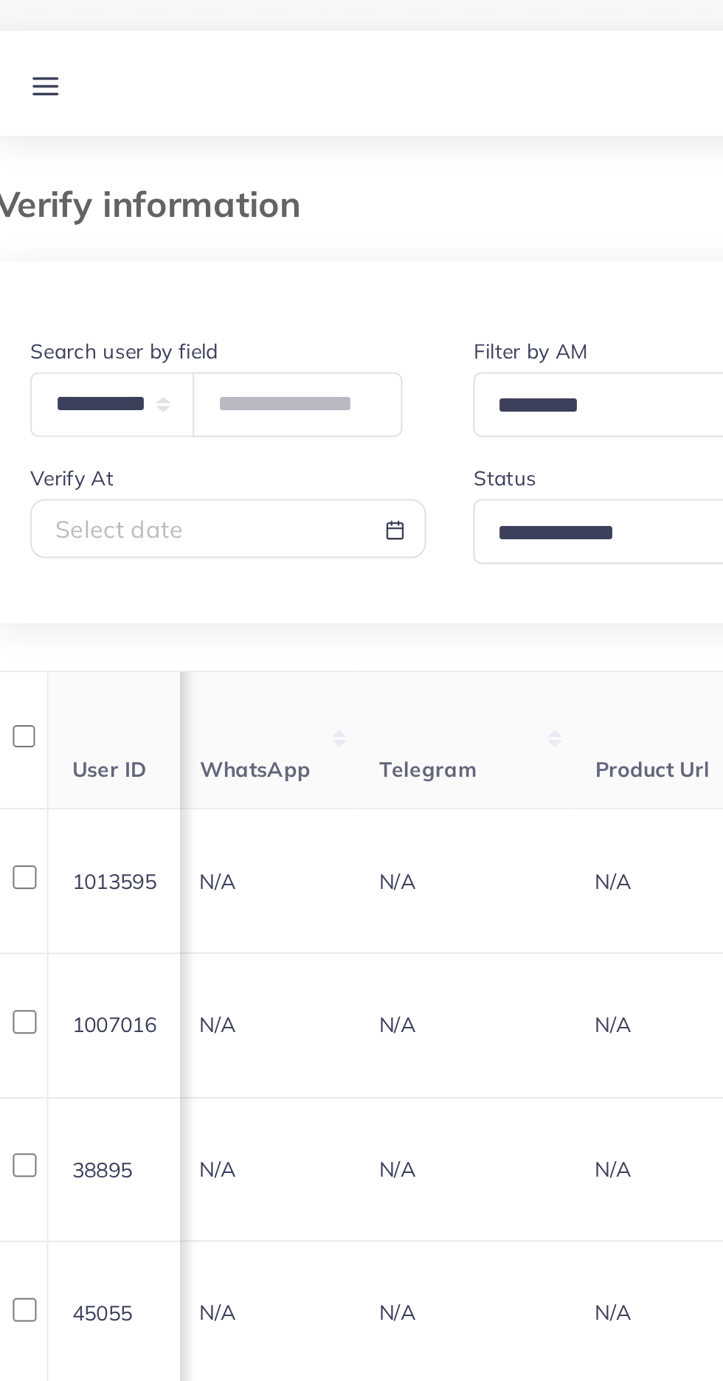
click at [350, 272] on input "Search for option" at bounding box center [327, 266] width 117 height 23
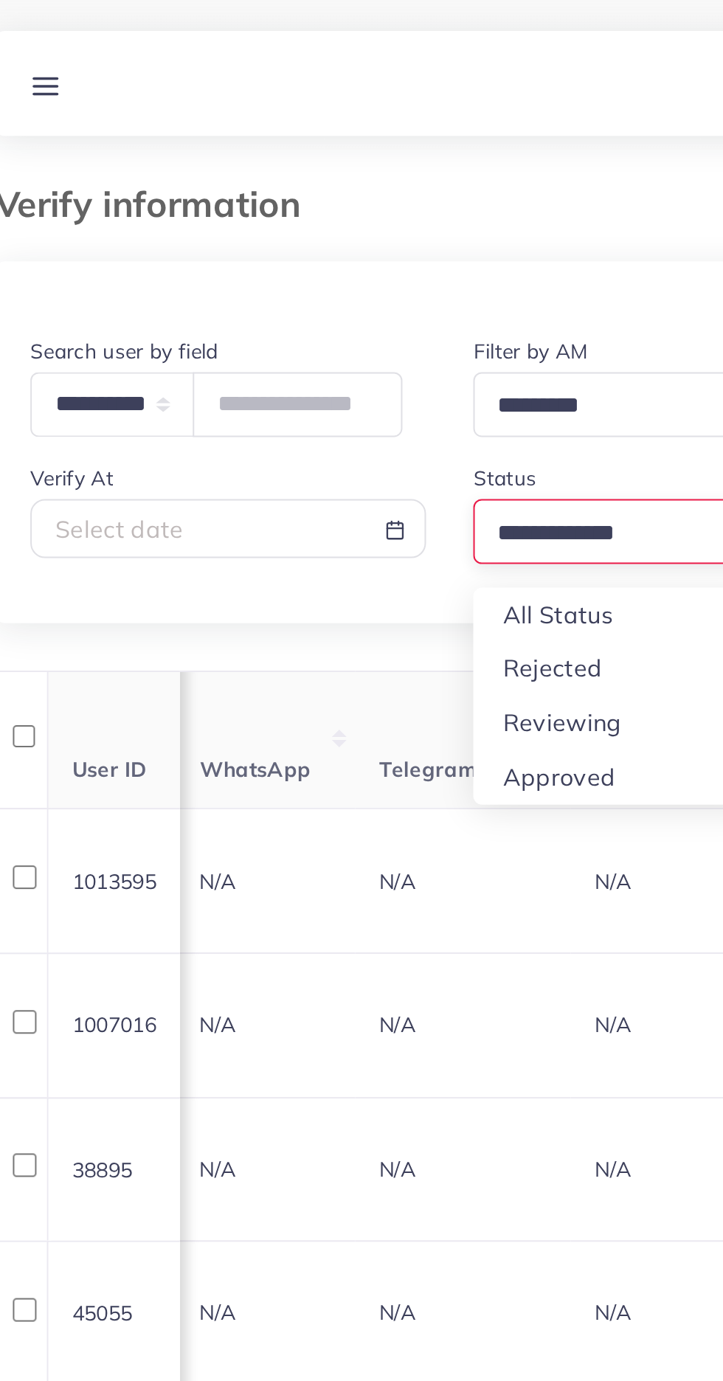
click at [334, 365] on div "**********" at bounding box center [362, 1118] width 676 height 1974
type input "**********"
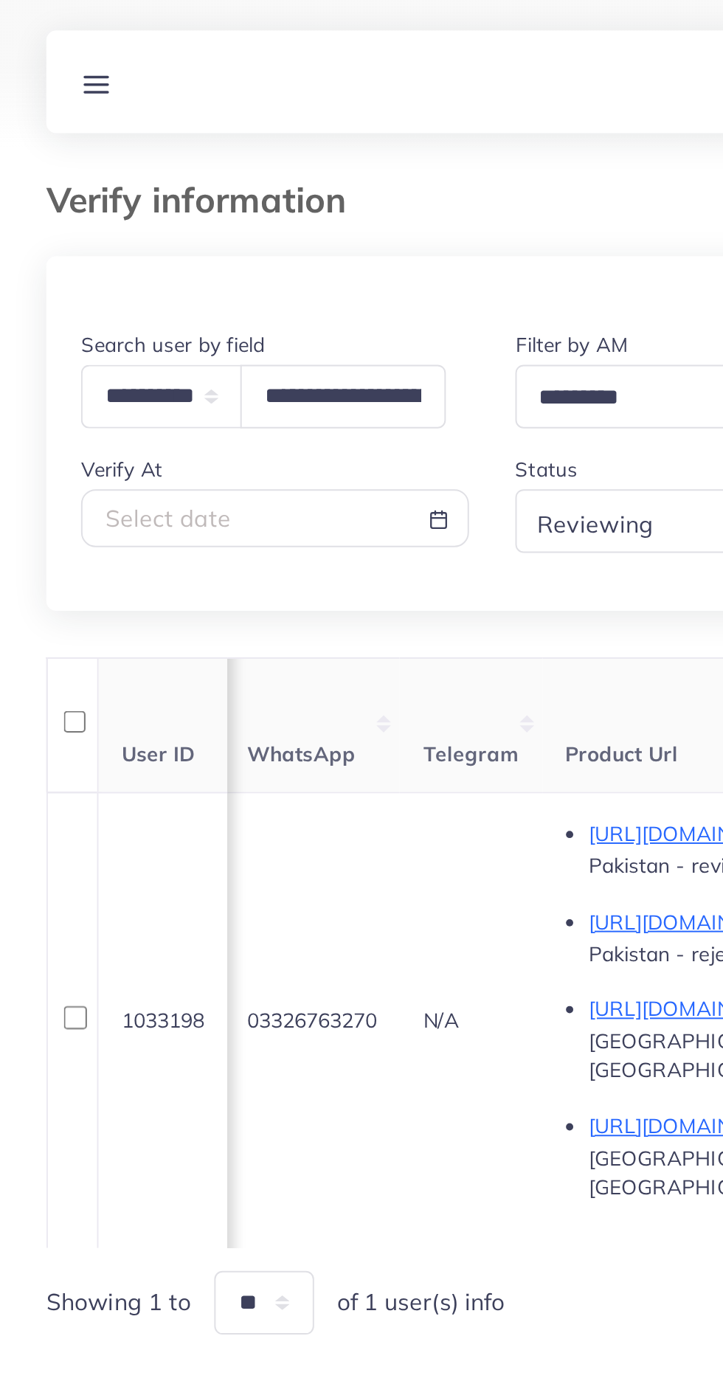
scroll to position [0, 704]
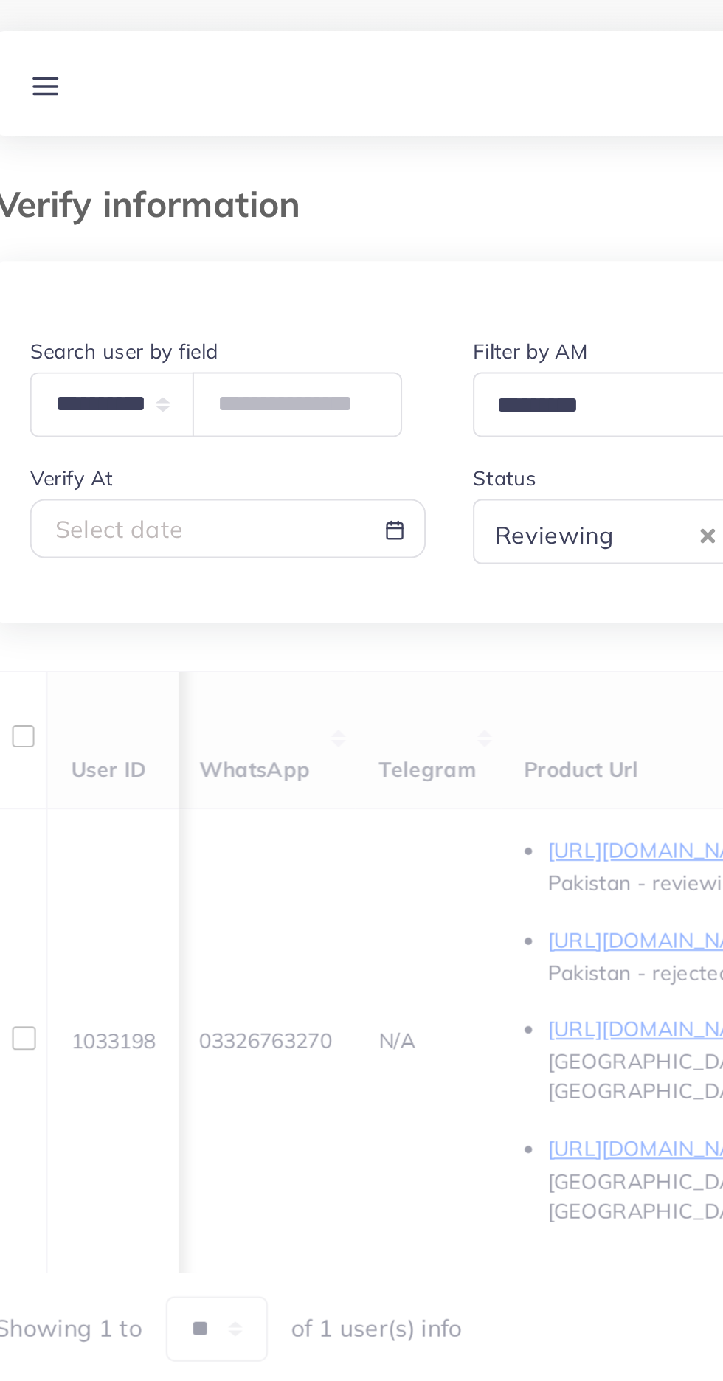
click at [260, 358] on th "Telegram" at bounding box center [240, 369] width 72 height 69
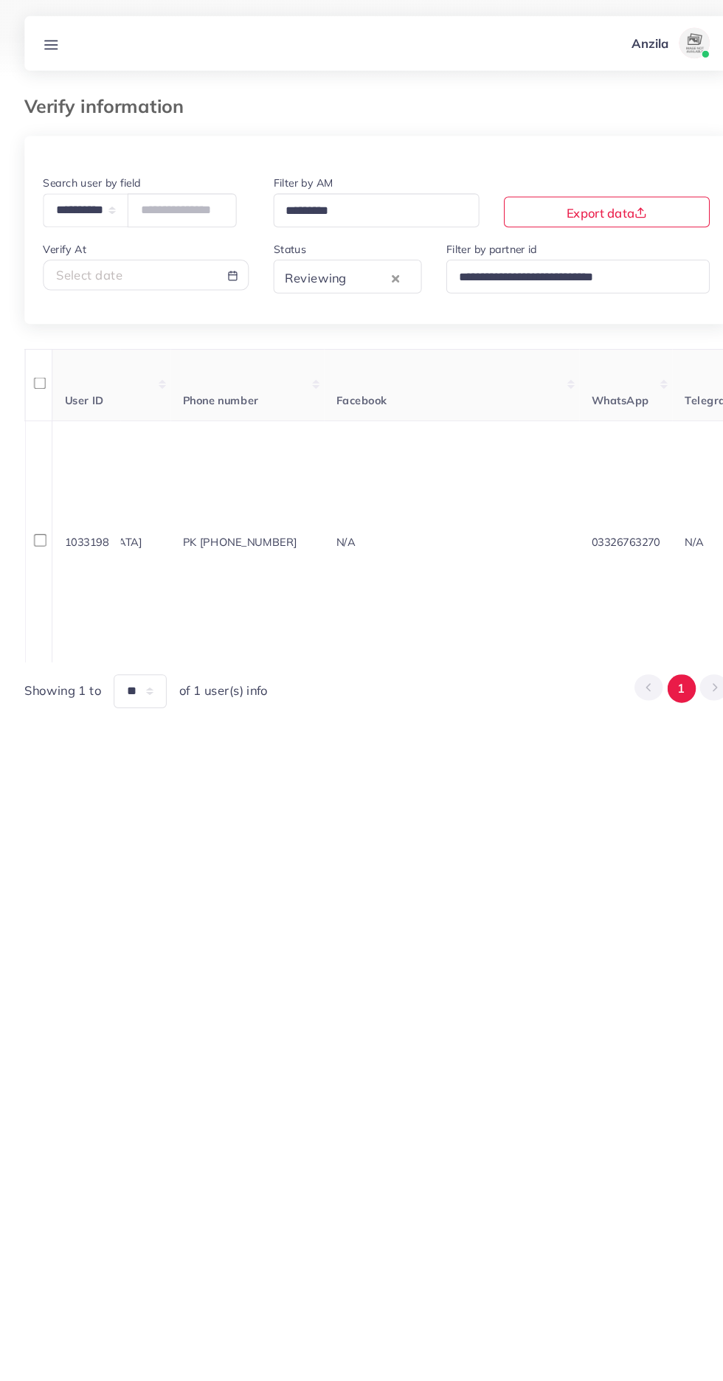
scroll to position [0, 0]
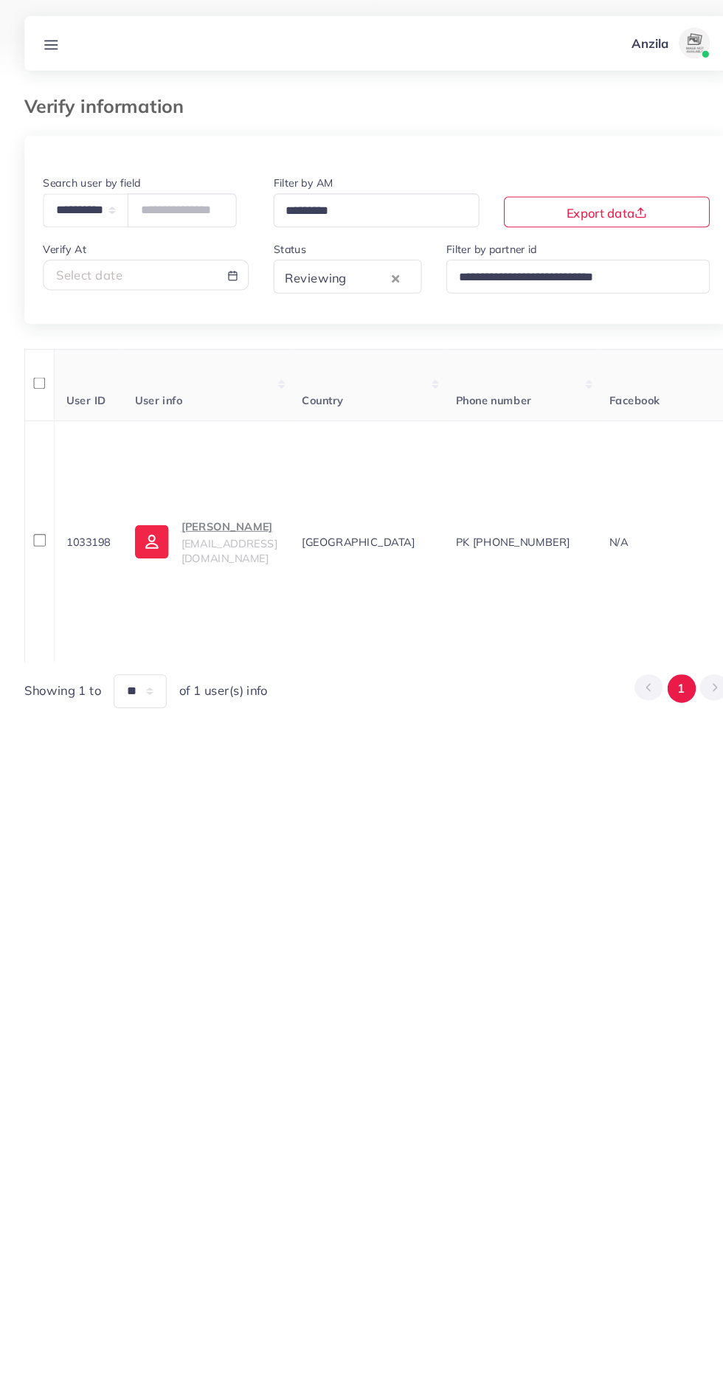
click at [227, 515] on span "techgeek813@gmail.com" at bounding box center [220, 529] width 92 height 28
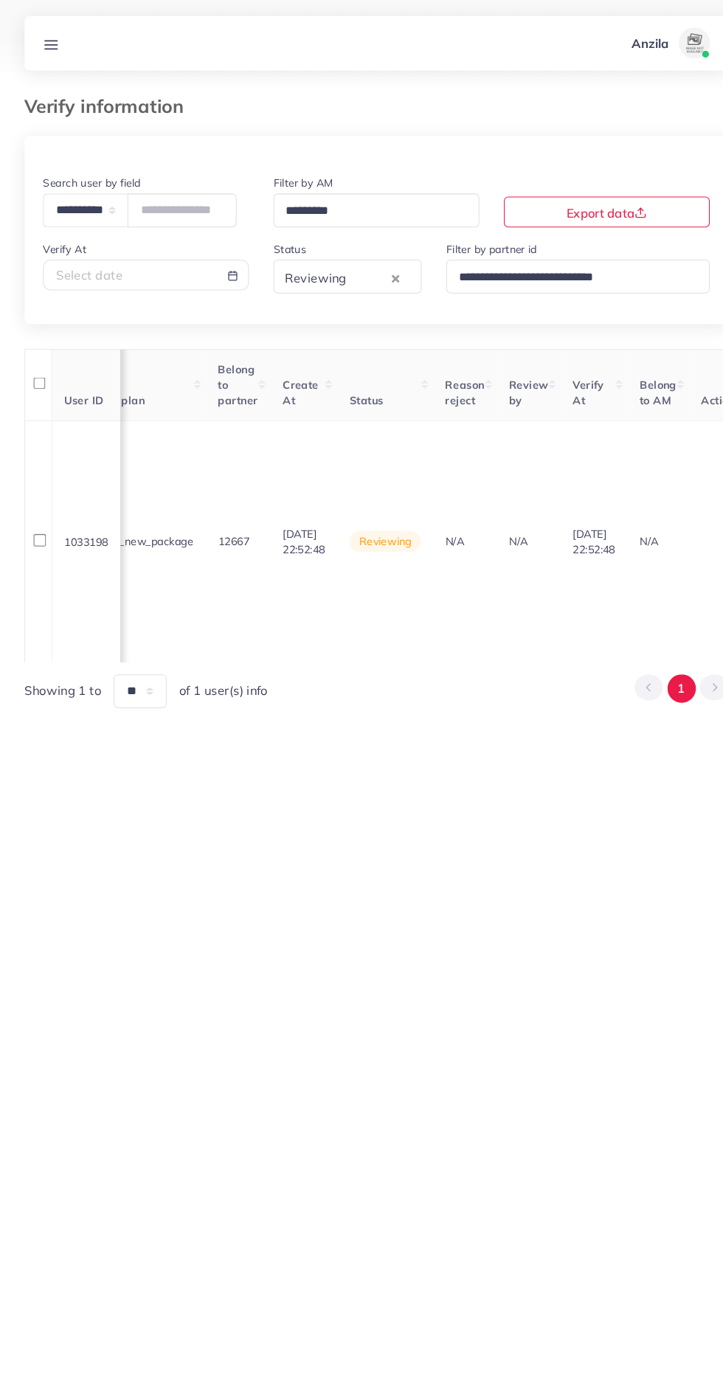
scroll to position [0, 1705]
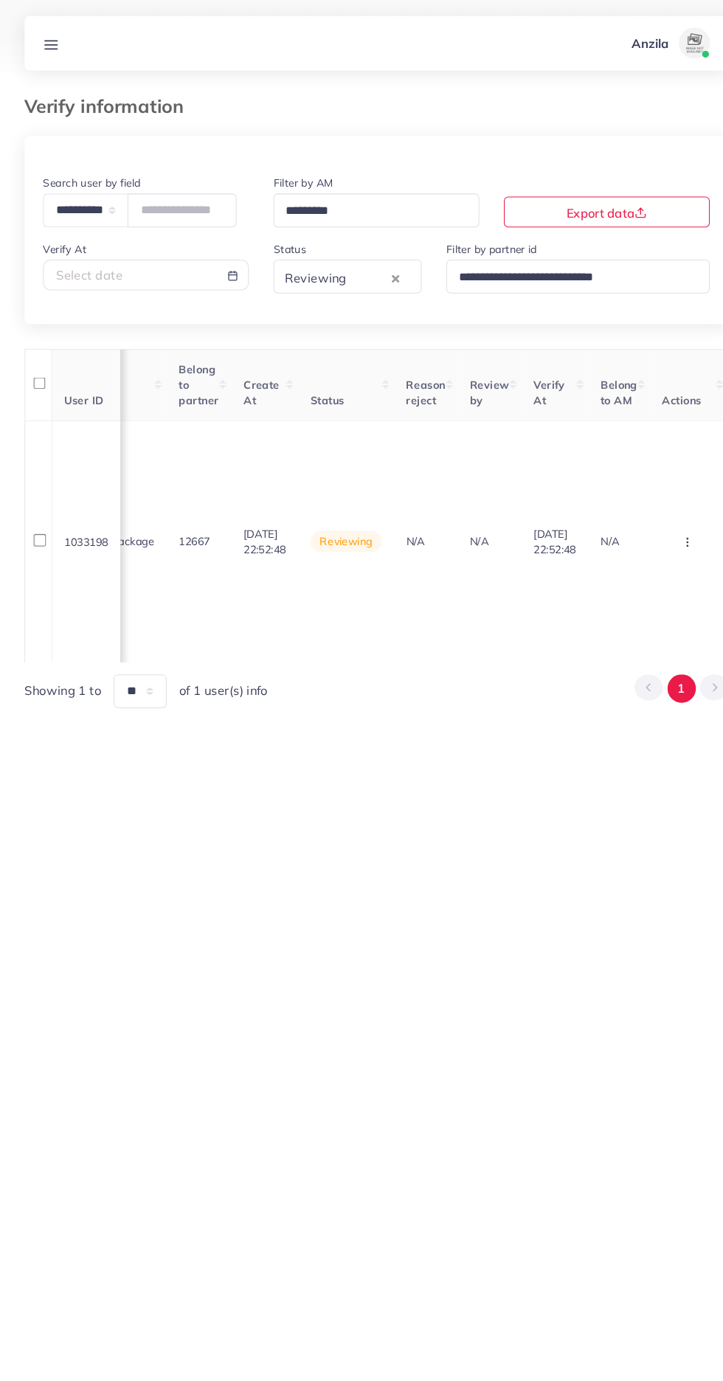
click at [659, 524] on circle "button" at bounding box center [659, 524] width 1 height 1
click at [642, 396] on link "Approve" at bounding box center [636, 410] width 117 height 32
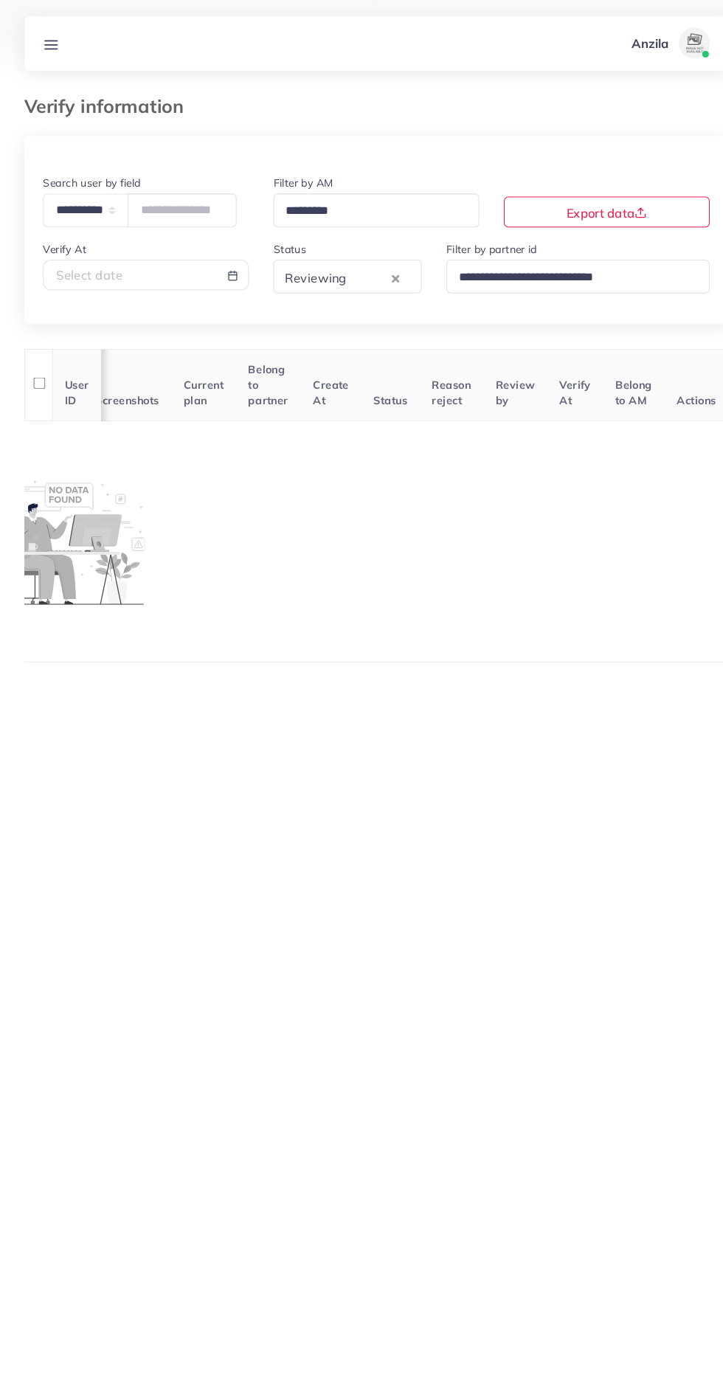
scroll to position [0, 603]
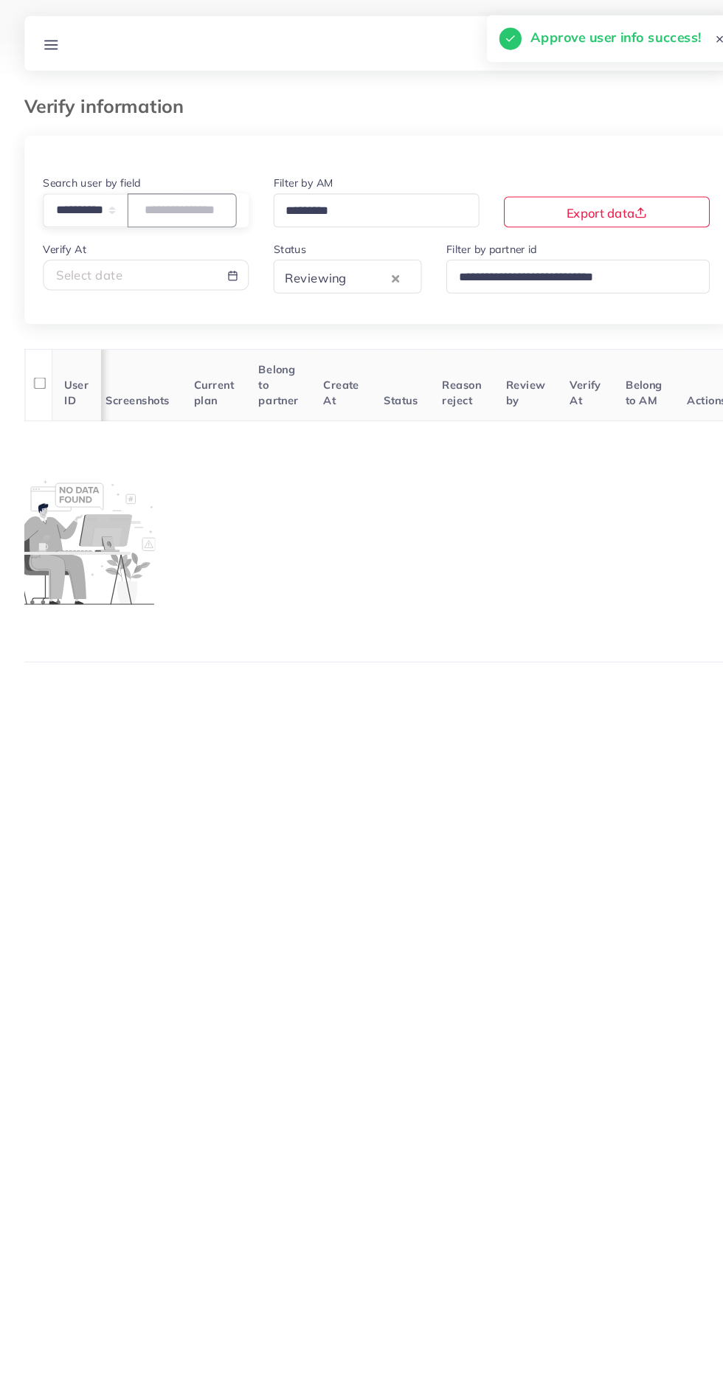
paste input "**********"
type input "**********"
click at [320, 368] on span "Create At" at bounding box center [327, 377] width 35 height 28
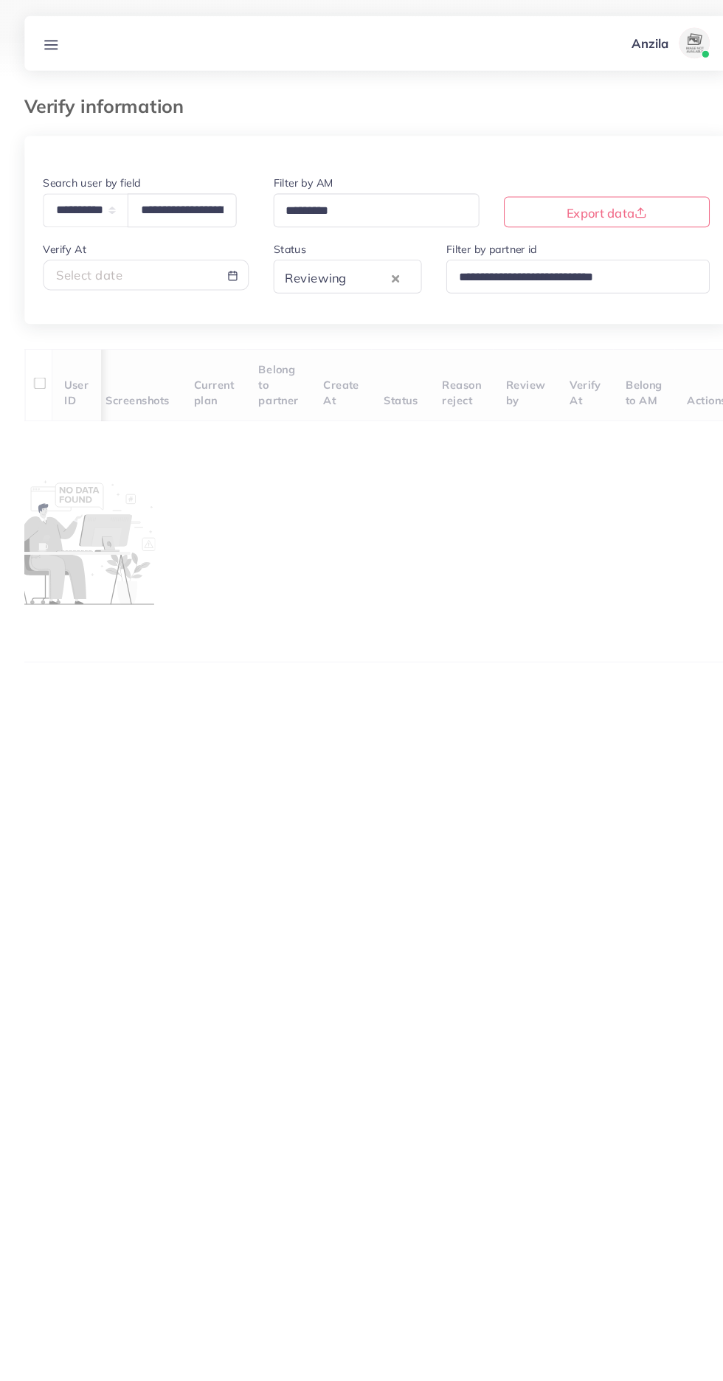
click at [302, 270] on div "Reviewing" at bounding box center [321, 265] width 106 height 26
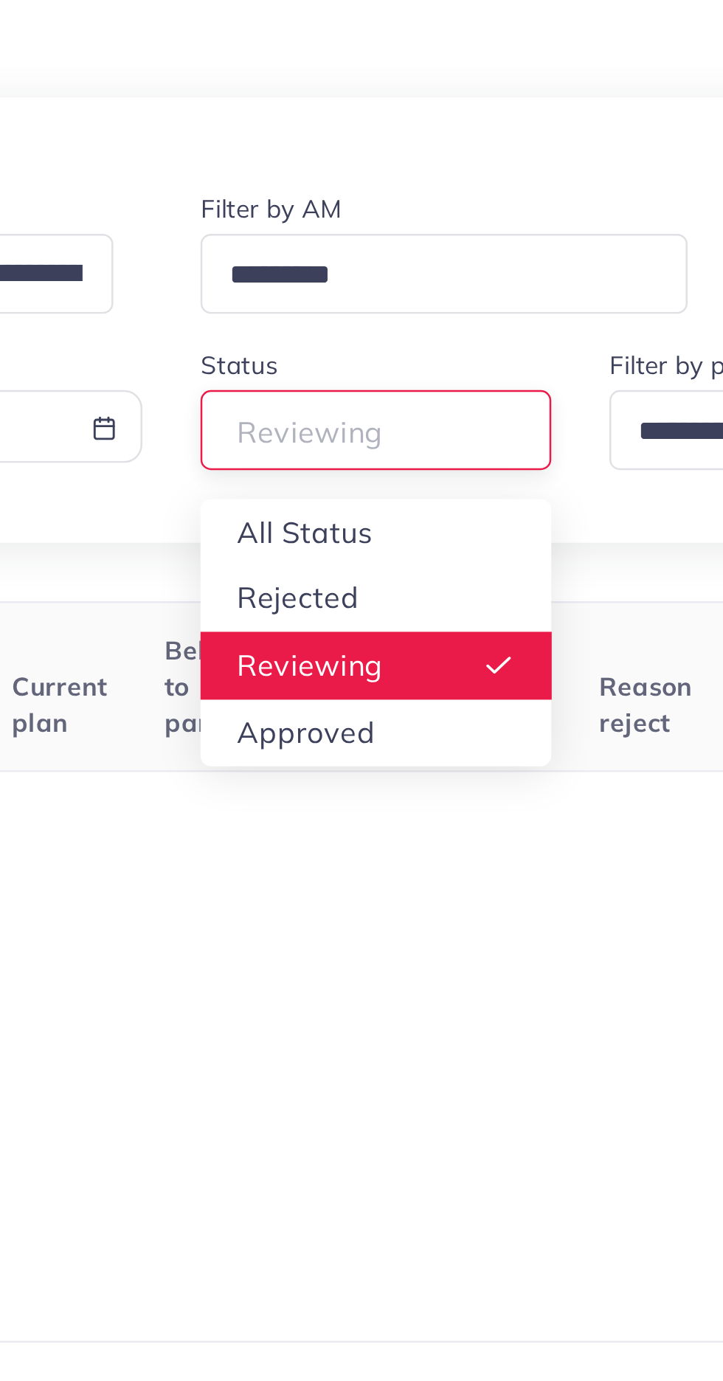
click at [299, 312] on div "**********" at bounding box center [362, 384] width 676 height 506
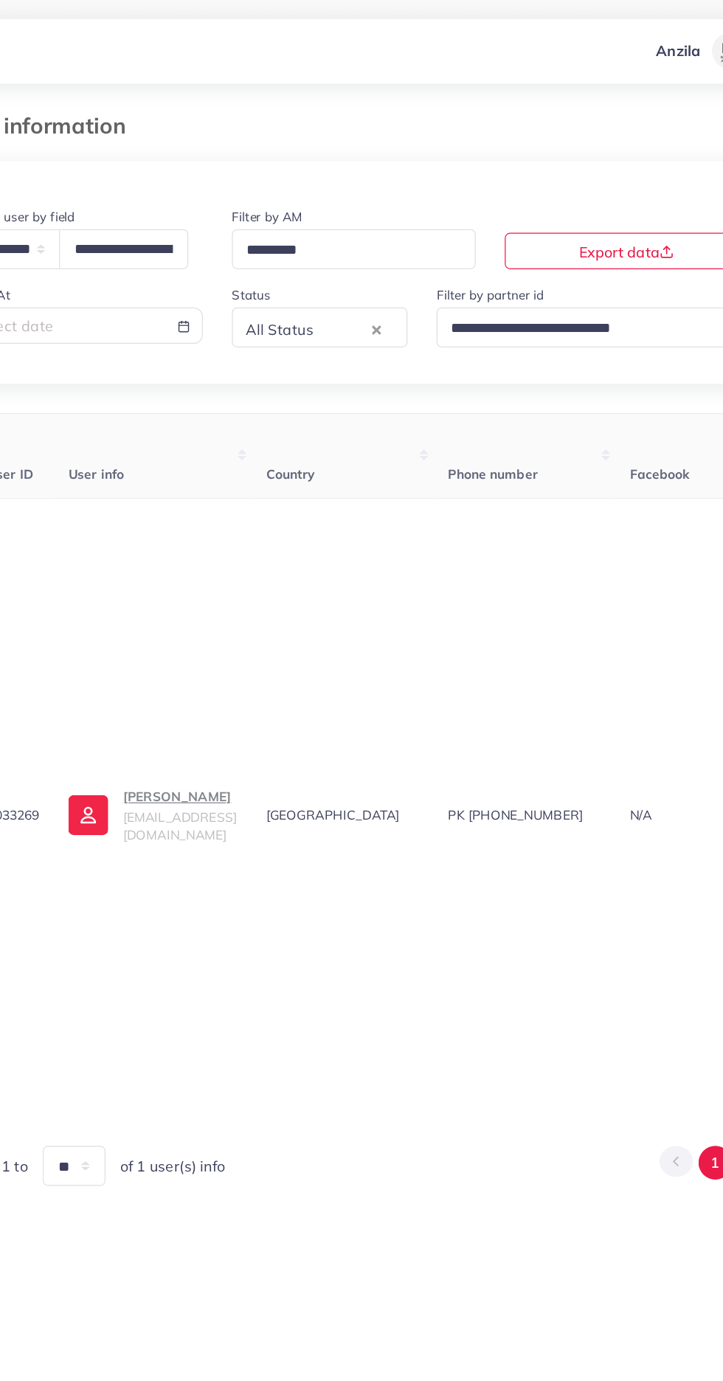
click at [225, 670] on span "amara.milano@outlook.com" at bounding box center [220, 670] width 92 height 28
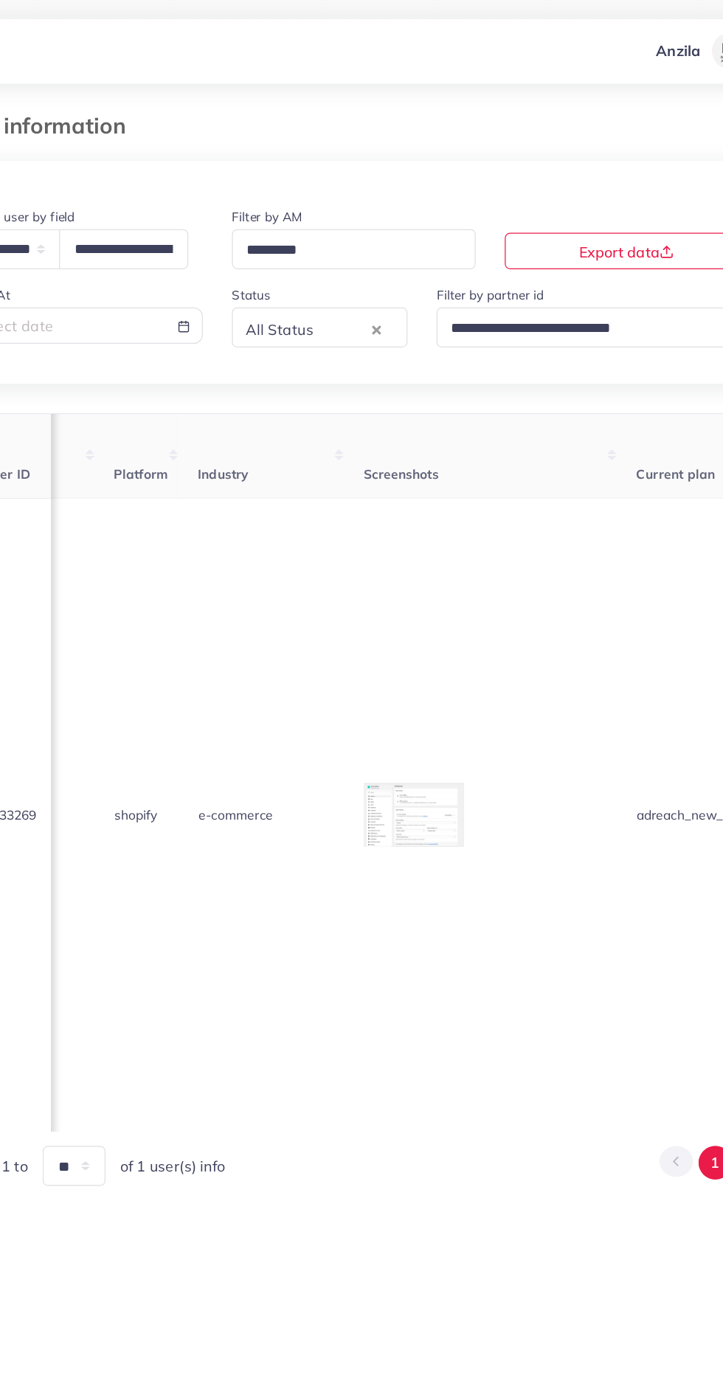
scroll to position [0, 1736]
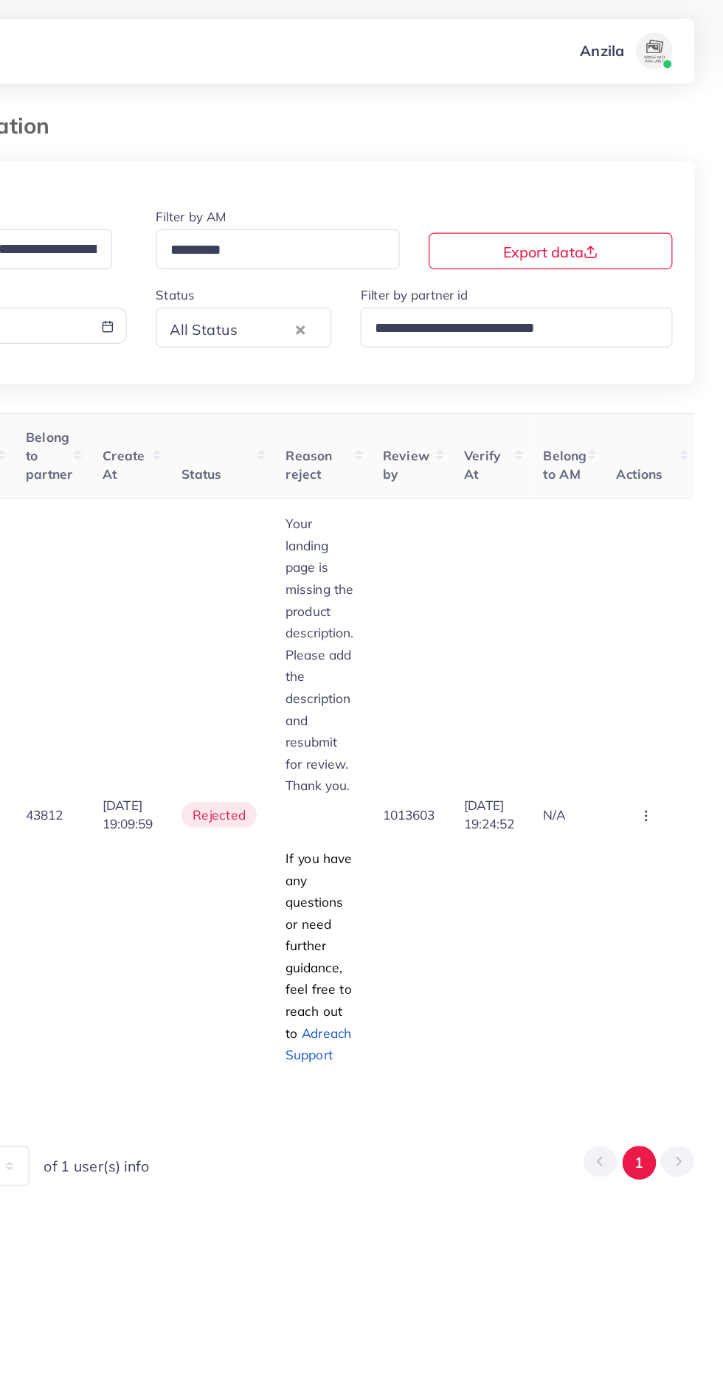
click at [657, 662] on icon "button" at bounding box center [660, 662] width 12 height 12
click at [620, 706] on span "Approve" at bounding box center [617, 706] width 49 height 15
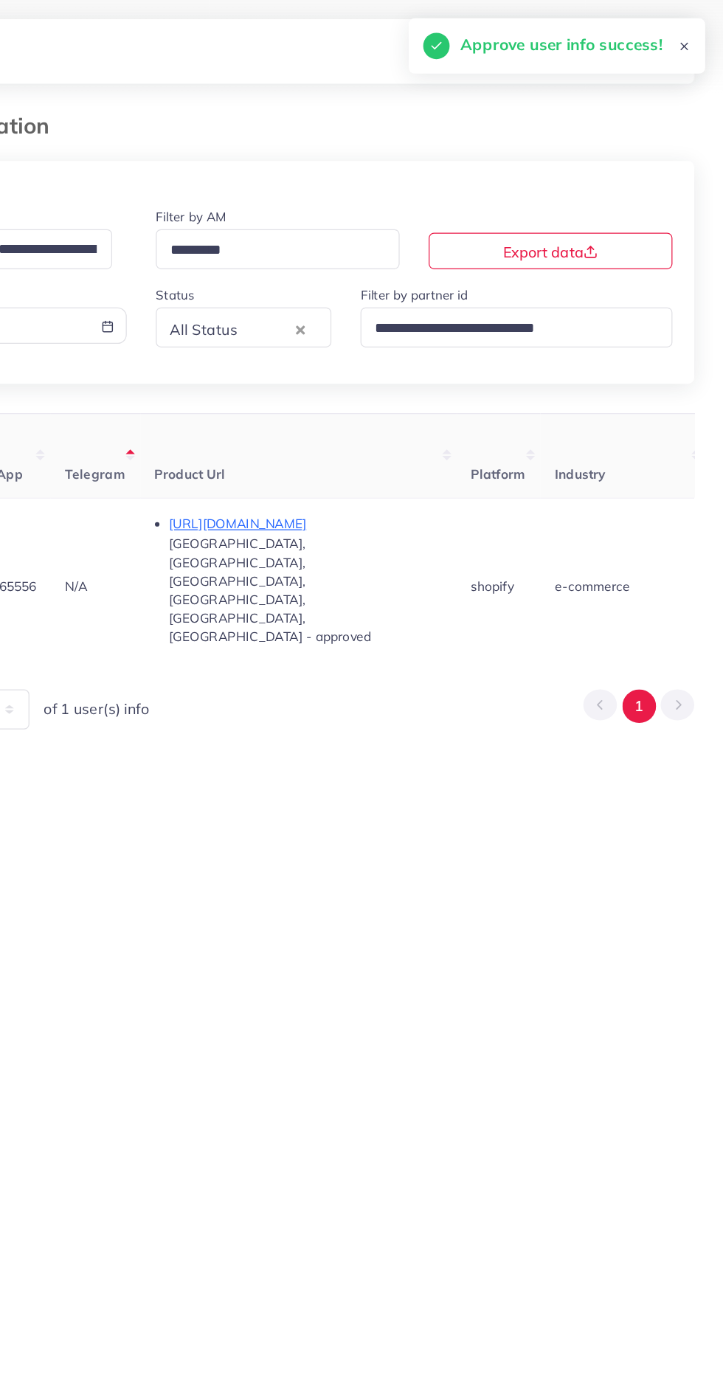
scroll to position [0, 729]
click at [439, 426] on p "https://amaramilano.de/products/belt-cape-jacket" at bounding box center [385, 425] width 221 height 18
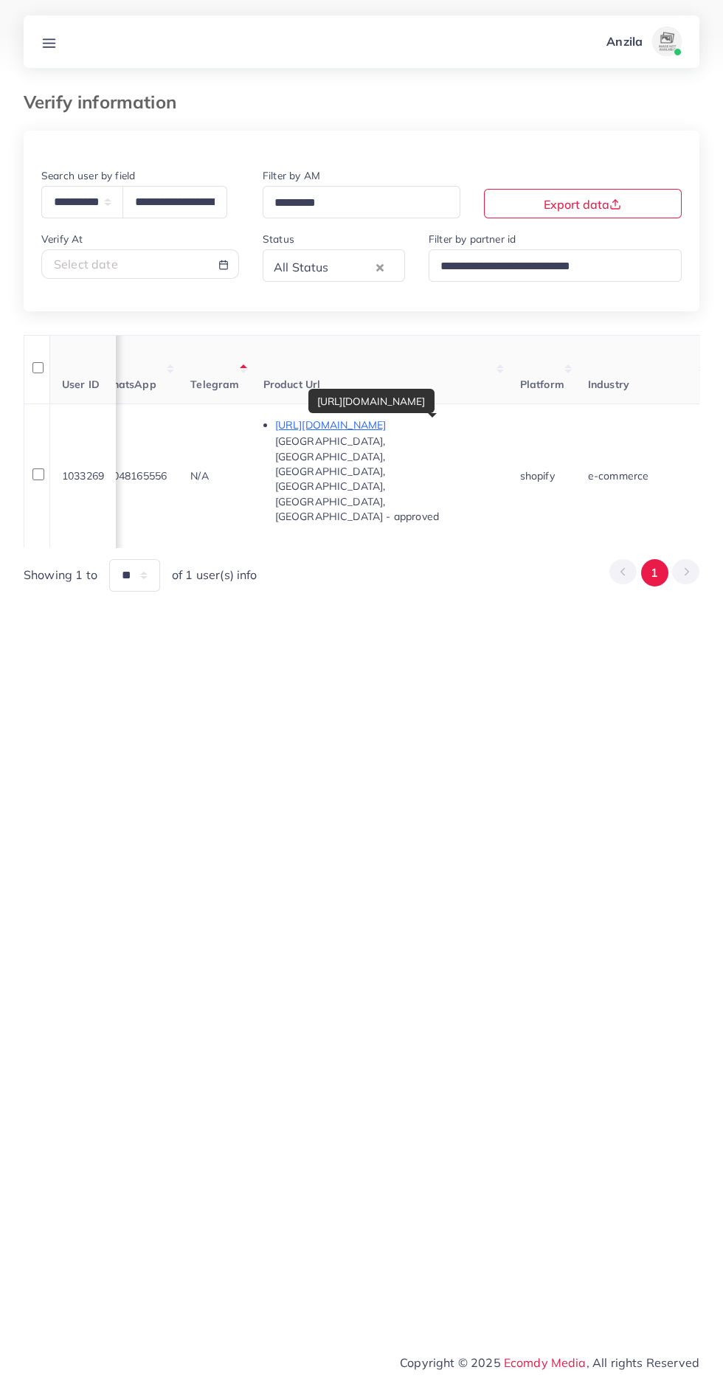
click at [49, 46] on line at bounding box center [50, 46] width 12 height 0
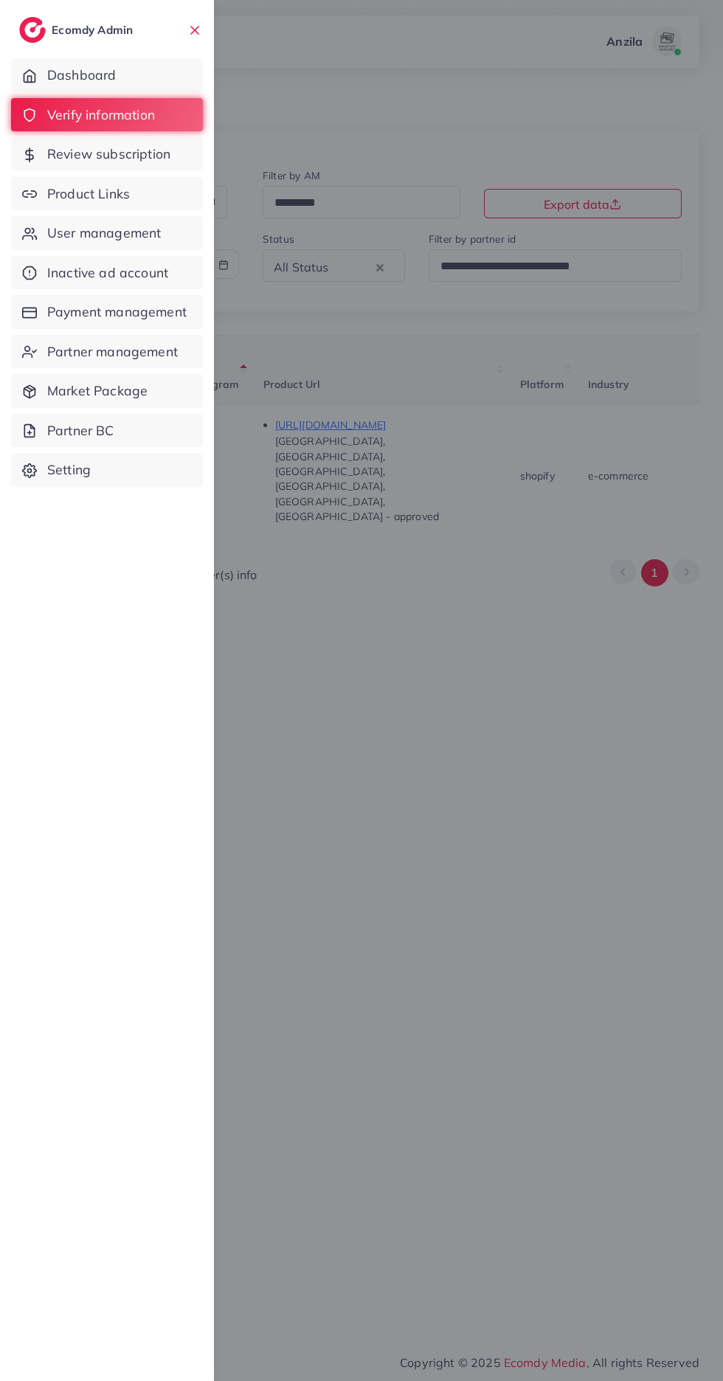
click at [314, 842] on div at bounding box center [361, 828] width 723 height 1657
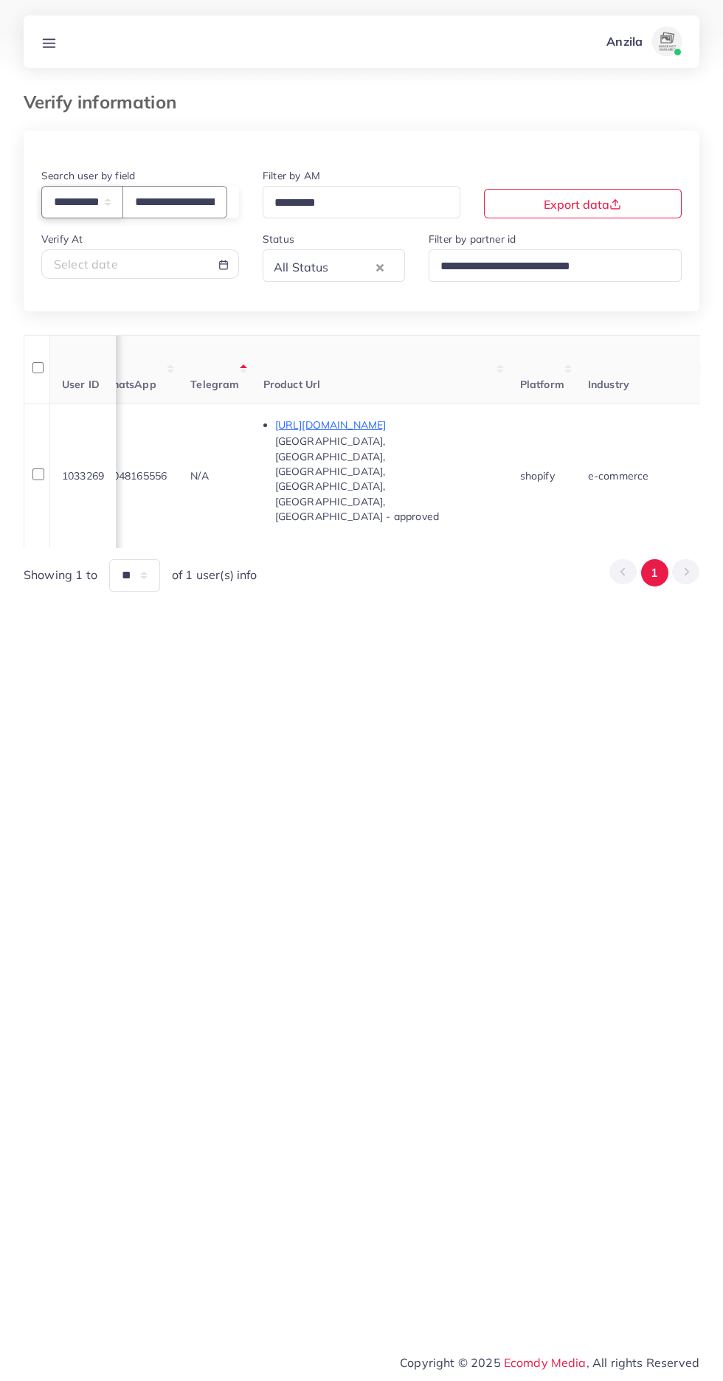
click at [115, 203] on select "**********" at bounding box center [82, 202] width 82 height 32
select select "**********"
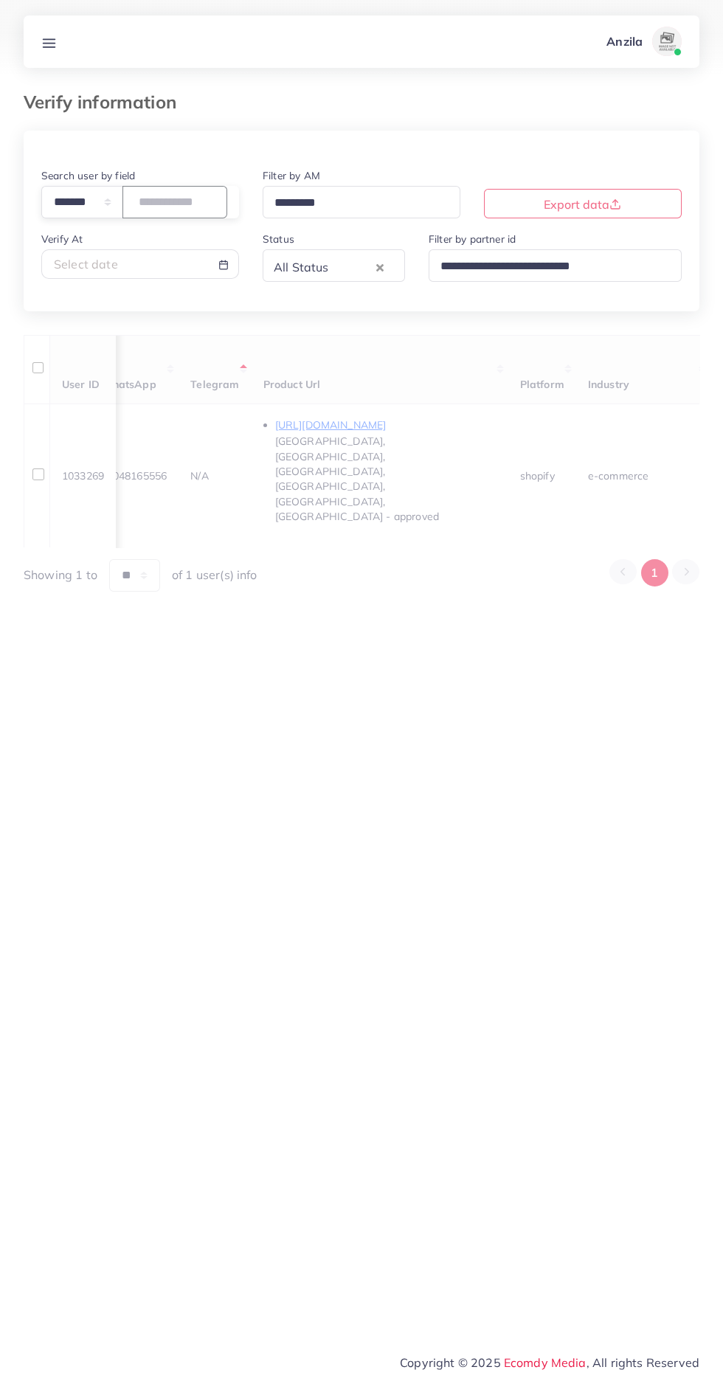
paste input "number"
click at [211, 204] on input "number" at bounding box center [174, 202] width 105 height 32
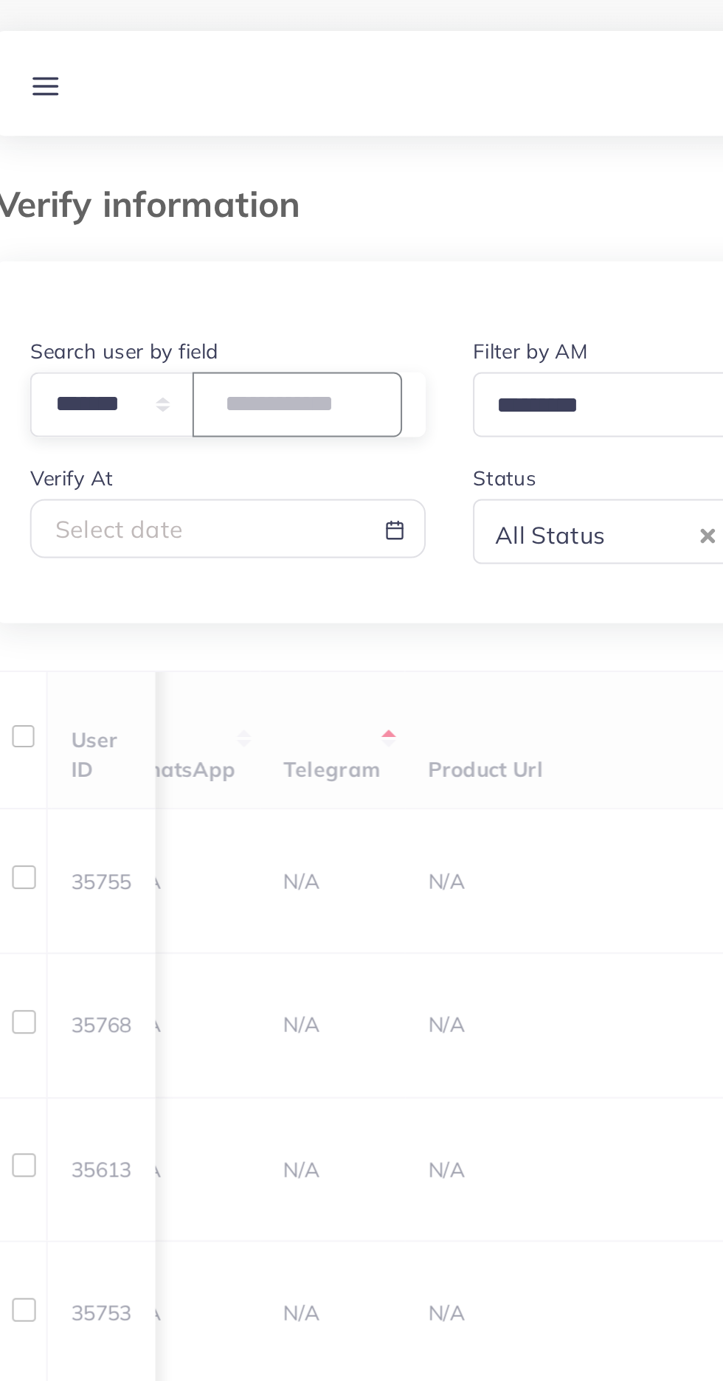
type input "*******"
click at [342, 120] on div "Verify information" at bounding box center [361, 110] width 699 height 39
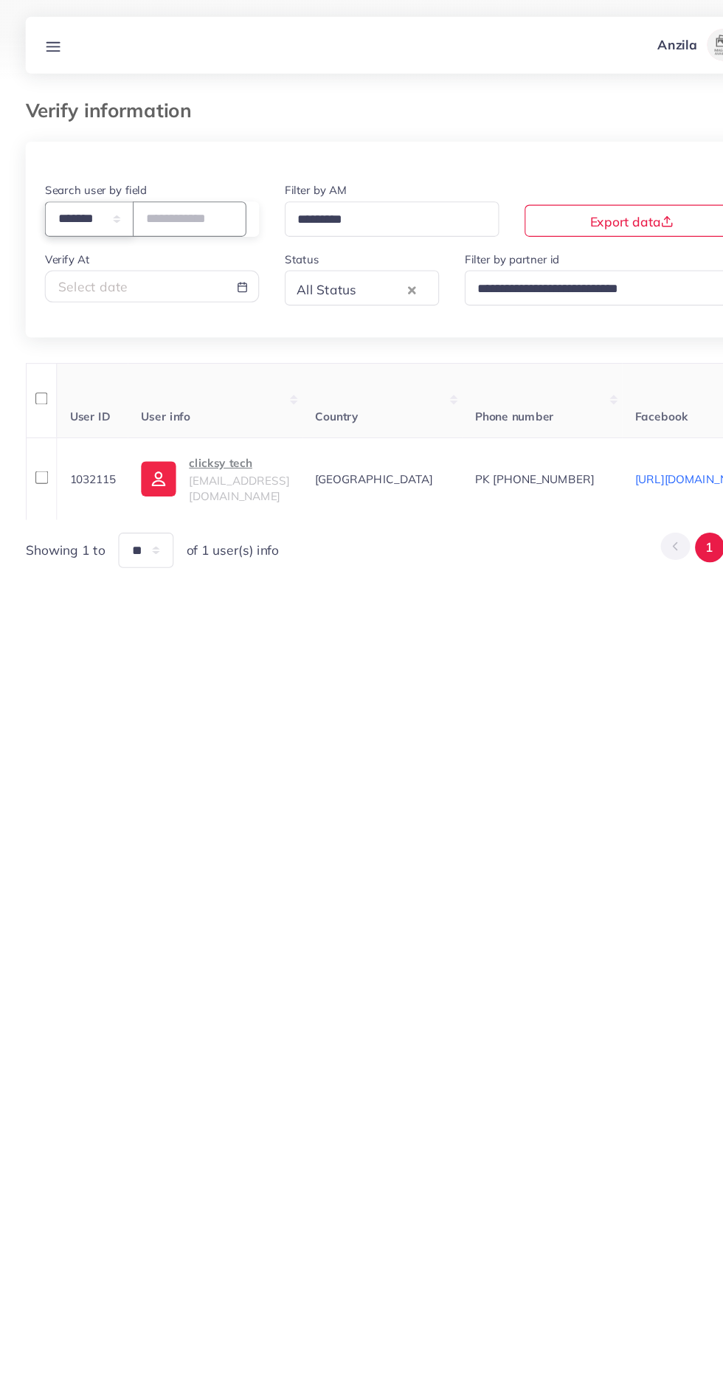
click at [77, 203] on select "**********" at bounding box center [82, 202] width 82 height 32
select select "*****"
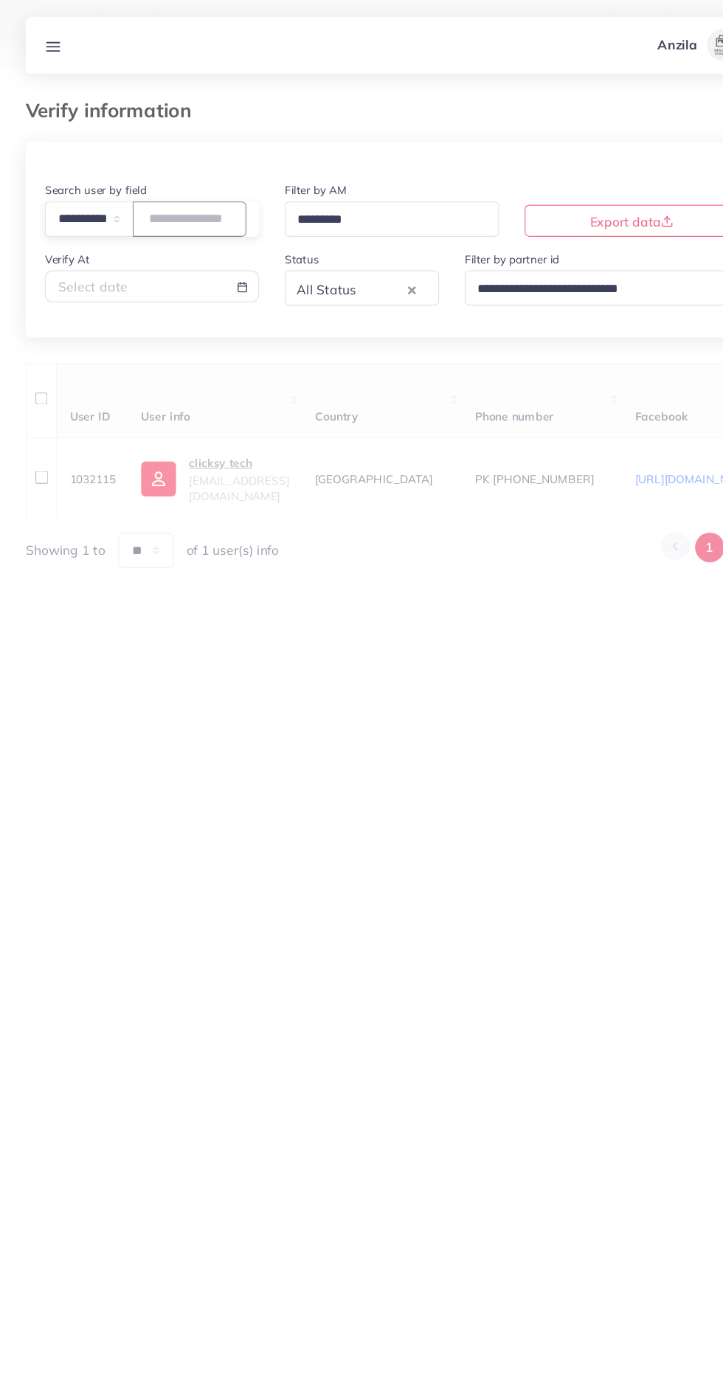
paste input "**********"
type input "**********"
click at [303, 354] on div "User ID User info Country Phone number Facebook WhatsApp Telegram Product Url P…" at bounding box center [362, 429] width 676 height 189
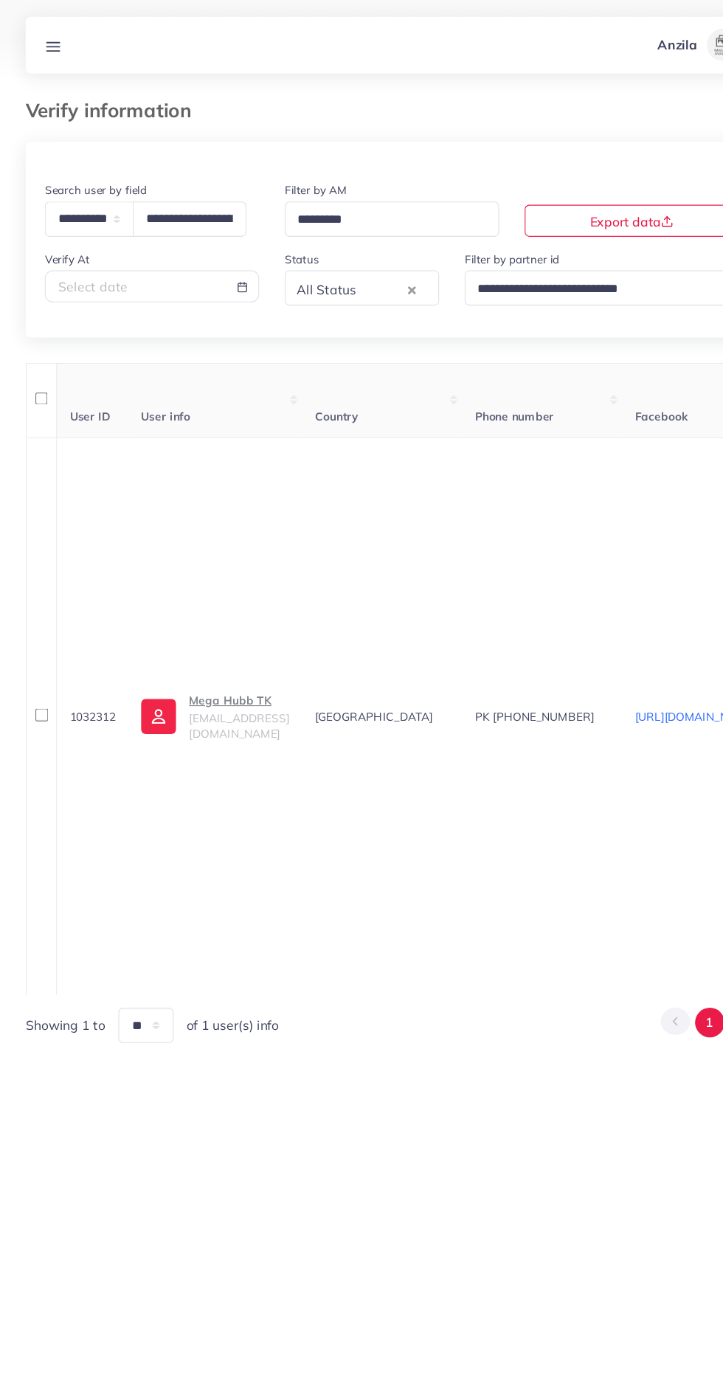
click at [223, 650] on p "Mega Hubb TK" at bounding box center [220, 646] width 92 height 18
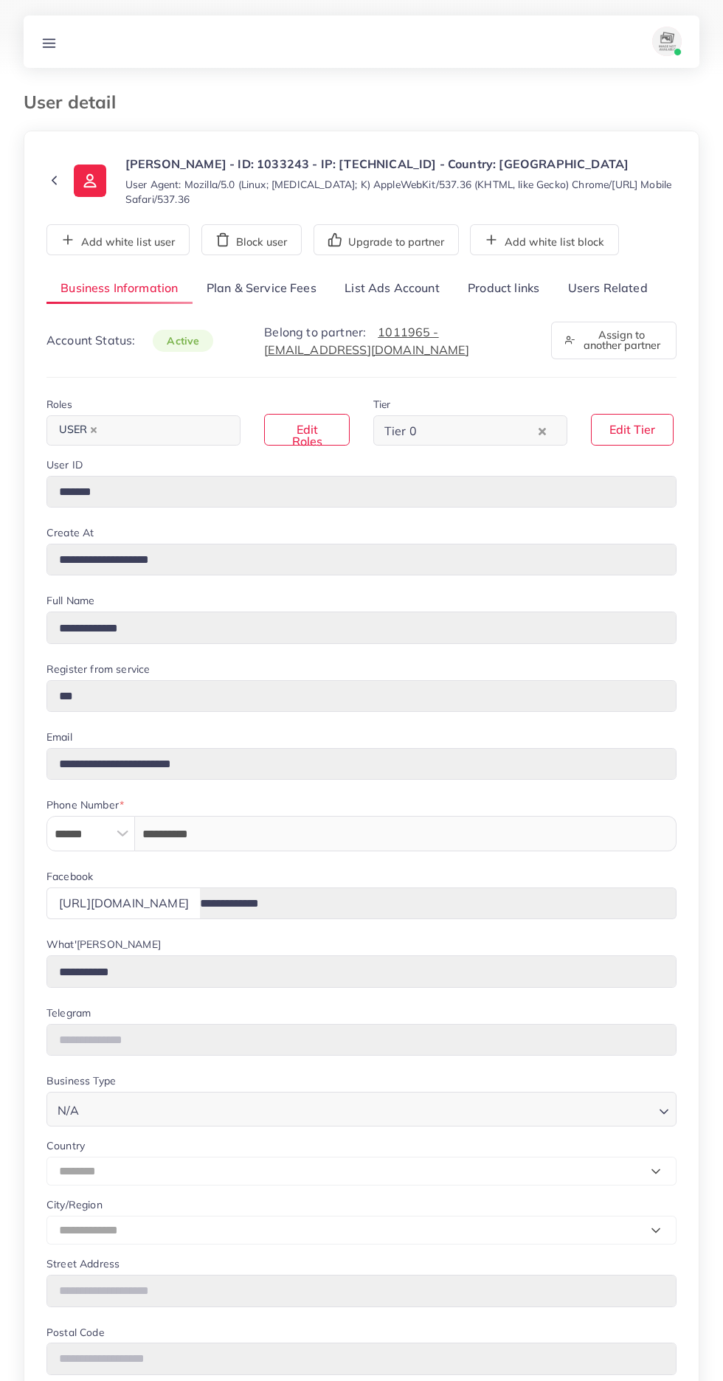
select select "********"
click at [620, 281] on link "Users Related" at bounding box center [607, 289] width 108 height 32
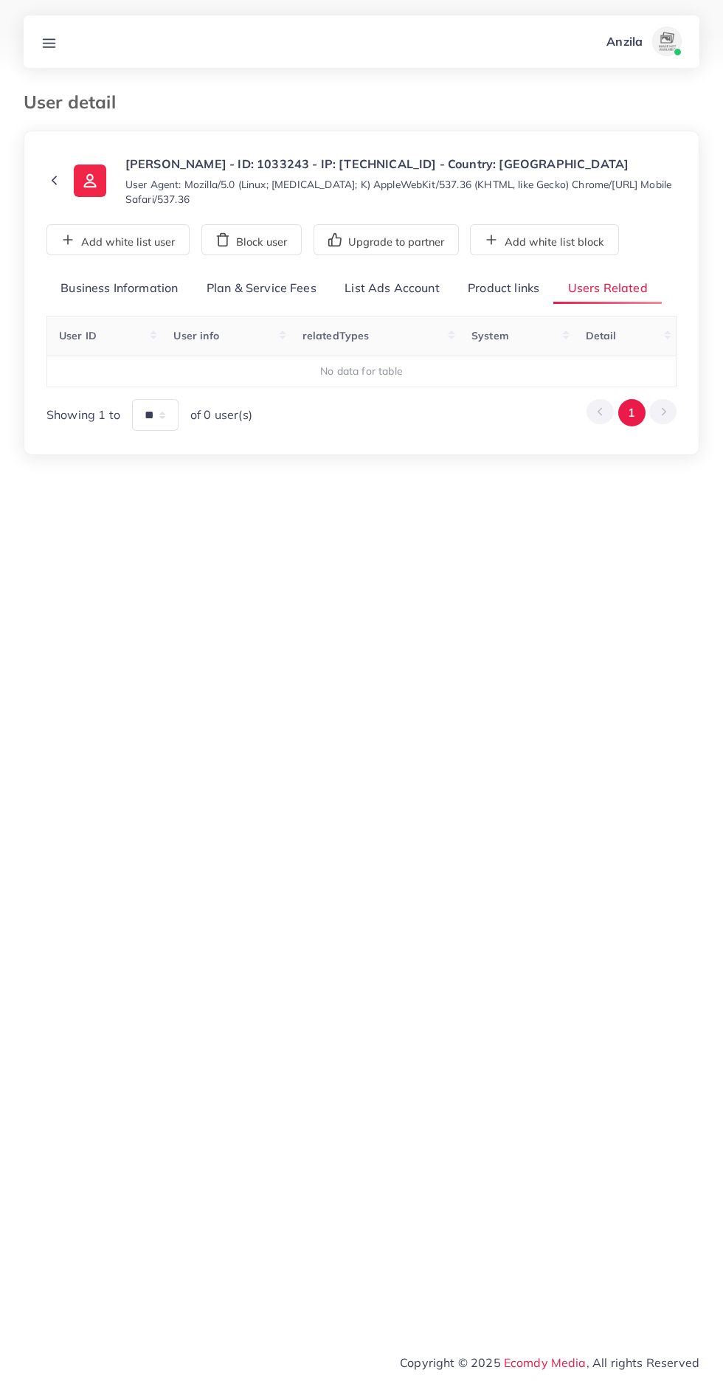
click at [519, 288] on link "Product links" at bounding box center [504, 289] width 100 height 32
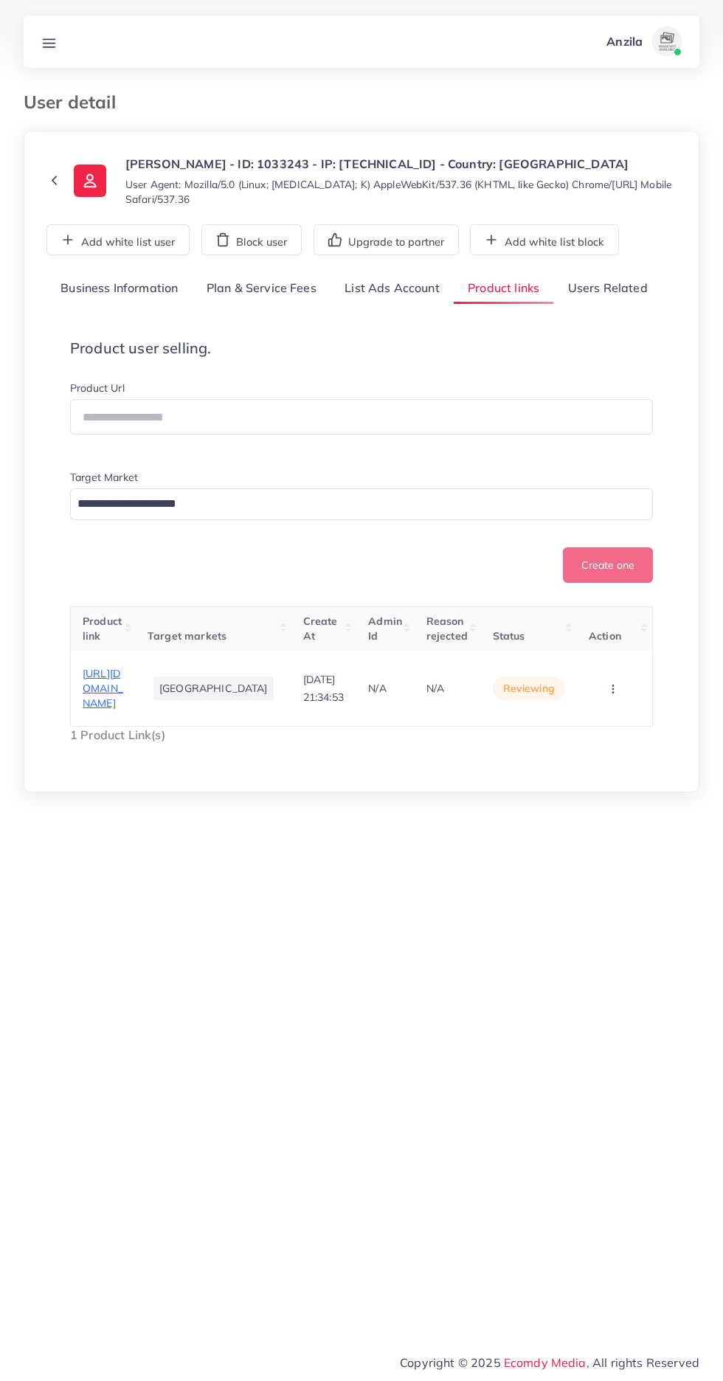
click at [89, 699] on span "[URL][DOMAIN_NAME]" at bounding box center [103, 689] width 41 height 44
click at [612, 691] on icon "button" at bounding box center [613, 689] width 12 height 12
click at [614, 631] on link "Approve" at bounding box center [590, 625] width 117 height 32
click at [616, 288] on link "Users Related" at bounding box center [607, 289] width 108 height 32
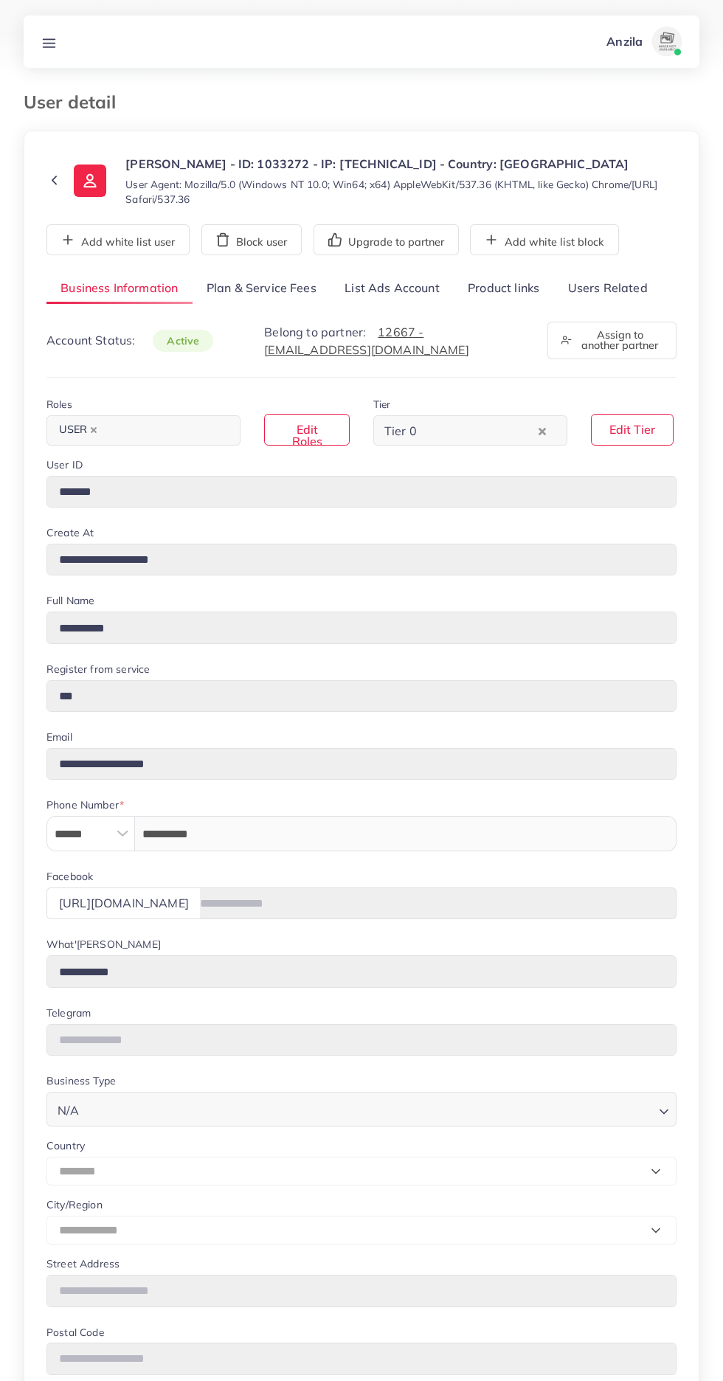
select select "********"
click at [611, 285] on link "Users Related" at bounding box center [607, 289] width 108 height 32
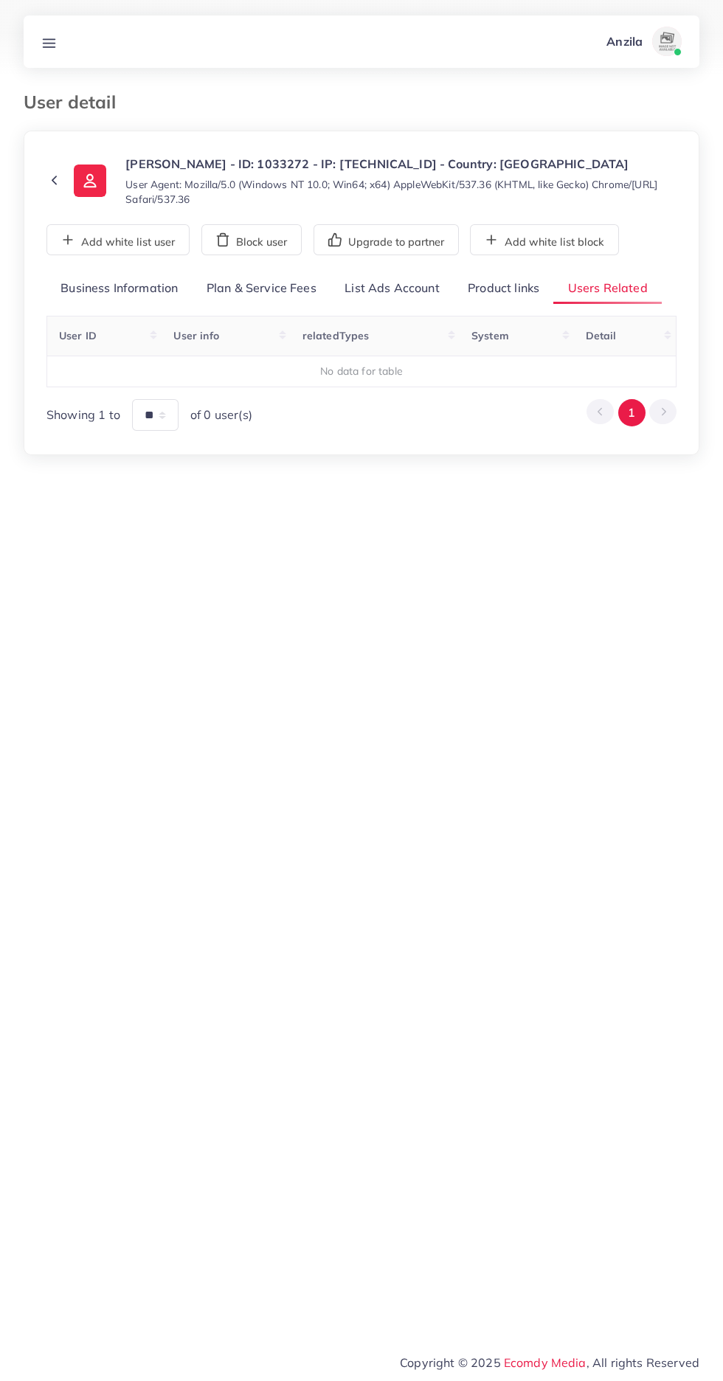
click at [515, 288] on link "Product links" at bounding box center [504, 289] width 100 height 32
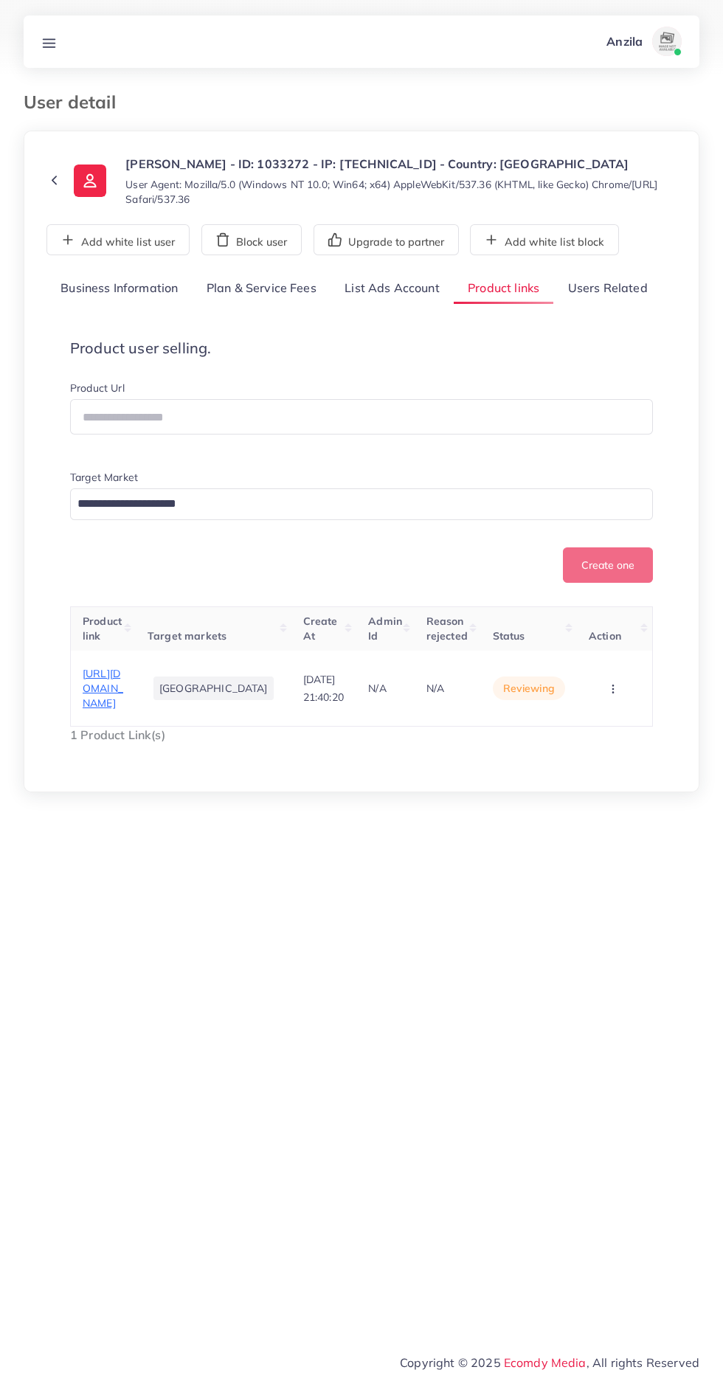
click at [110, 710] on span "[URL][DOMAIN_NAME][MEDICAL_DATA]" at bounding box center [103, 689] width 41 height 44
click at [612, 689] on circle "button" at bounding box center [612, 688] width 1 height 1
click at [611, 659] on link "Reject" at bounding box center [590, 642] width 117 height 32
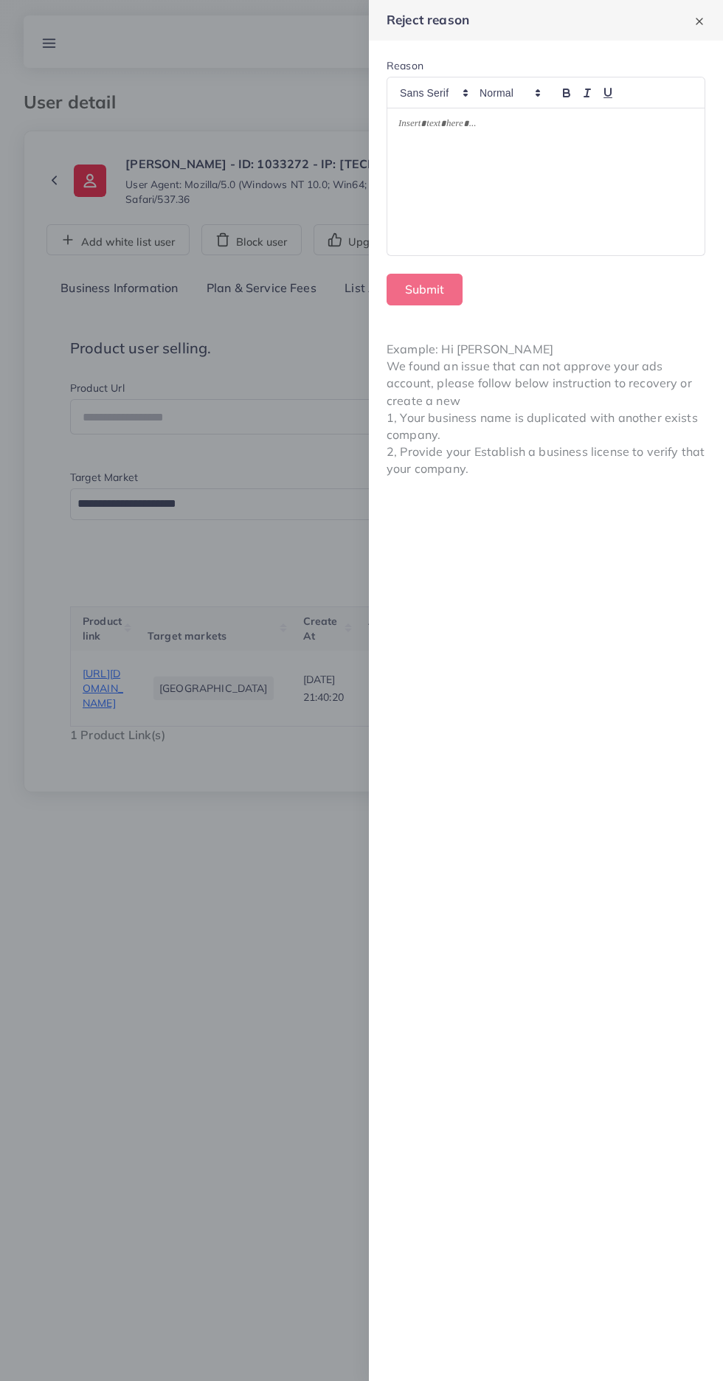
click at [564, 191] on div at bounding box center [545, 182] width 317 height 148
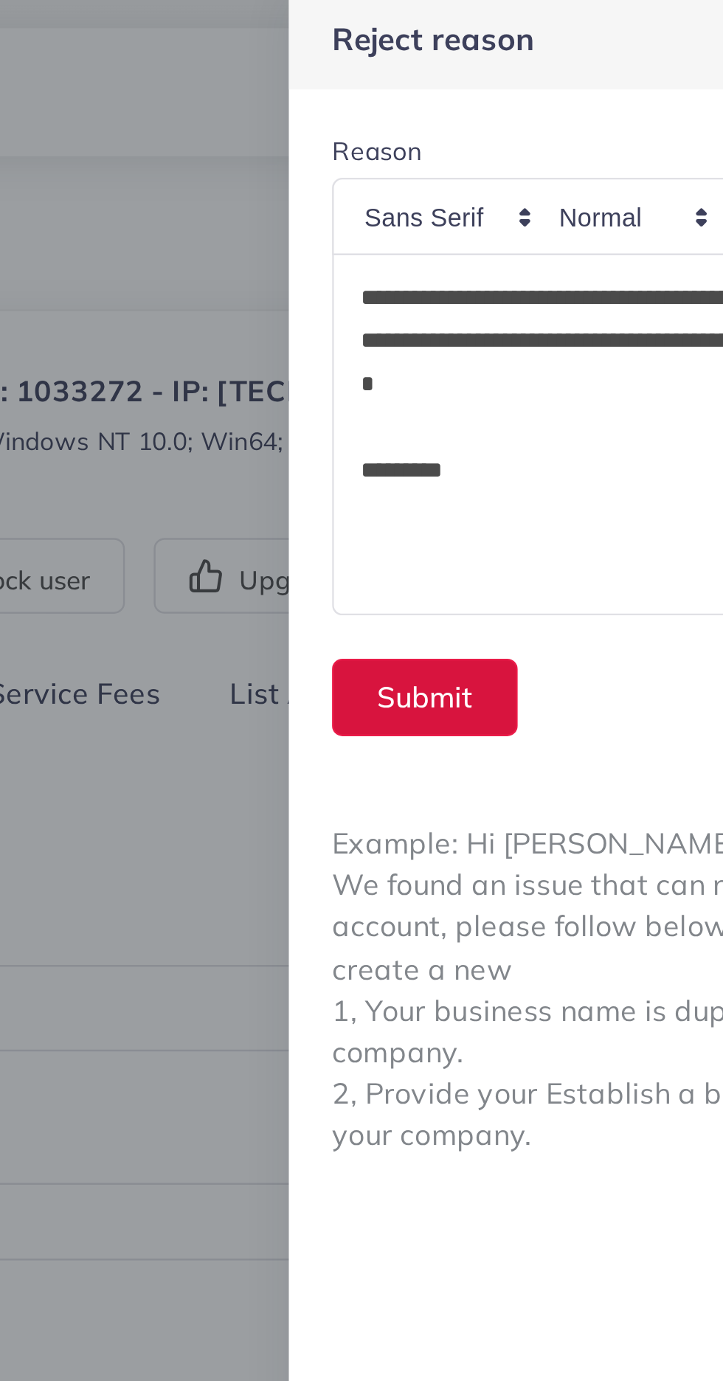
click at [421, 284] on button "Submit" at bounding box center [425, 290] width 76 height 32
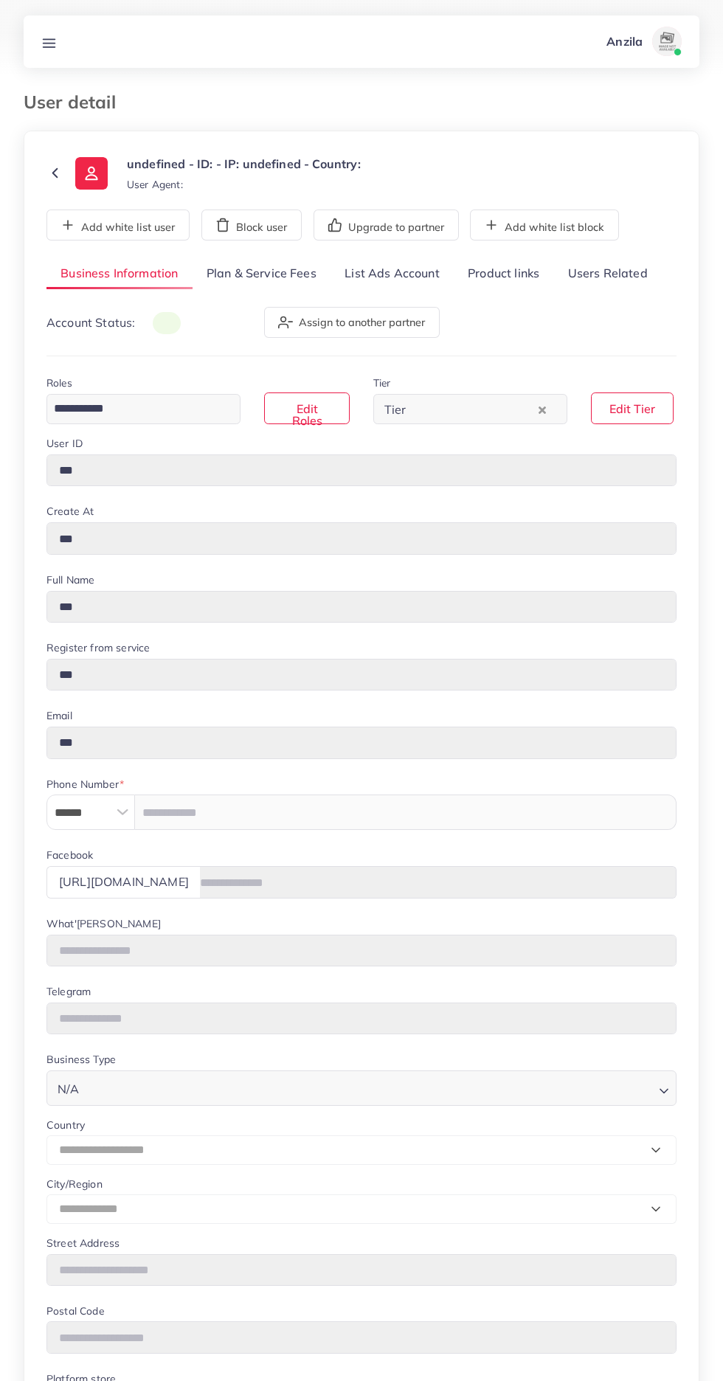
type input "*******"
type input "**********"
type input "******"
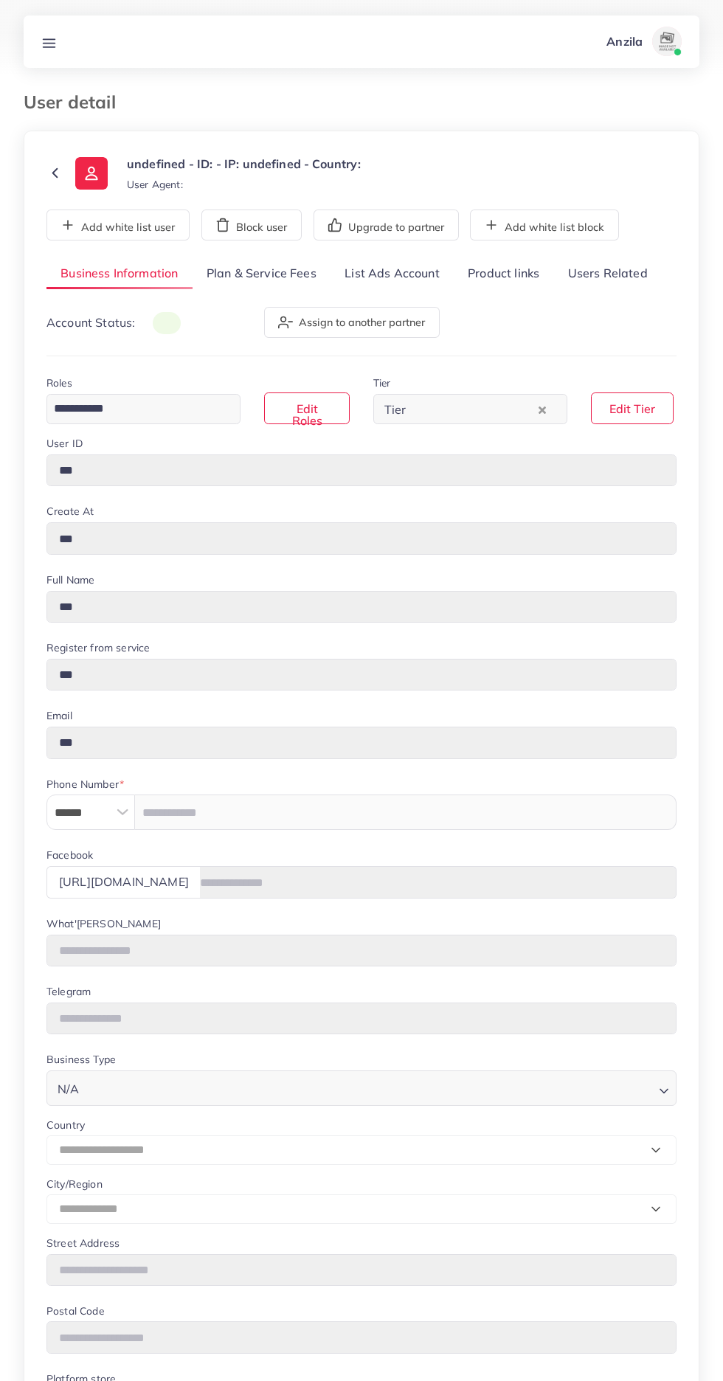
type input "**********"
select select "********"
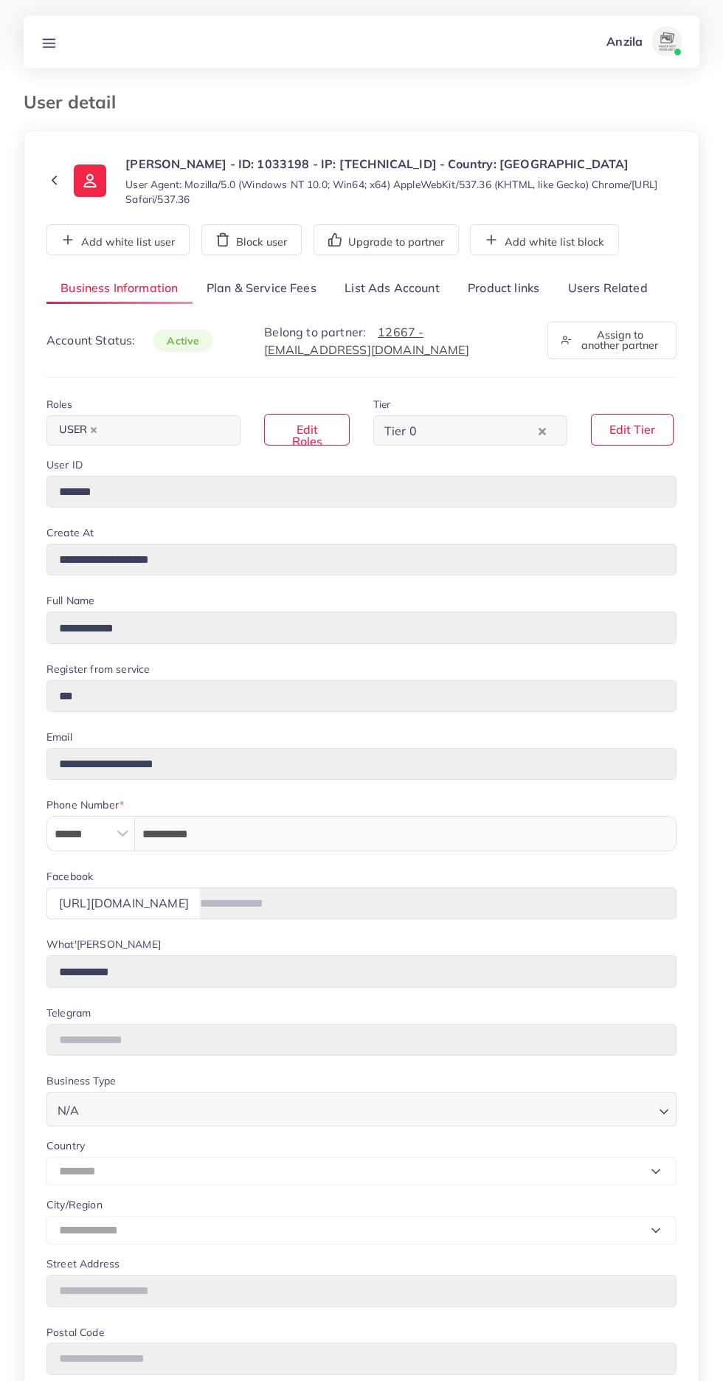
click at [626, 286] on link "Users Related" at bounding box center [607, 289] width 108 height 32
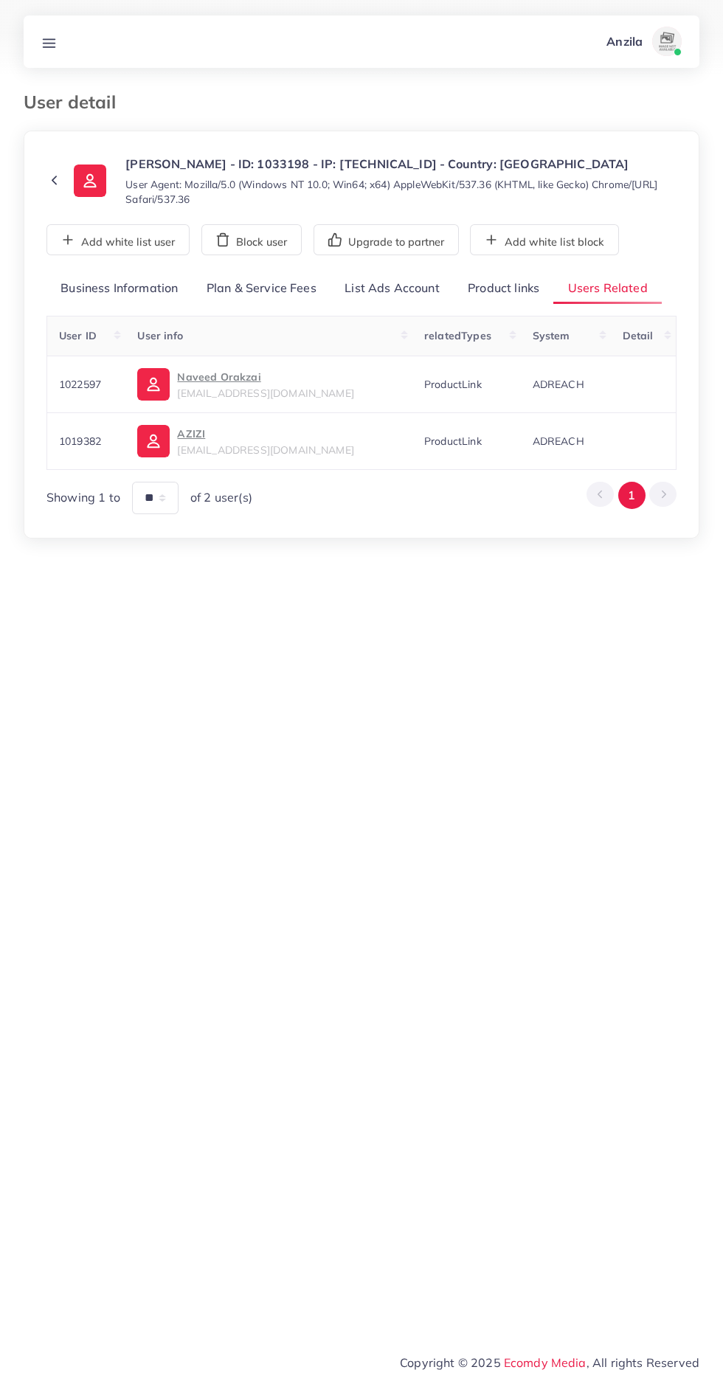
click at [496, 293] on link "Product links" at bounding box center [504, 289] width 100 height 32
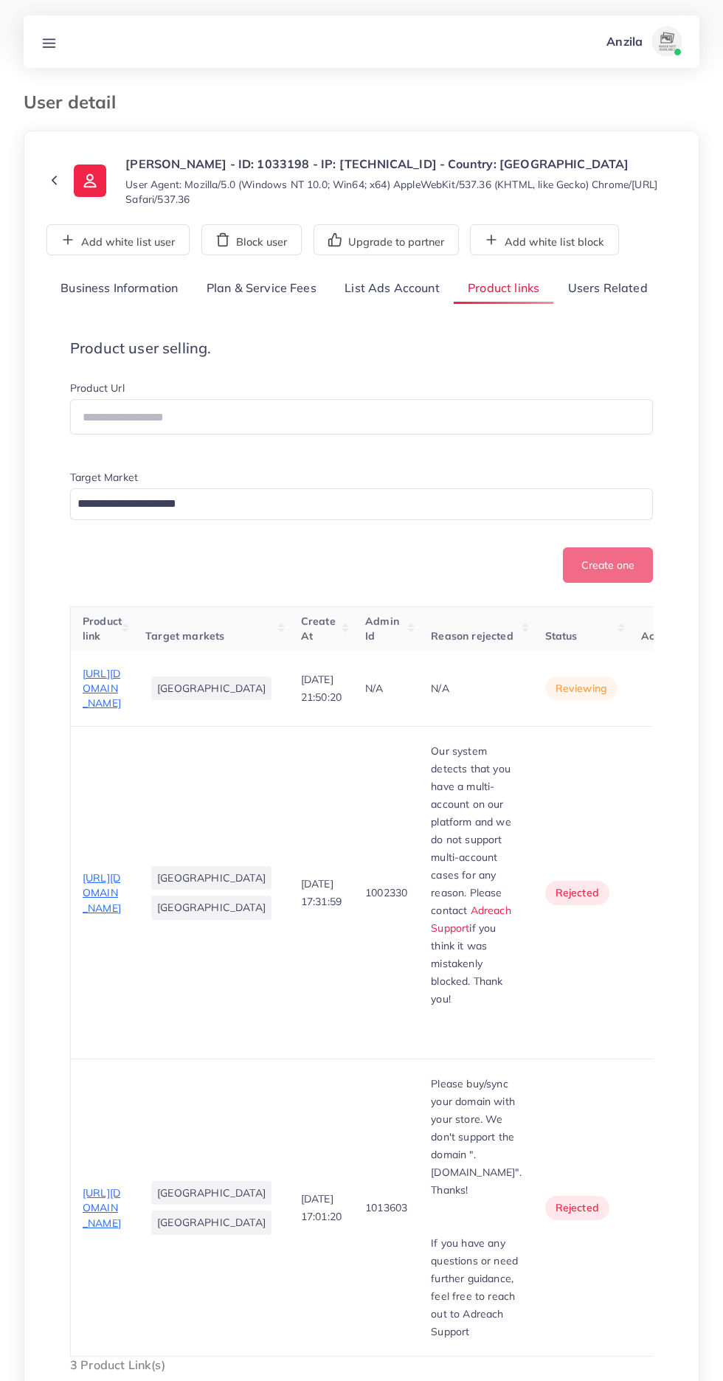
click at [623, 290] on link "Users Related" at bounding box center [607, 289] width 108 height 32
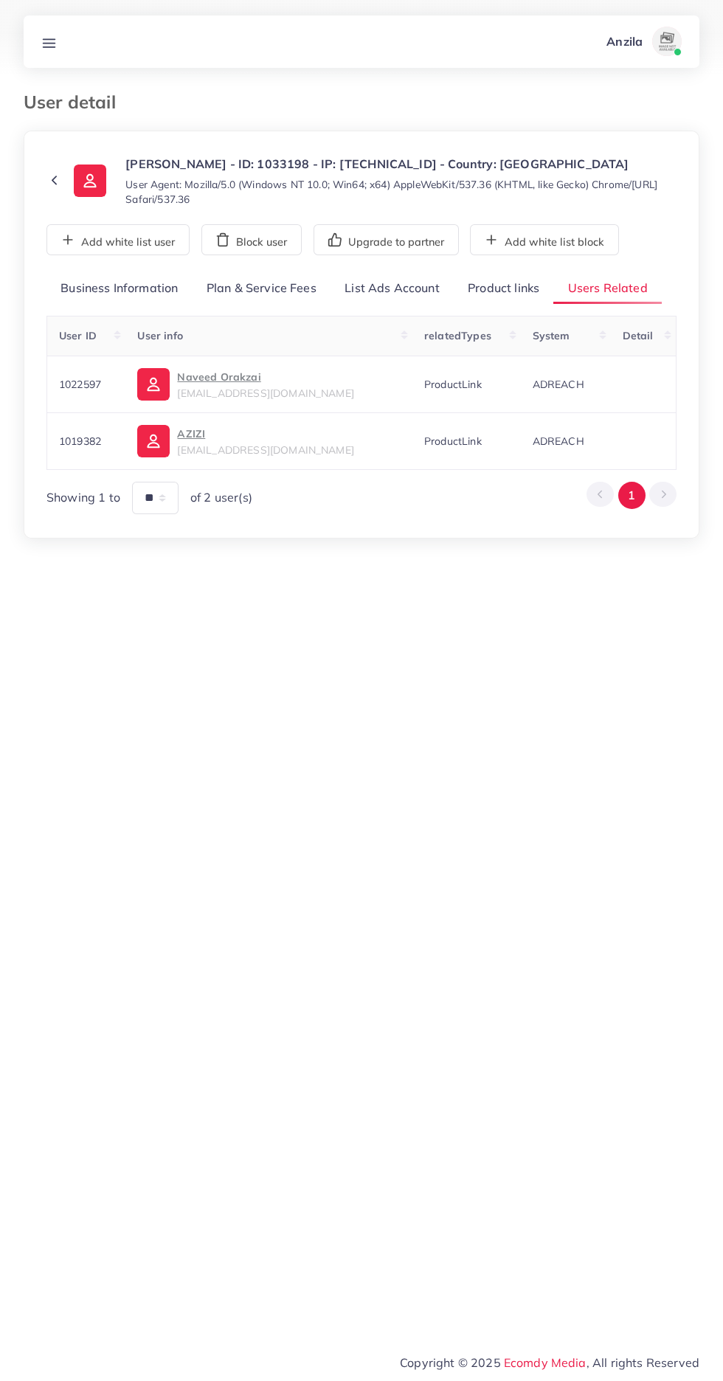
click at [240, 376] on p "Naveed Orakzai" at bounding box center [265, 377] width 176 height 18
click at [263, 433] on p "AZIZI" at bounding box center [265, 434] width 176 height 18
click at [512, 288] on link "Product links" at bounding box center [504, 289] width 100 height 32
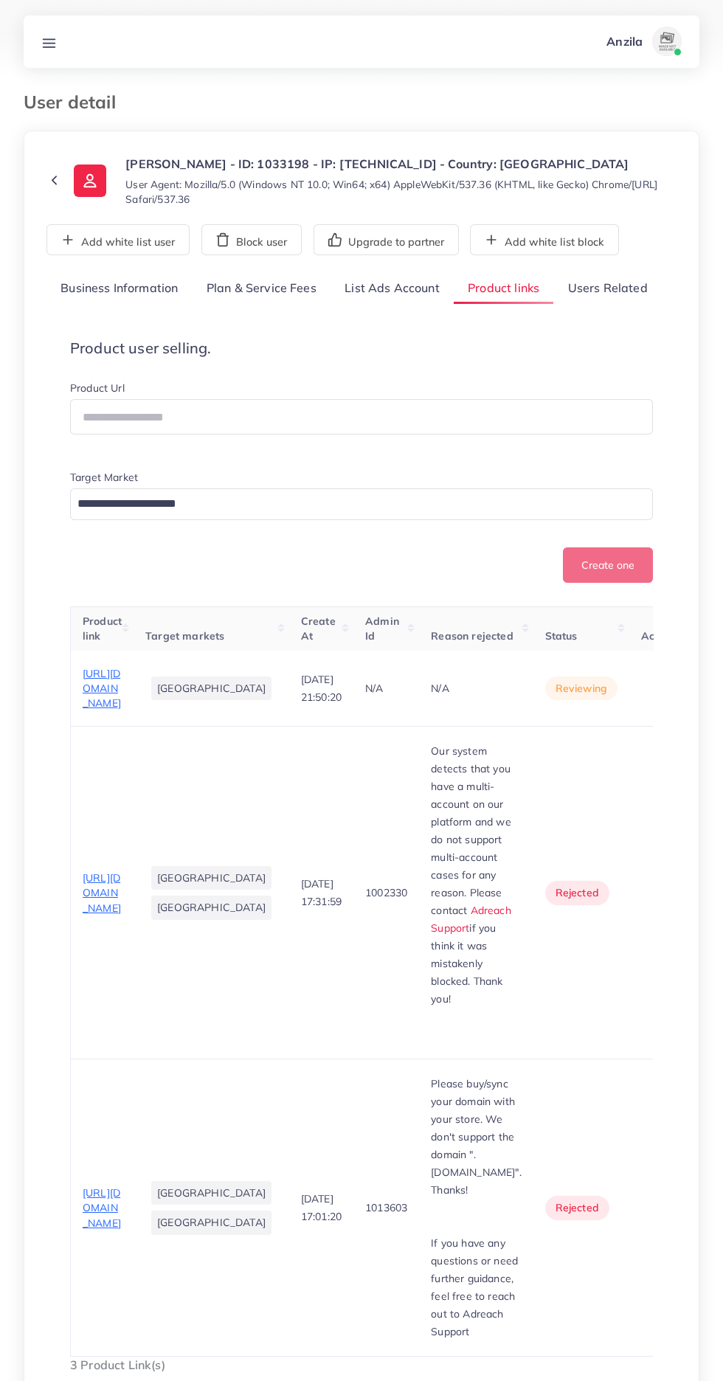
click at [94, 697] on span "https://jstrader.shop/" at bounding box center [102, 689] width 38 height 44
click at [659, 692] on icon "button" at bounding box center [665, 689] width 12 height 12
click at [614, 770] on span "Reject" at bounding box center [631, 765] width 35 height 15
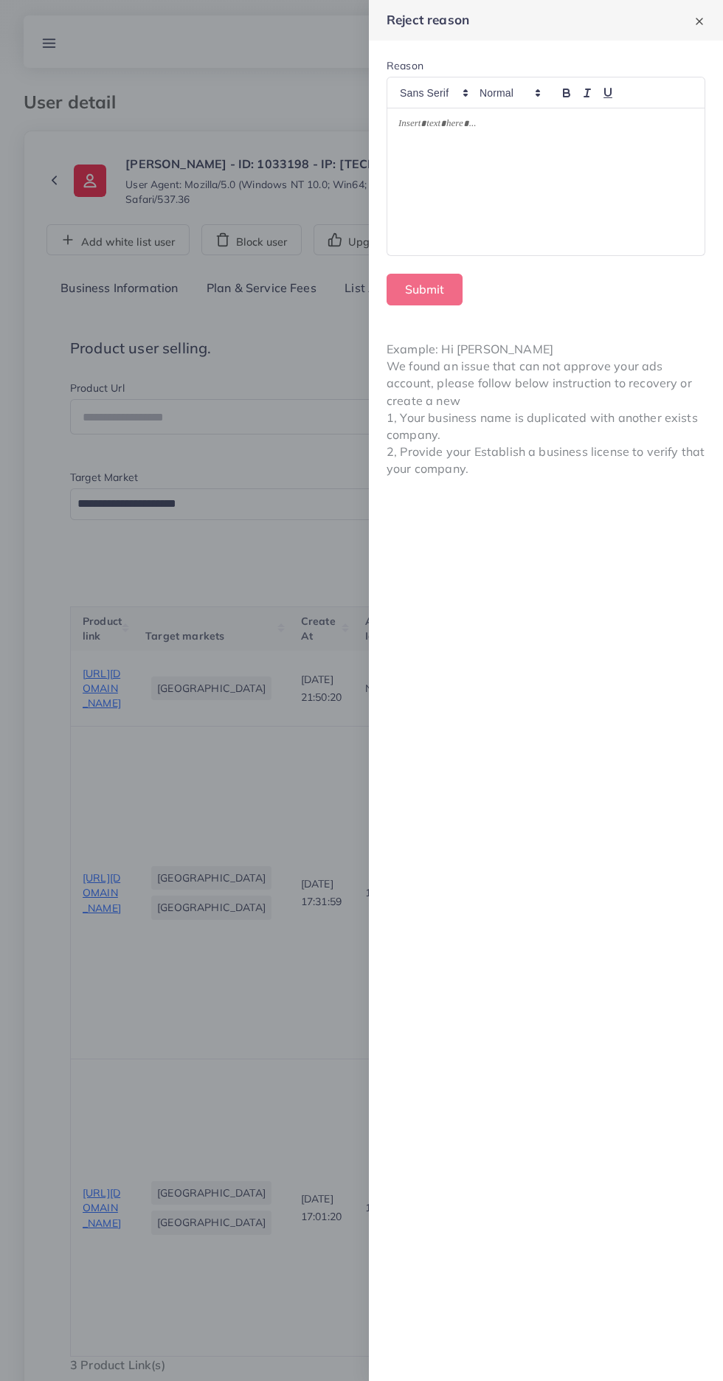
click at [435, 167] on div at bounding box center [545, 182] width 317 height 148
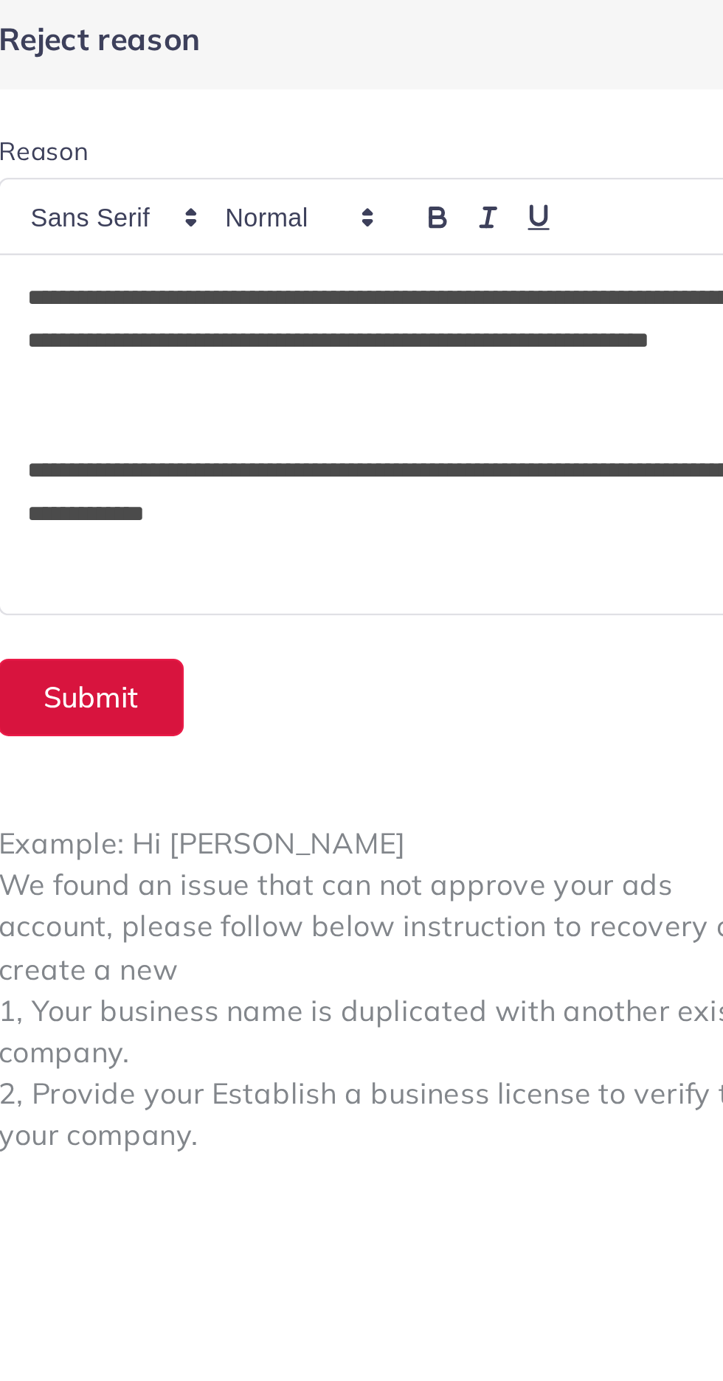
click at [430, 285] on button "Submit" at bounding box center [425, 290] width 76 height 32
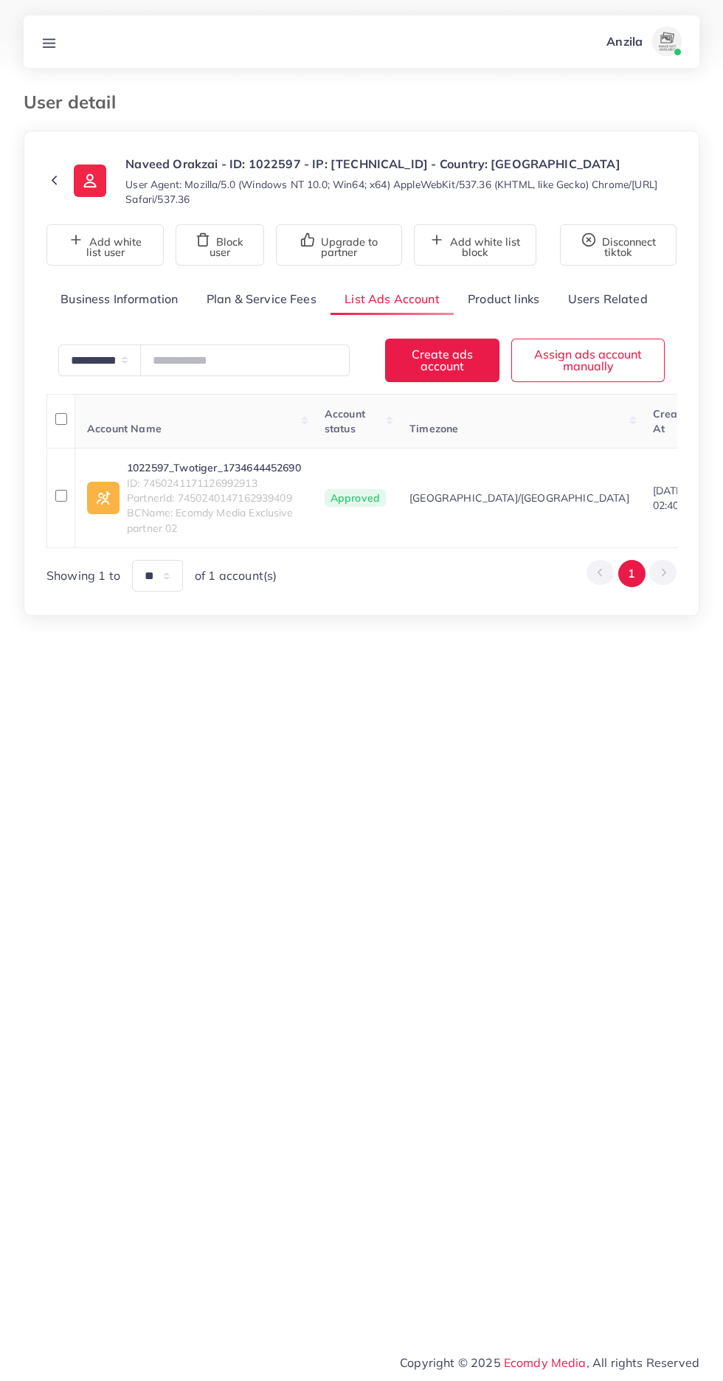
click at [474, 295] on link "Product links" at bounding box center [504, 299] width 100 height 32
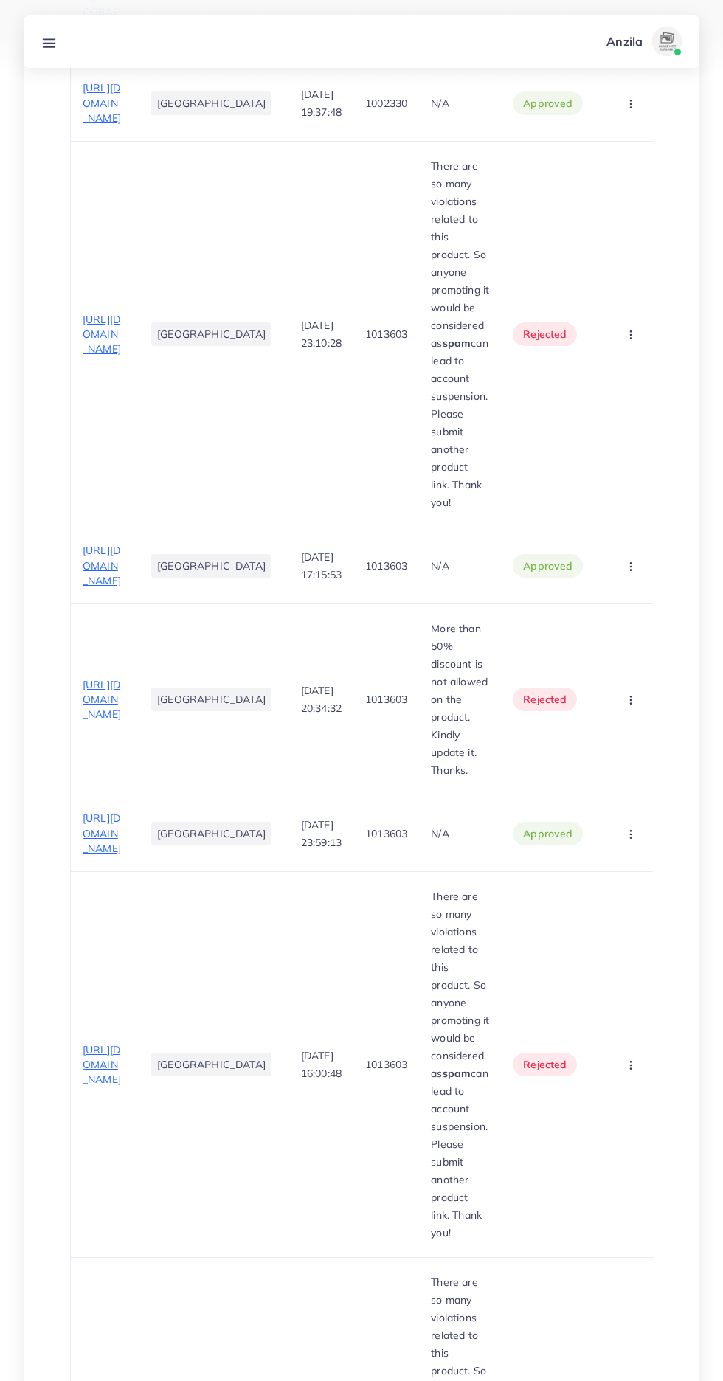
scroll to position [8322, 0]
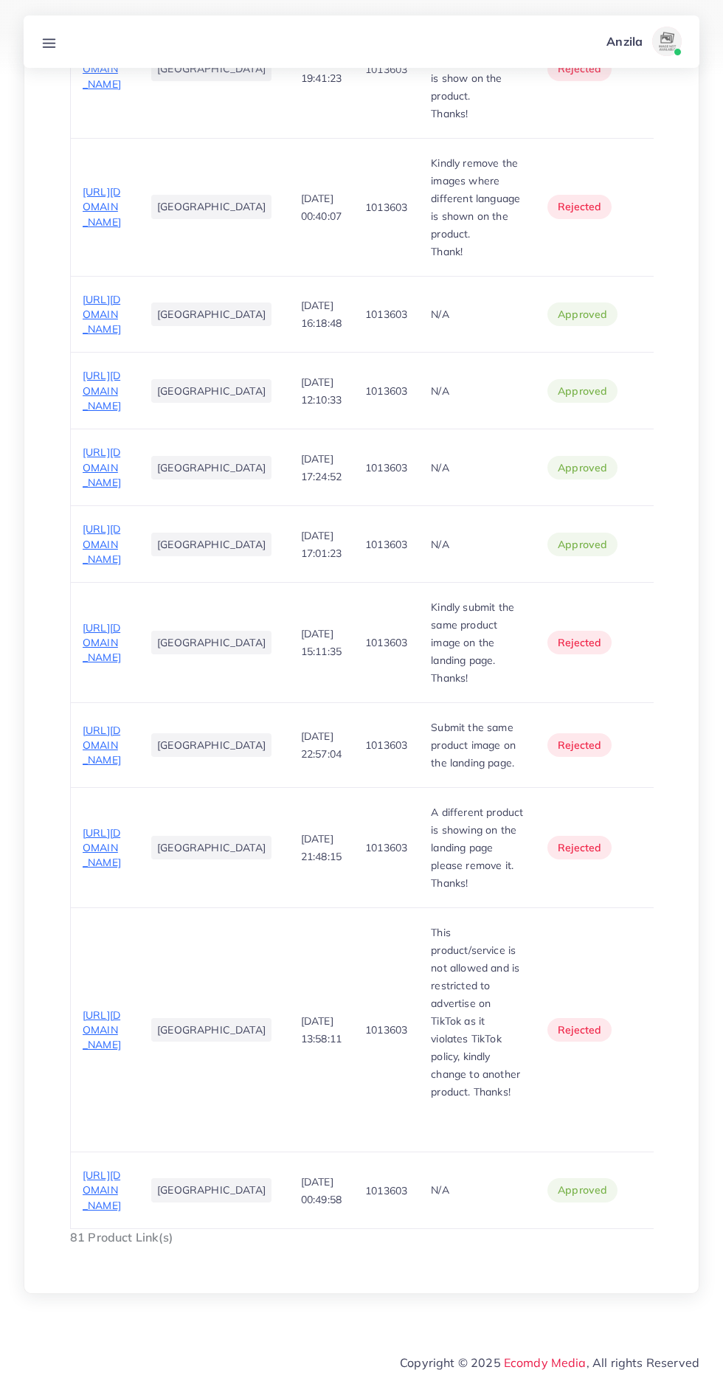
scroll to position [18437, 0]
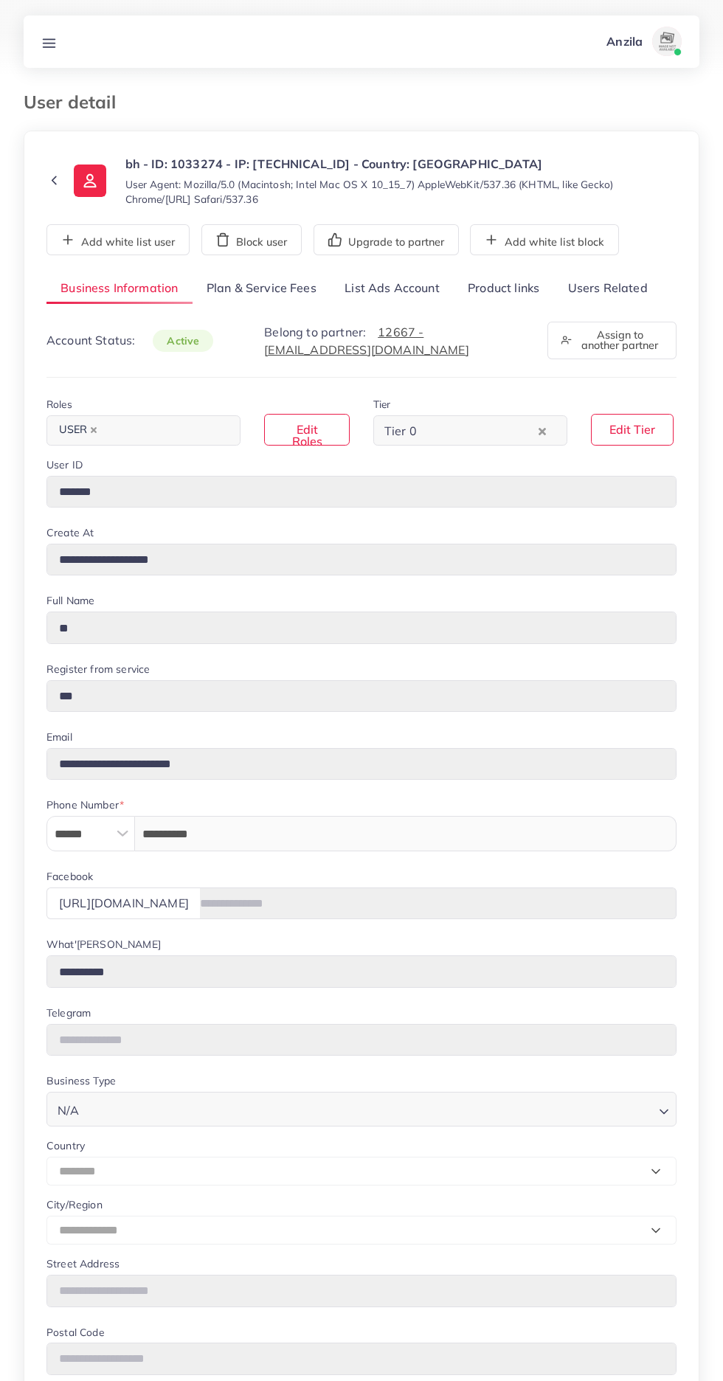
select select "********"
click at [588, 288] on link "Users Related" at bounding box center [607, 289] width 108 height 32
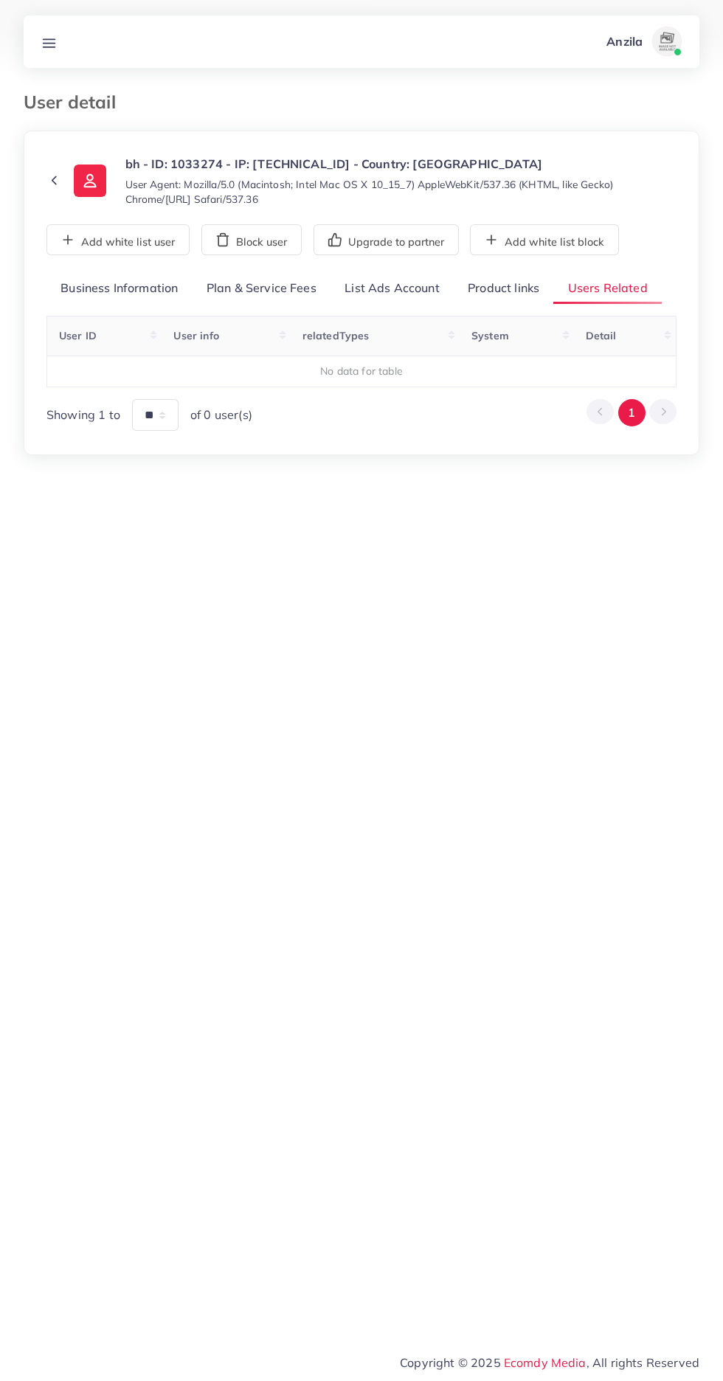
click at [506, 288] on link "Product links" at bounding box center [504, 289] width 100 height 32
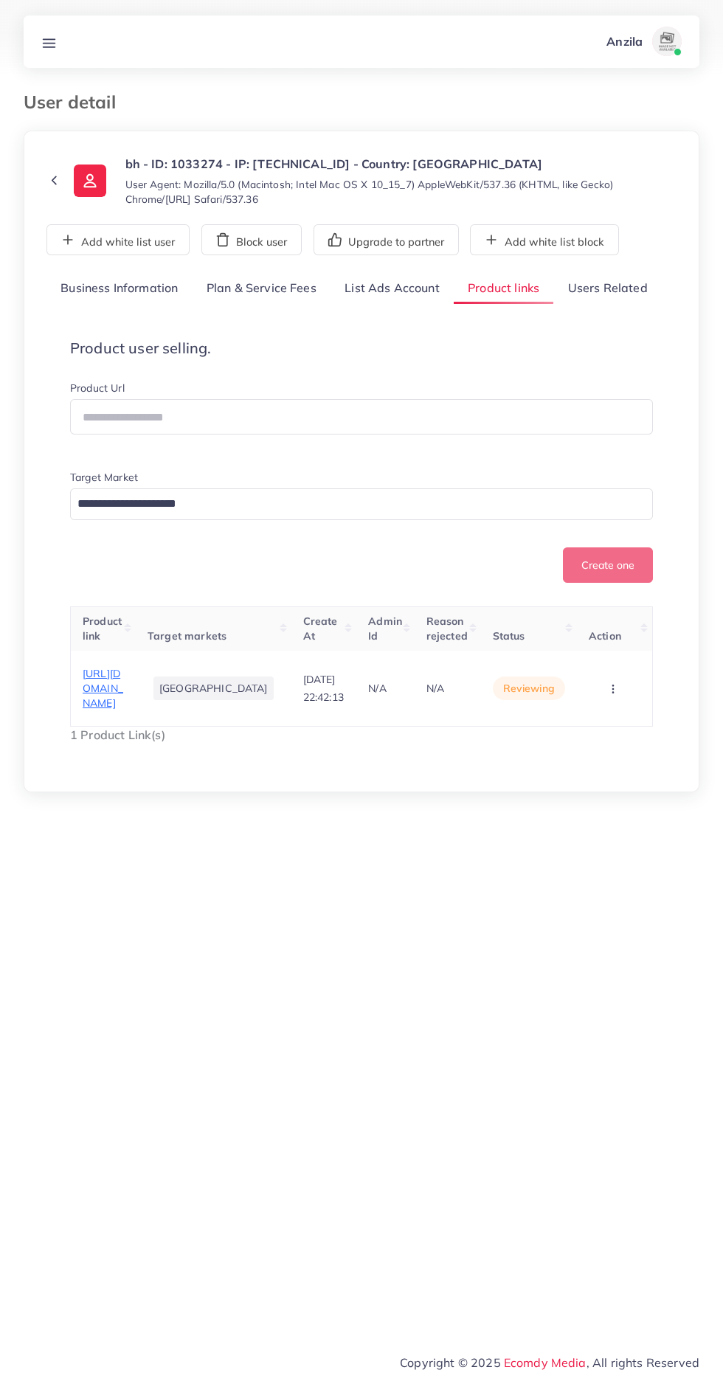
click at [103, 707] on span "https://binhabibfragrances.com/product/scented-dream-2/" at bounding box center [103, 689] width 41 height 44
click at [612, 689] on circle "button" at bounding box center [612, 688] width 1 height 1
click at [627, 628] on link "Approve" at bounding box center [590, 617] width 117 height 32
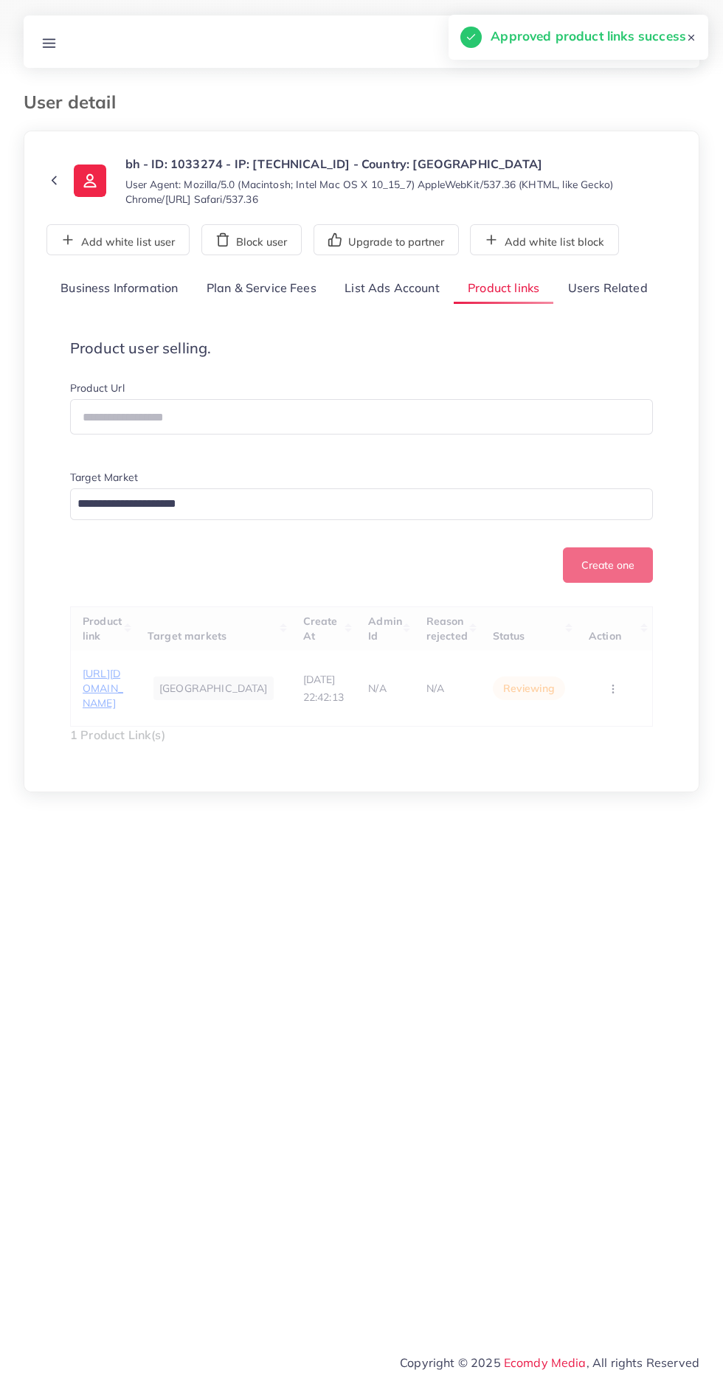
click at [617, 288] on link "Users Related" at bounding box center [607, 289] width 108 height 32
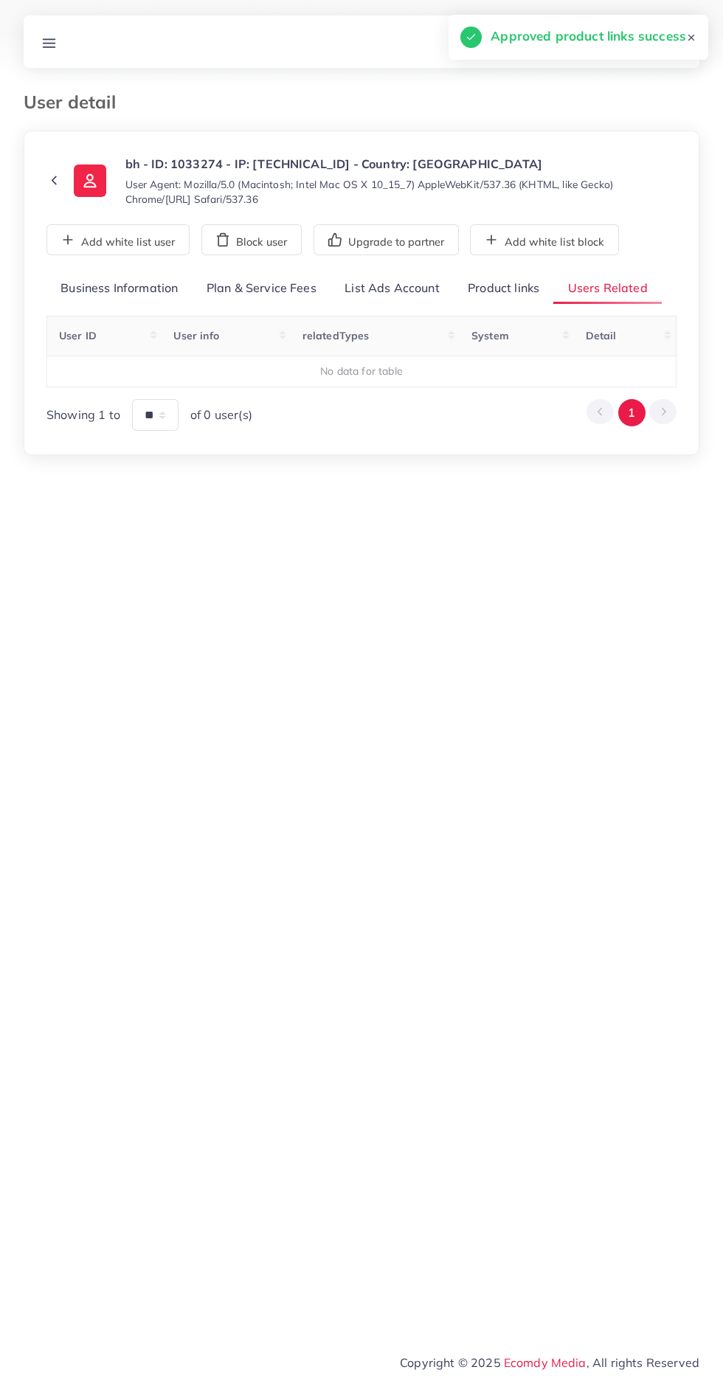
click at [528, 283] on link "Product links" at bounding box center [504, 289] width 100 height 32
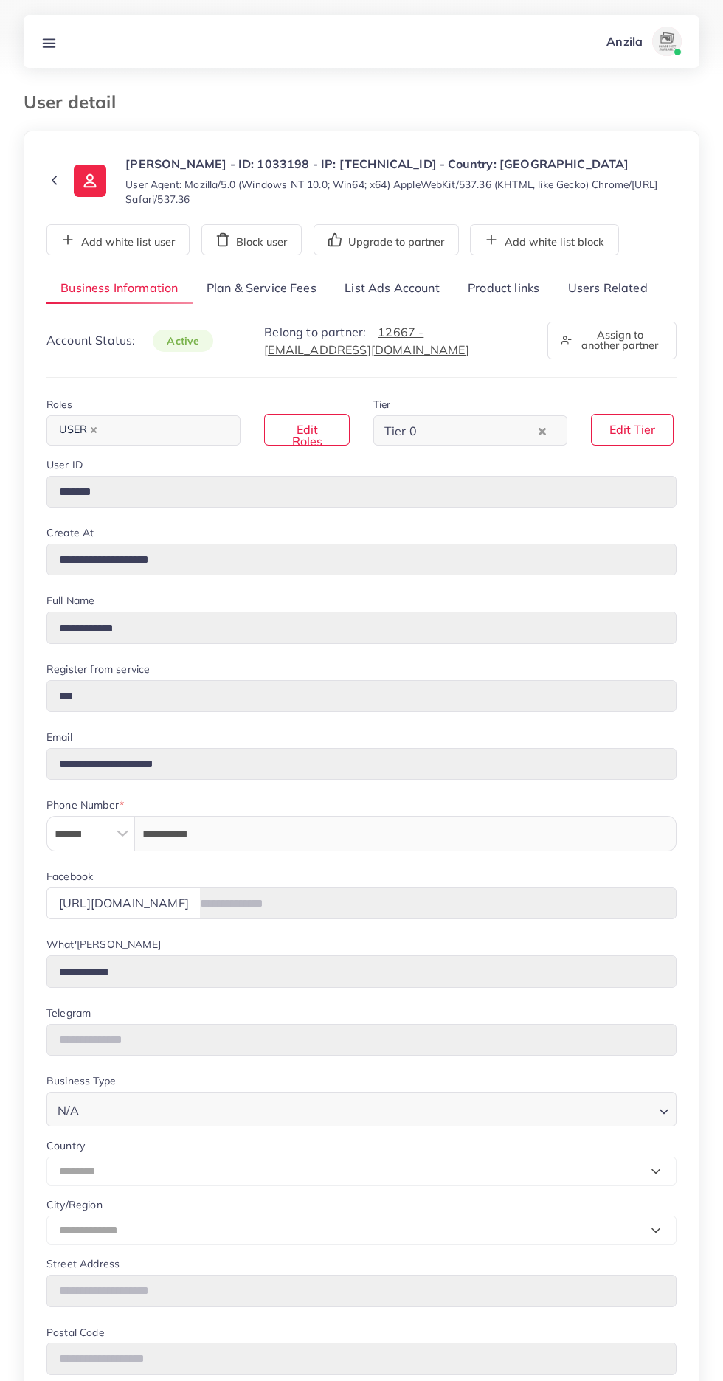
click at [518, 274] on link "Product links" at bounding box center [504, 289] width 100 height 32
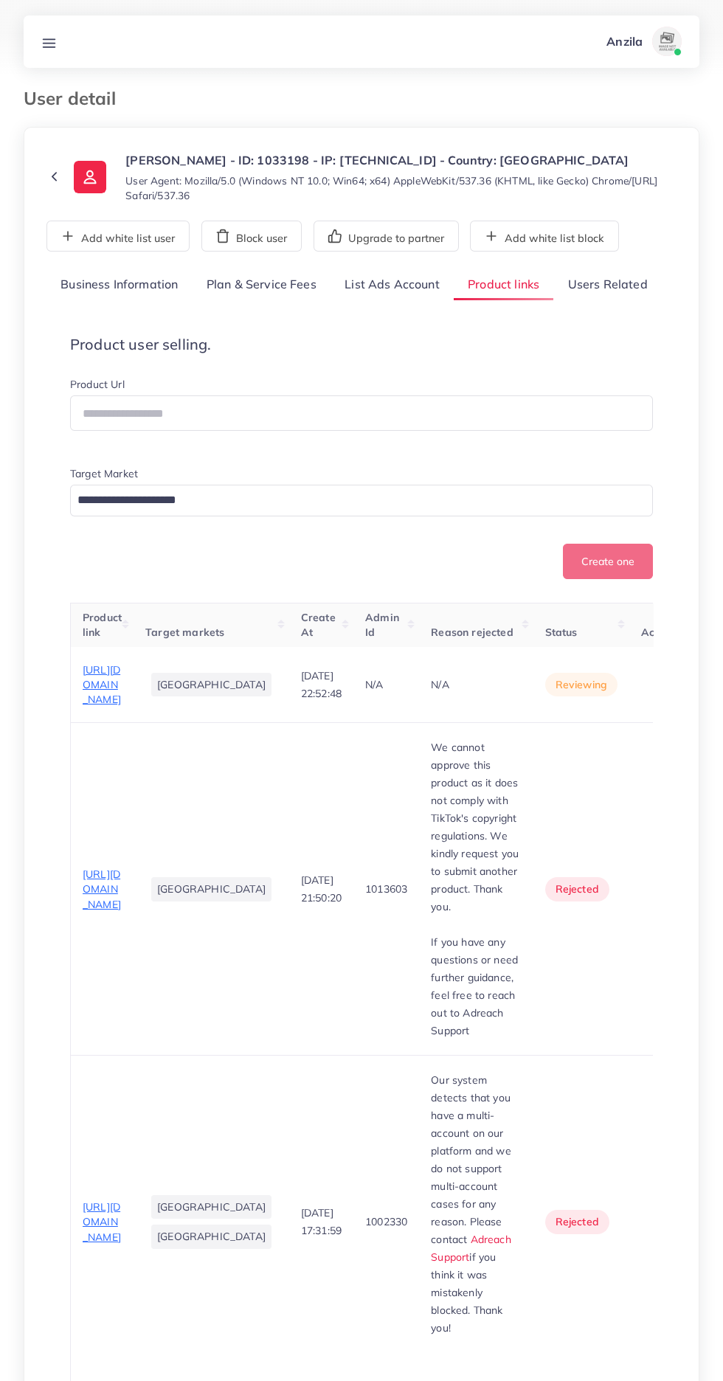
scroll to position [21, 0]
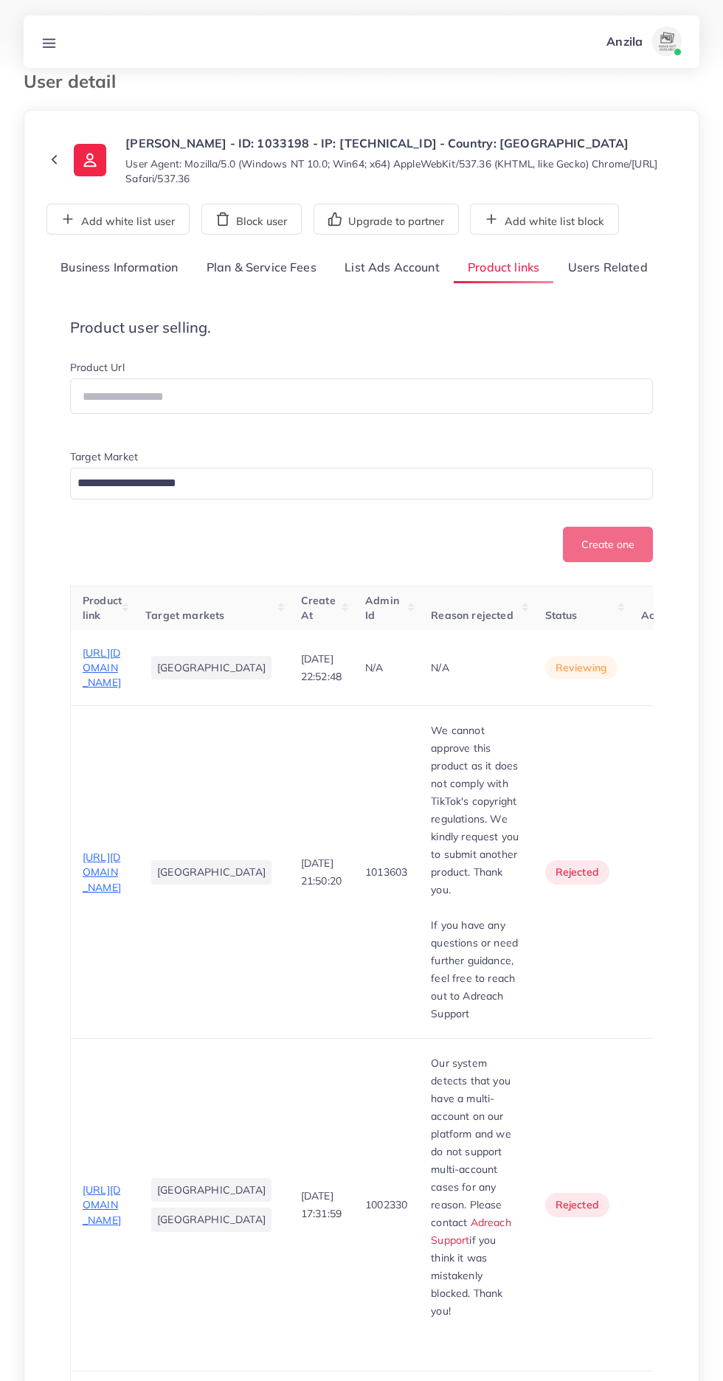
click at [94, 690] on span "[URL][DOMAIN_NAME]" at bounding box center [102, 668] width 38 height 44
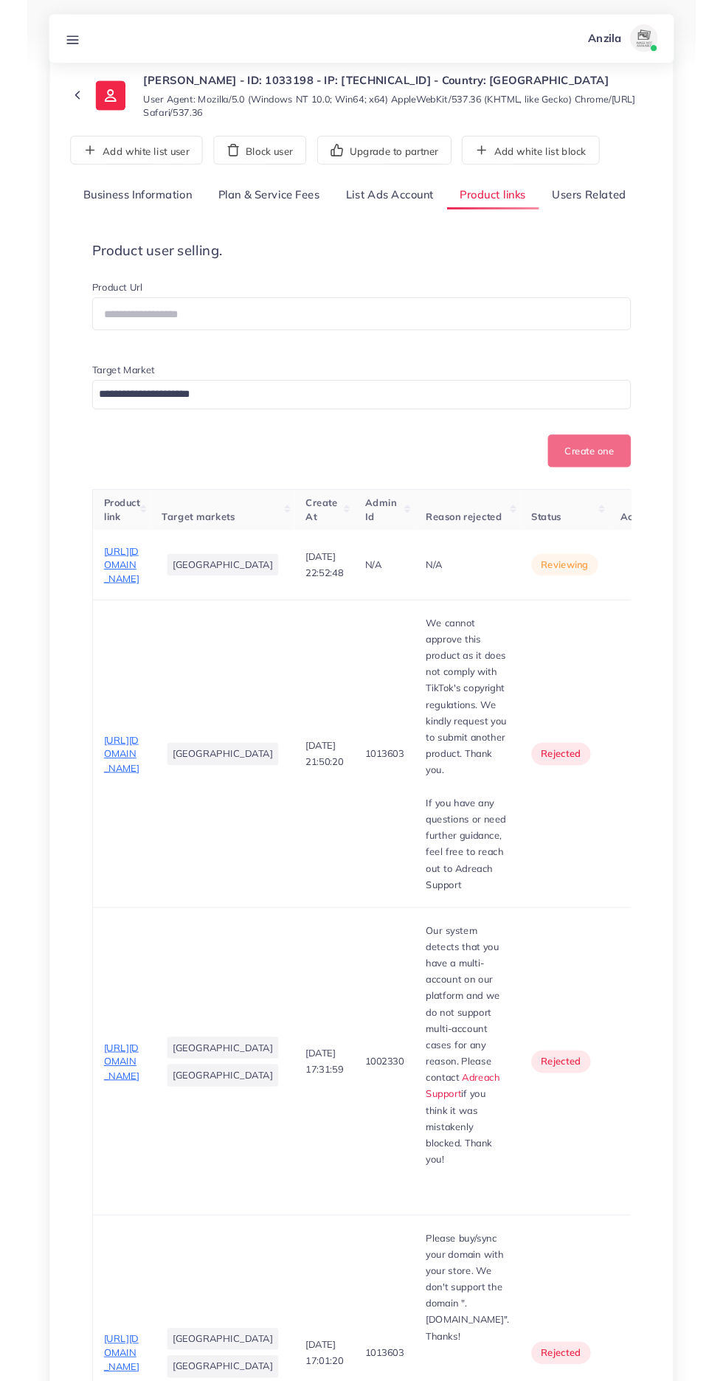
scroll to position [134, 0]
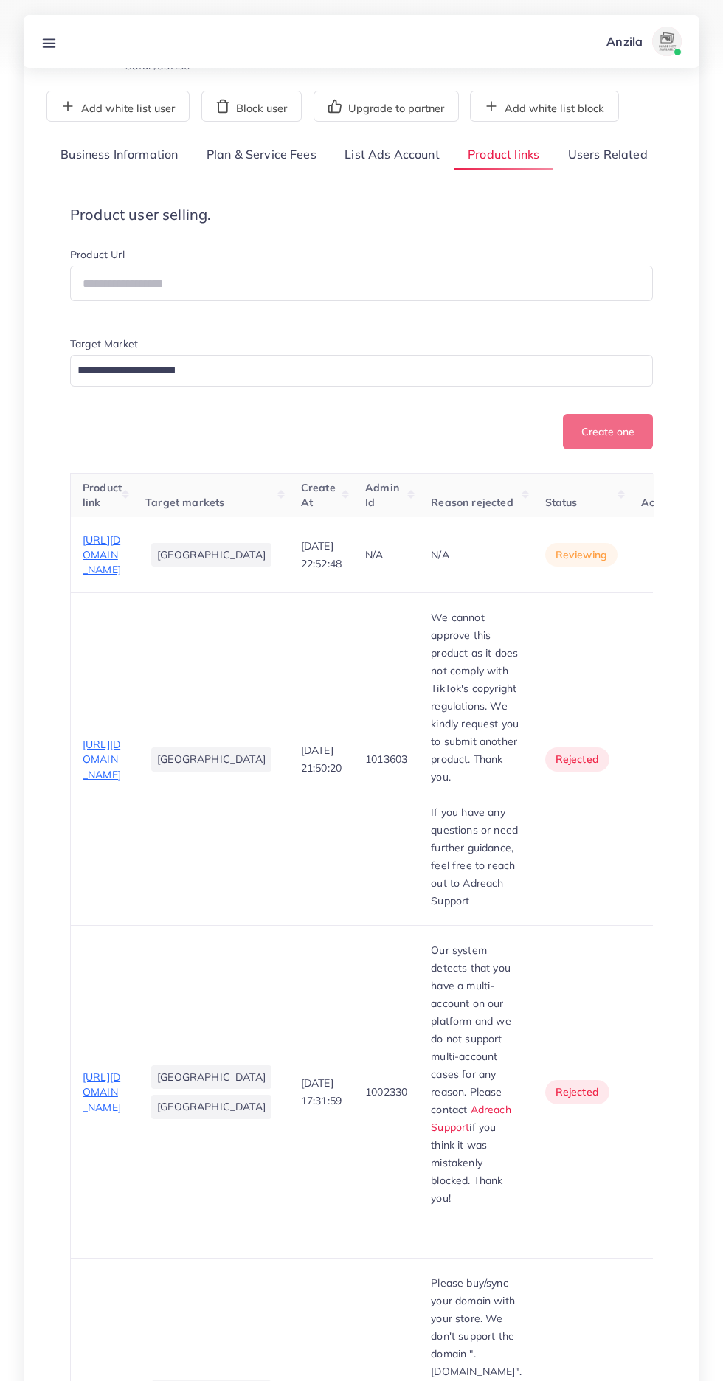
click at [641, 571] on button "button" at bounding box center [667, 554] width 52 height 33
click at [607, 616] on link "Approve" at bounding box center [640, 599] width 117 height 32
click at [634, 150] on link "Users Related" at bounding box center [607, 155] width 108 height 32
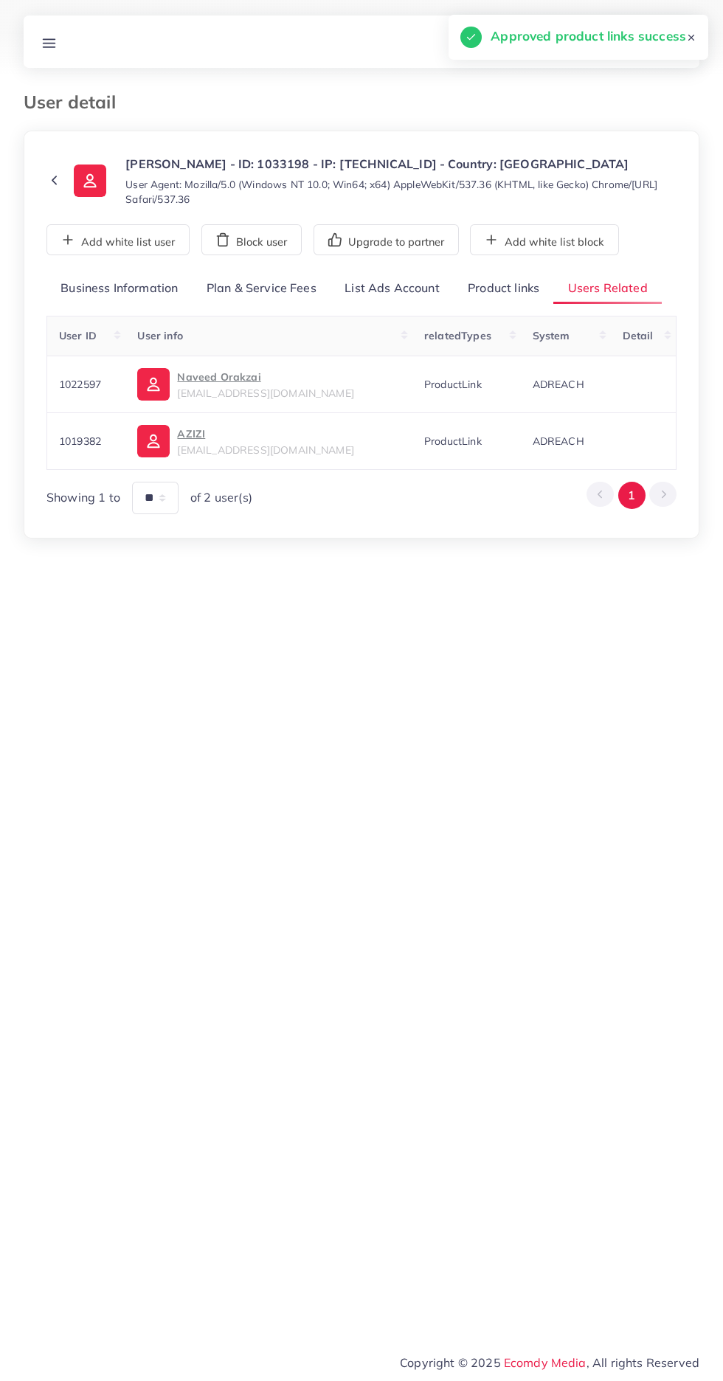
scroll to position [0, 0]
click at [504, 288] on link "Product links" at bounding box center [504, 289] width 100 height 32
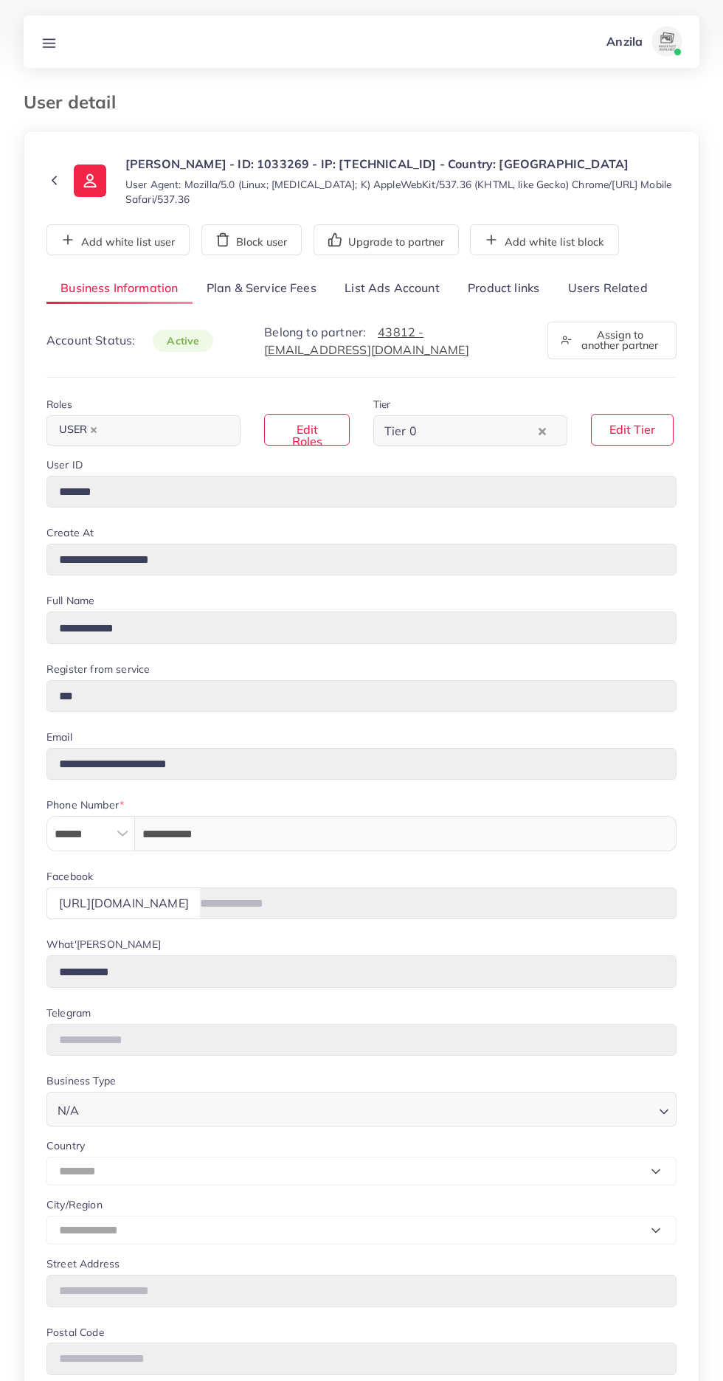
select select "********"
click at [507, 288] on link "Product links" at bounding box center [504, 289] width 100 height 32
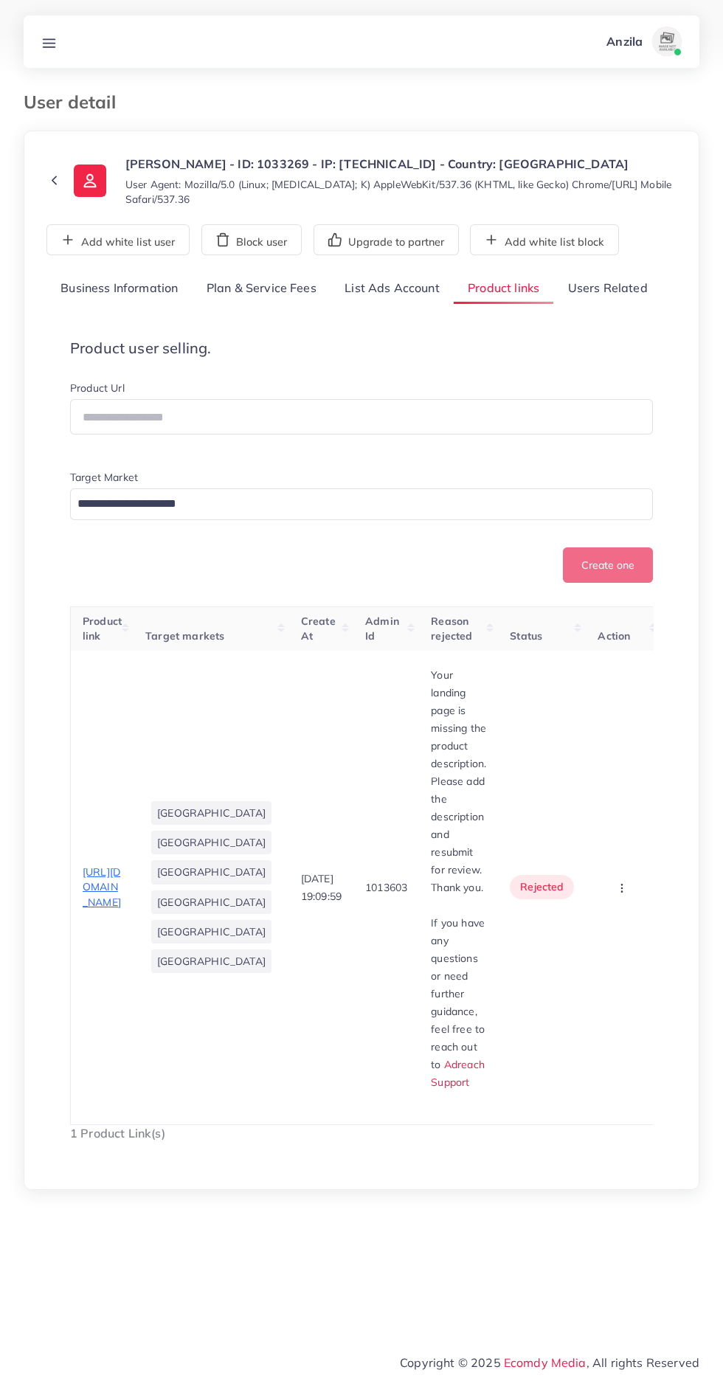
click at [616, 882] on icon "button" at bounding box center [622, 888] width 12 height 12
click at [587, 924] on span "Approve" at bounding box center [596, 931] width 49 height 15
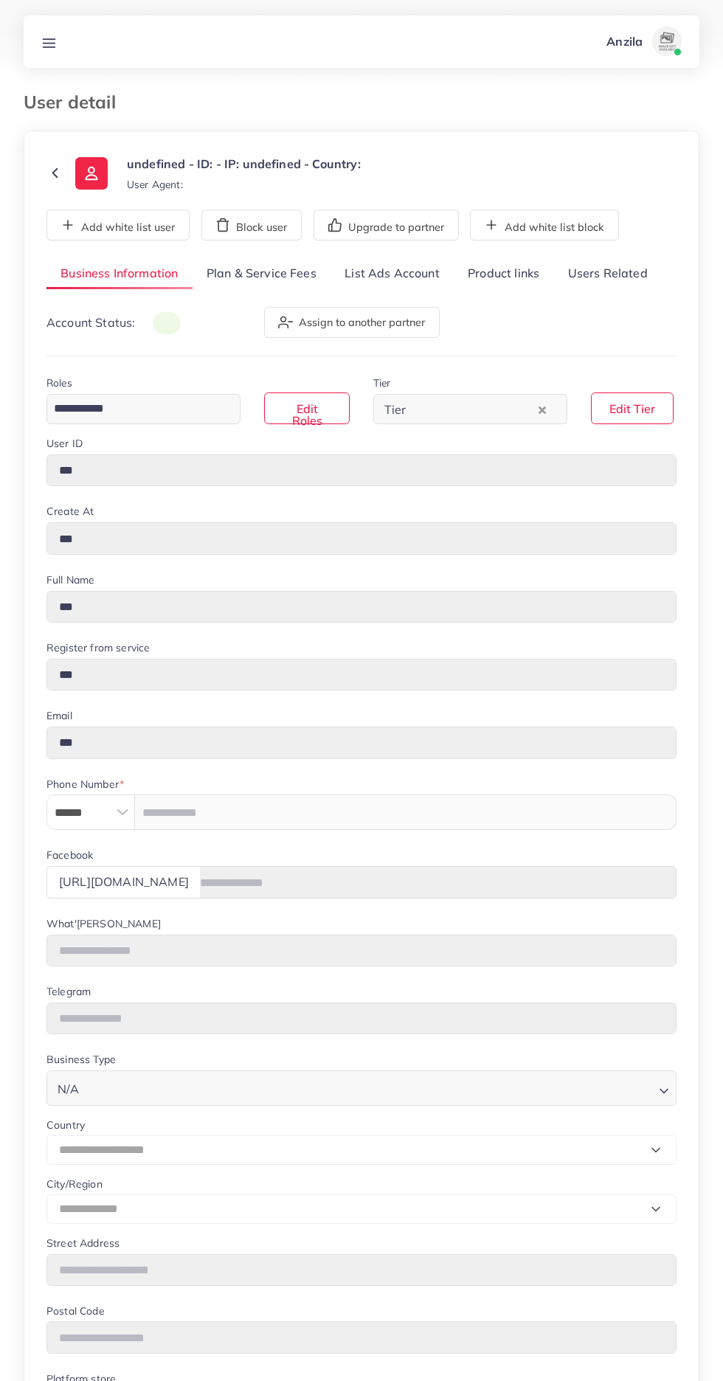
type input "*******"
type input "**********"
type input "******"
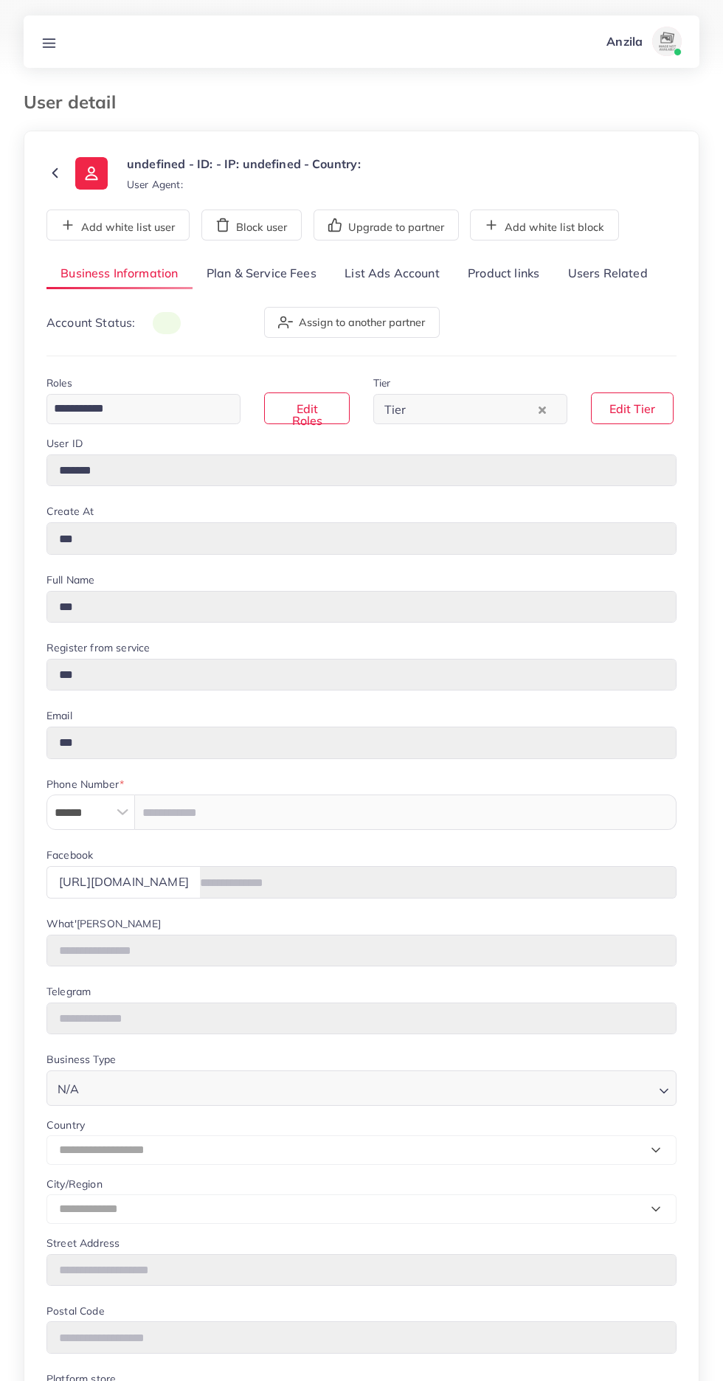
type input "**********"
select select "********"
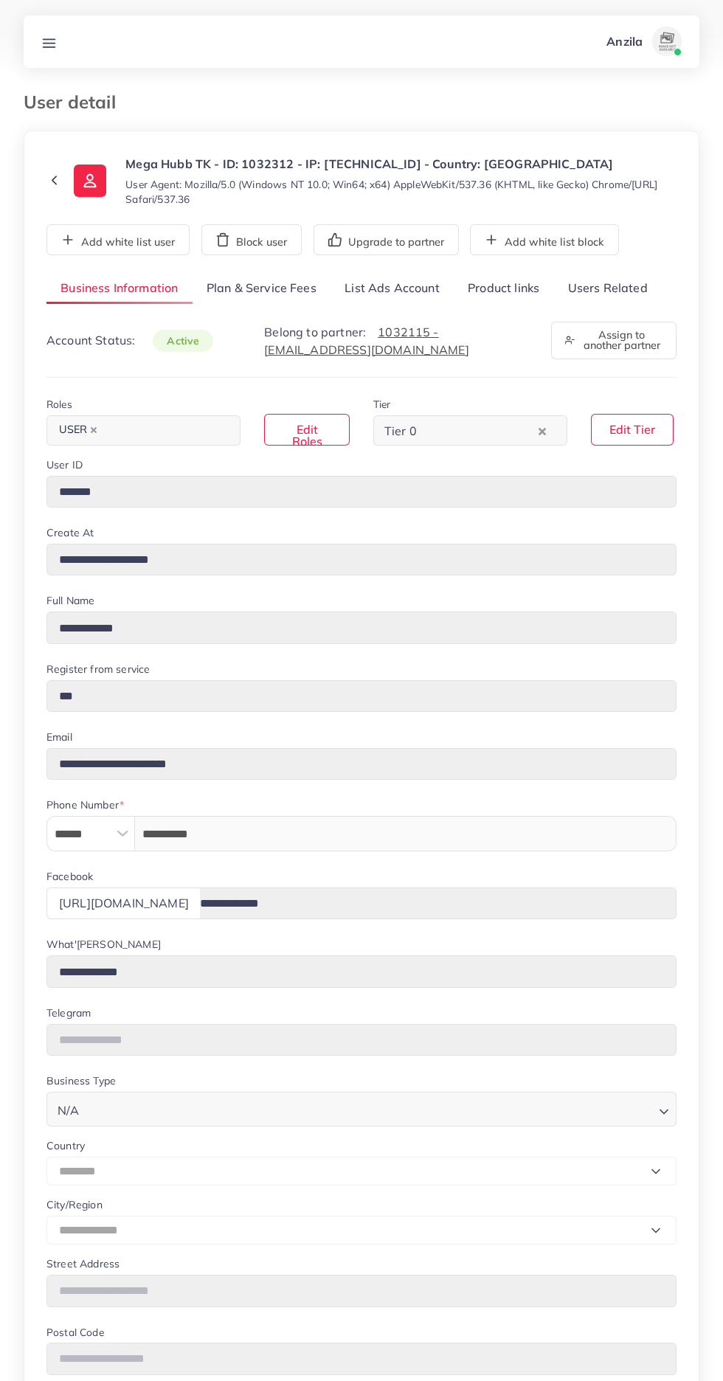
click at [625, 305] on link "Users Related" at bounding box center [607, 289] width 108 height 32
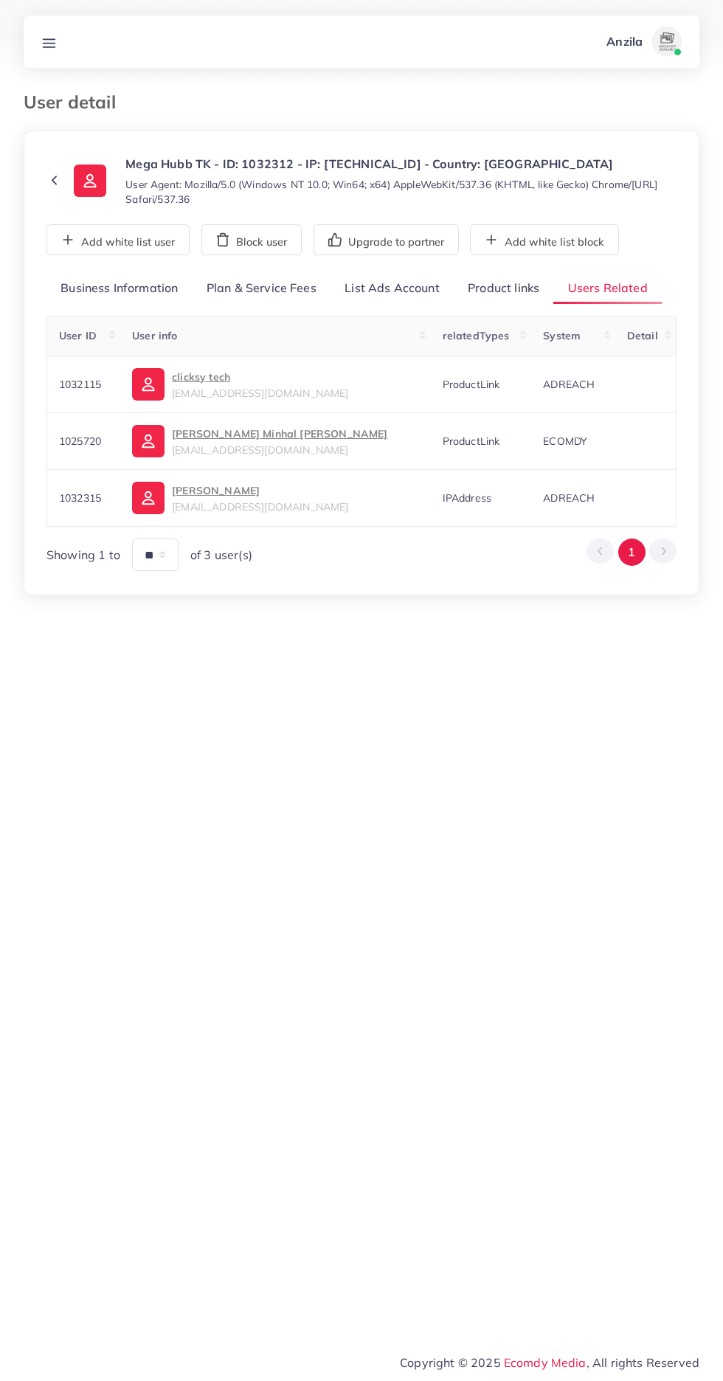
click at [510, 305] on link "Product links" at bounding box center [504, 289] width 100 height 32
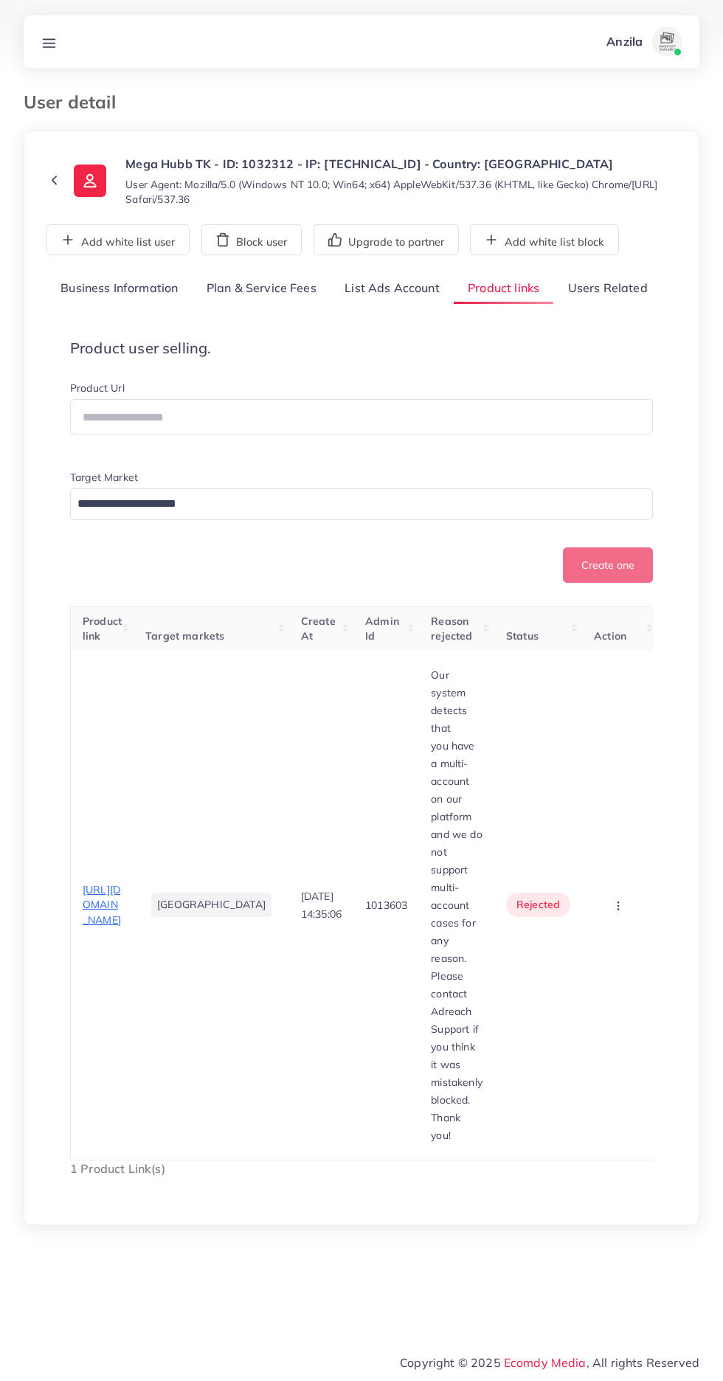
click at [609, 305] on link "Users Related" at bounding box center [607, 289] width 108 height 32
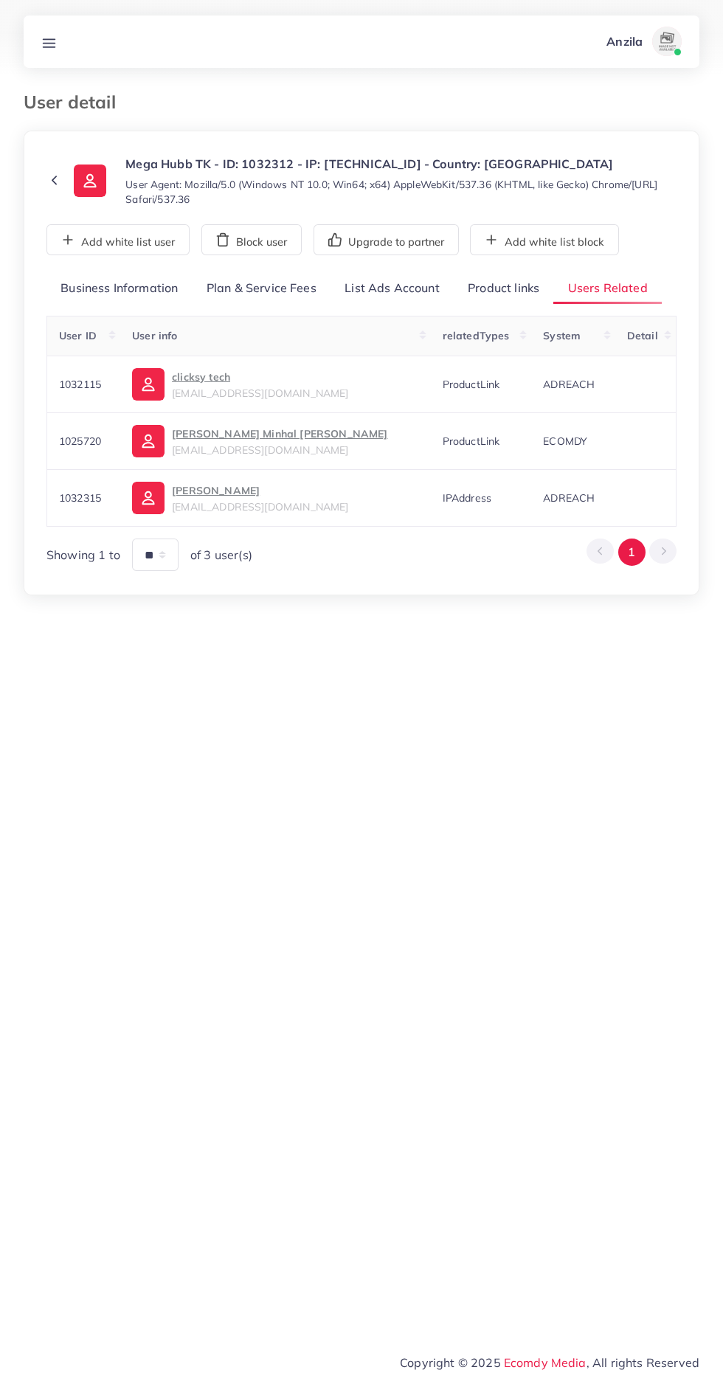
click at [254, 386] on p "clicksy tech" at bounding box center [260, 377] width 176 height 18
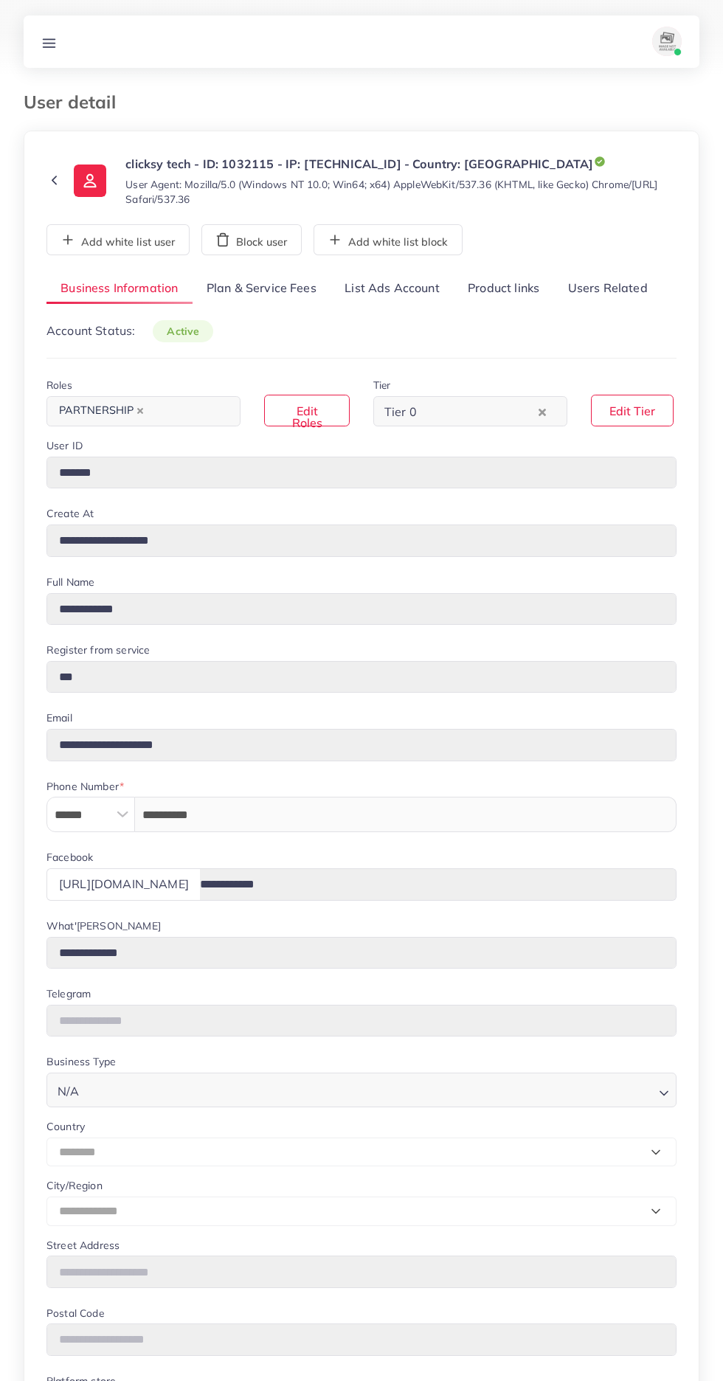
select select "********"
click at [401, 281] on link "List Ads Account" at bounding box center [391, 289] width 123 height 32
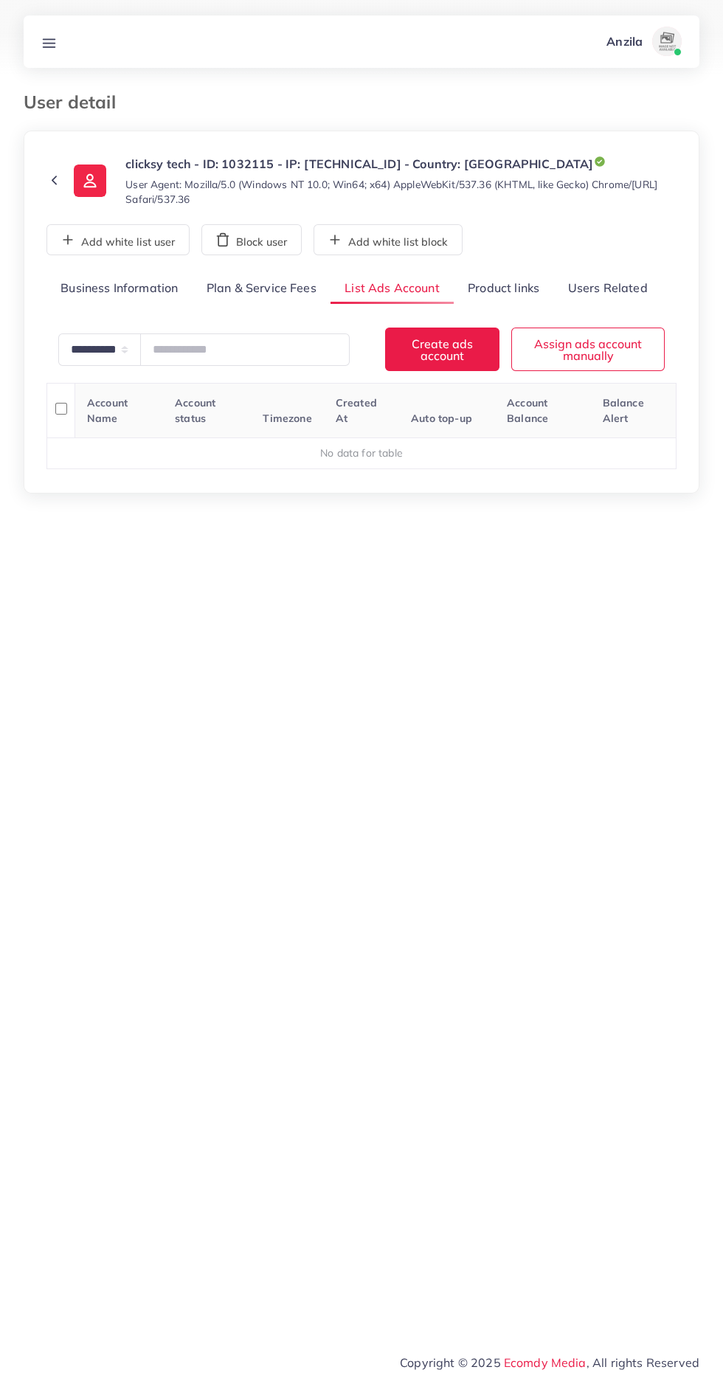
click at [510, 288] on link "Product links" at bounding box center [504, 289] width 100 height 32
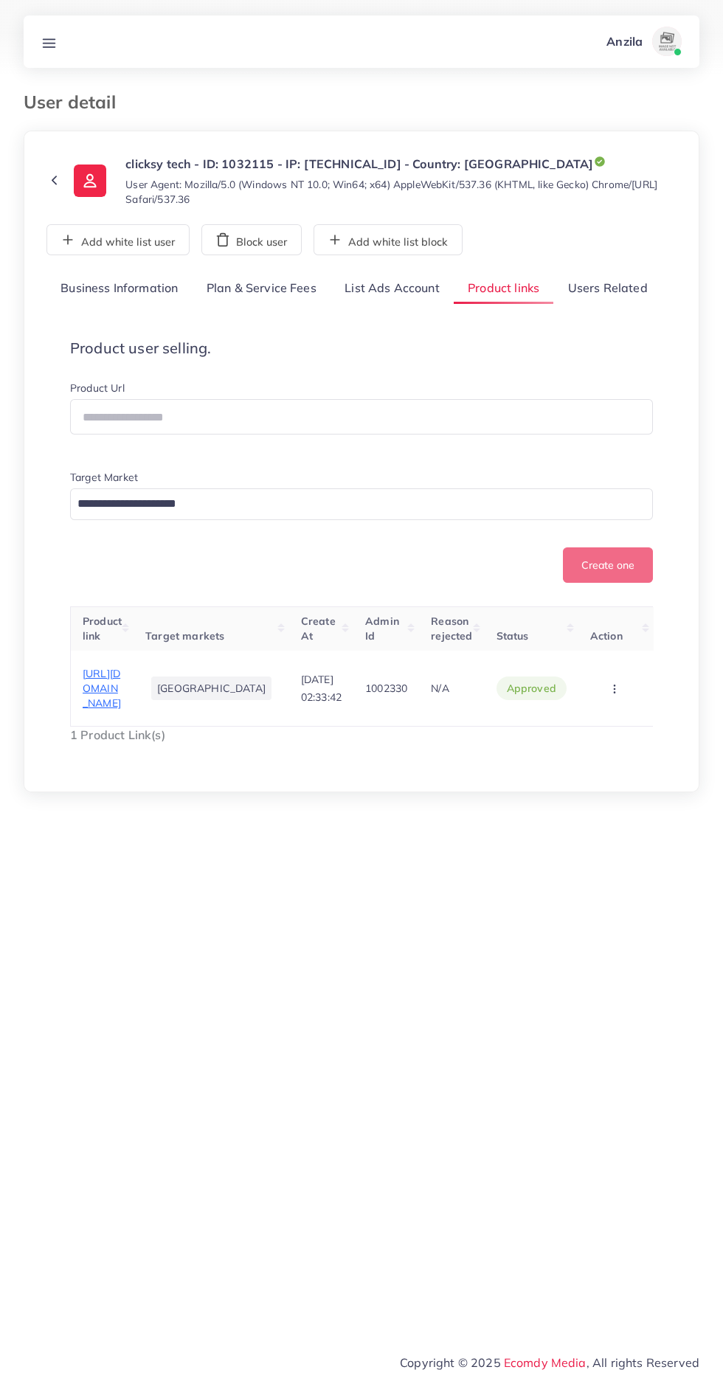
click at [58, 41] on link at bounding box center [48, 41] width 27 height 18
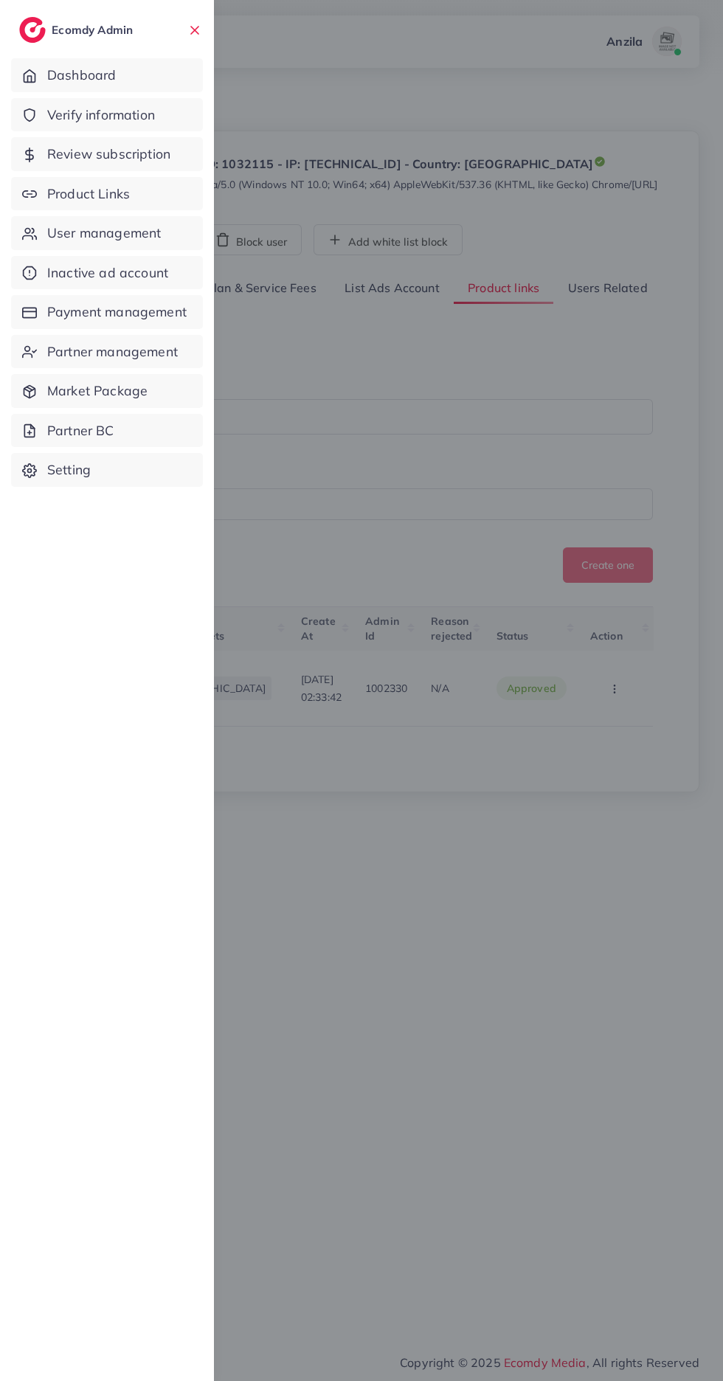
click at [130, 120] on span "Verify information" at bounding box center [101, 114] width 108 height 19
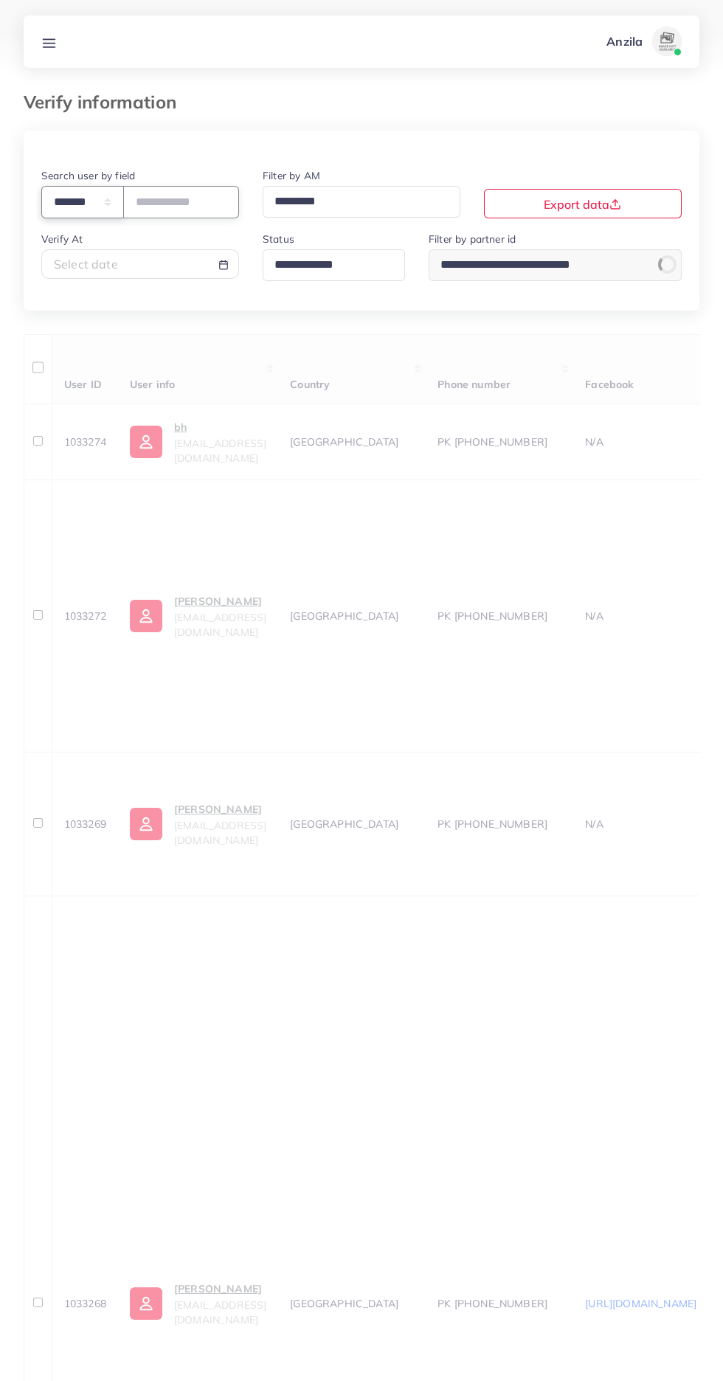
click at [86, 202] on select "**********" at bounding box center [82, 202] width 83 height 32
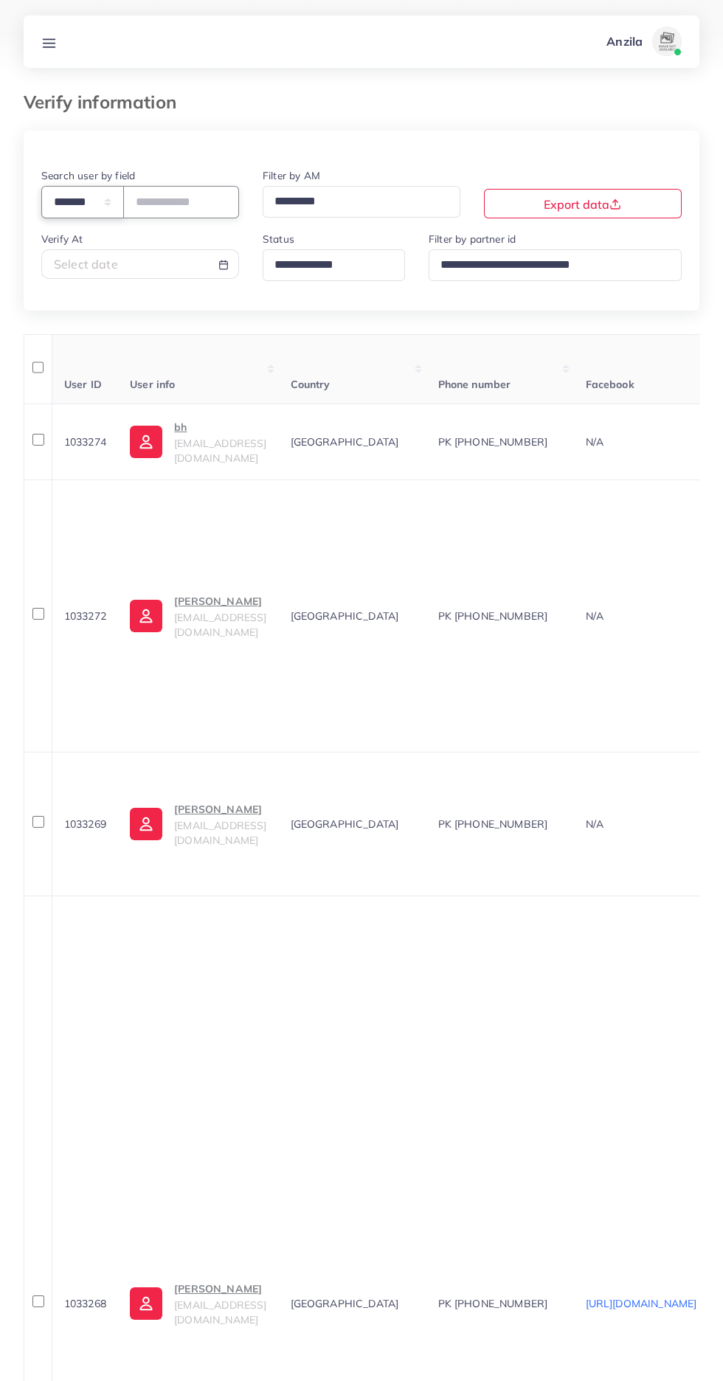
select select "*****"
paste input "**********"
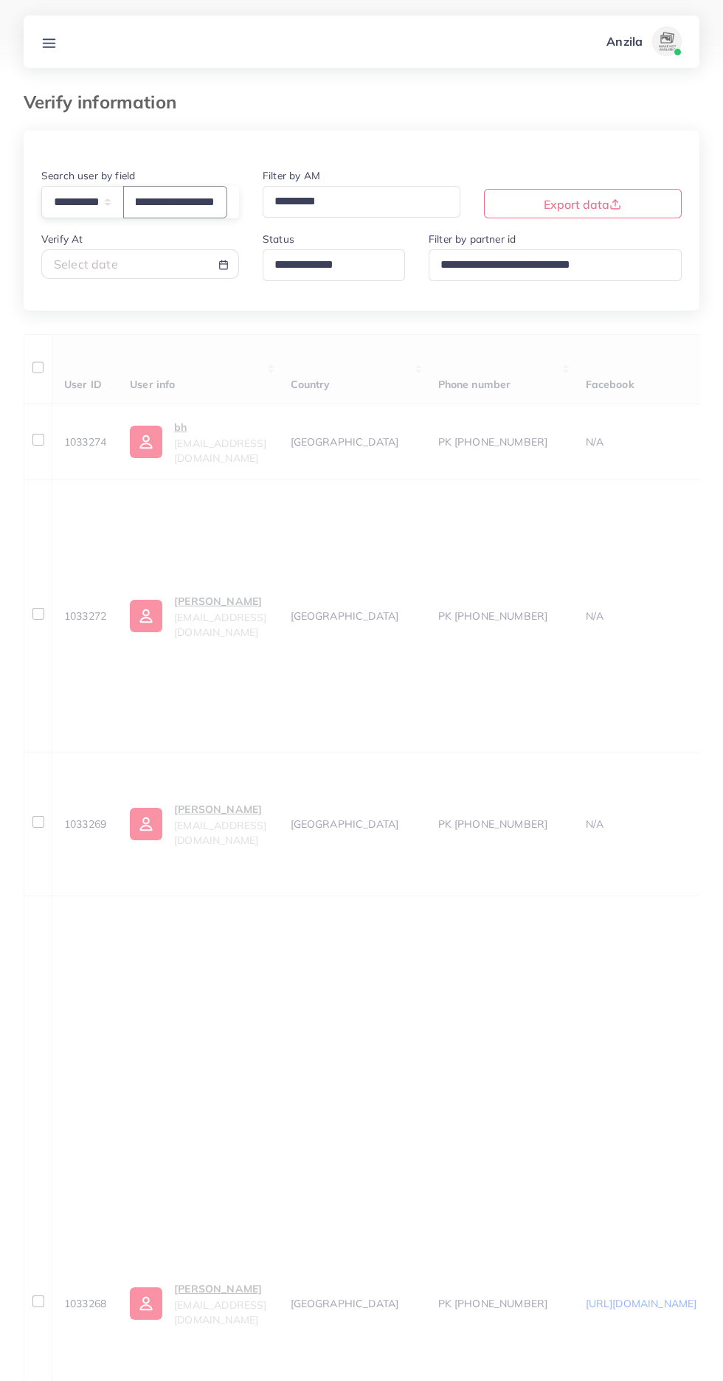
type input "**********"
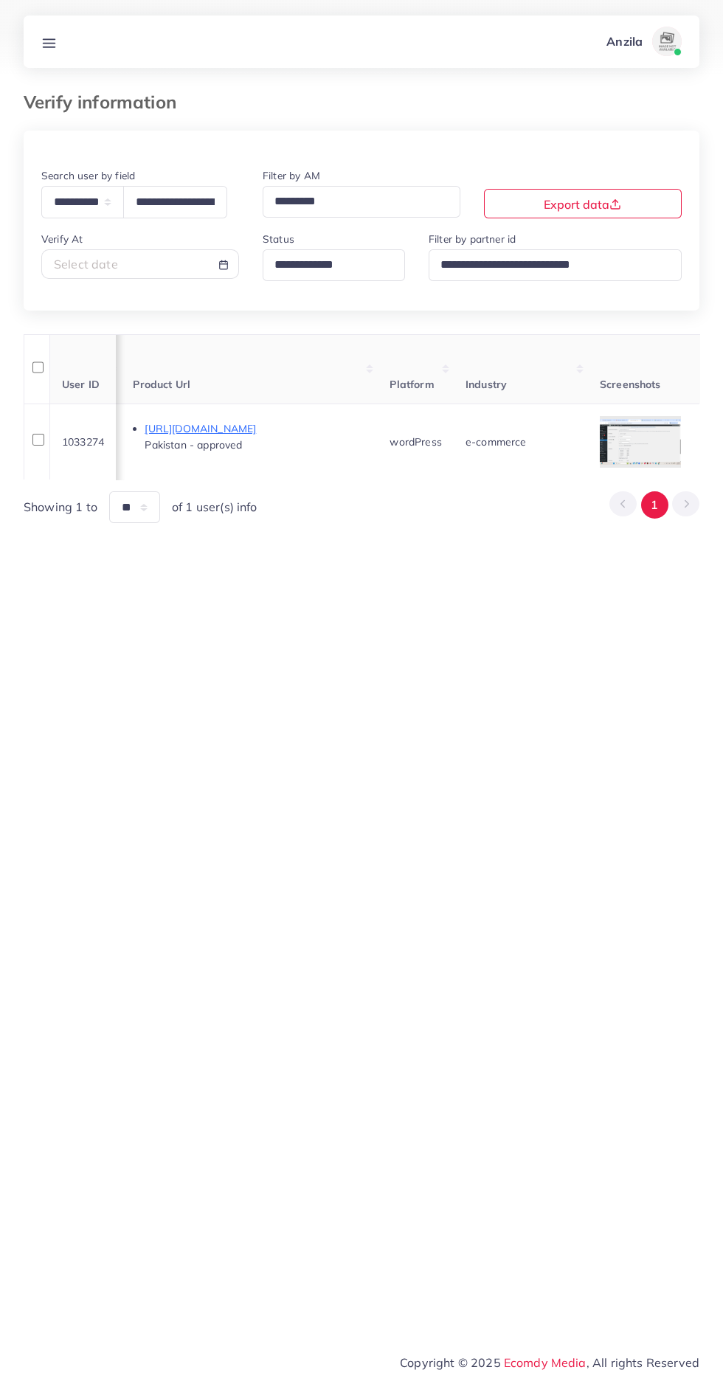
scroll to position [0, 849]
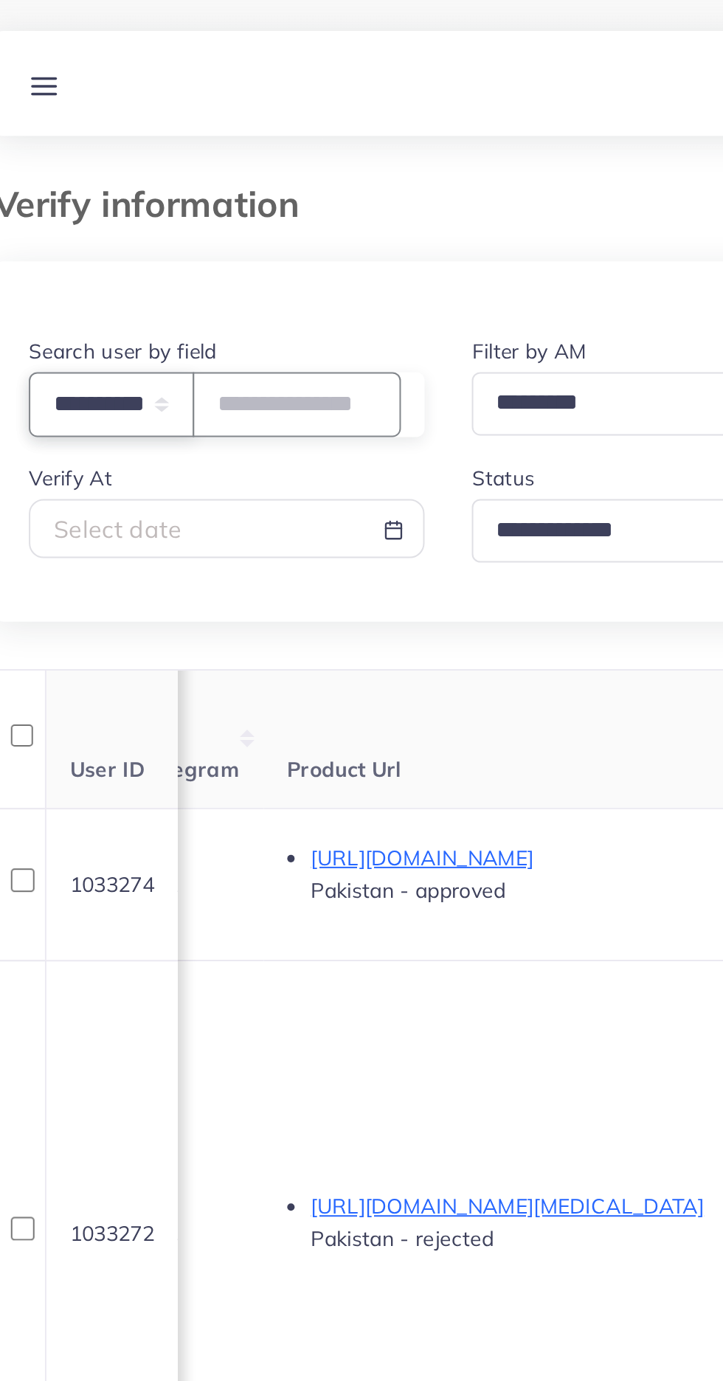
click at [81, 190] on select "**********" at bounding box center [82, 202] width 83 height 32
select select "**********"
click at [173, 204] on input "number" at bounding box center [175, 202] width 104 height 32
type input "*******"
click at [120, 146] on div at bounding box center [362, 149] width 676 height 36
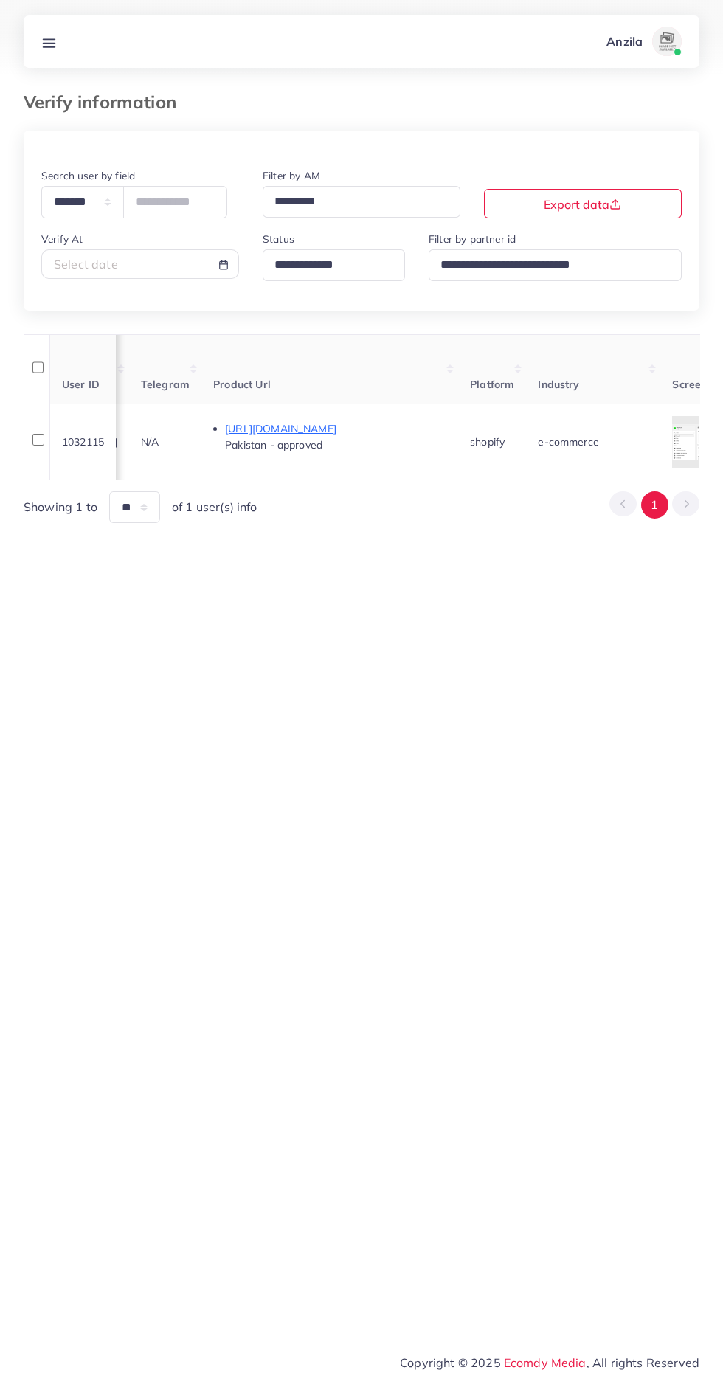
scroll to position [0, 817]
click at [303, 426] on p "https://megahubb.online/products/5-in-1-basket-vegetables-cutter/?utm_source=ti…" at bounding box center [325, 429] width 221 height 18
click at [289, 573] on div "**********" at bounding box center [361, 670] width 723 height 1341
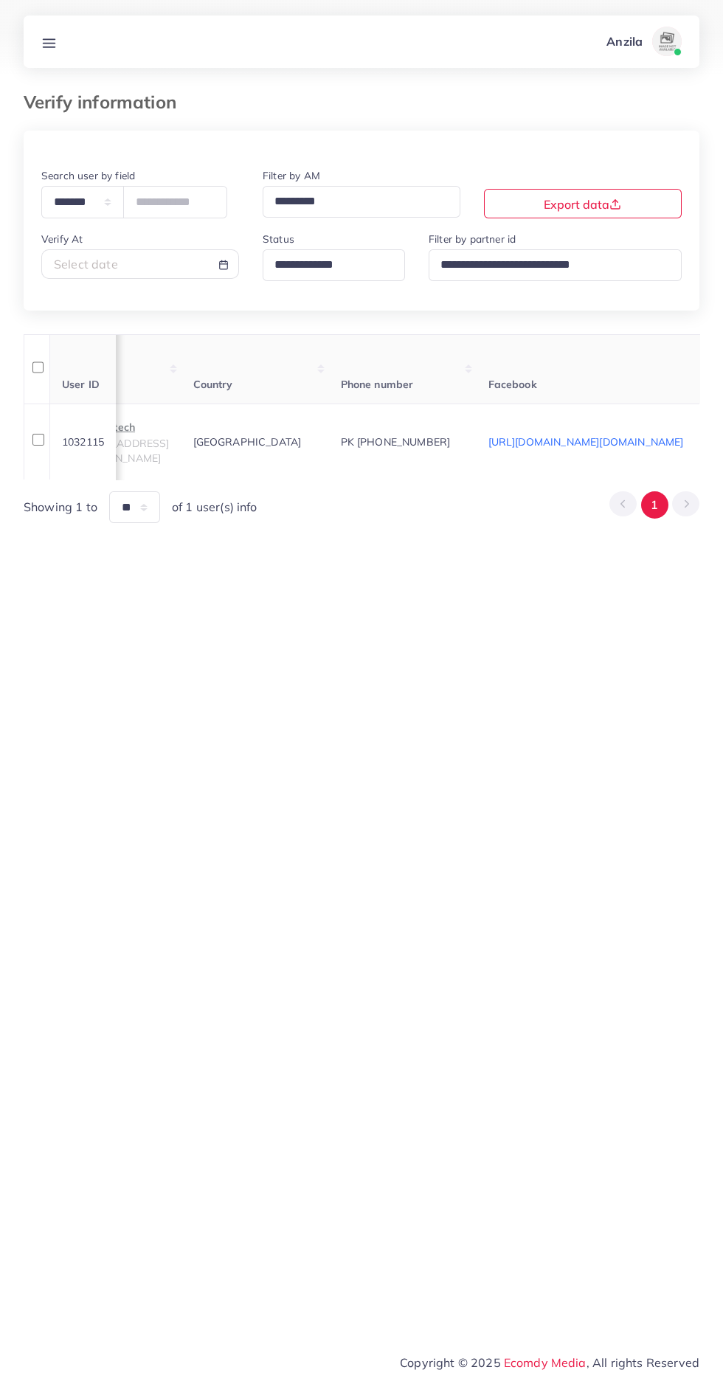
scroll to position [0, 0]
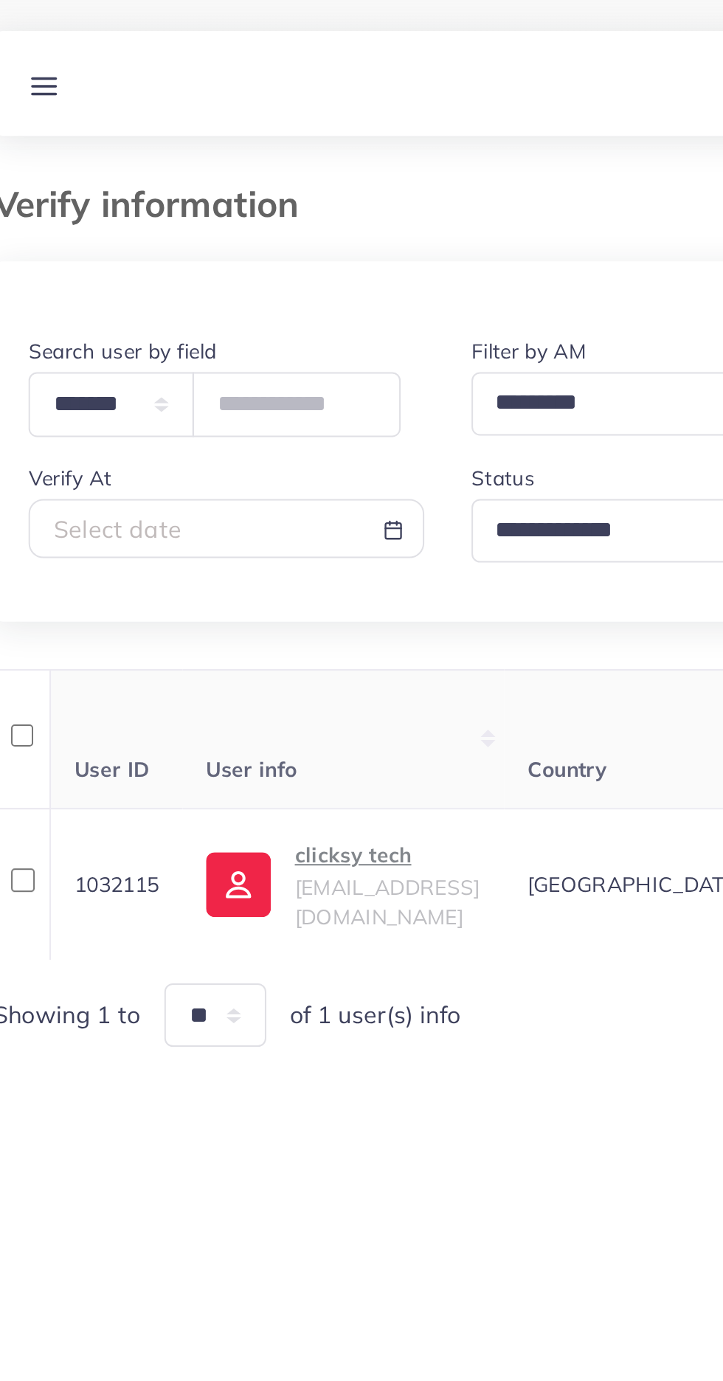
click at [41, 38] on icon at bounding box center [48, 42] width 15 height 15
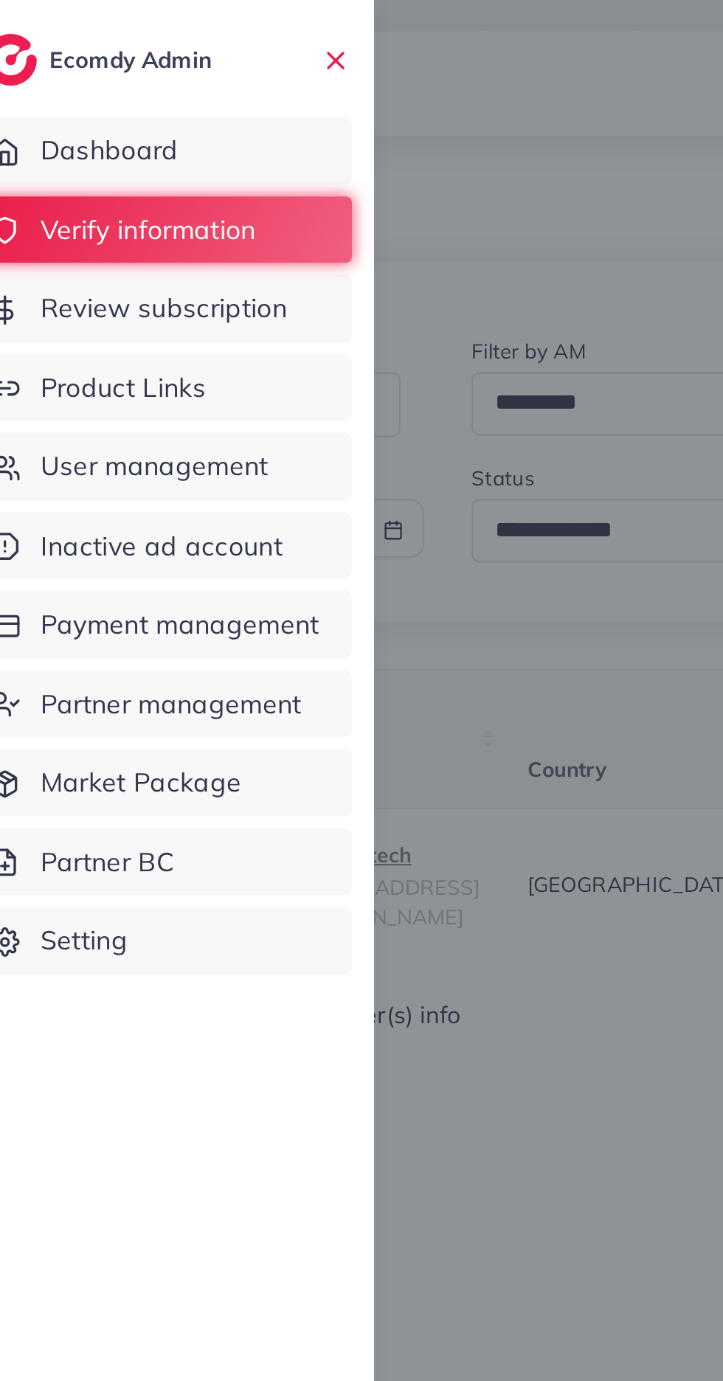
click at [79, 192] on span "Product Links" at bounding box center [88, 193] width 83 height 19
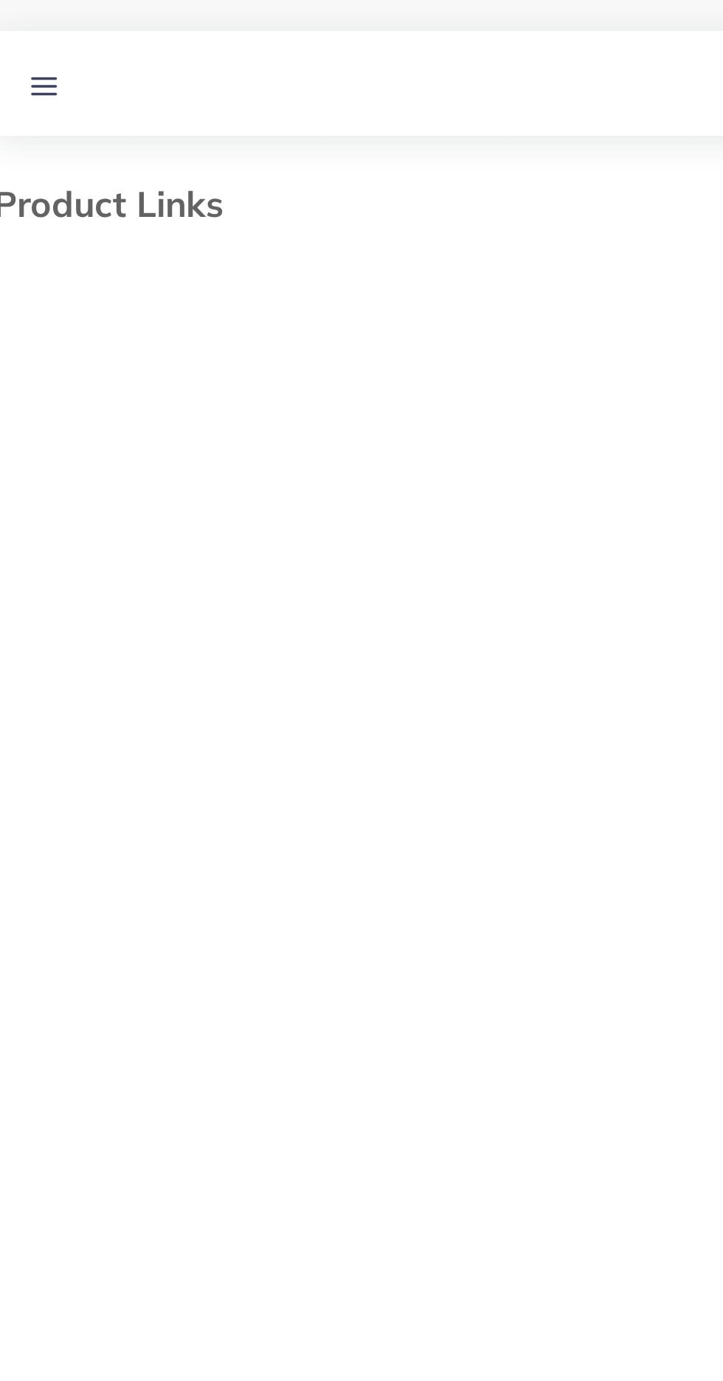
select select "*********"
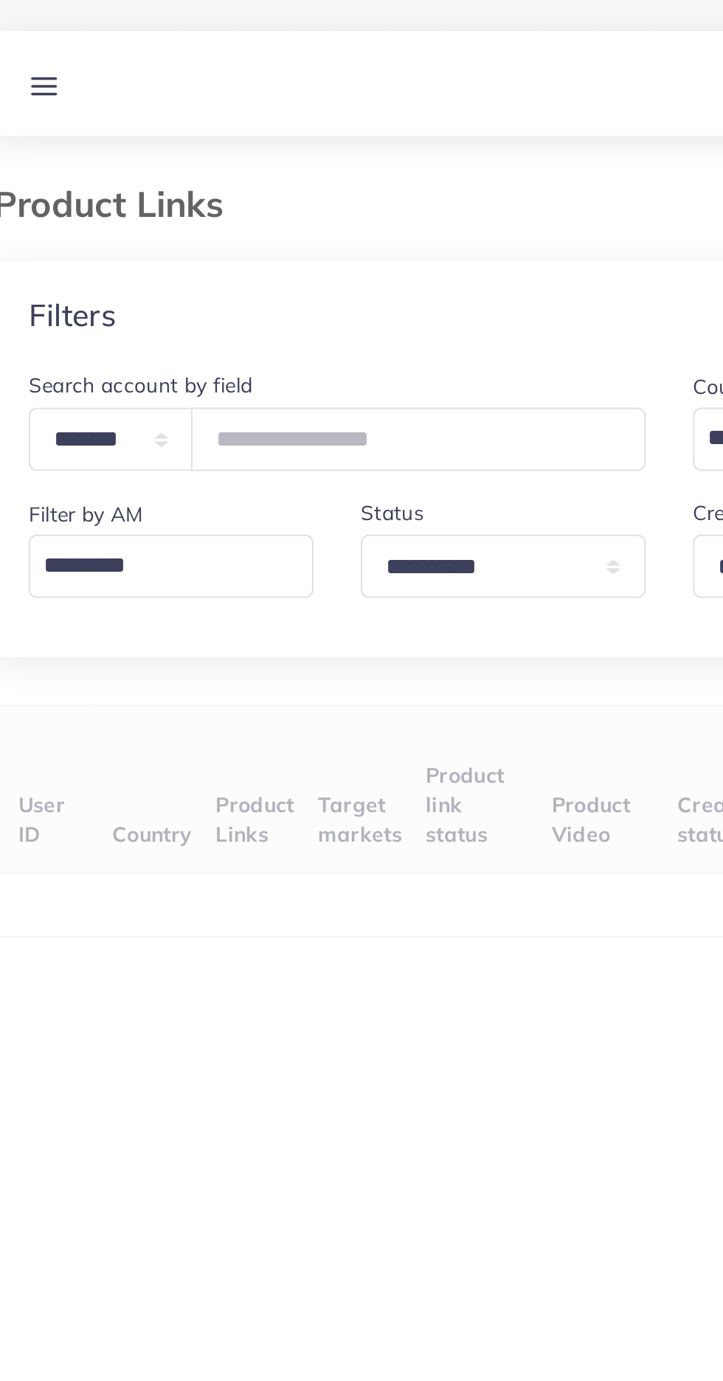
click at [58, 41] on link at bounding box center [48, 41] width 27 height 18
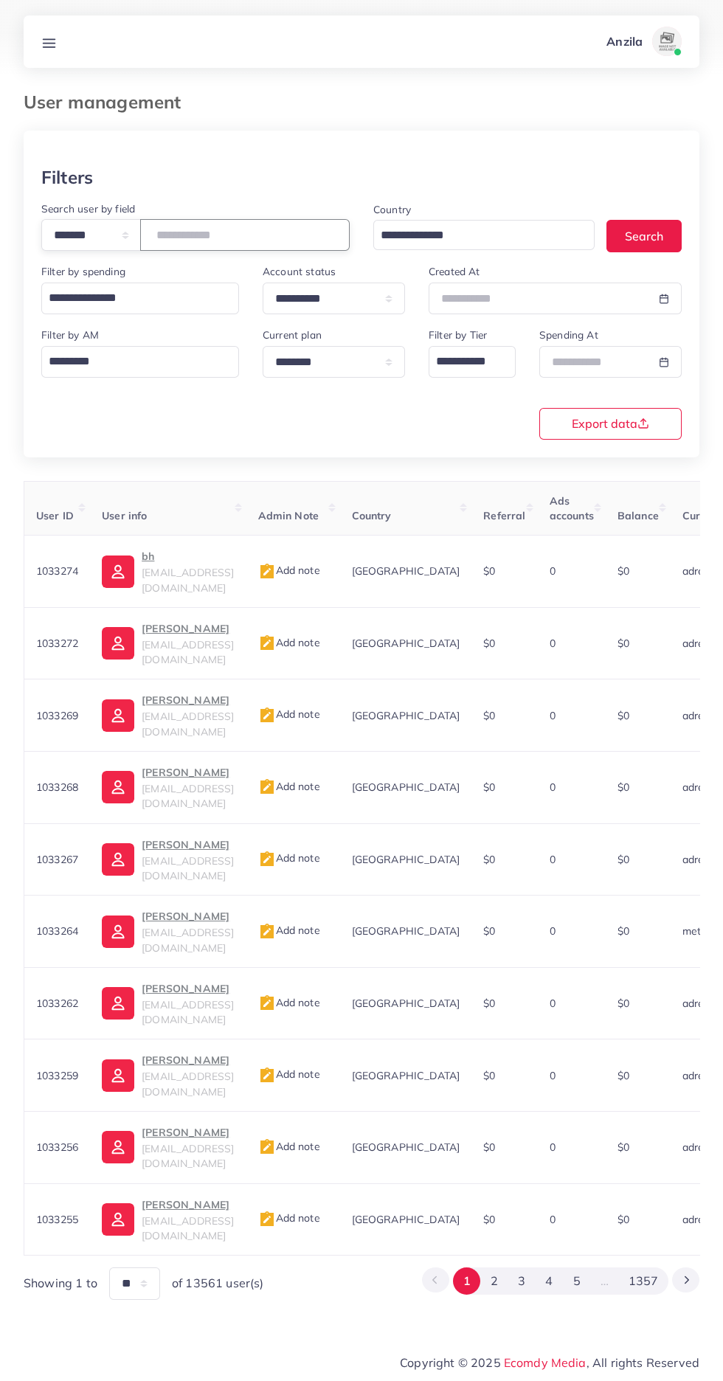
click at [232, 240] on input "number" at bounding box center [244, 235] width 209 height 32
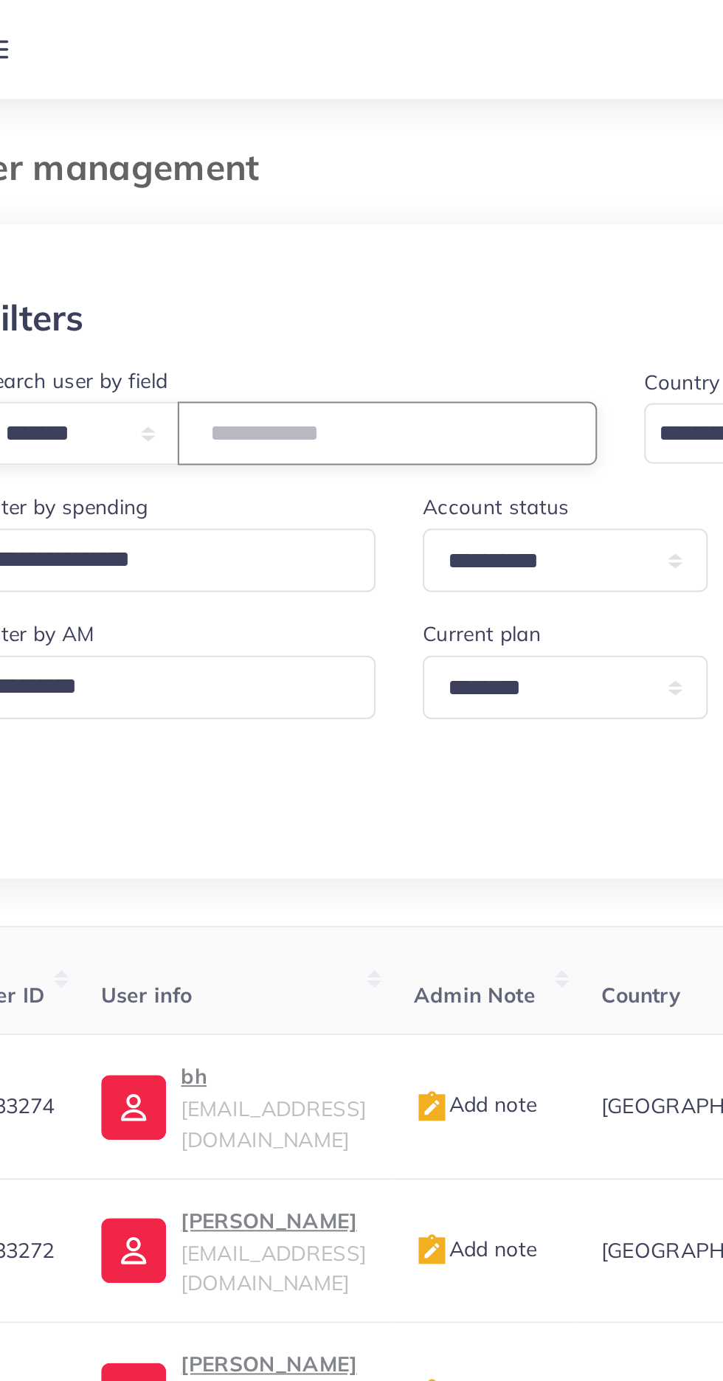
type input "*******"
click at [161, 133] on div at bounding box center [362, 149] width 676 height 36
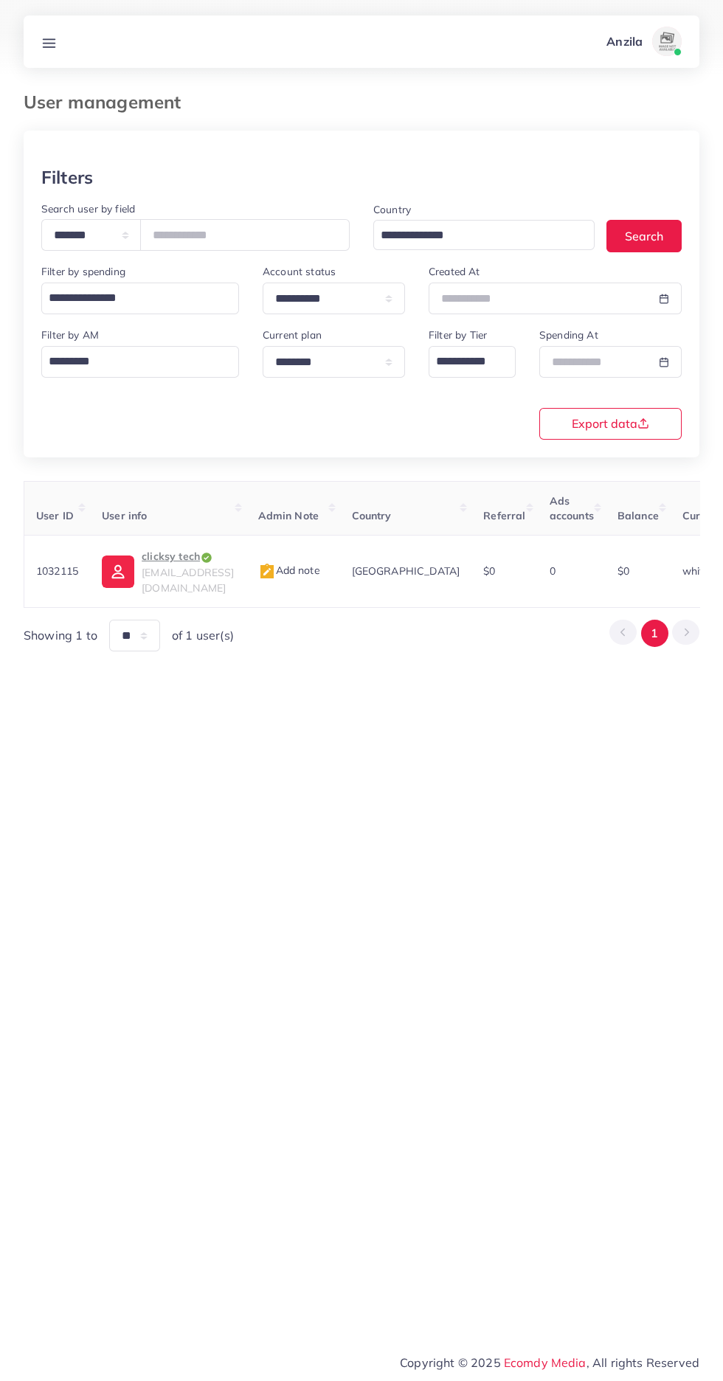
click at [276, 565] on img at bounding box center [267, 572] width 18 height 18
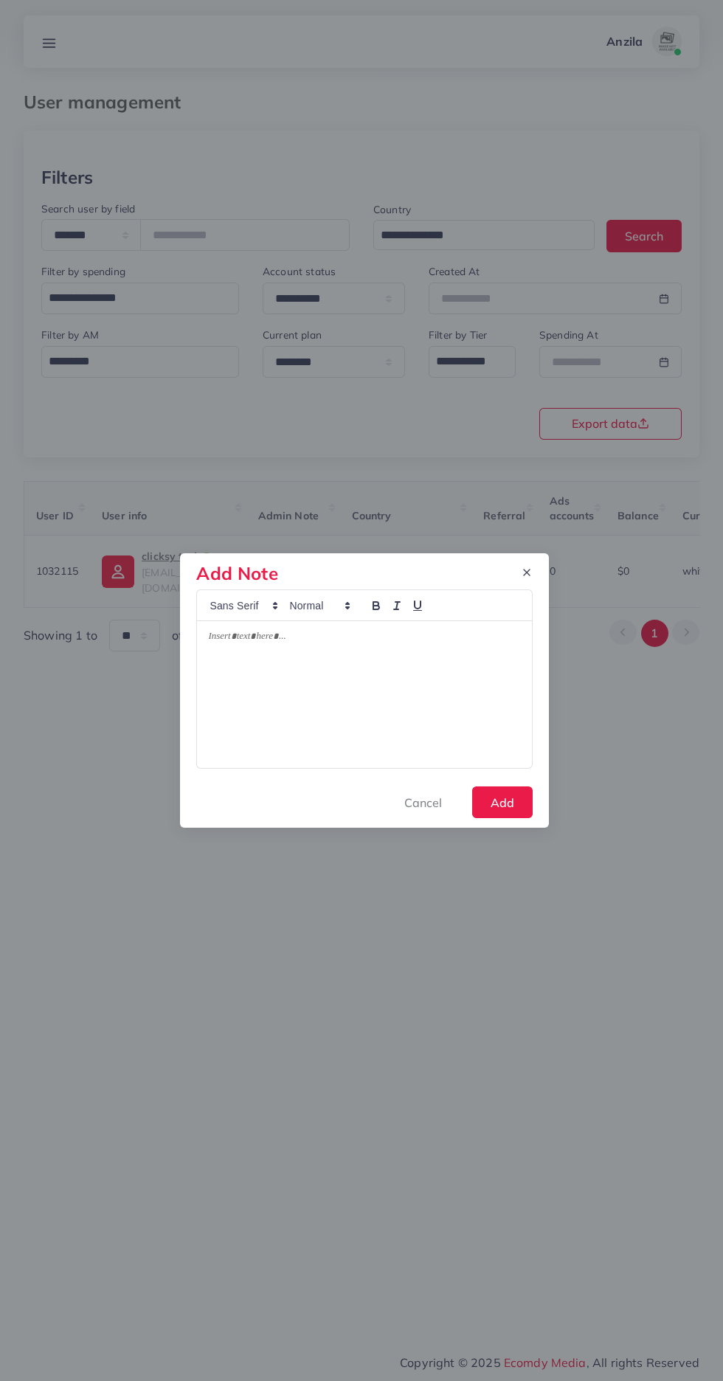
click at [281, 691] on div at bounding box center [364, 695] width 334 height 148
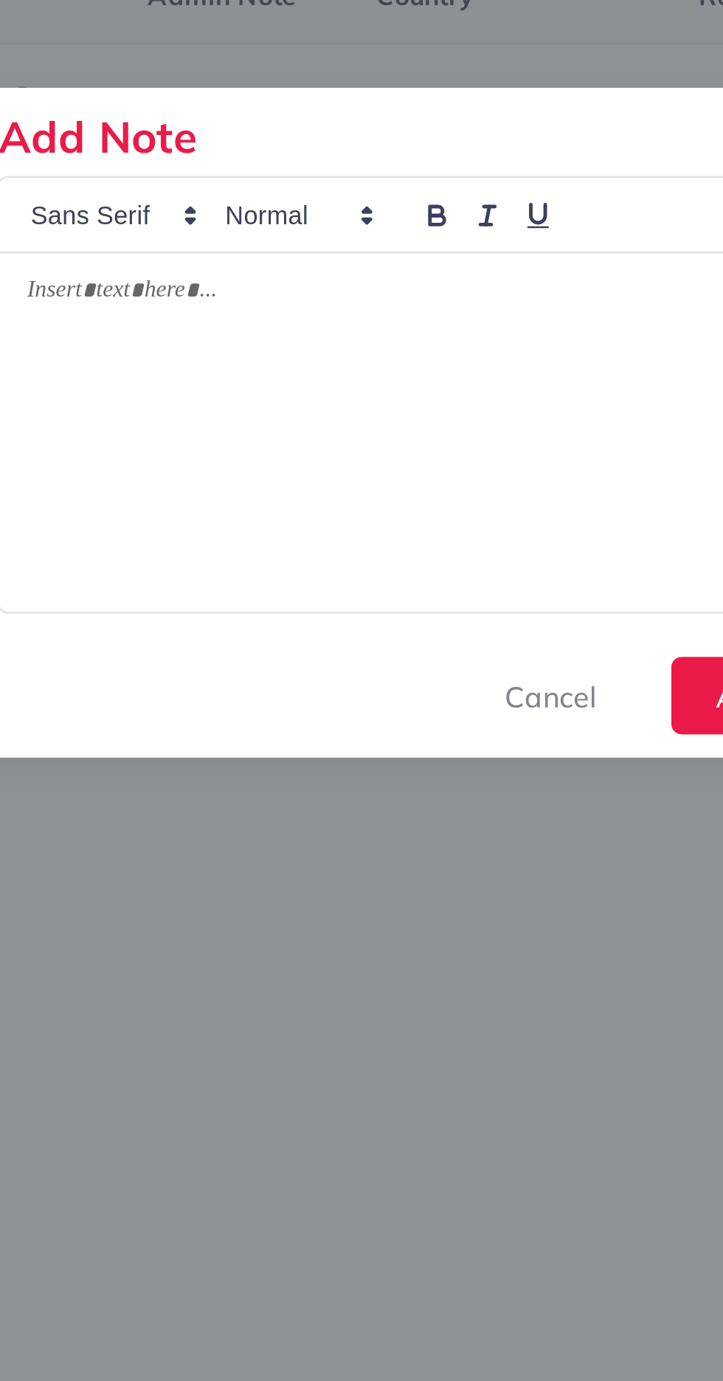
click at [285, 711] on div at bounding box center [364, 695] width 334 height 148
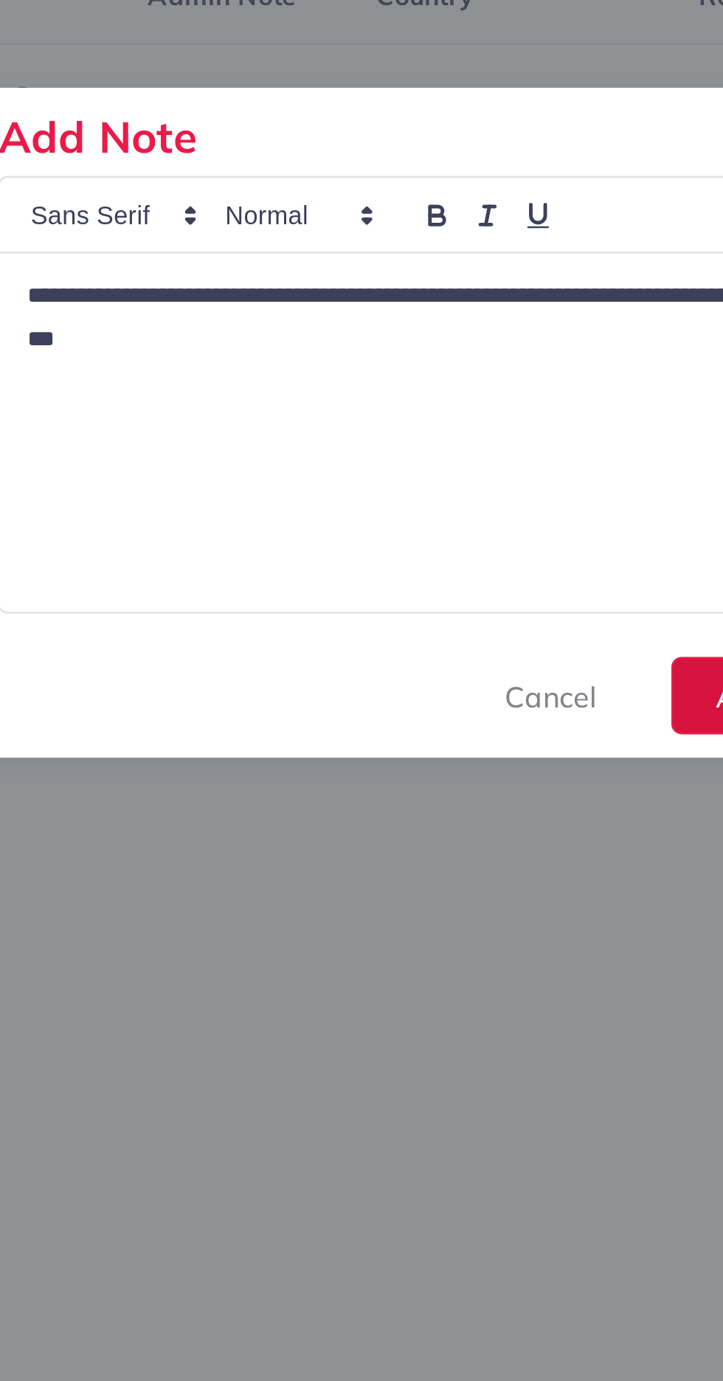
click at [474, 804] on button "Add" at bounding box center [502, 802] width 60 height 32
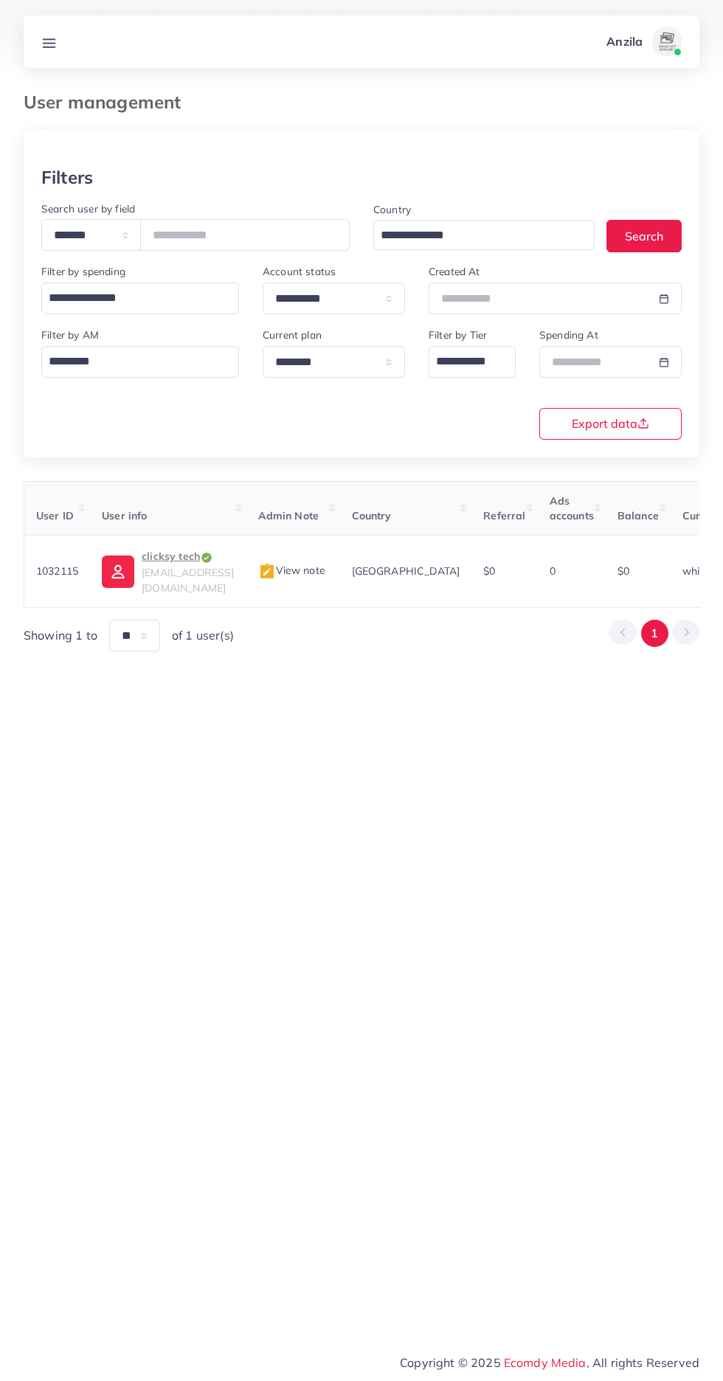
click at [55, 41] on icon at bounding box center [48, 42] width 15 height 15
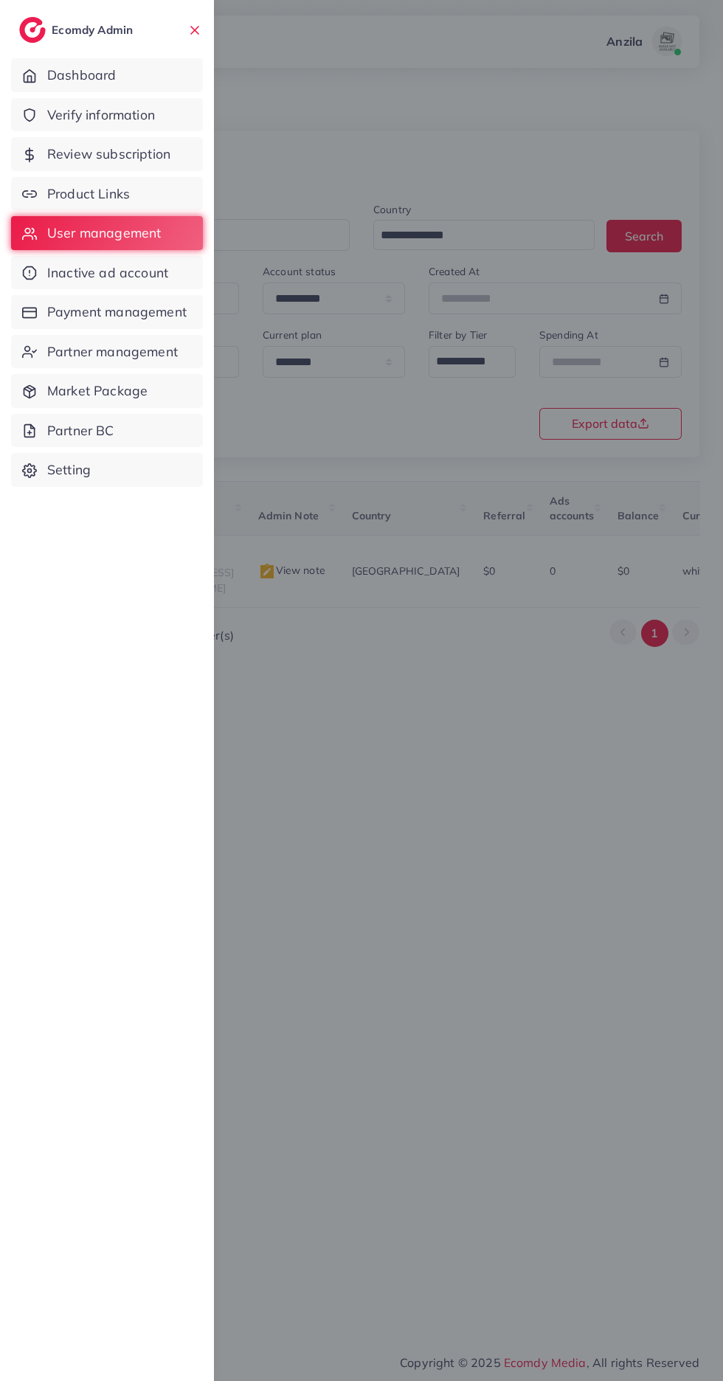
click at [76, 109] on span "Verify information" at bounding box center [101, 114] width 108 height 19
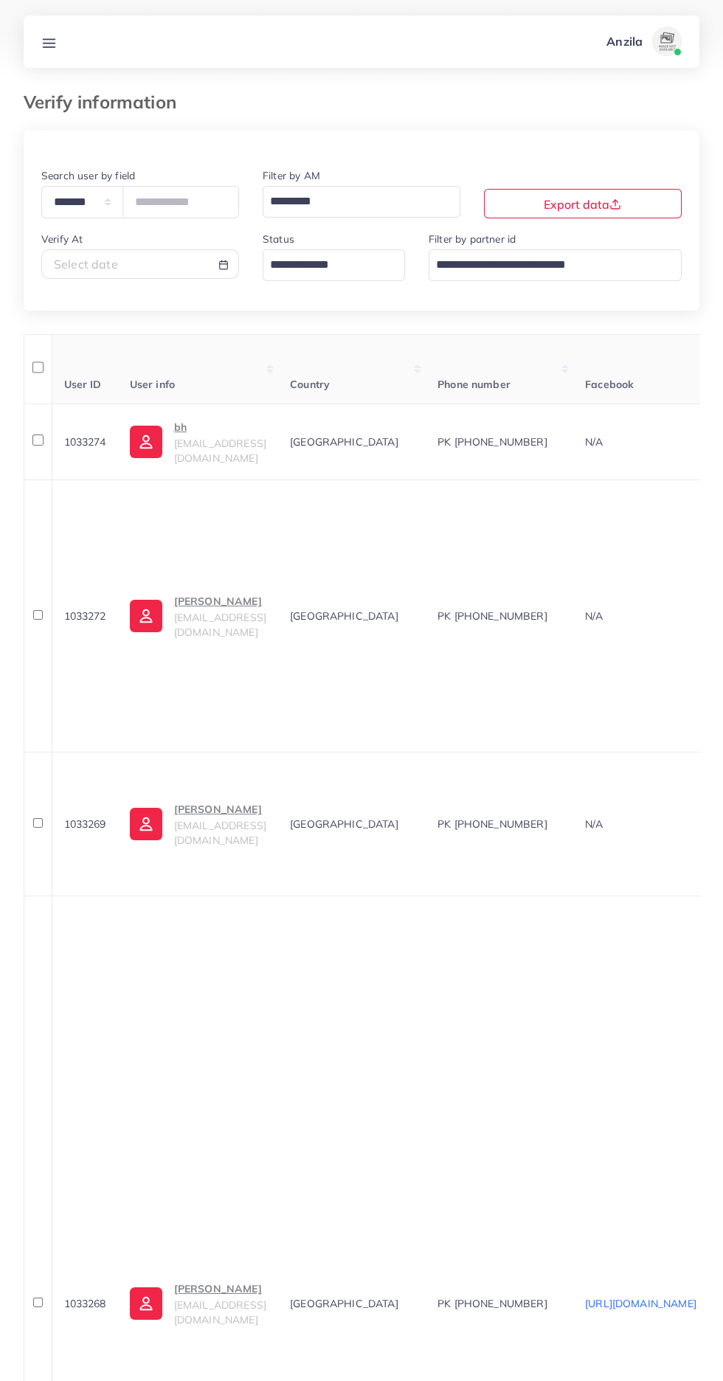
click at [295, 268] on input "Search for option" at bounding box center [325, 264] width 121 height 25
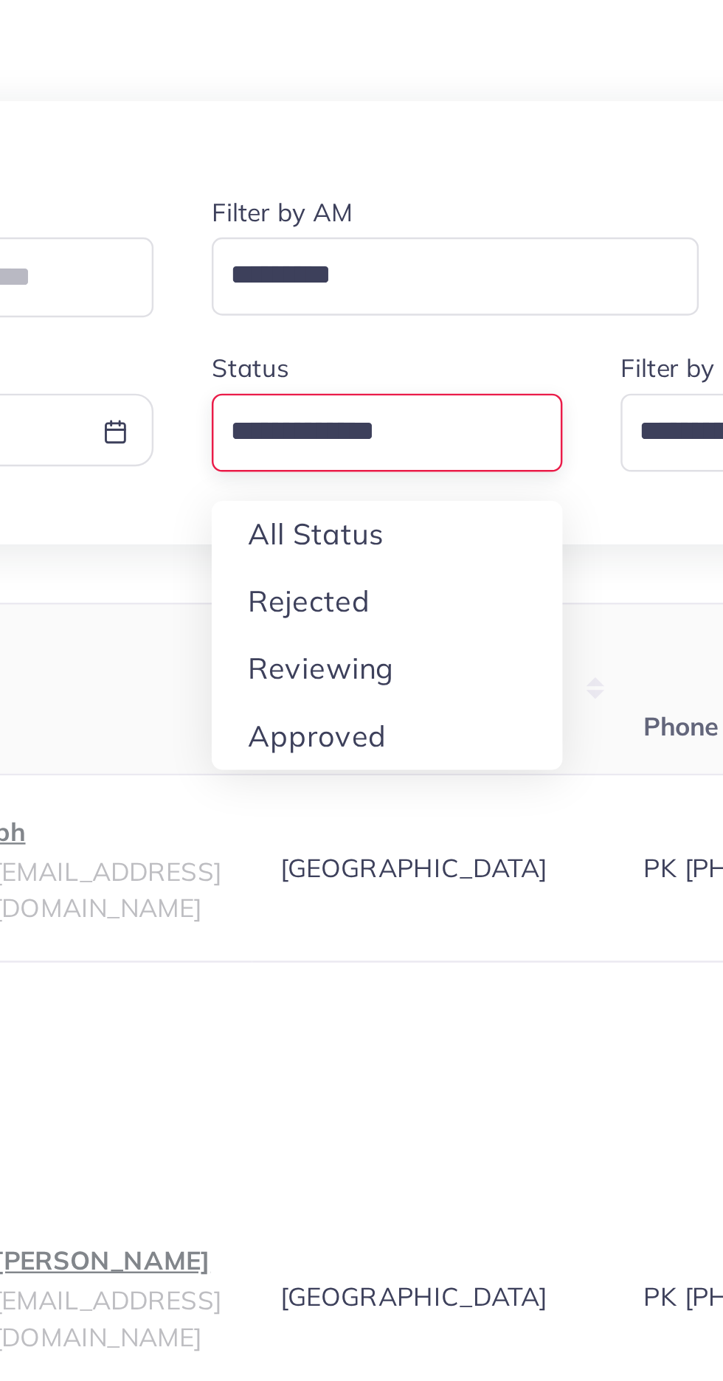
click at [282, 357] on div "**********" at bounding box center [362, 1380] width 676 height 2498
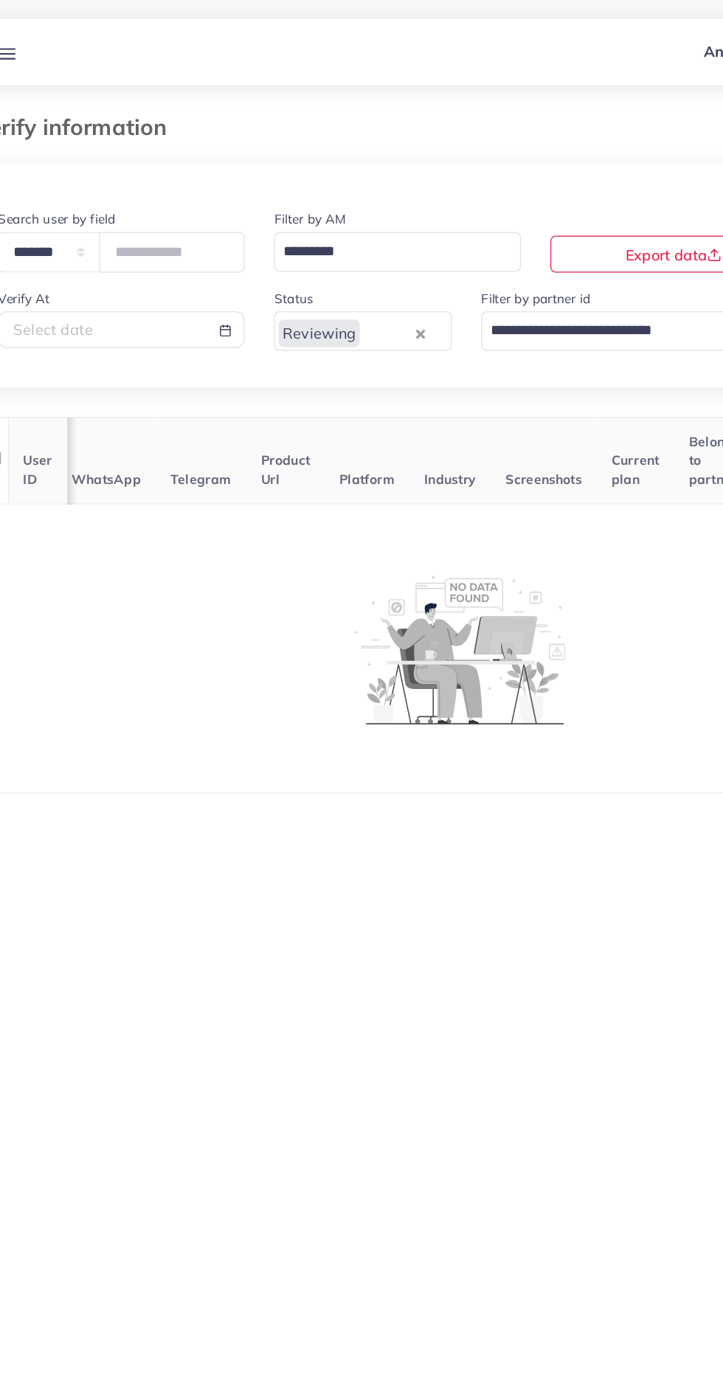
scroll to position [0, 255]
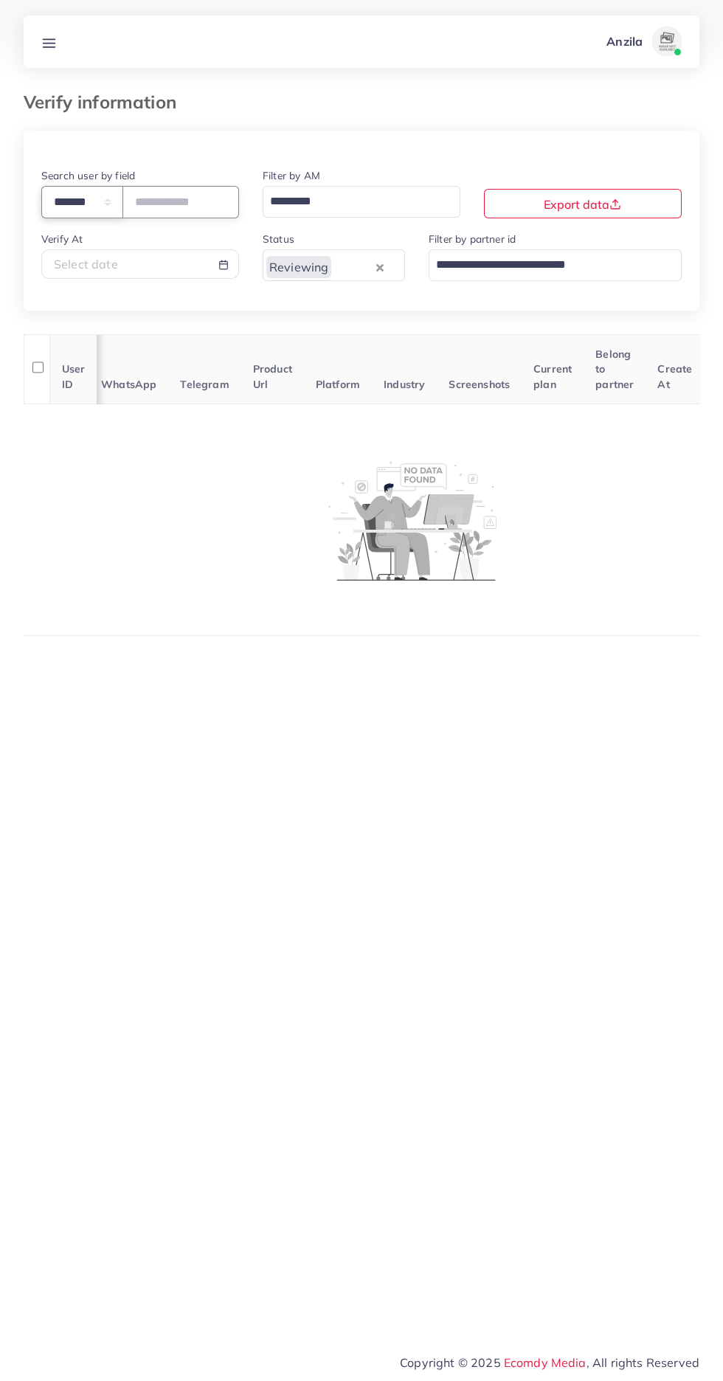
click at [122, 212] on select "**********" at bounding box center [82, 202] width 82 height 32
click at [156, 263] on div "Select date" at bounding box center [140, 264] width 173 height 17
select select "*"
click at [177, 450] on td "29" at bounding box center [181, 447] width 27 height 21
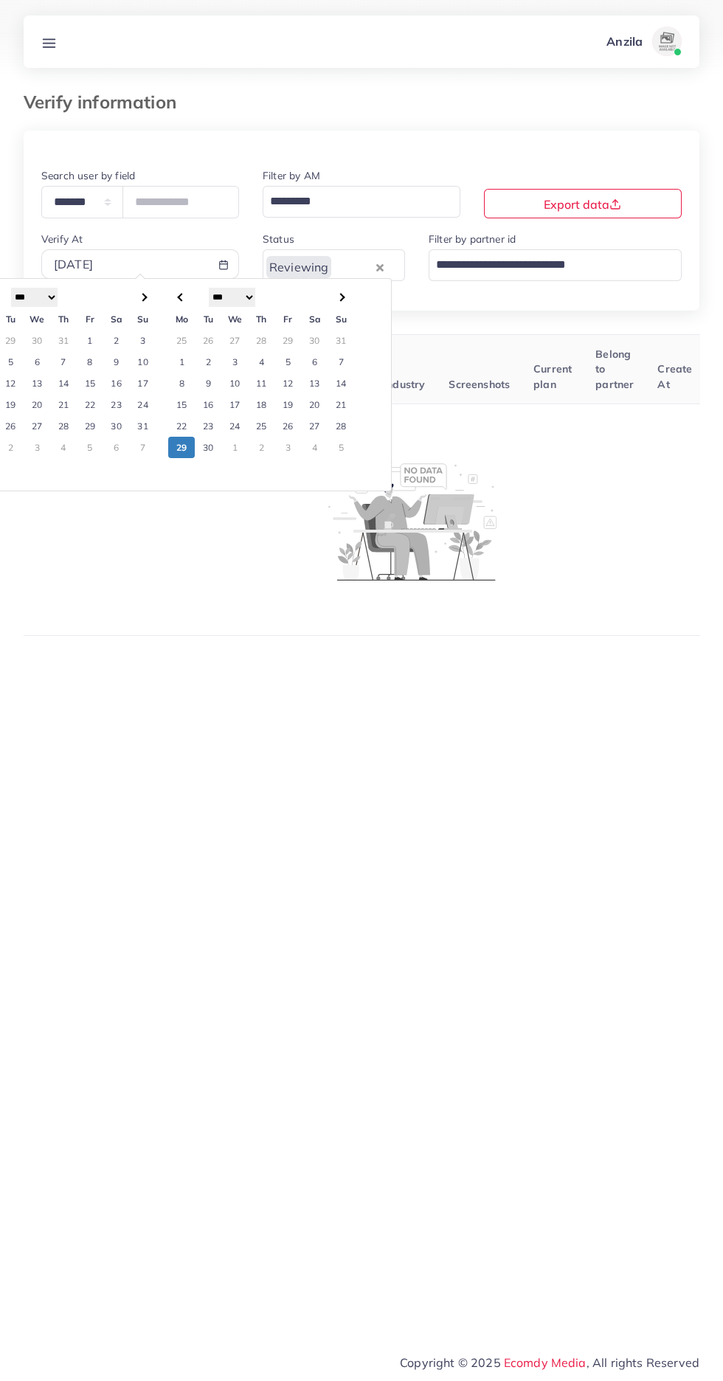
click at [181, 448] on td "29" at bounding box center [181, 447] width 27 height 21
